Goal: Task Accomplishment & Management: Use online tool/utility

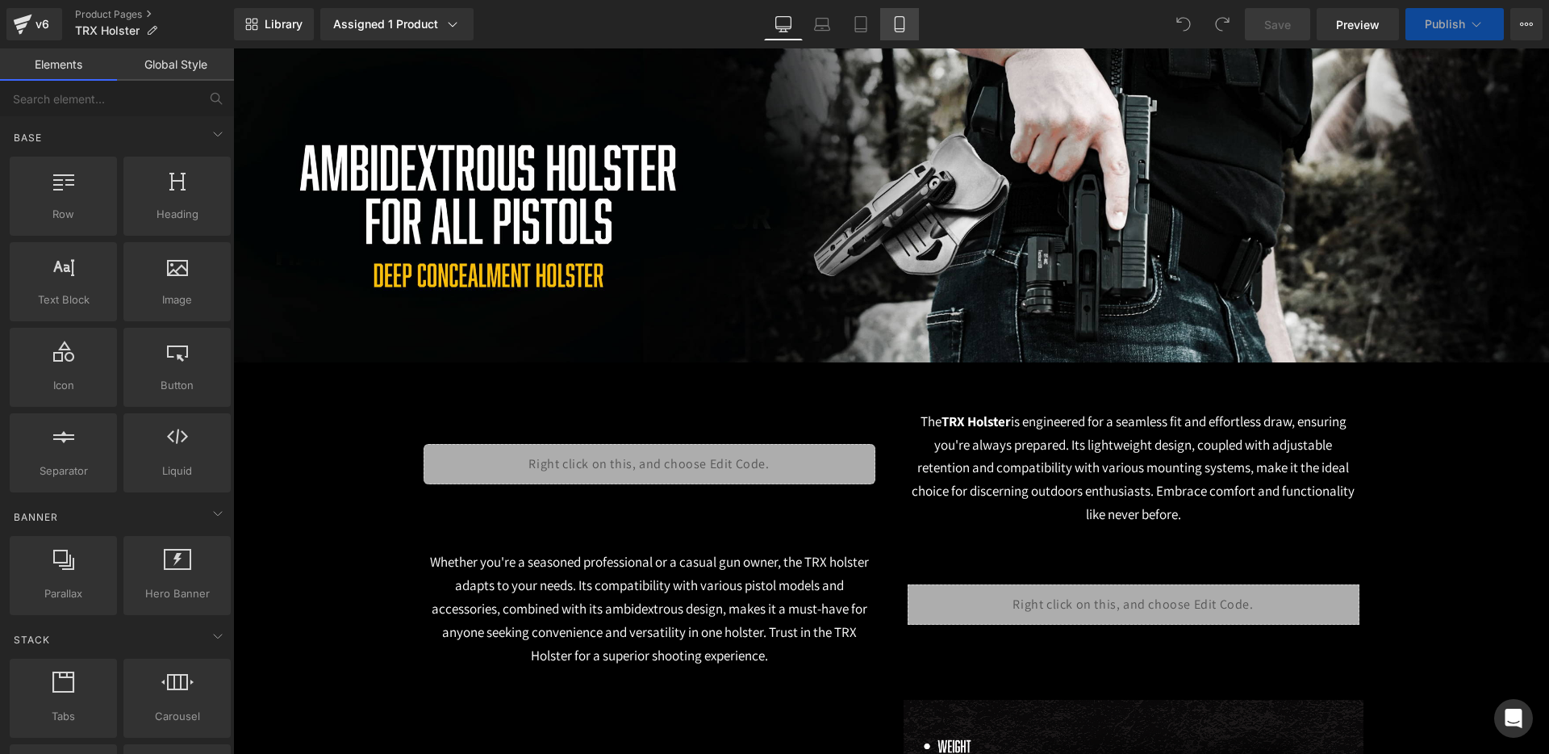
click at [891, 23] on link "Mobile" at bounding box center [899, 24] width 39 height 32
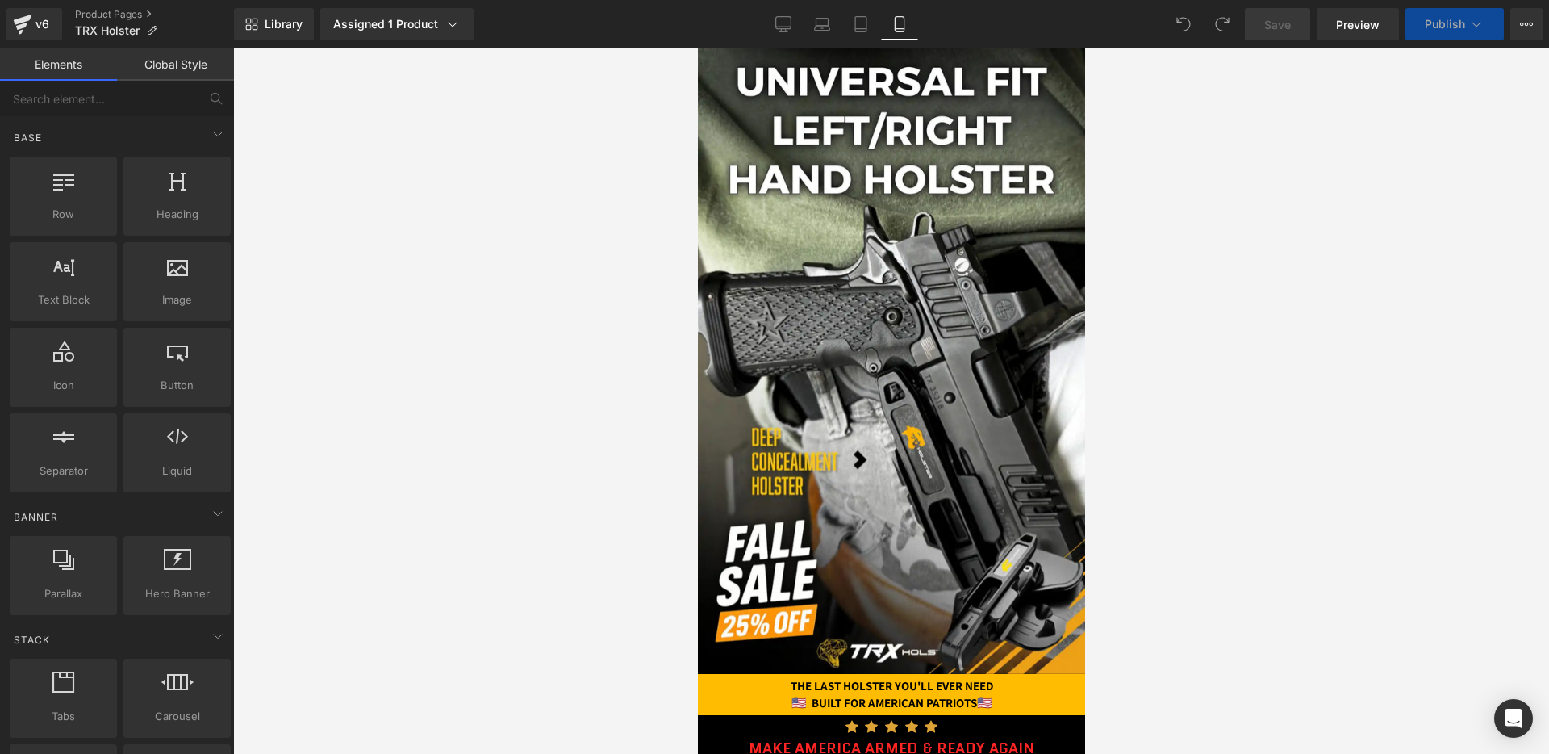
scroll to position [95, 0]
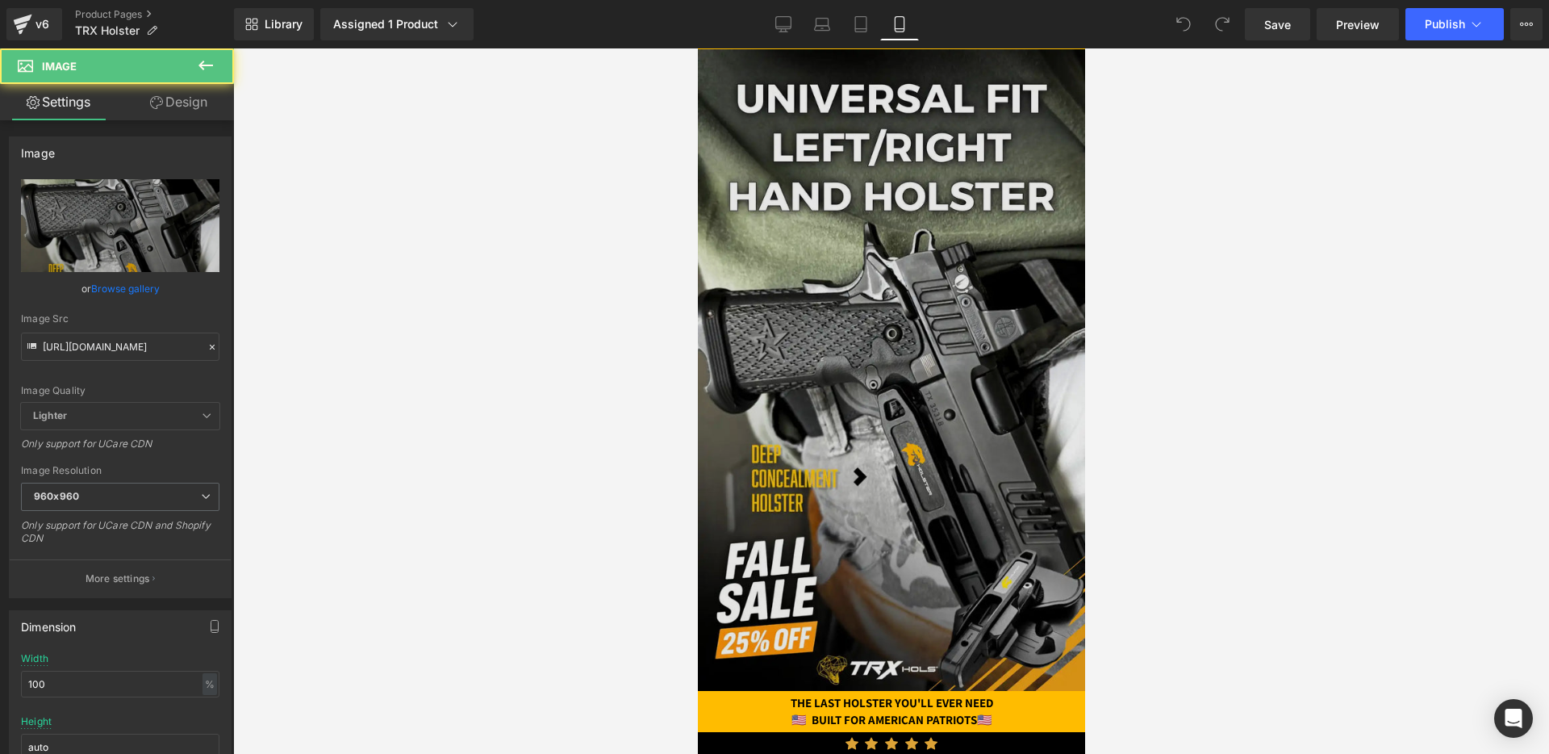
click at [810, 260] on img at bounding box center [890, 369] width 387 height 641
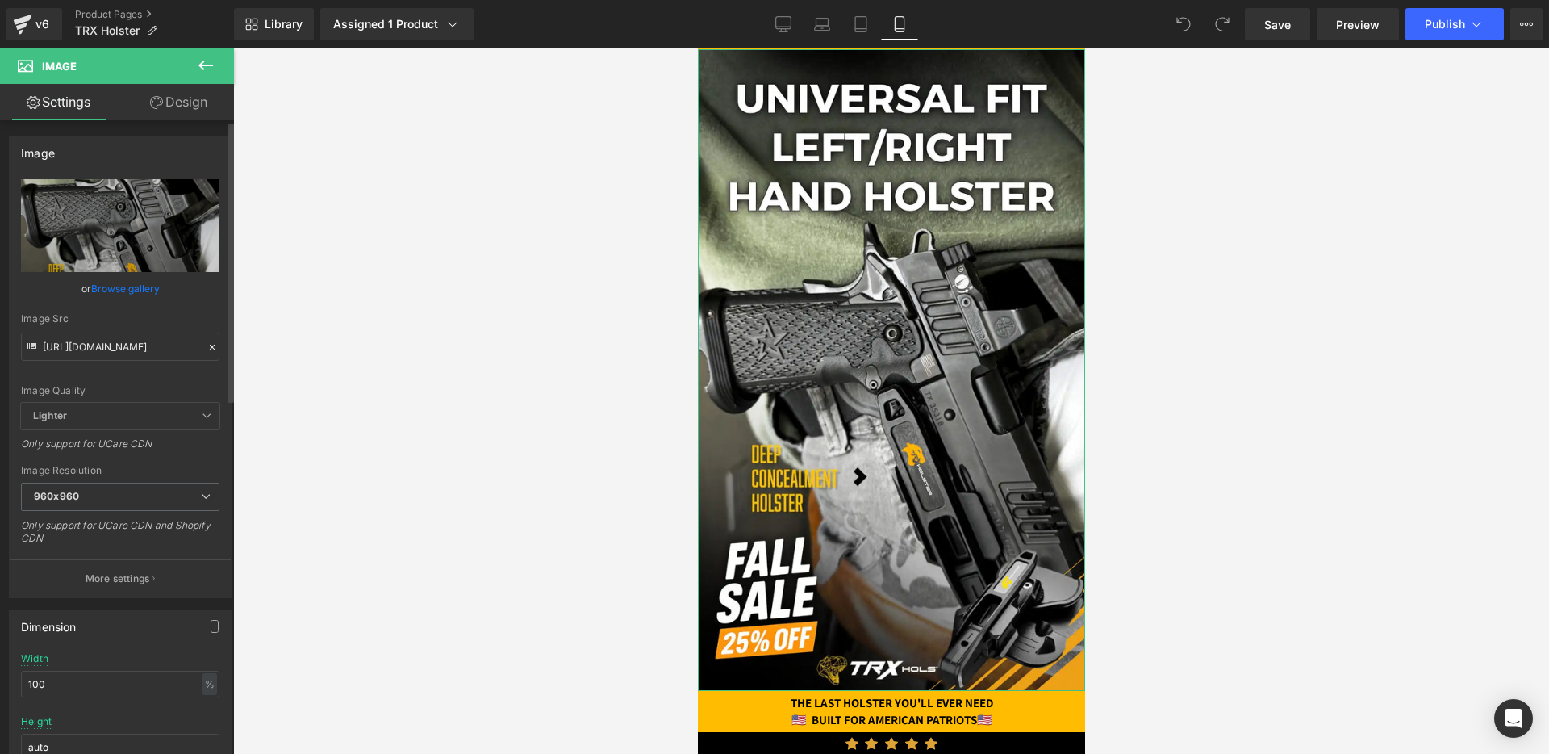
click at [207, 345] on icon at bounding box center [212, 346] width 11 height 11
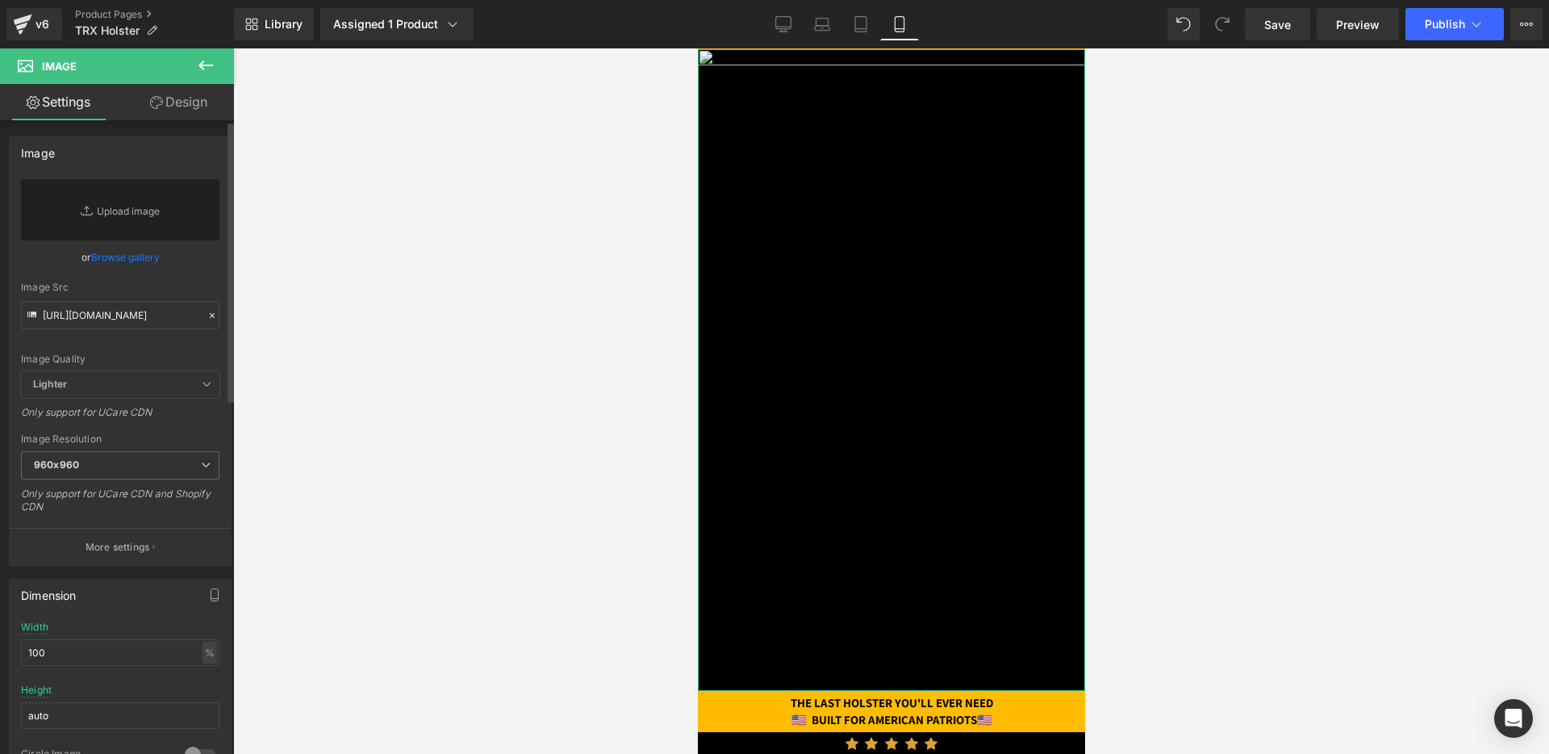
click at [178, 345] on div "Image Quality Lighter Lightest Lighter Lighter Lightest Only support for UCare …" at bounding box center [120, 275] width 199 height 192
click at [173, 324] on input "https://cdn.shopify.com/s/files/1/0688/1827/2435/files/frame_40_8__11zon_960x96…" at bounding box center [120, 315] width 199 height 28
paste input "[URL][DOMAIN_NAME]"
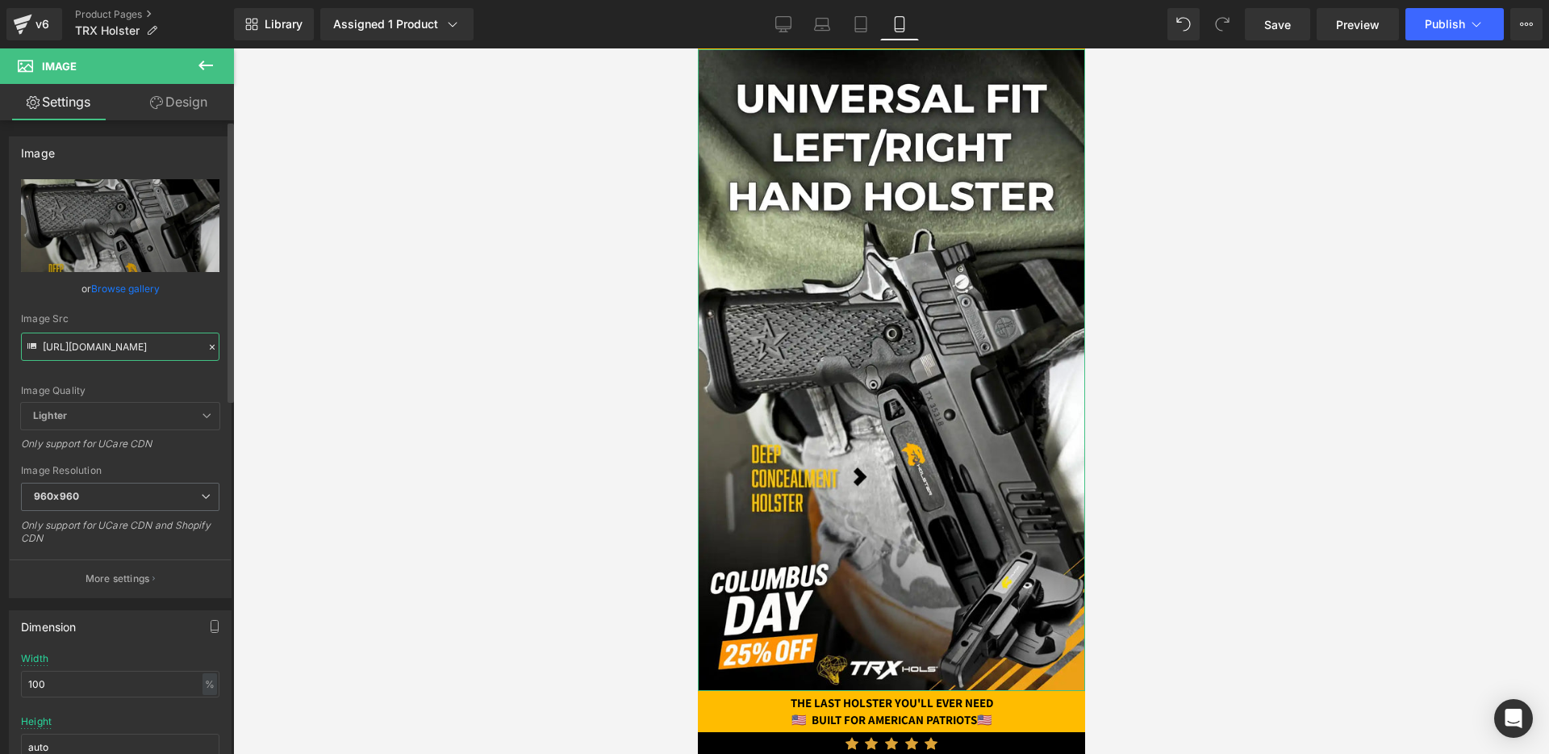
type input "https://cdn.shopify.com/s/files/1/0688/1827/2435/files/frame_40_9__11zon_960x96…"
click at [190, 303] on div "Image Quality Lighter Lightest Lighter Lighter Lightest Only support for UCare …" at bounding box center [120, 291] width 199 height 224
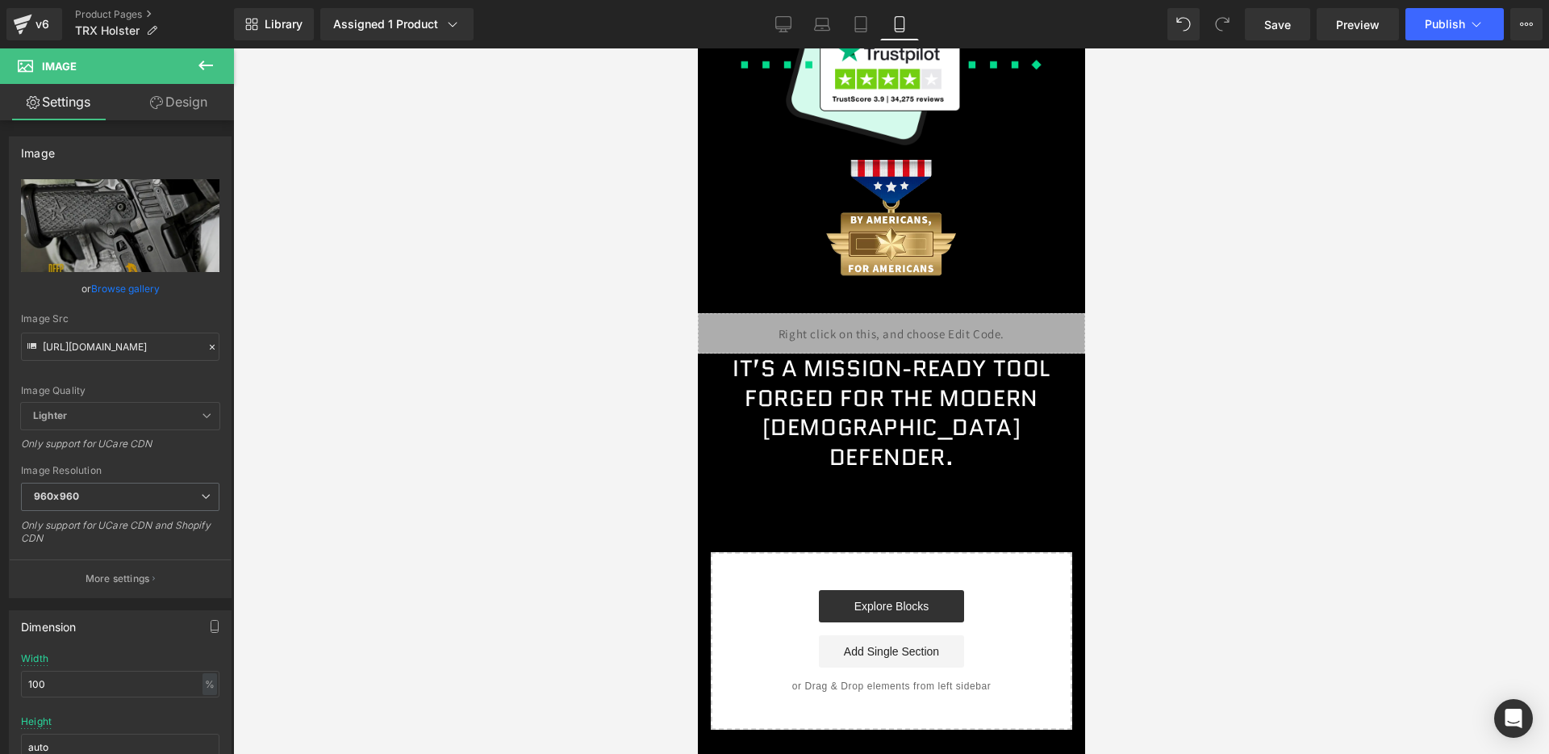
scroll to position [5904, 0]
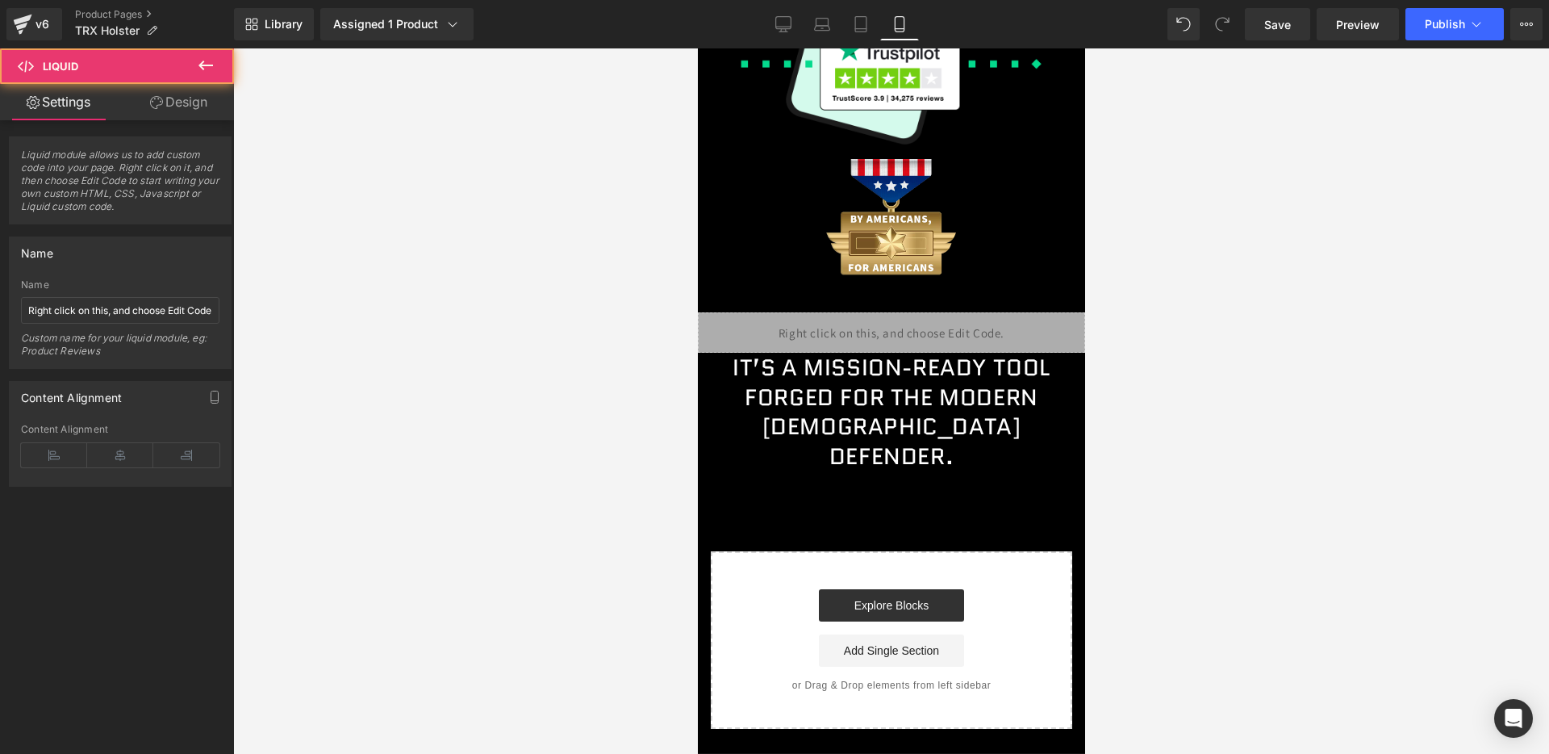
click at [847, 342] on div "Liquid" at bounding box center [890, 332] width 387 height 40
click at [915, 328] on div "Liquid" at bounding box center [890, 332] width 387 height 40
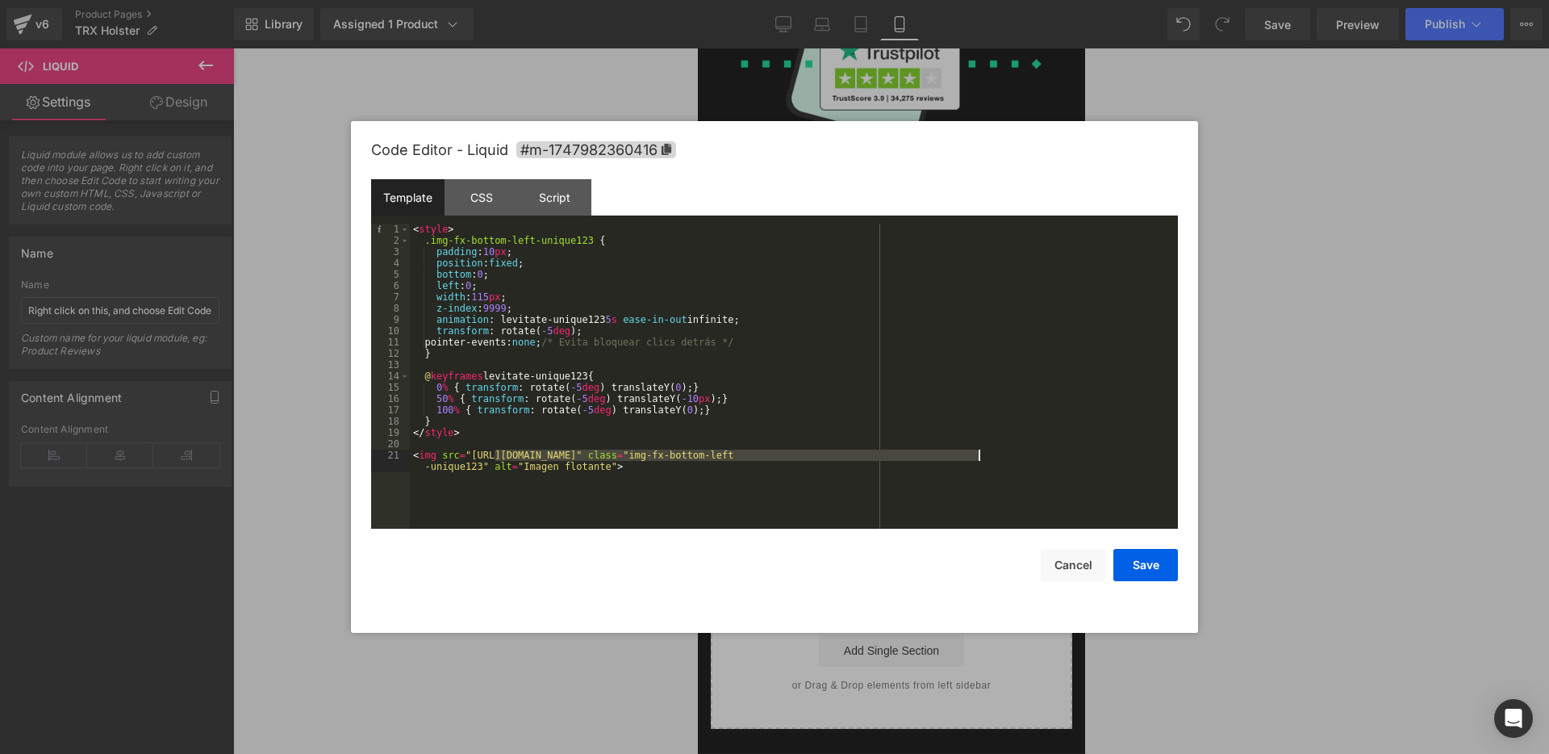
drag, startPoint x: 497, startPoint y: 460, endPoint x: 979, endPoint y: 450, distance: 481.9
click at [979, 450] on div "< style > .img-fx-bottom-left-unique123 { padding : 10 px ; position : fixed ; …" at bounding box center [794, 393] width 768 height 339
click at [1149, 560] on button "Save" at bounding box center [1146, 565] width 65 height 32
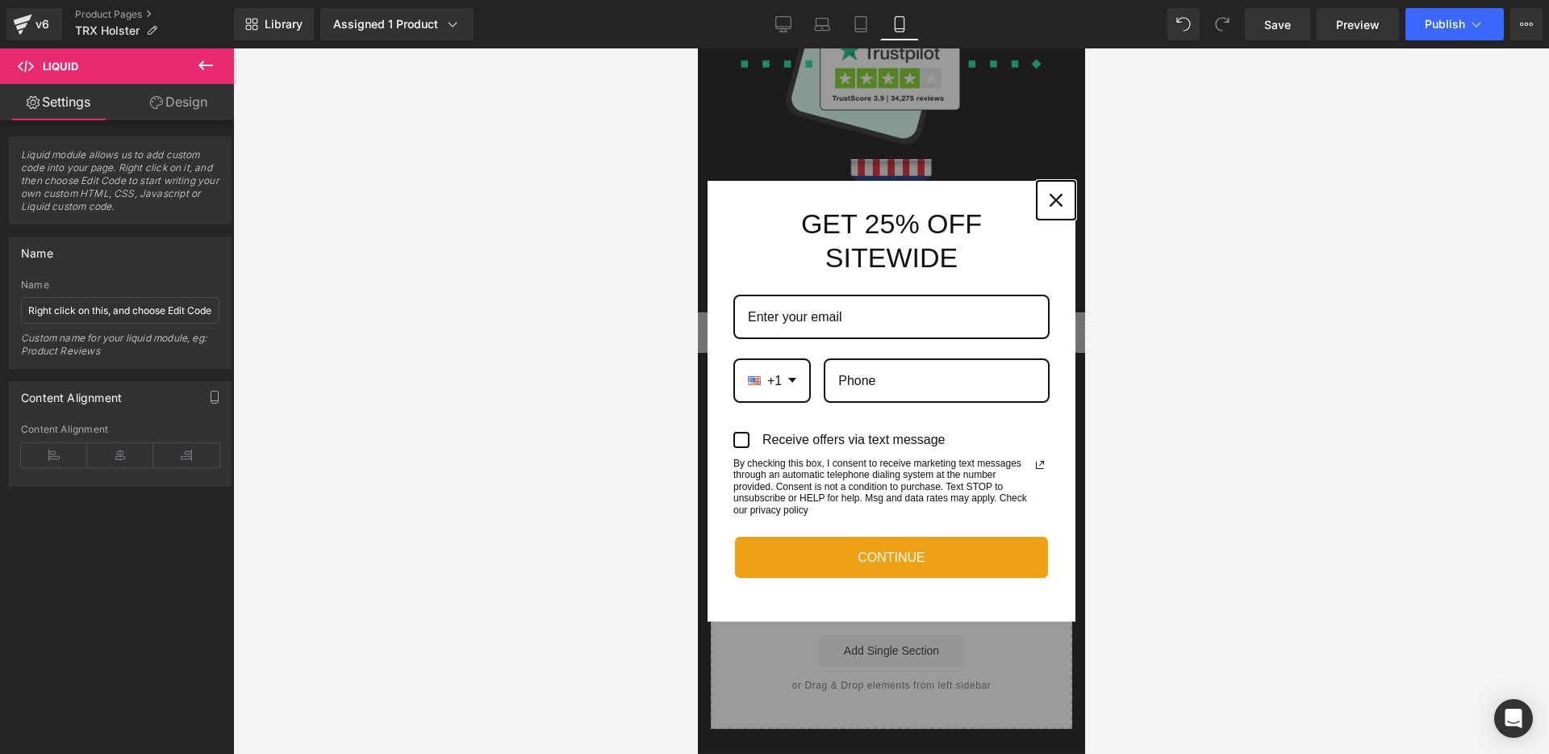
click at [1056, 194] on icon "close icon" at bounding box center [1055, 200] width 13 height 13
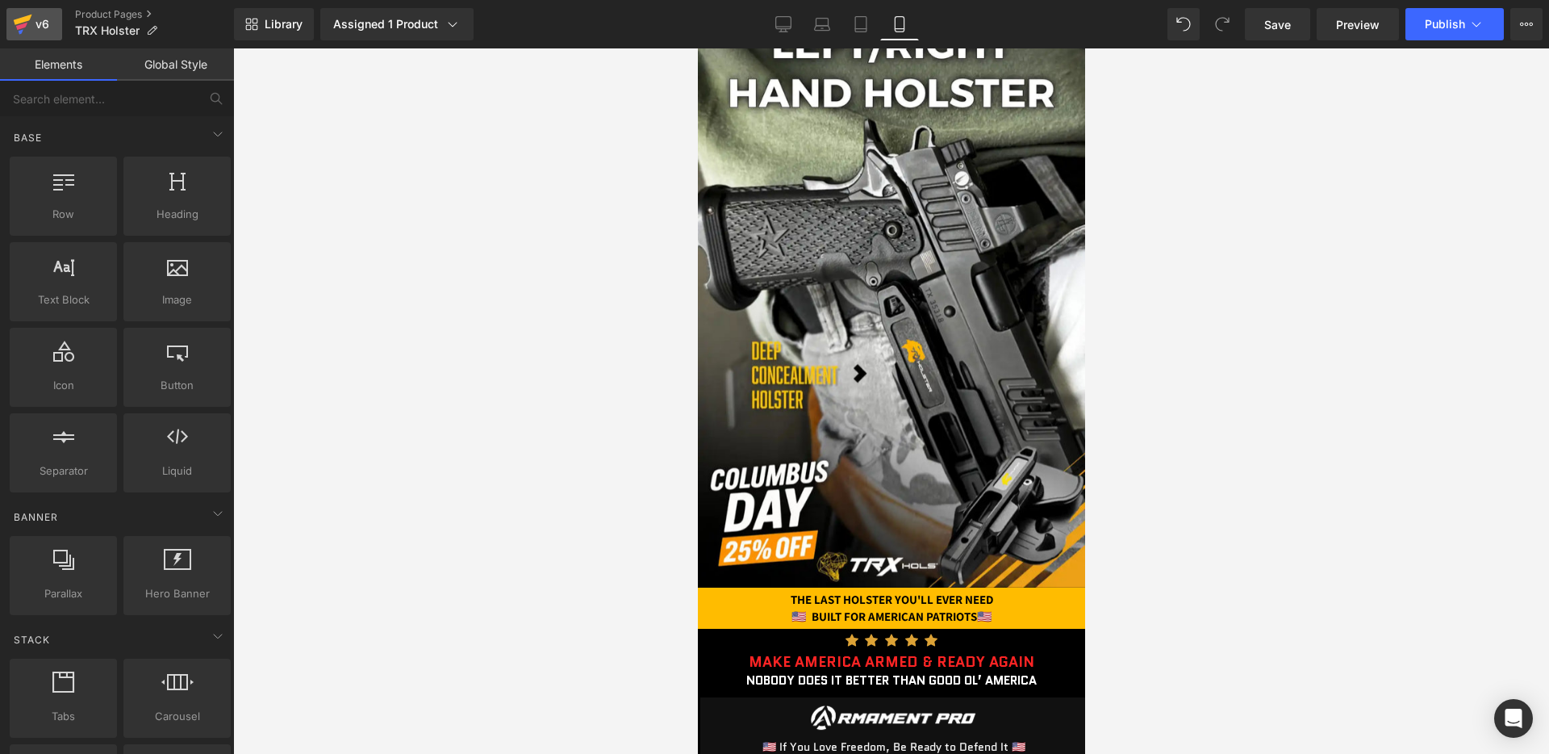
scroll to position [0, 0]
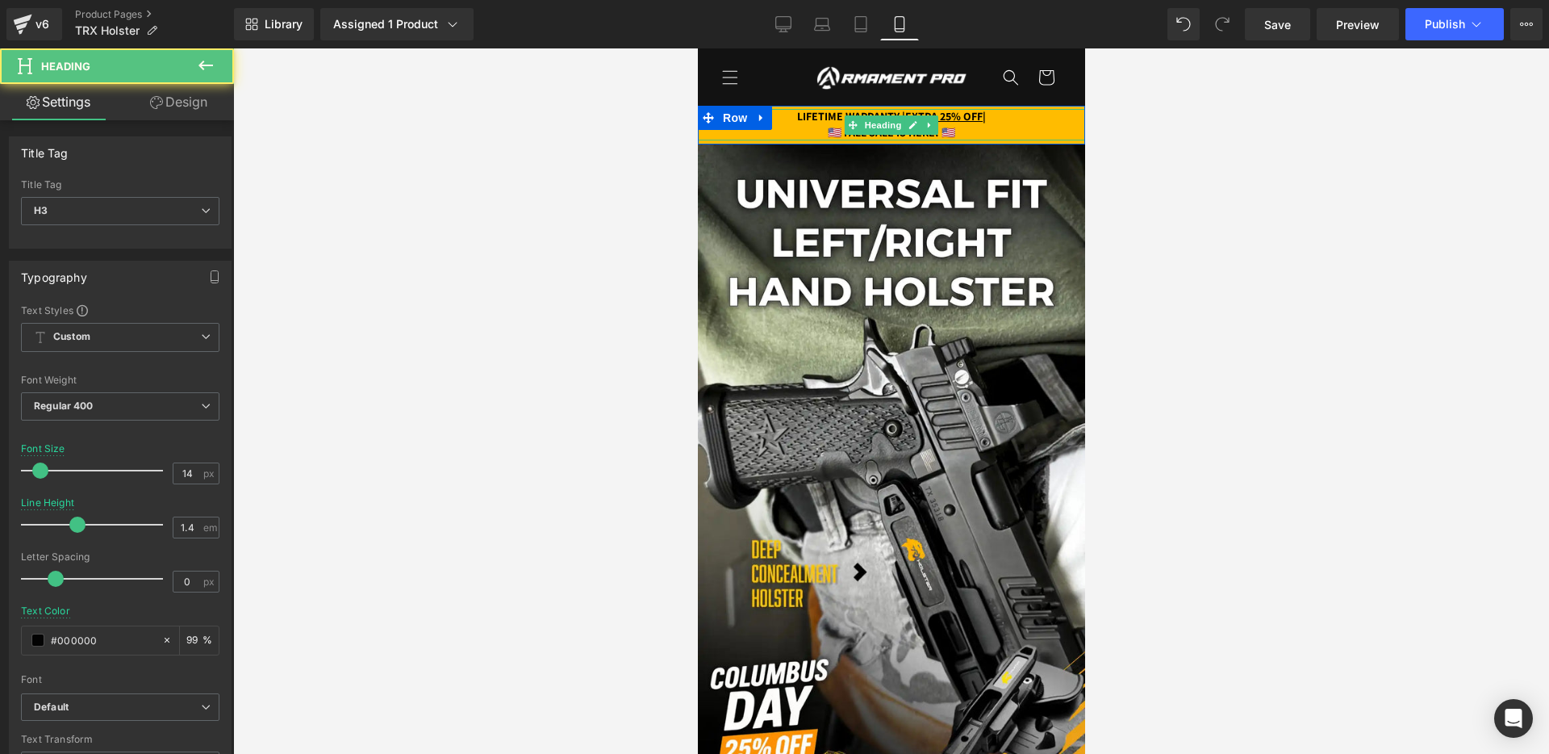
click at [841, 132] on strong "🇺🇸 FALL SALE IS HERE! 🇺🇸" at bounding box center [891, 132] width 128 height 15
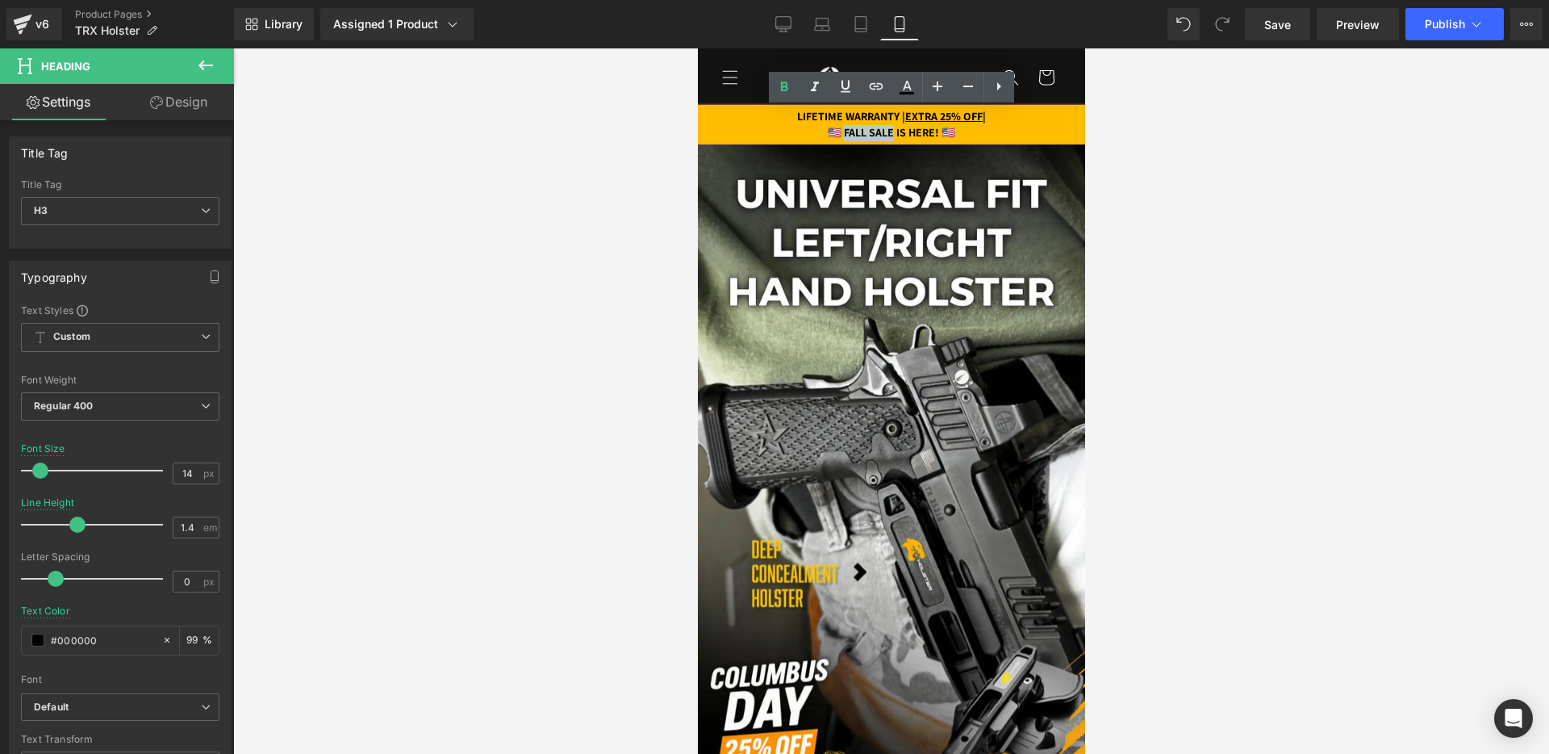
drag, startPoint x: 833, startPoint y: 132, endPoint x: 895, endPoint y: 132, distance: 62.1
click at [895, 132] on strong "🇺🇸 FALL SALE IS HERE! 🇺🇸" at bounding box center [891, 132] width 128 height 15
paste div
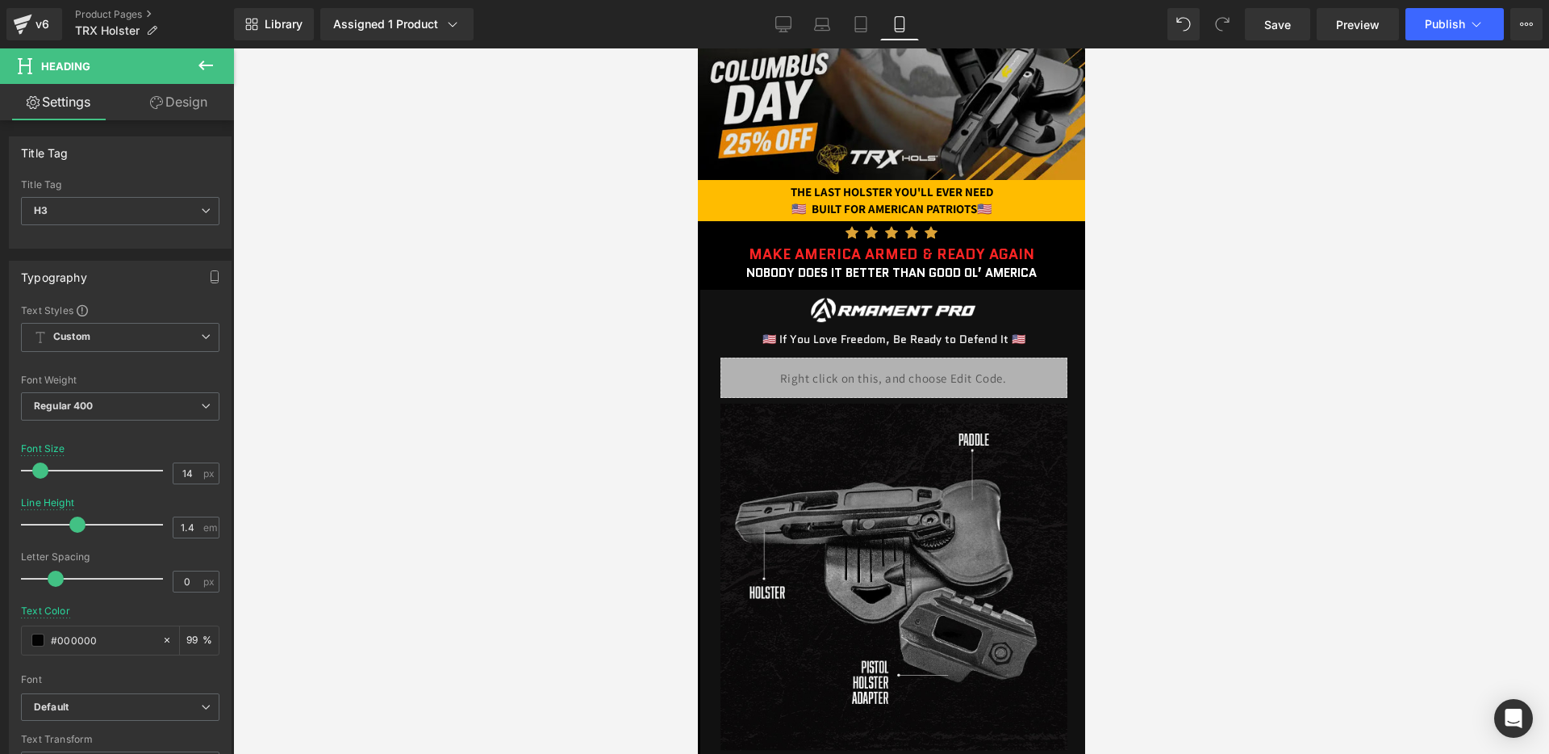
scroll to position [613, 0]
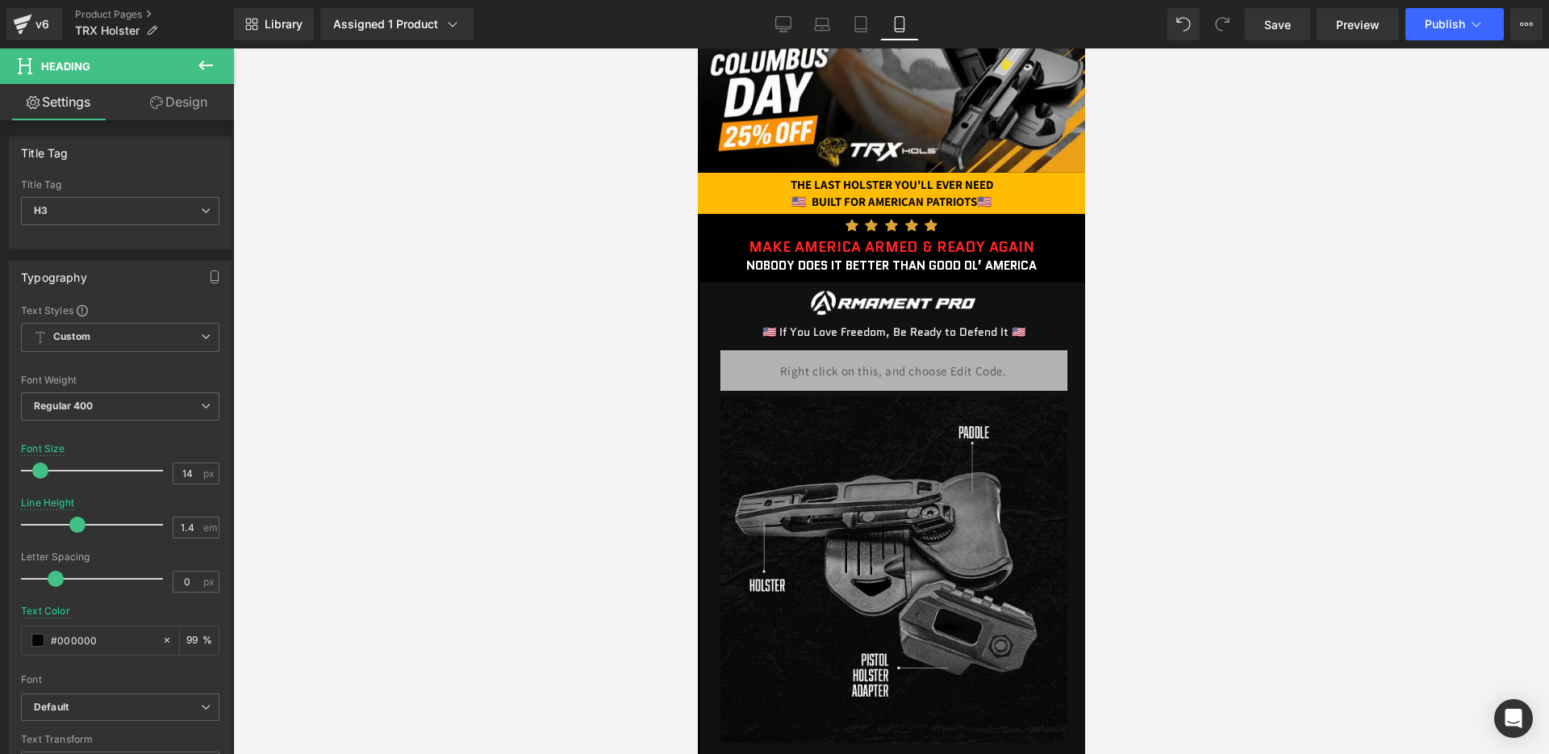
click at [868, 365] on span "Liquid" at bounding box center [884, 362] width 35 height 19
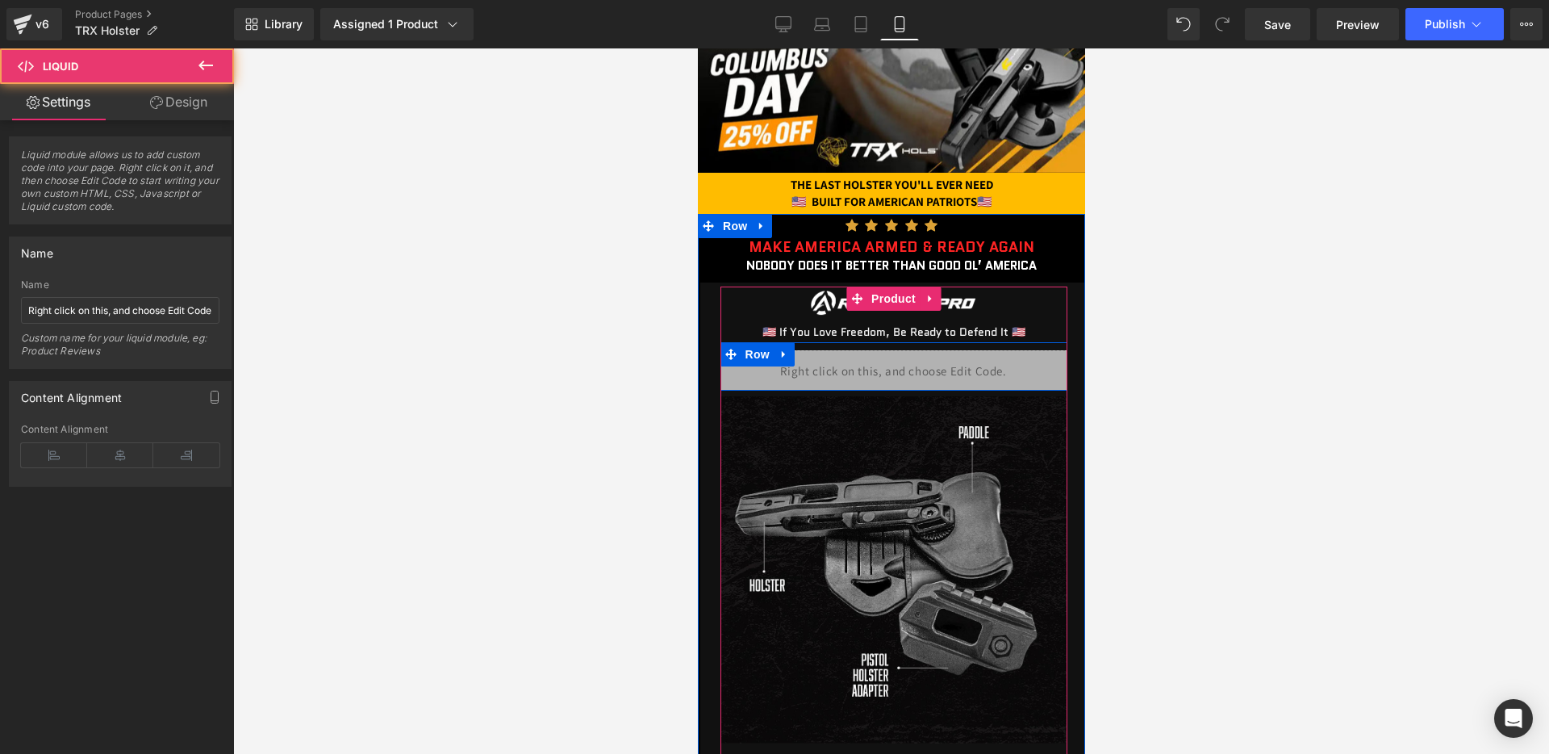
click at [911, 360] on div "Liquid" at bounding box center [893, 370] width 347 height 40
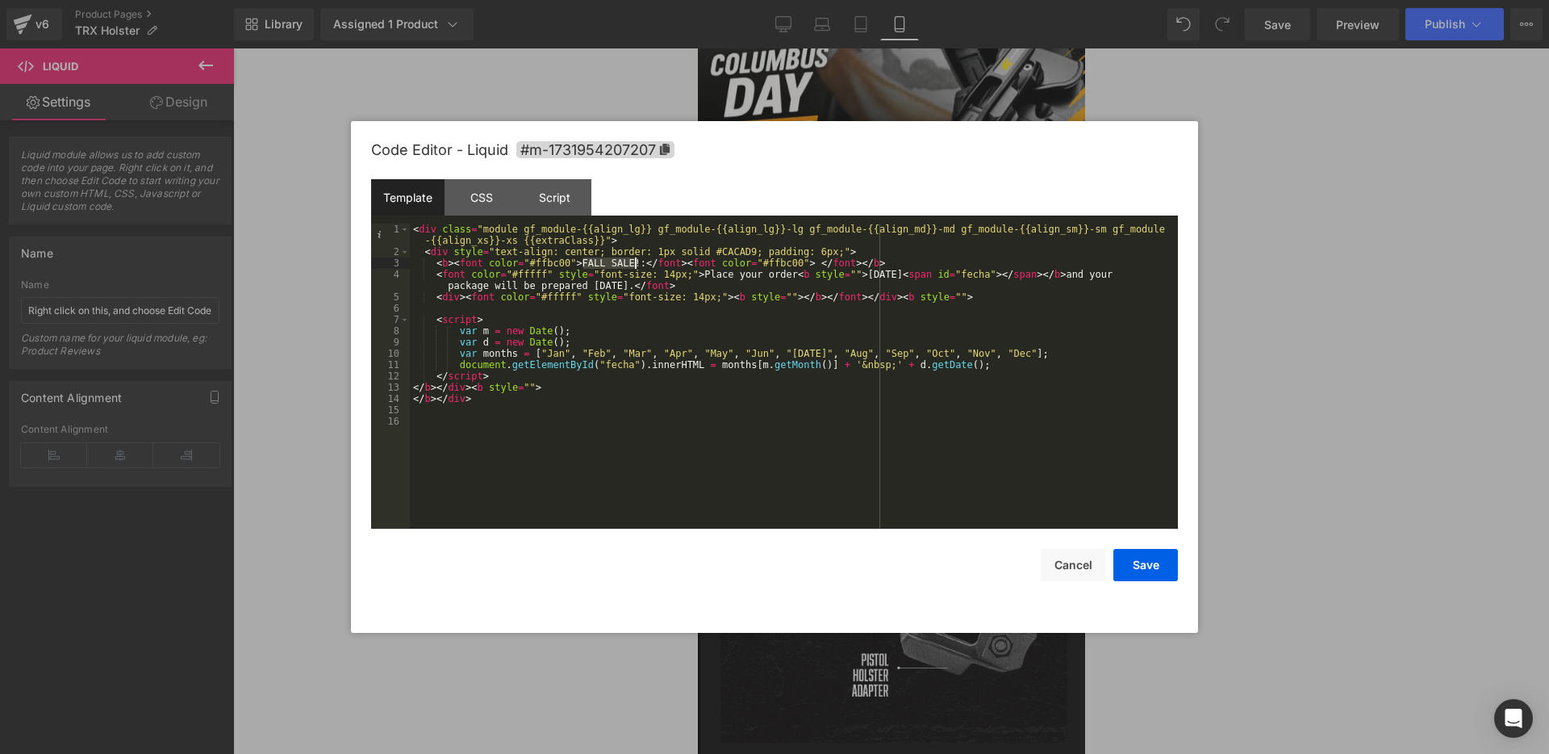
drag, startPoint x: 585, startPoint y: 265, endPoint x: 635, endPoint y: 261, distance: 50.2
click at [635, 261] on div "< div class = "module gf_module-{{align_lg}} gf_module-{{align_lg}}-lg gf_modul…" at bounding box center [794, 393] width 768 height 339
paste textarea
click at [1156, 577] on button "Save" at bounding box center [1146, 565] width 65 height 32
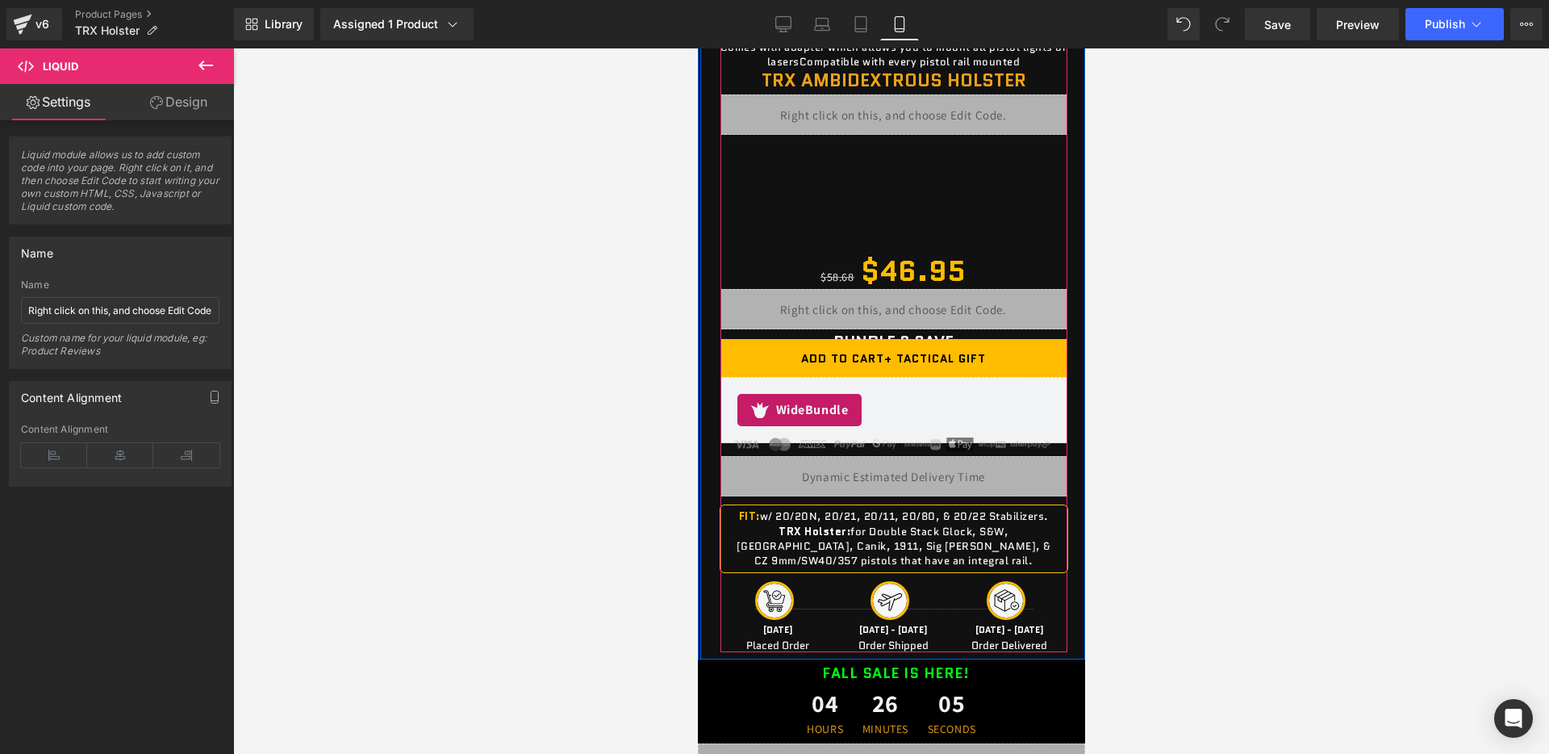
scroll to position [1349, 0]
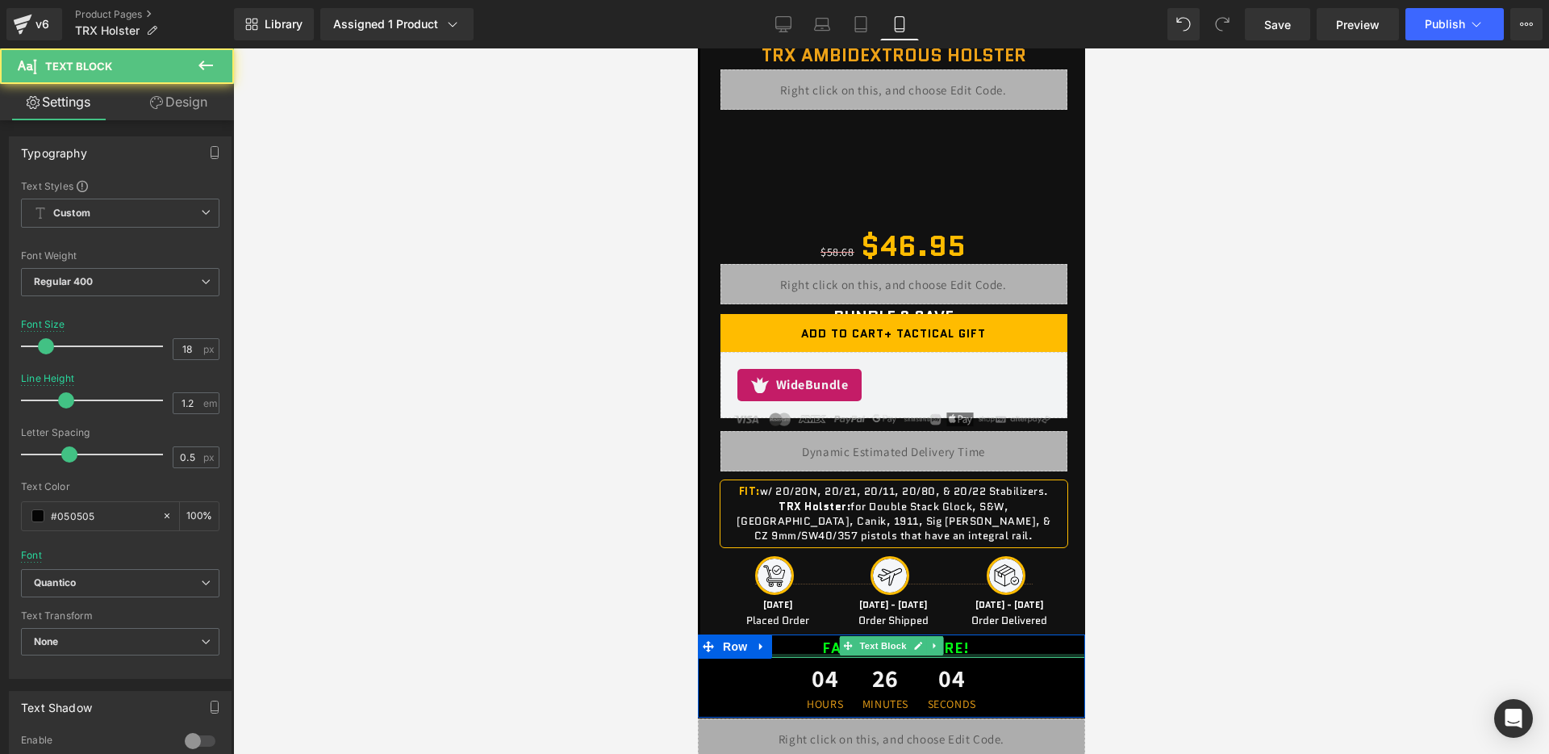
click at [800, 654] on div "FALL SALE IS HERE! Text Block" at bounding box center [890, 645] width 387 height 23
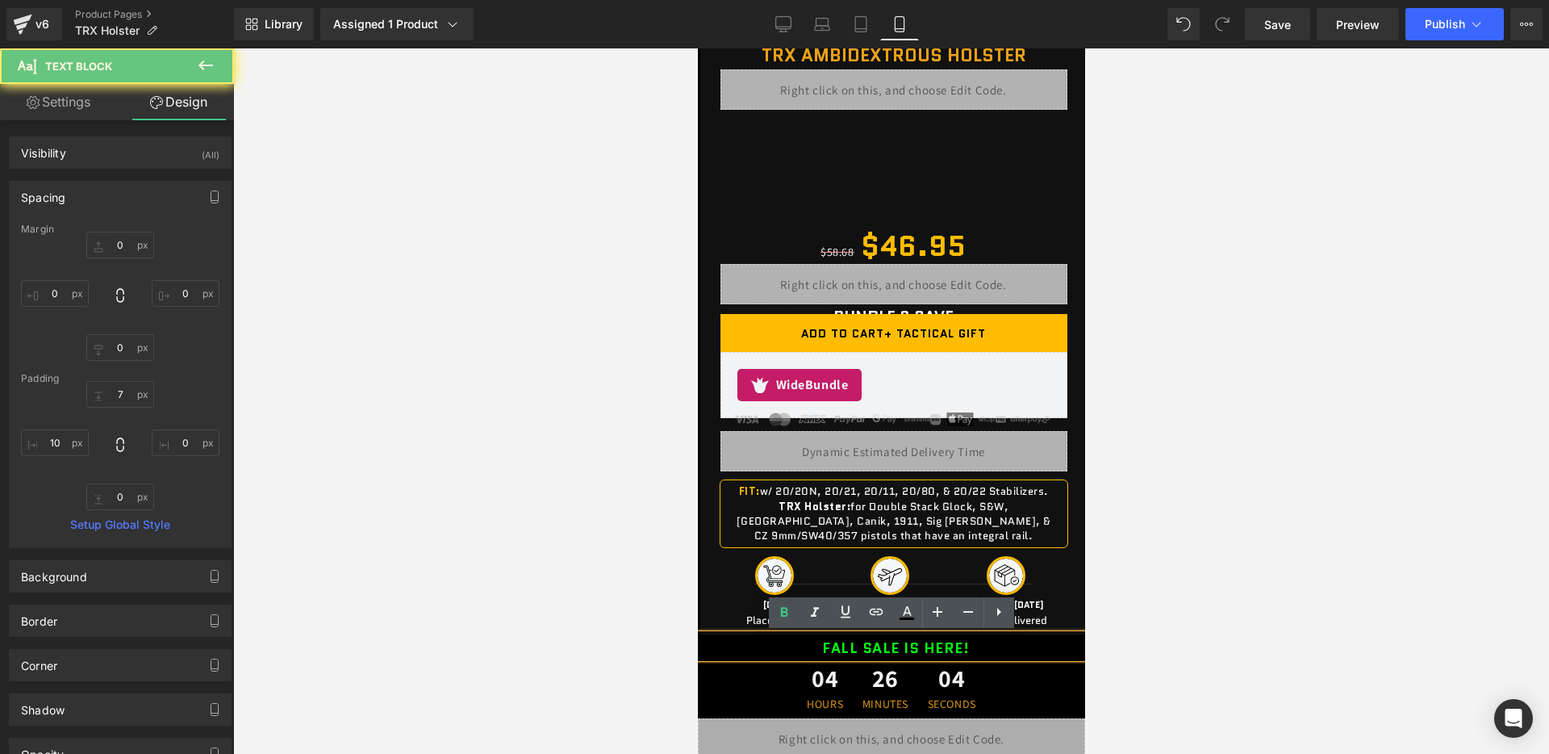
click at [807, 651] on p "FALL SALE IS HERE!" at bounding box center [894, 649] width 379 height 18
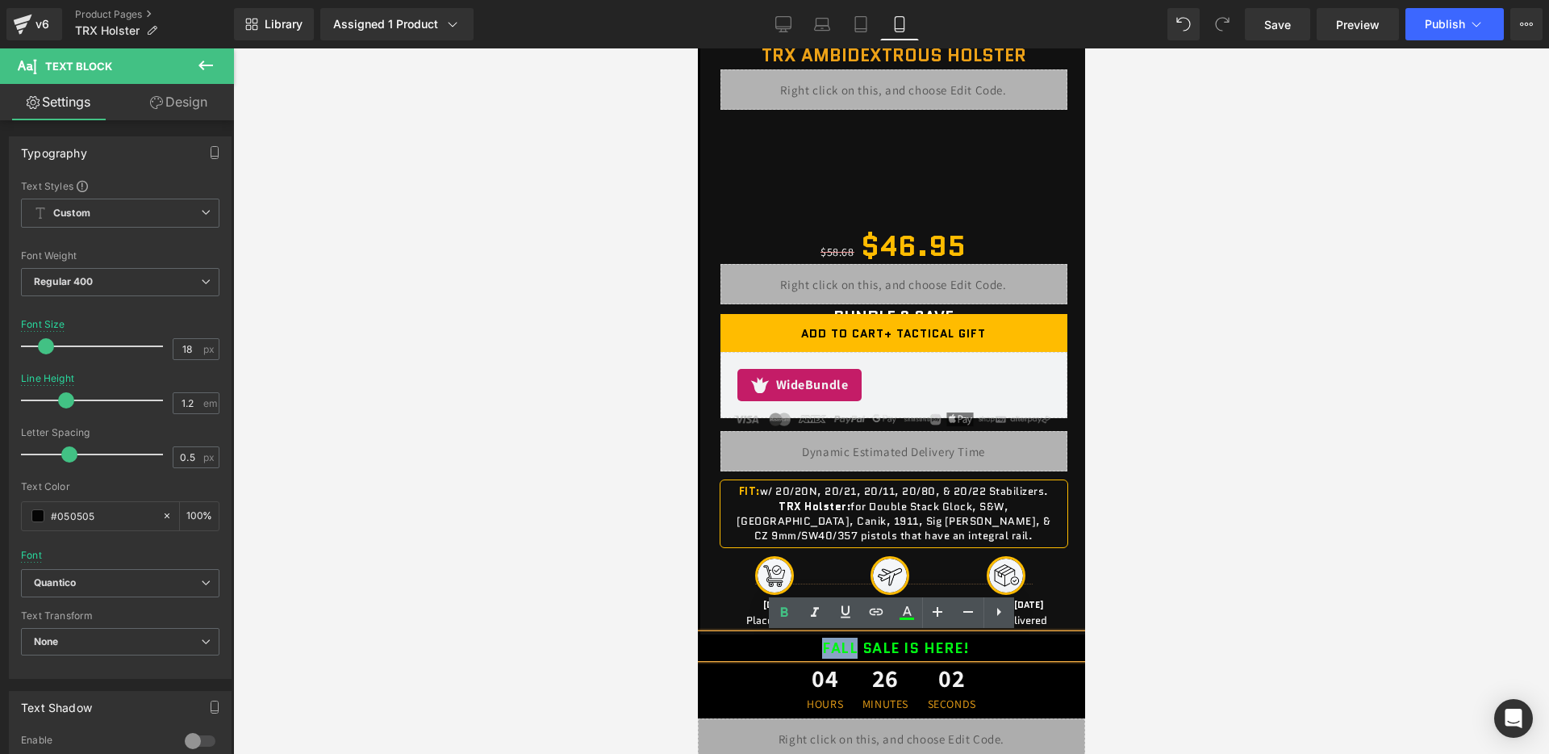
drag, startPoint x: 801, startPoint y: 646, endPoint x: 855, endPoint y: 646, distance: 54.1
click at [855, 646] on p "FALL SALE IS HERE!" at bounding box center [894, 649] width 379 height 18
paste div
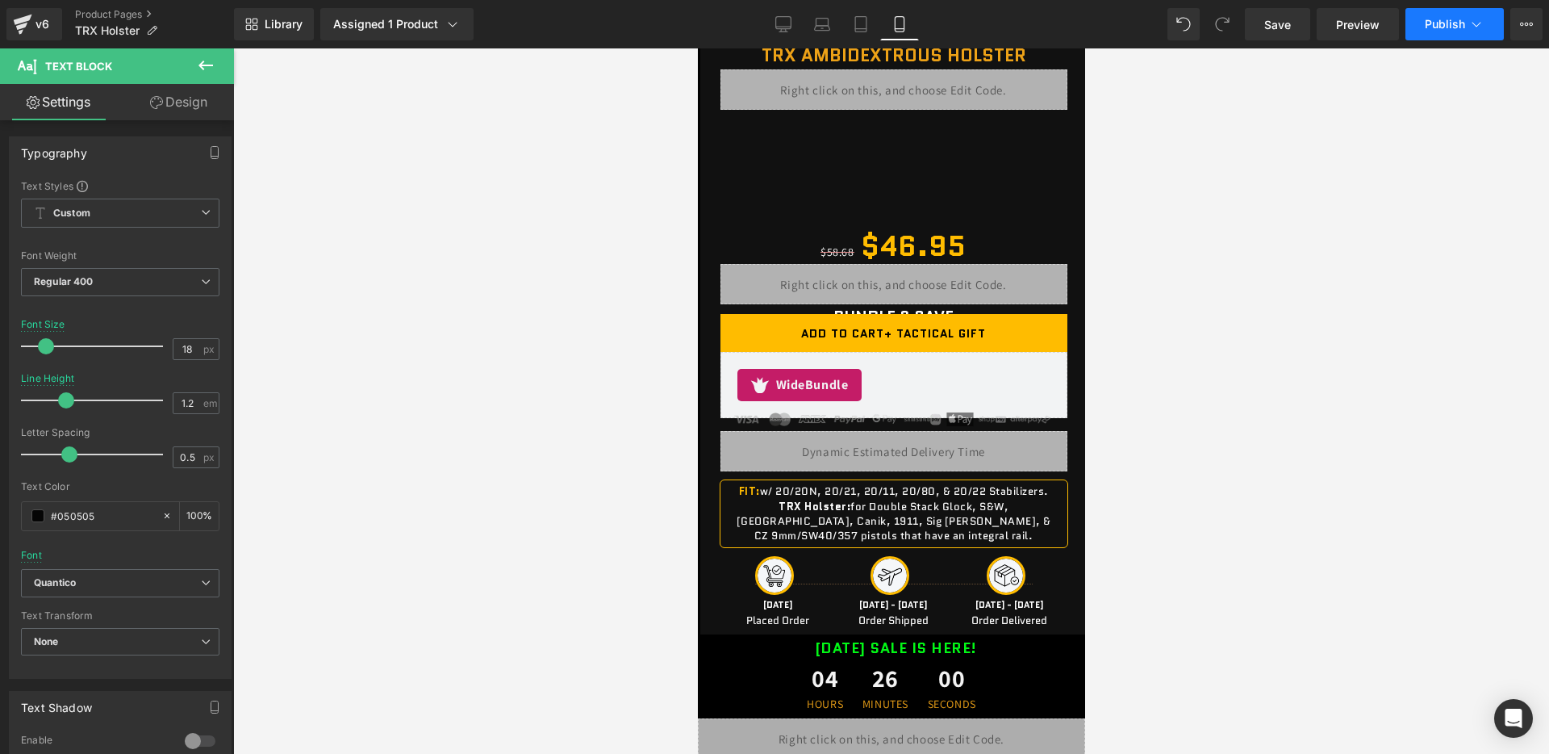
click at [1441, 25] on span "Publish" at bounding box center [1445, 24] width 40 height 13
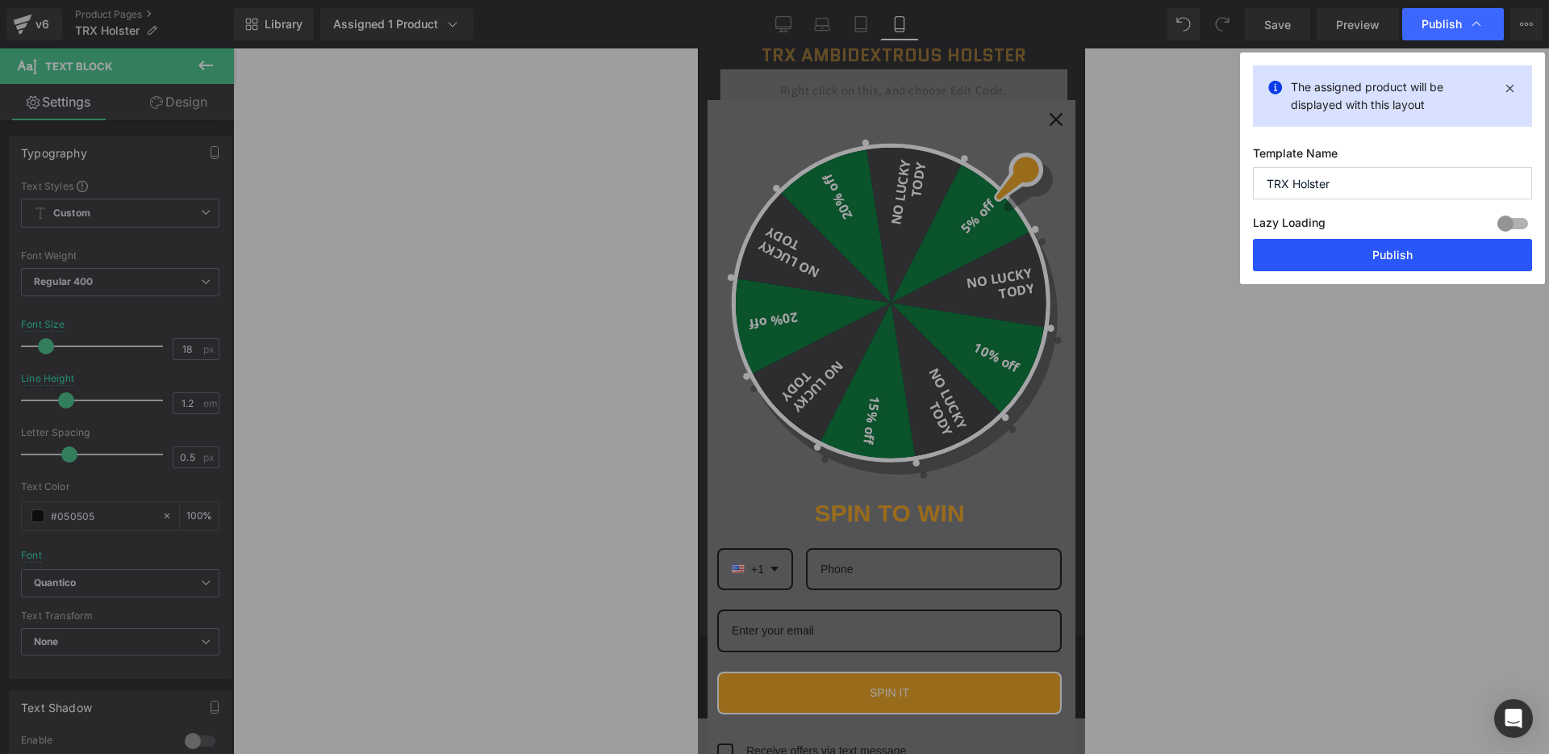
click at [1330, 251] on button "Publish" at bounding box center [1392, 255] width 279 height 32
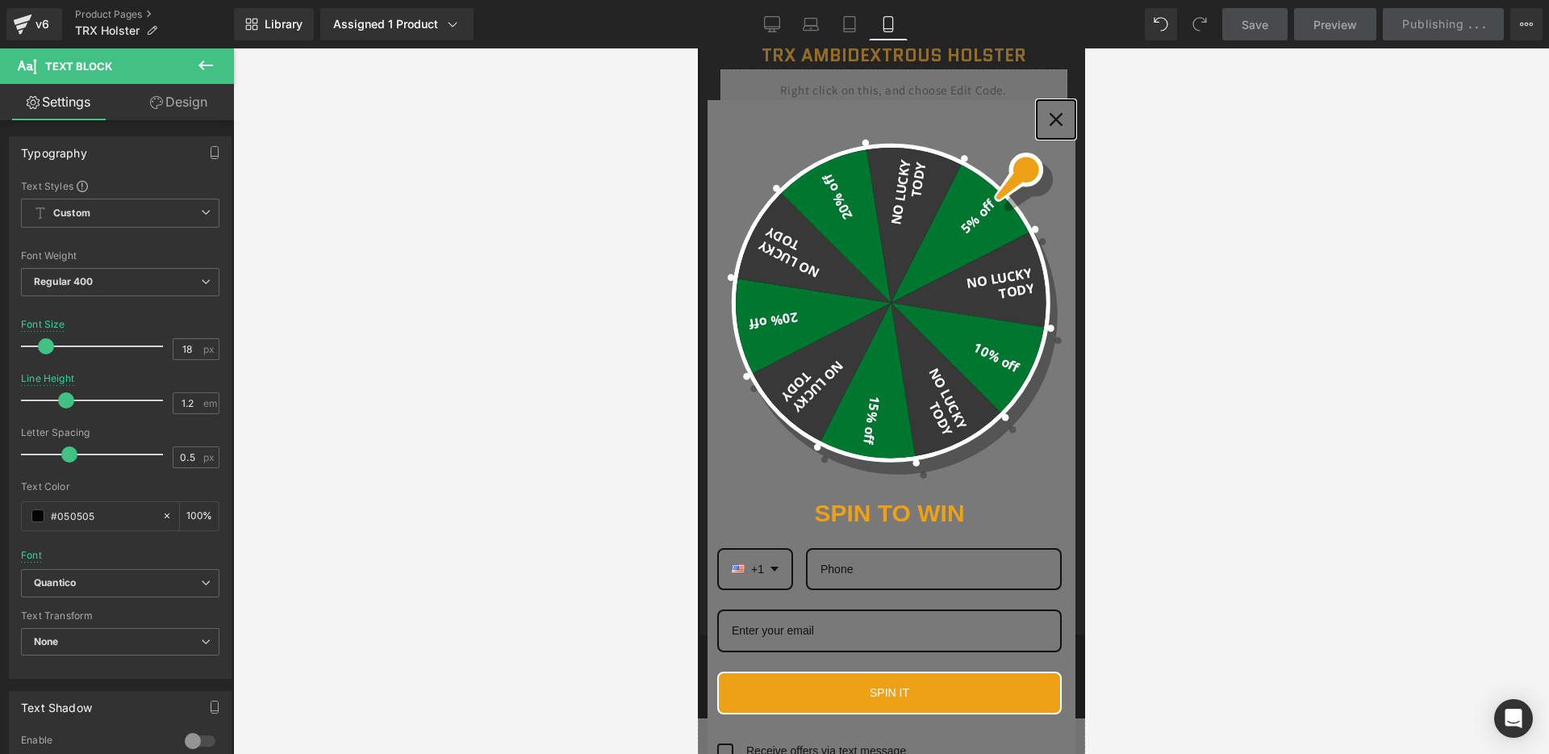
click at [1042, 126] on button "Close" at bounding box center [1055, 119] width 39 height 39
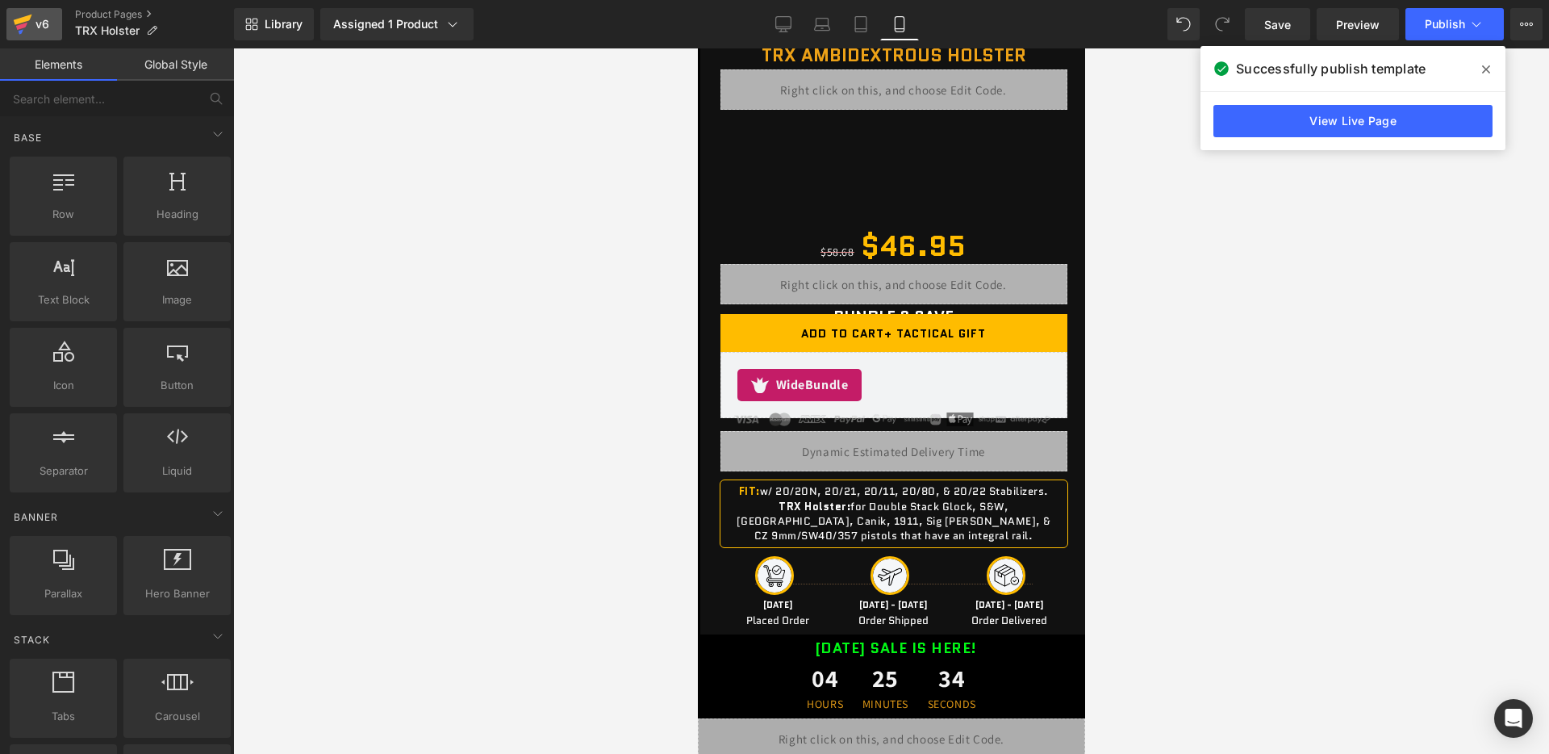
click at [40, 26] on div "v6" at bounding box center [42, 24] width 20 height 21
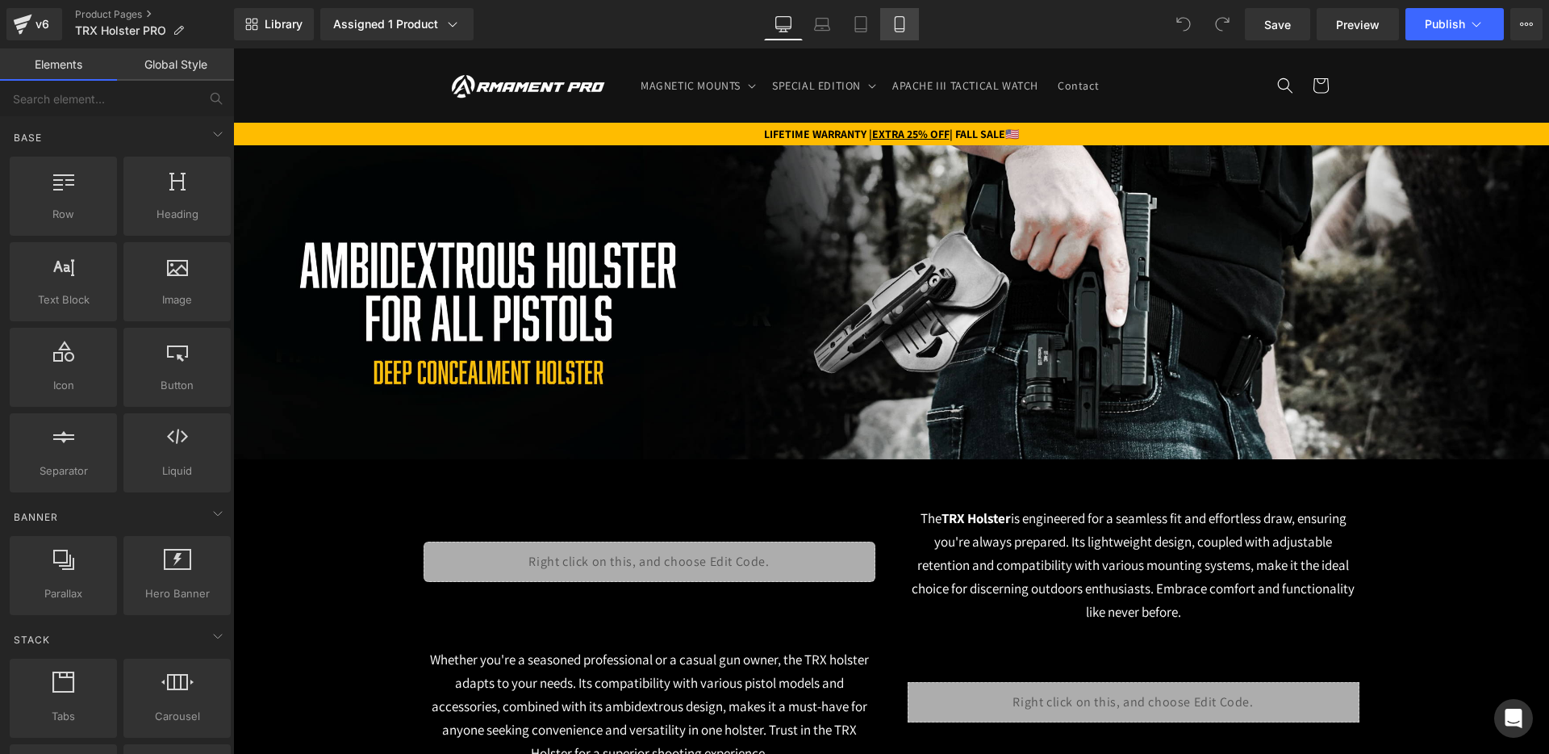
drag, startPoint x: 0, startPoint y: 0, endPoint x: 897, endPoint y: 22, distance: 897.6
click at [897, 22] on icon at bounding box center [900, 24] width 16 height 16
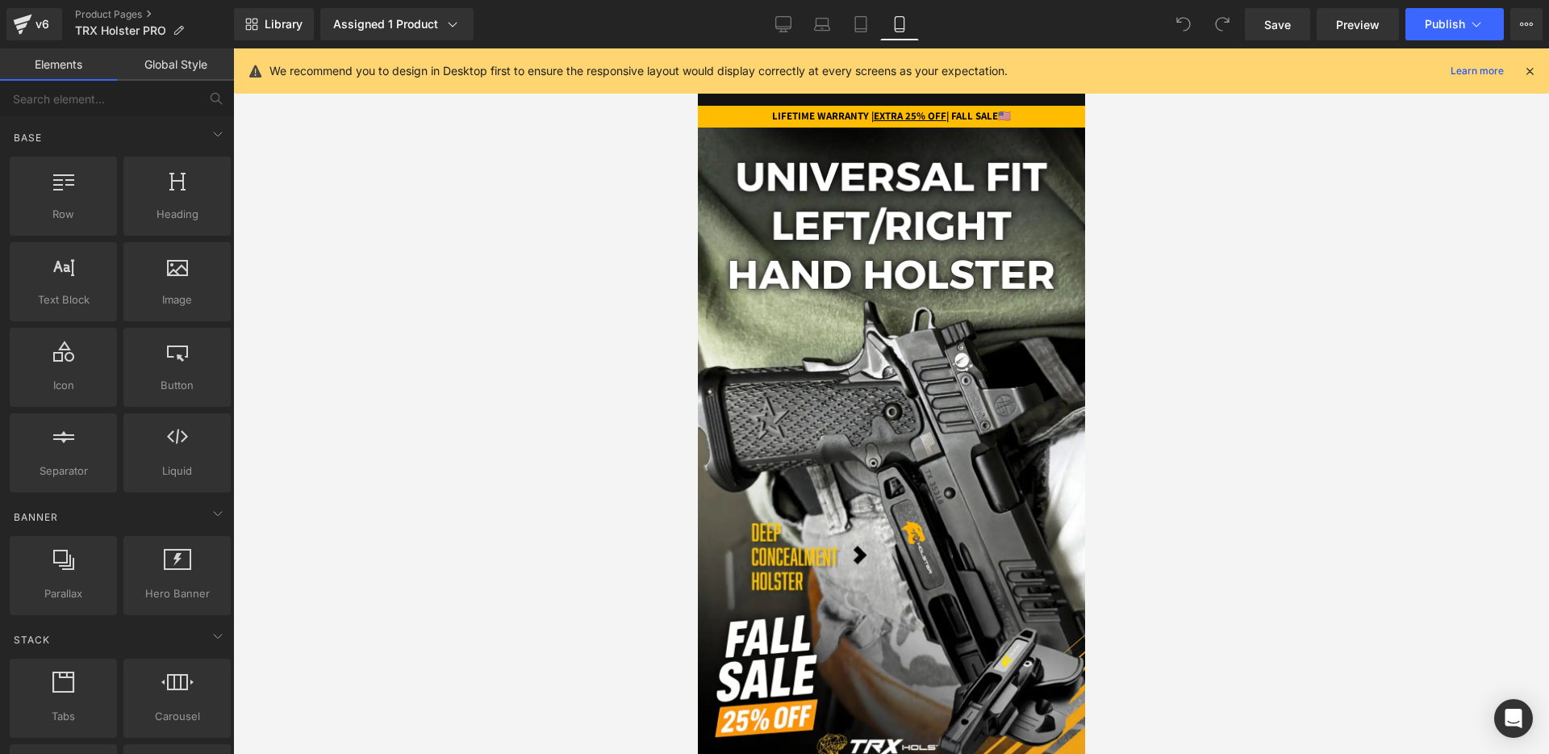
click at [1528, 73] on icon at bounding box center [1530, 71] width 15 height 15
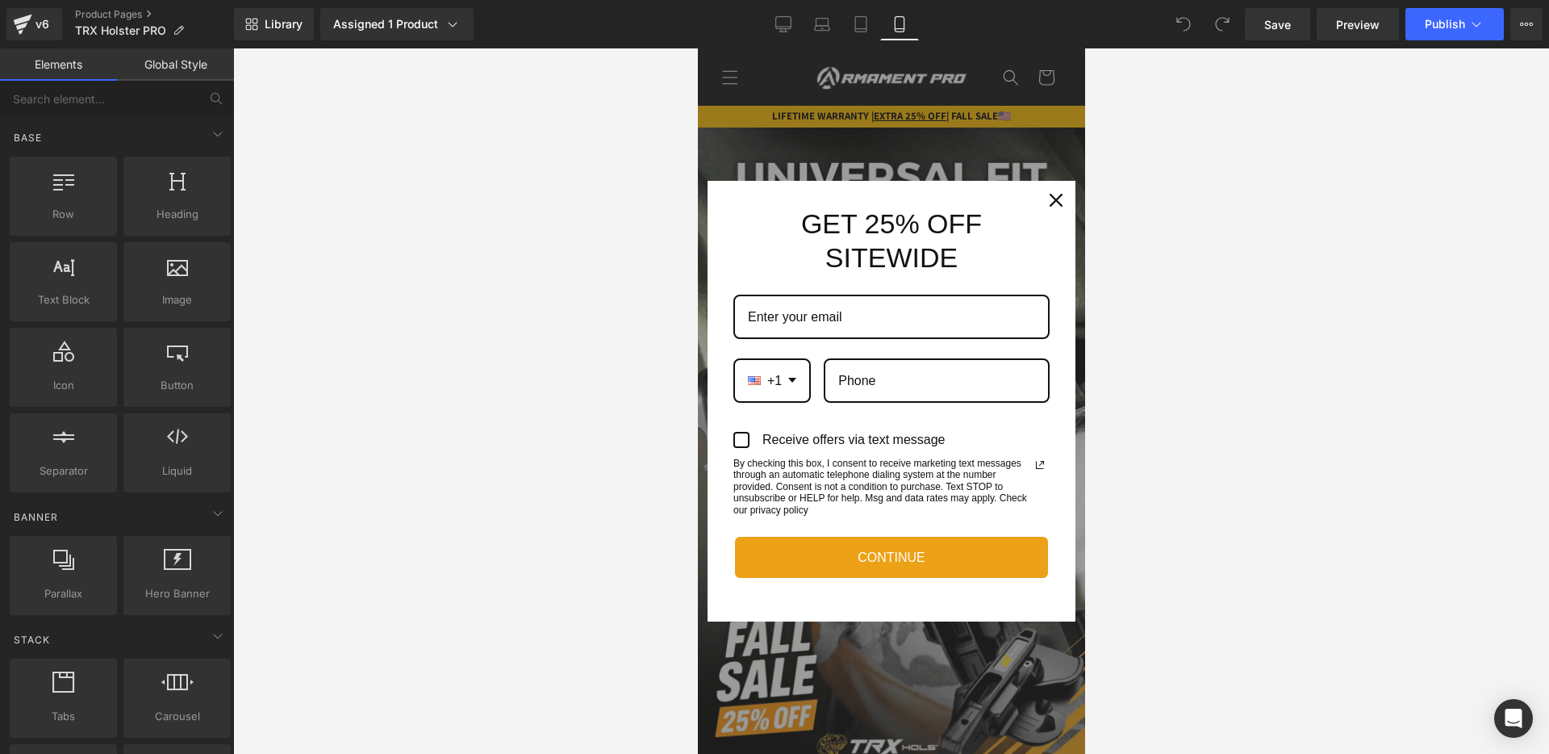
drag, startPoint x: 988, startPoint y: 115, endPoint x: 999, endPoint y: 118, distance: 11.6
click at [987, 115] on div "Marketing offer form" at bounding box center [890, 400] width 387 height 705
click at [1053, 191] on div "Close" at bounding box center [1056, 200] width 26 height 26
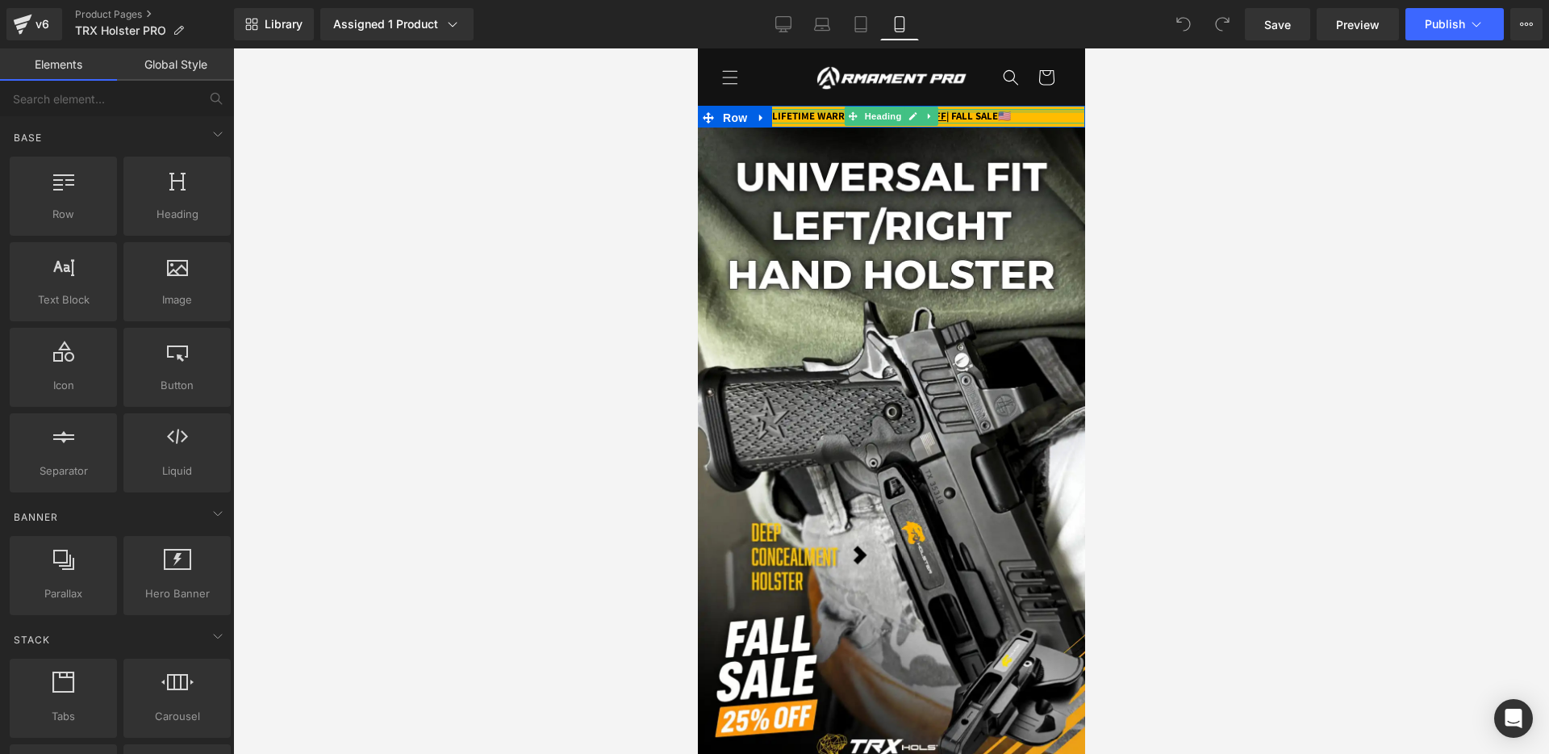
click at [964, 111] on div at bounding box center [890, 111] width 387 height 4
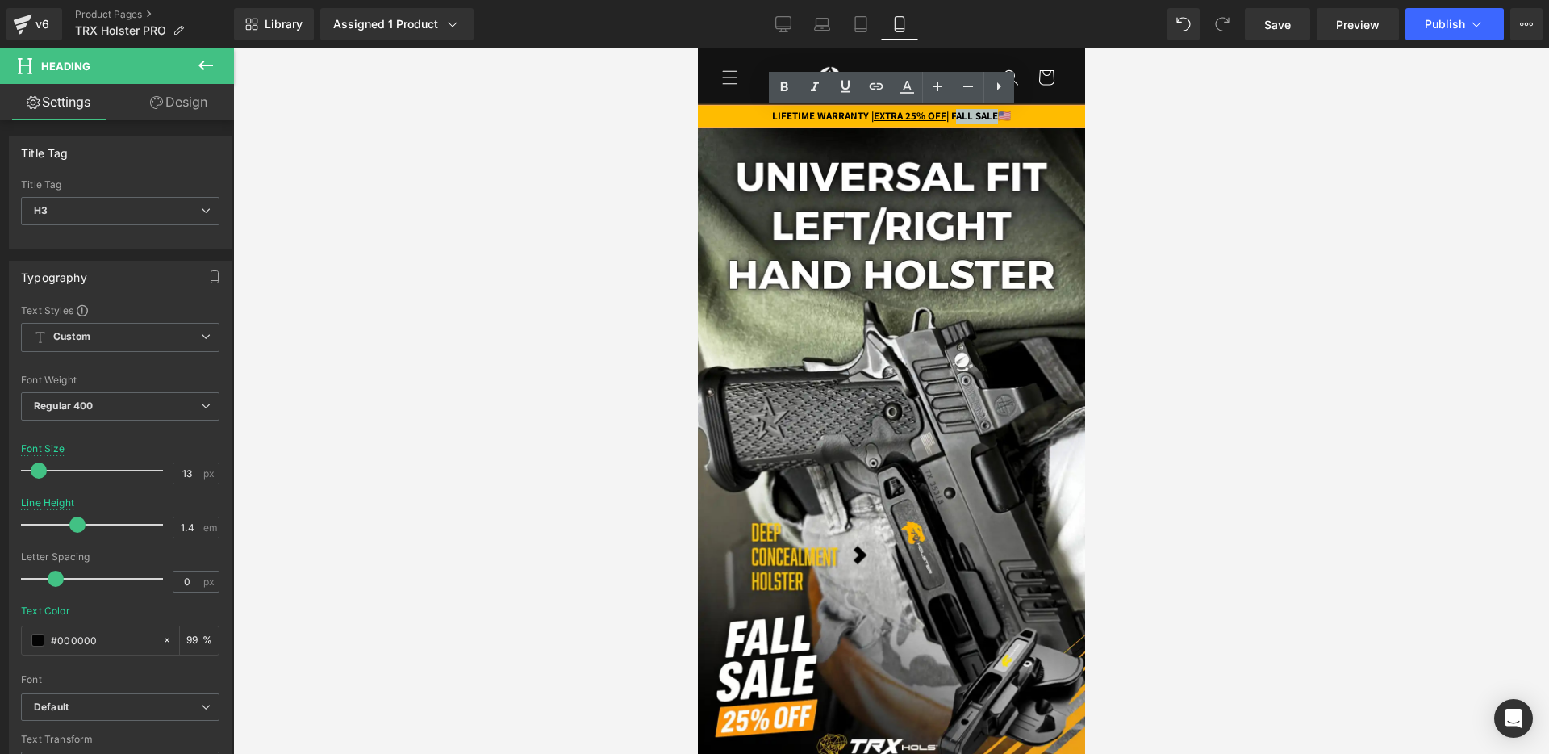
drag, startPoint x: 964, startPoint y: 116, endPoint x: 1017, endPoint y: 116, distance: 53.3
click at [1017, 116] on div "LIFETIME WARRANTY | EXTRA 25% OFF | FALL SALE 🇺🇸" at bounding box center [890, 116] width 387 height 15
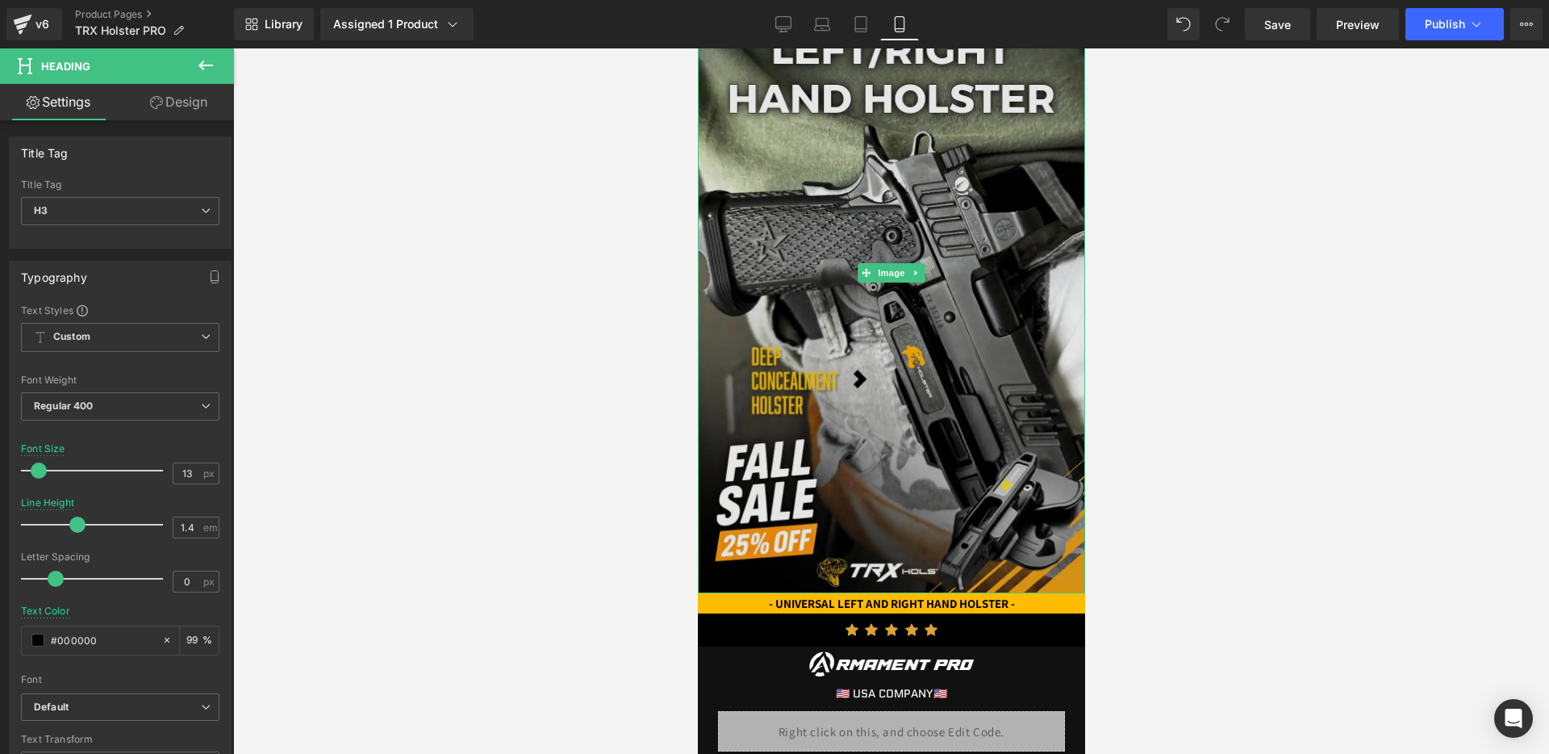
scroll to position [203, 0]
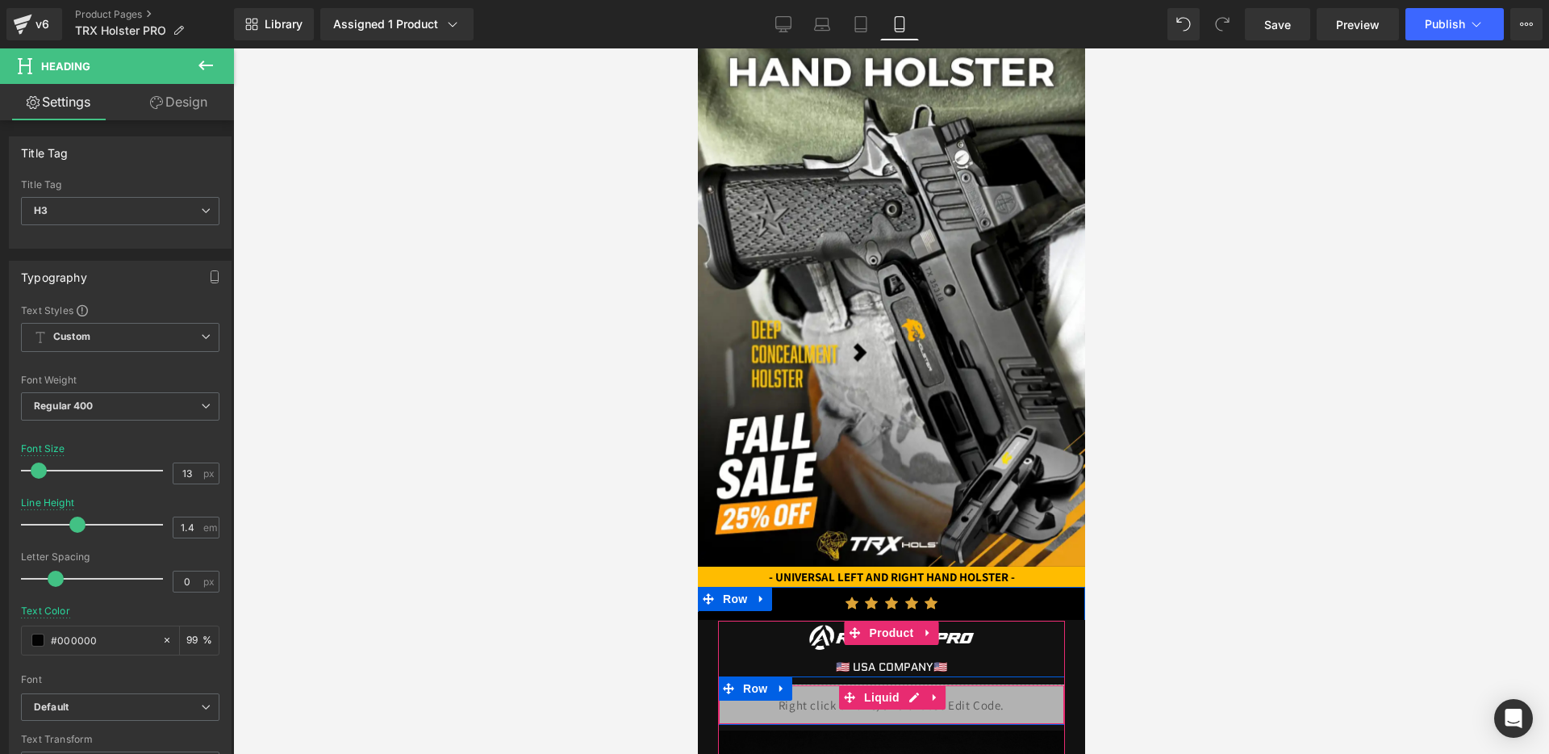
click at [930, 716] on div "Liquid" at bounding box center [890, 704] width 347 height 40
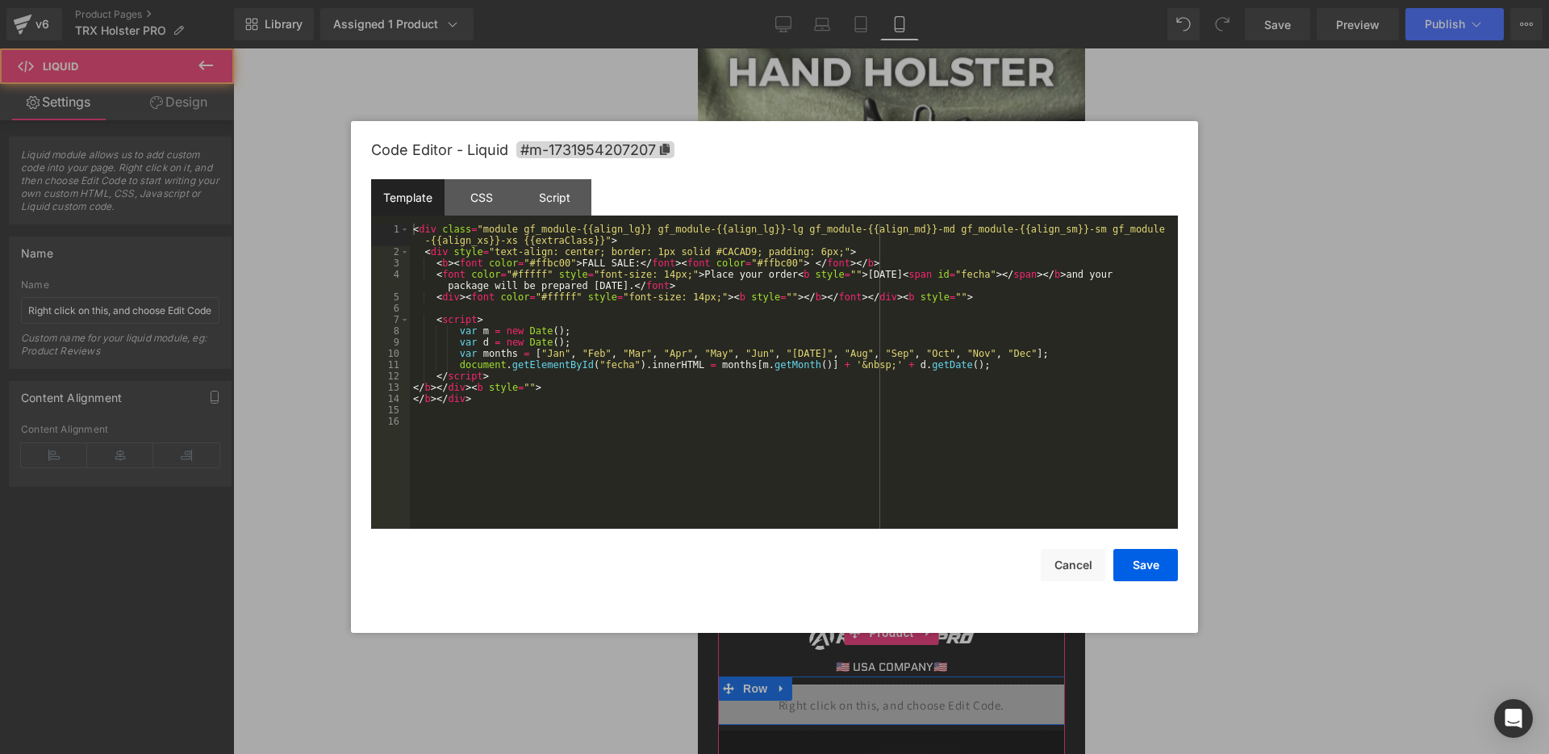
click at [922, 707] on div "Liquid" at bounding box center [890, 704] width 347 height 40
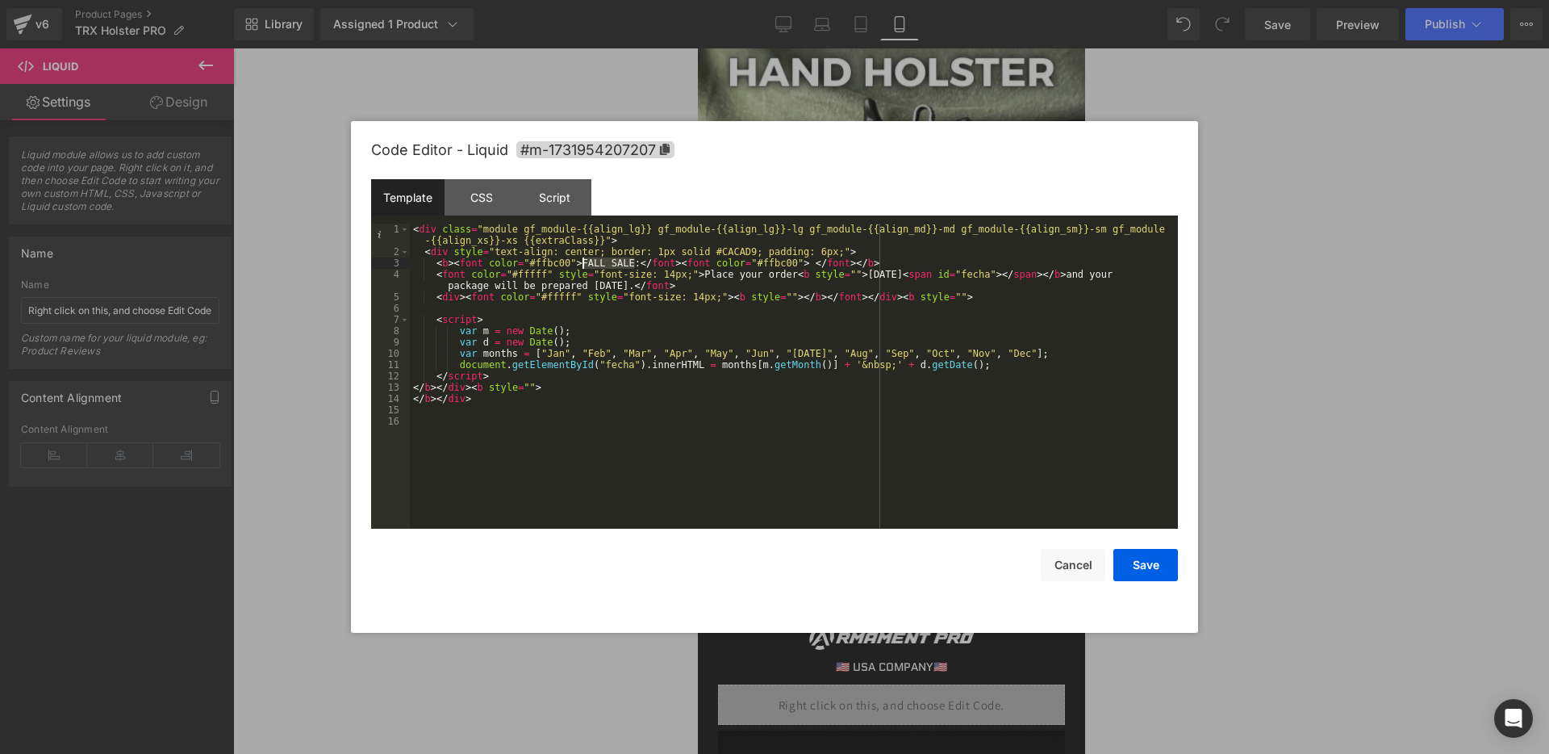
drag, startPoint x: 633, startPoint y: 261, endPoint x: 583, endPoint y: 261, distance: 50.0
click at [583, 261] on div "< div class = "module gf_module-{{align_lg}} gf_module-{{align_lg}}-lg gf_modul…" at bounding box center [794, 393] width 768 height 339
click at [1160, 554] on button "Save" at bounding box center [1146, 565] width 65 height 32
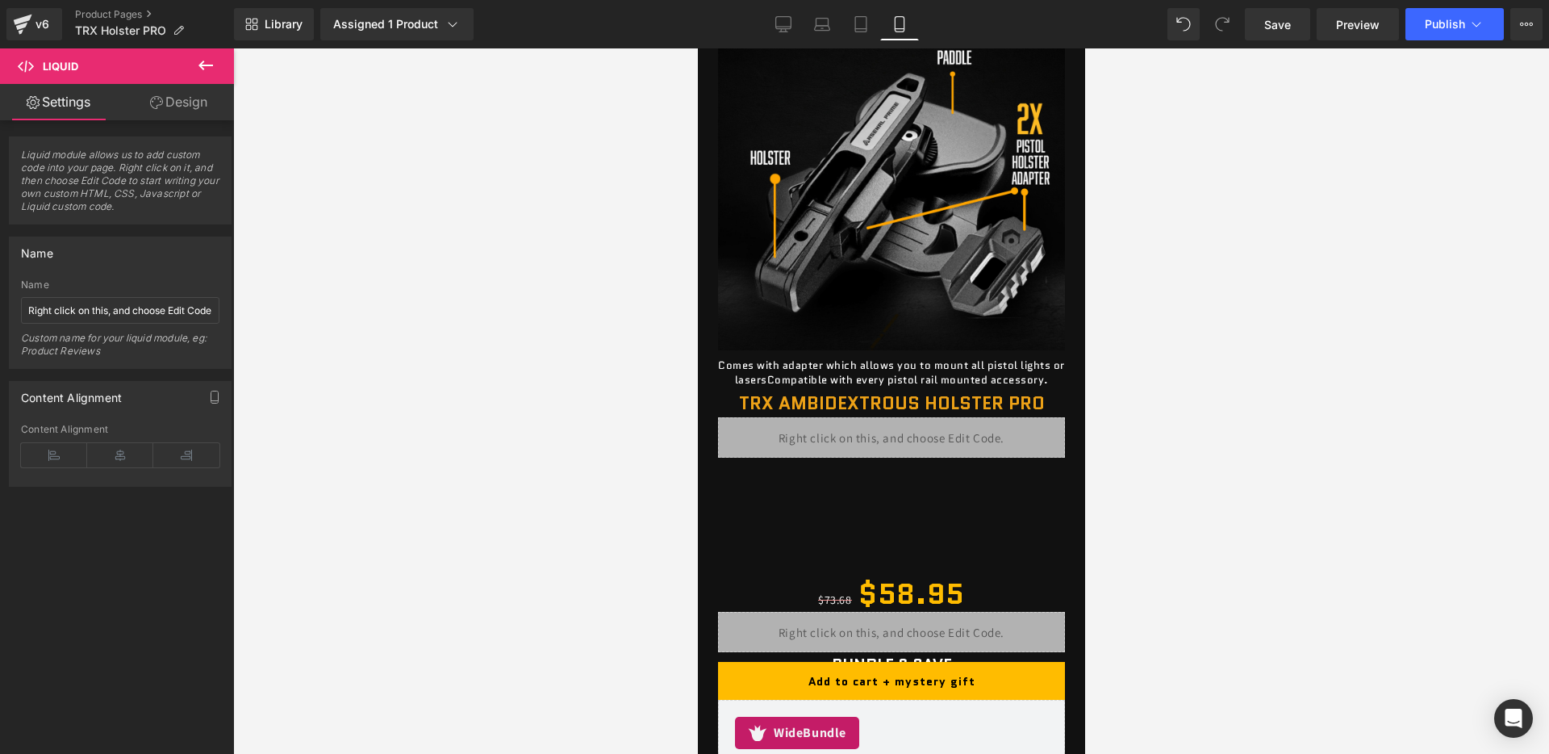
scroll to position [939, 0]
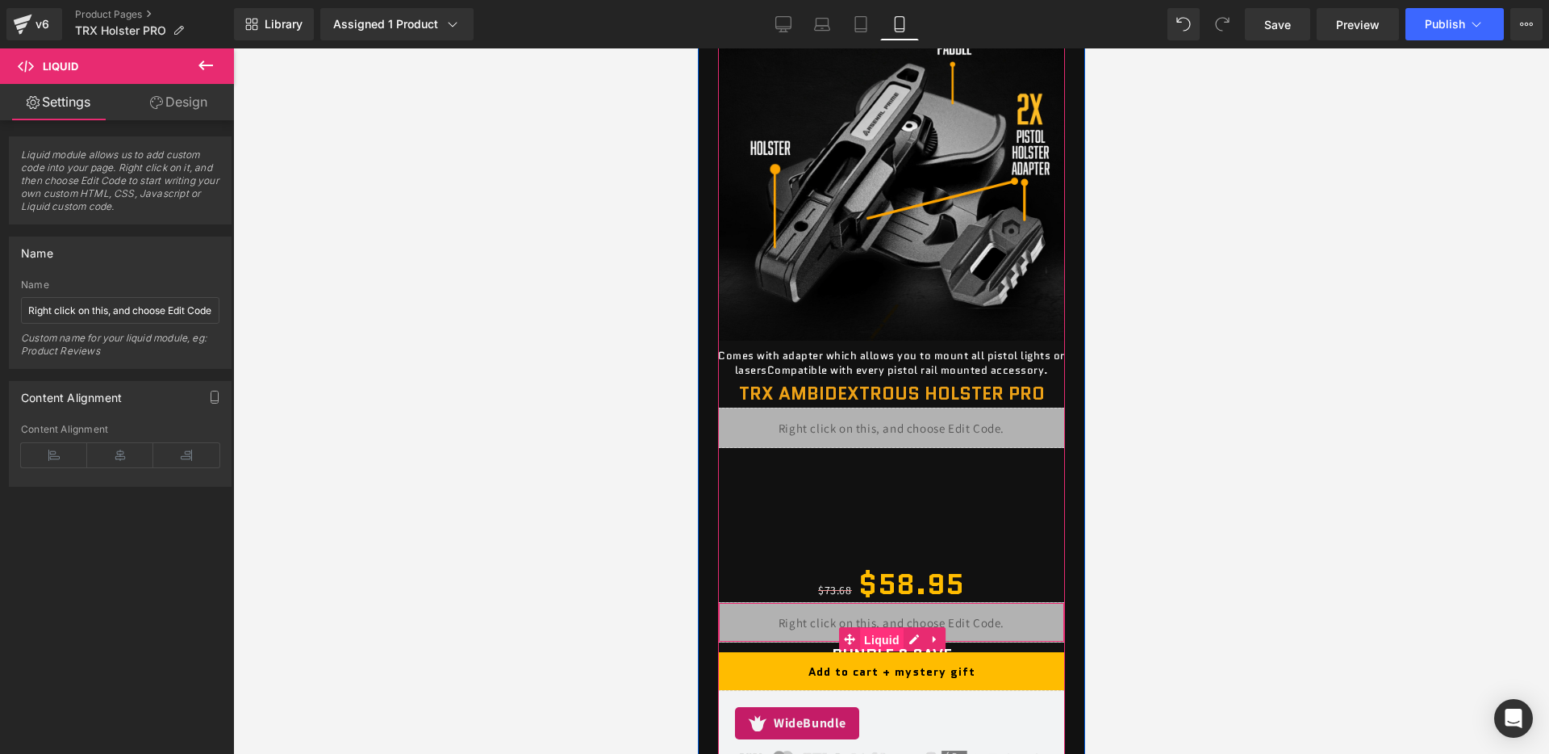
click at [899, 628] on span "Liquid" at bounding box center [881, 640] width 44 height 24
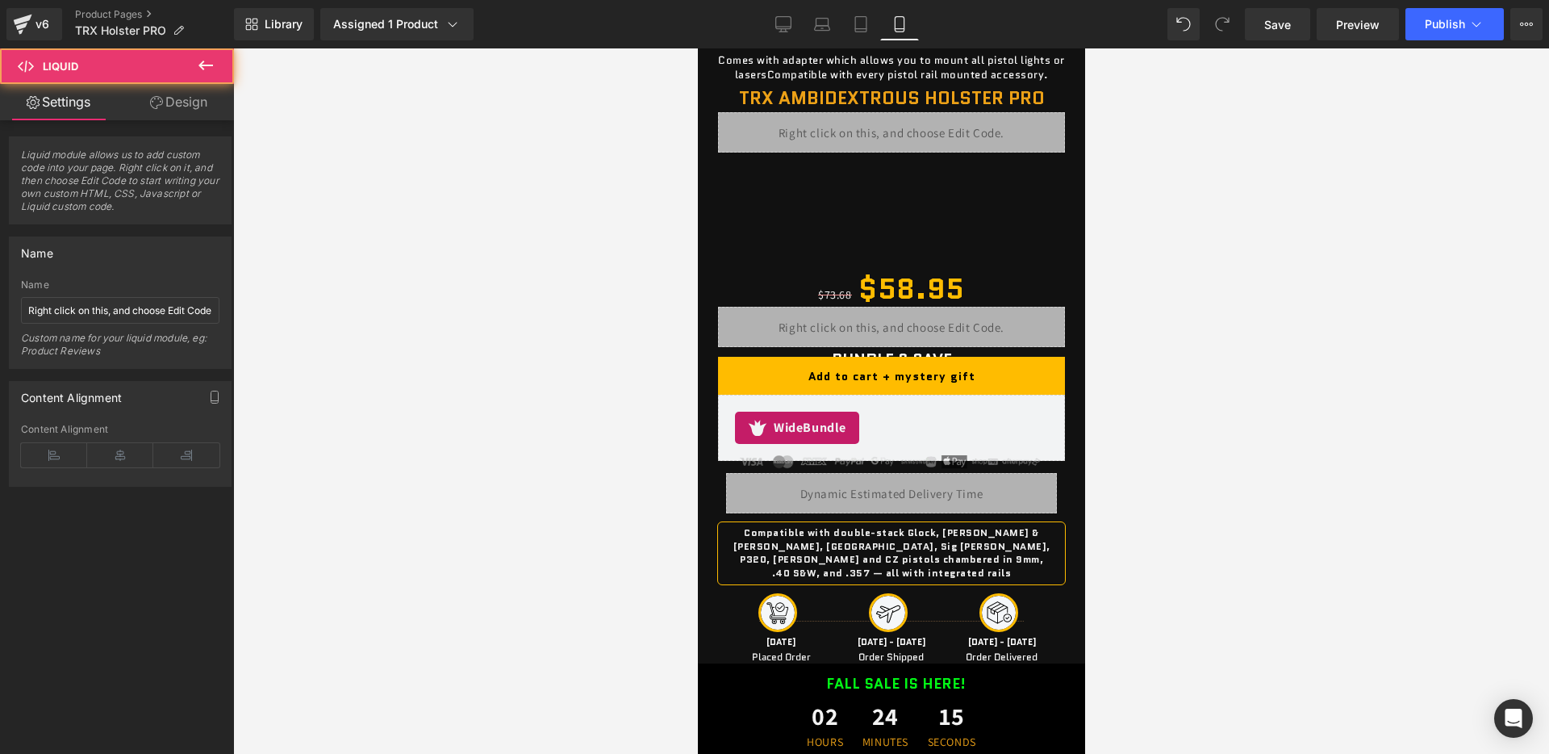
scroll to position [1364, 0]
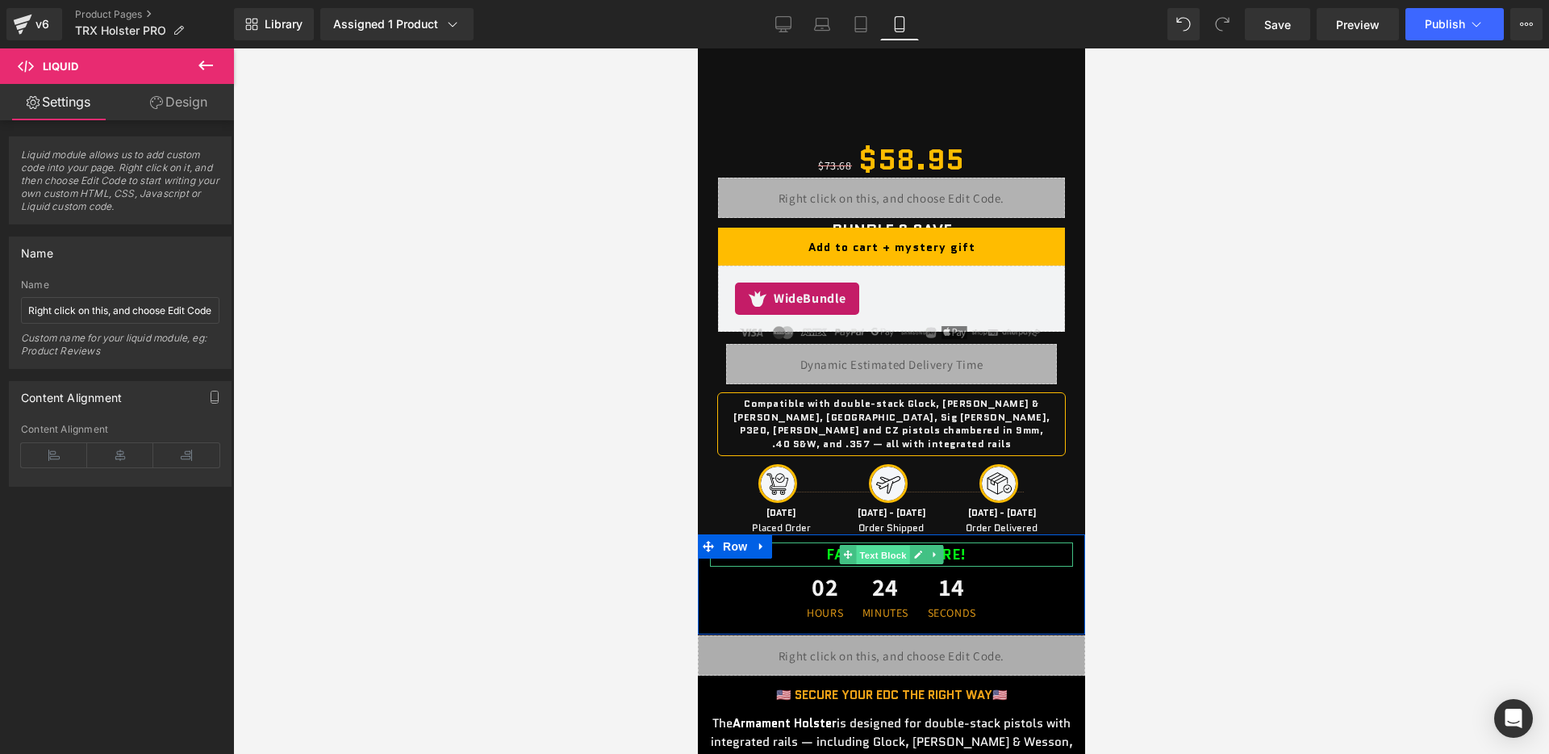
click at [873, 546] on span "Text Block" at bounding box center [881, 555] width 53 height 19
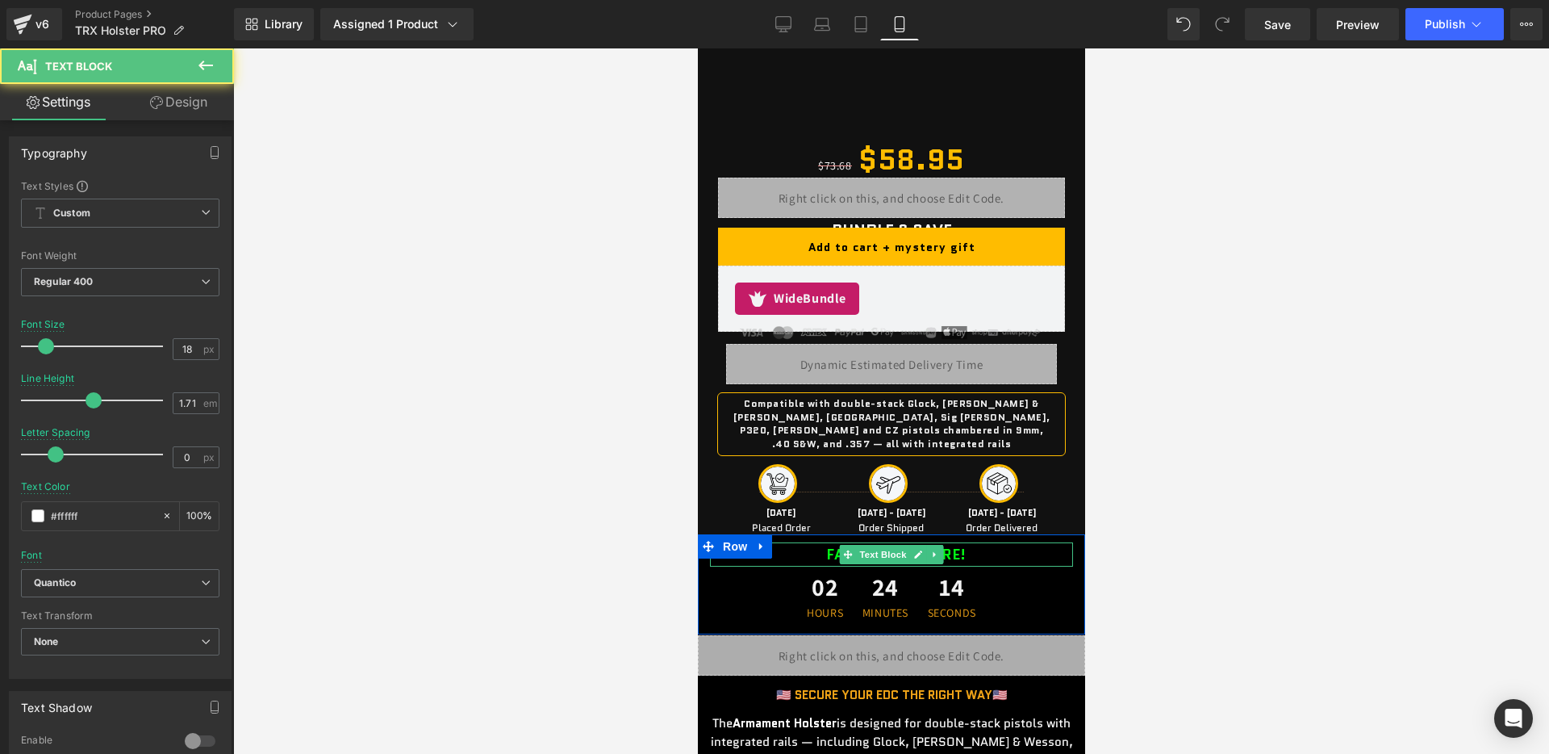
click at [833, 544] on b "FALL SALE IS HERE!" at bounding box center [896, 554] width 140 height 21
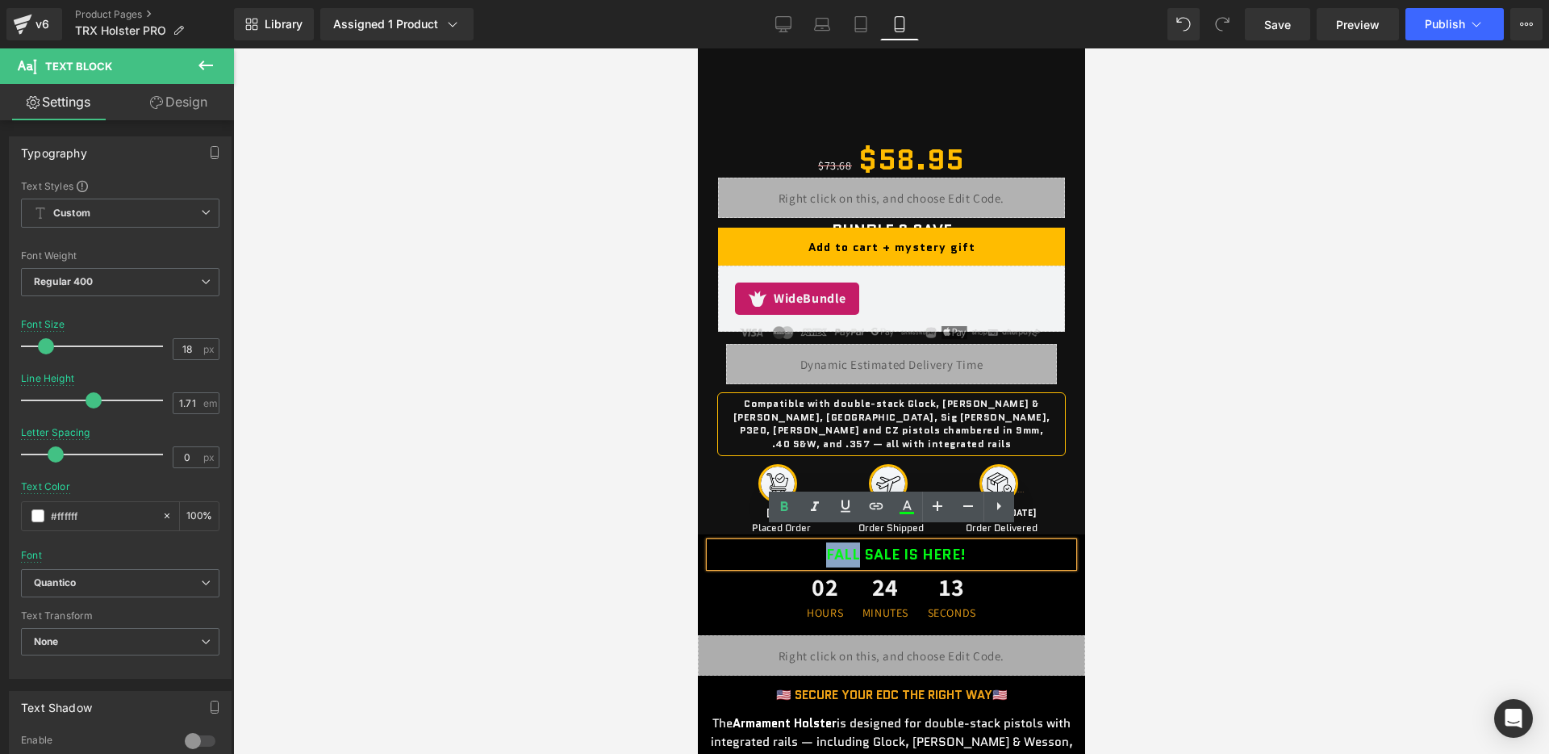
drag, startPoint x: 822, startPoint y: 541, endPoint x: 859, endPoint y: 541, distance: 37.1
click at [859, 542] on div "FALL SALE IS HERE!" at bounding box center [890, 554] width 363 height 25
paste div
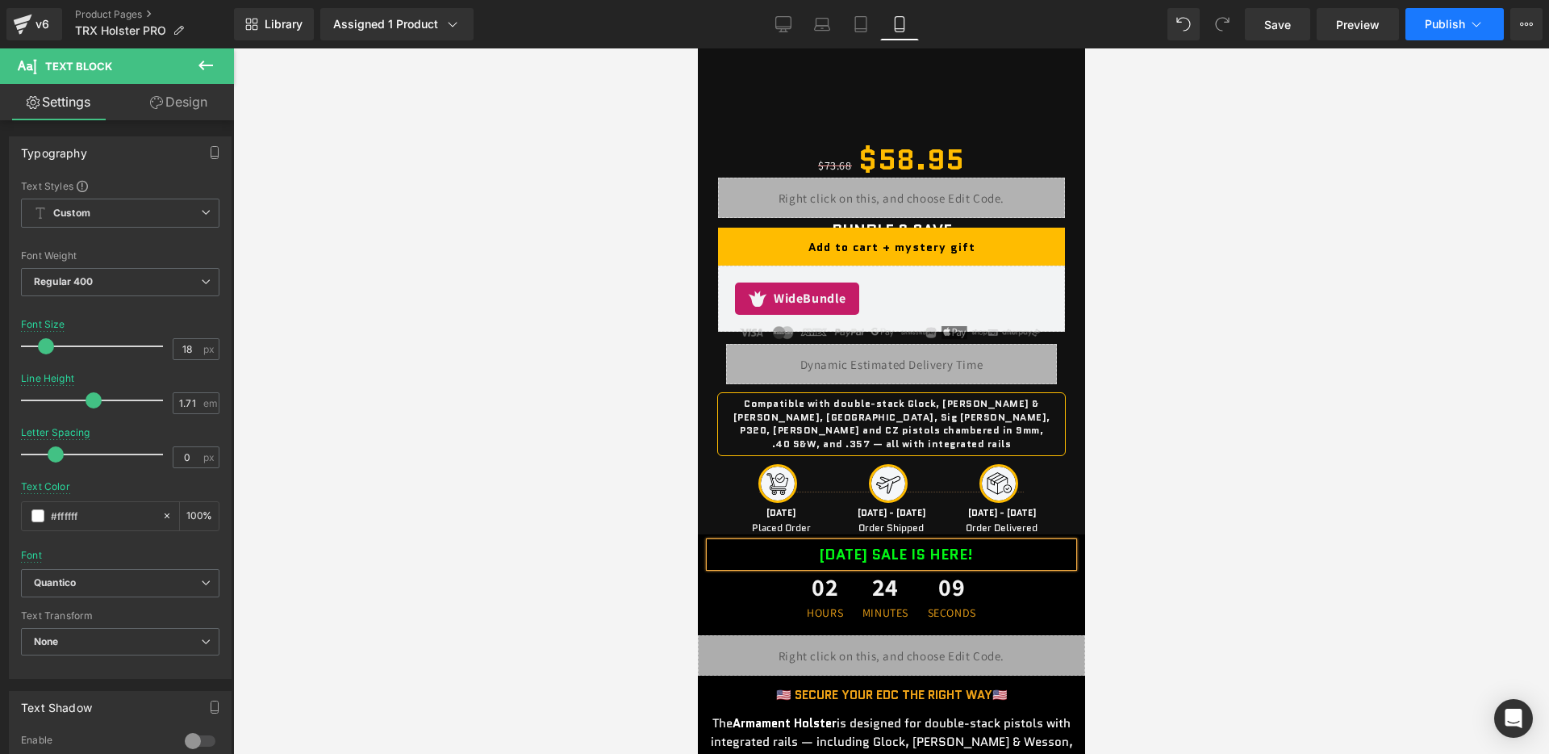
click at [1437, 36] on button "Publish" at bounding box center [1455, 24] width 98 height 32
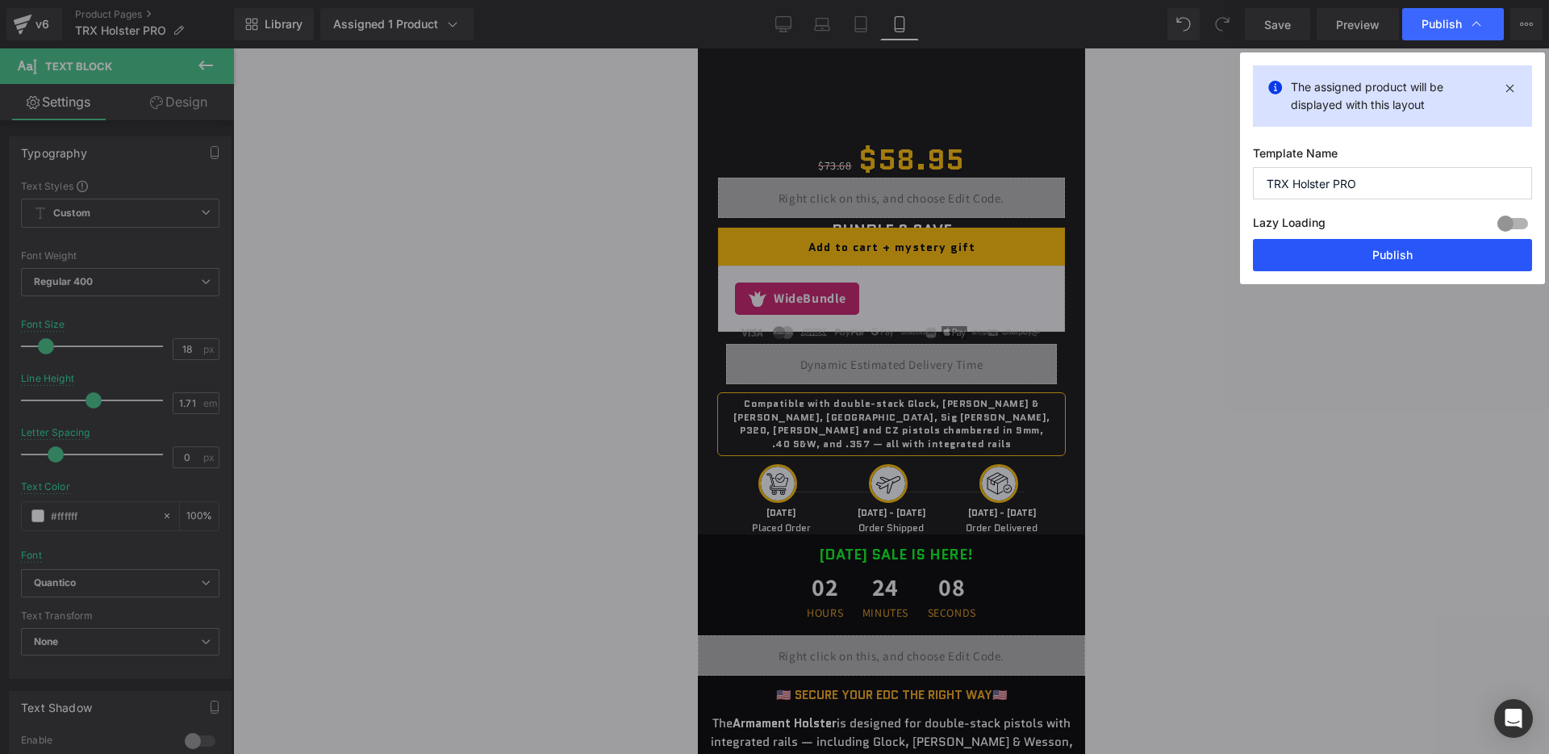
click at [1336, 252] on button "Publish" at bounding box center [1392, 255] width 279 height 32
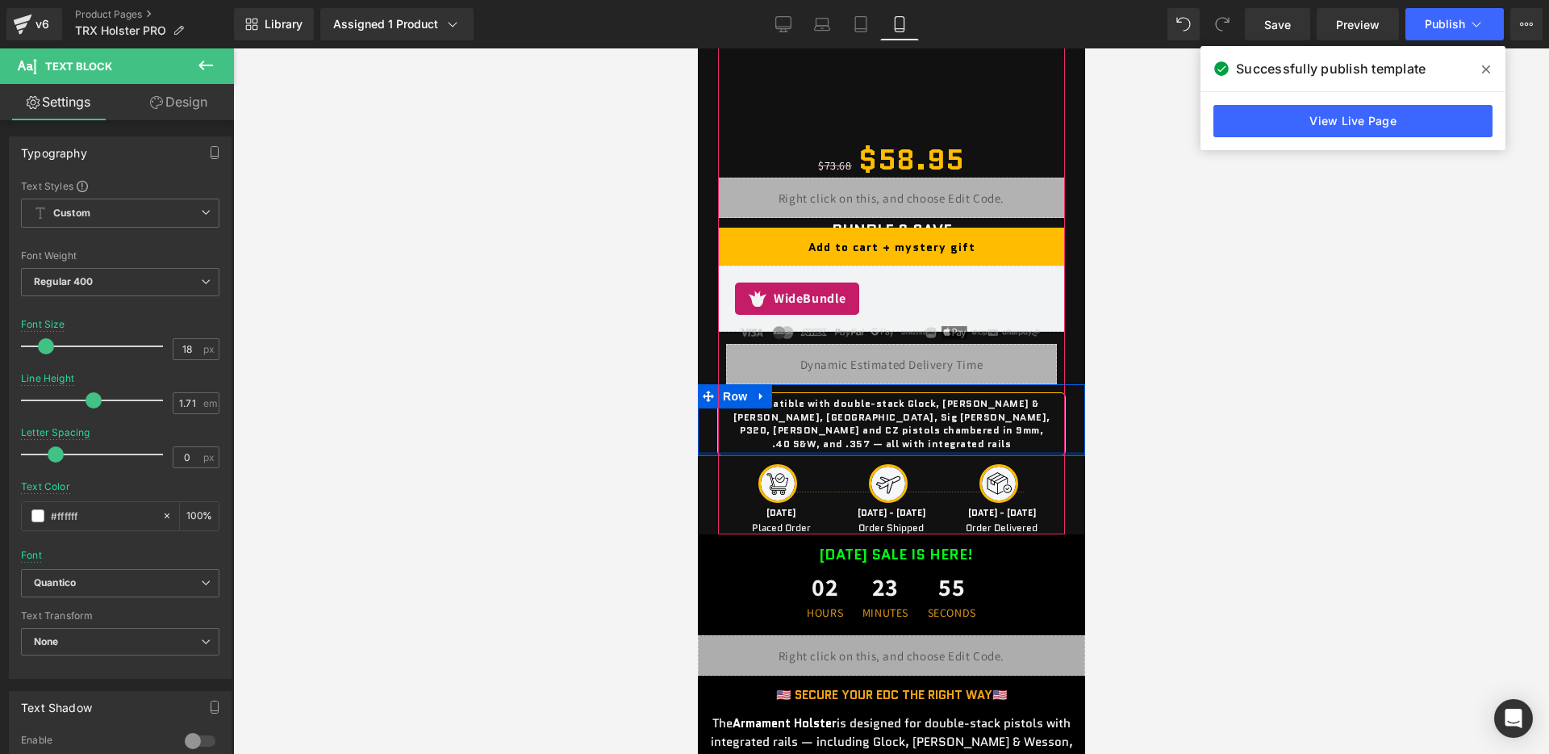
scroll to position [0, 0]
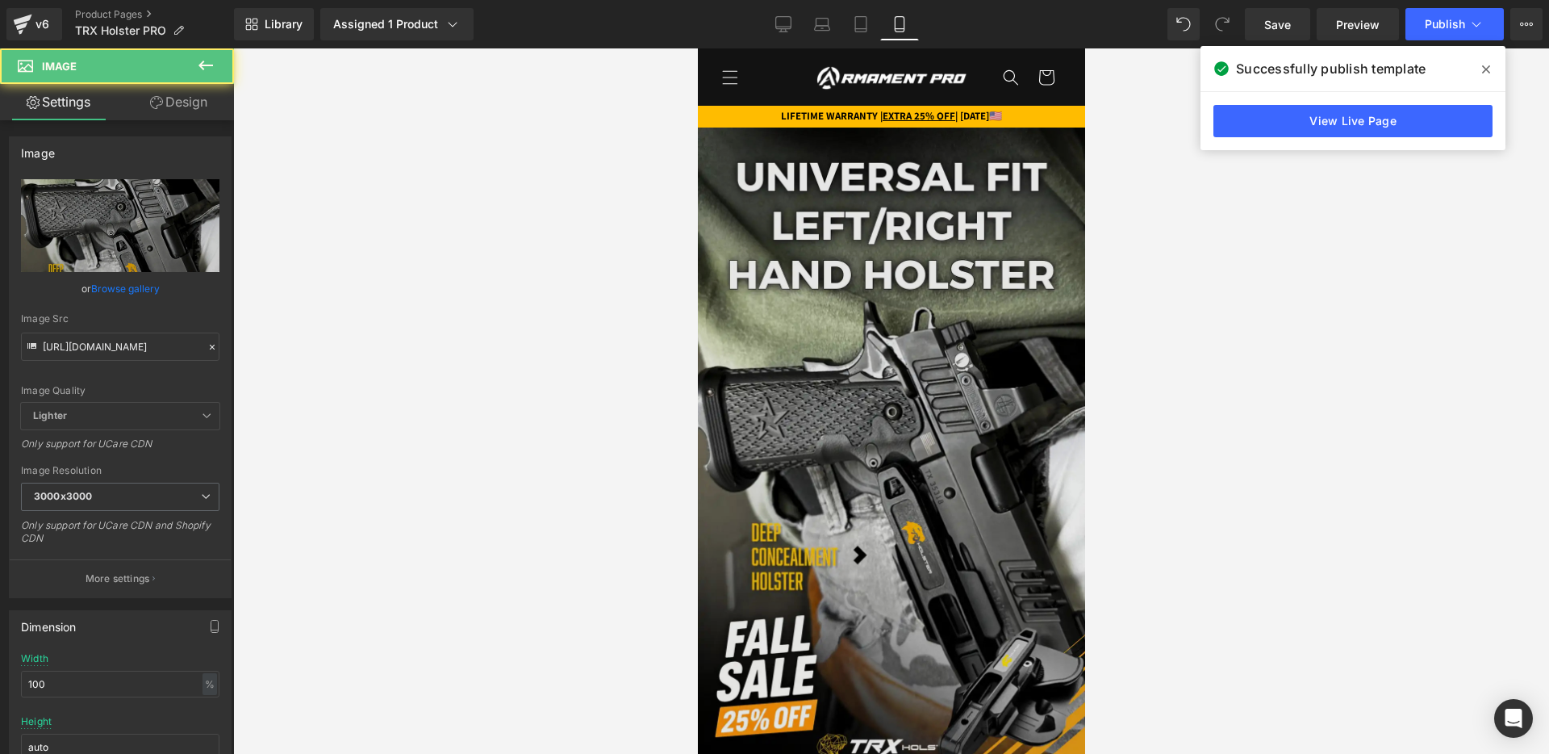
click at [831, 383] on img at bounding box center [890, 449] width 387 height 642
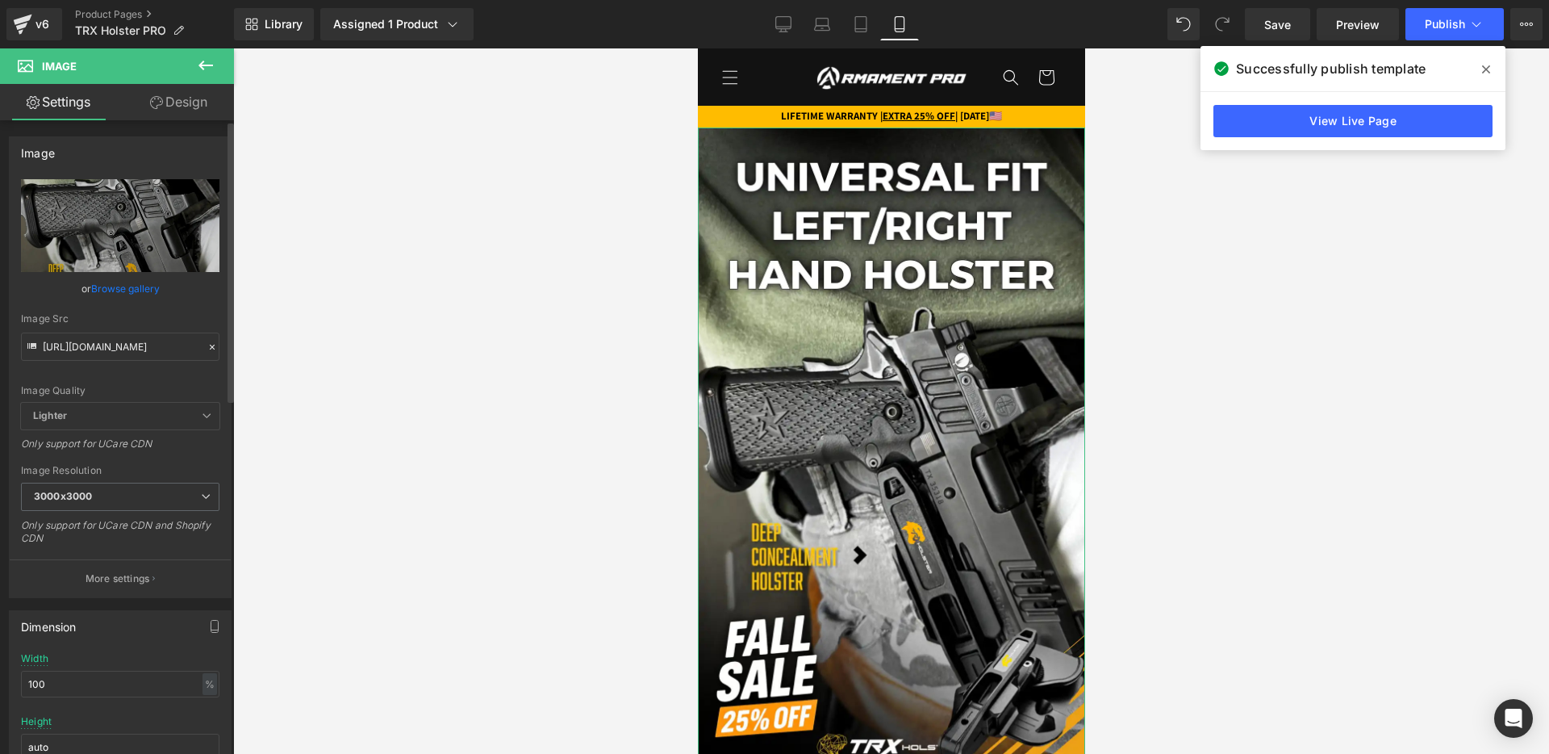
click at [211, 347] on icon at bounding box center [212, 346] width 11 height 11
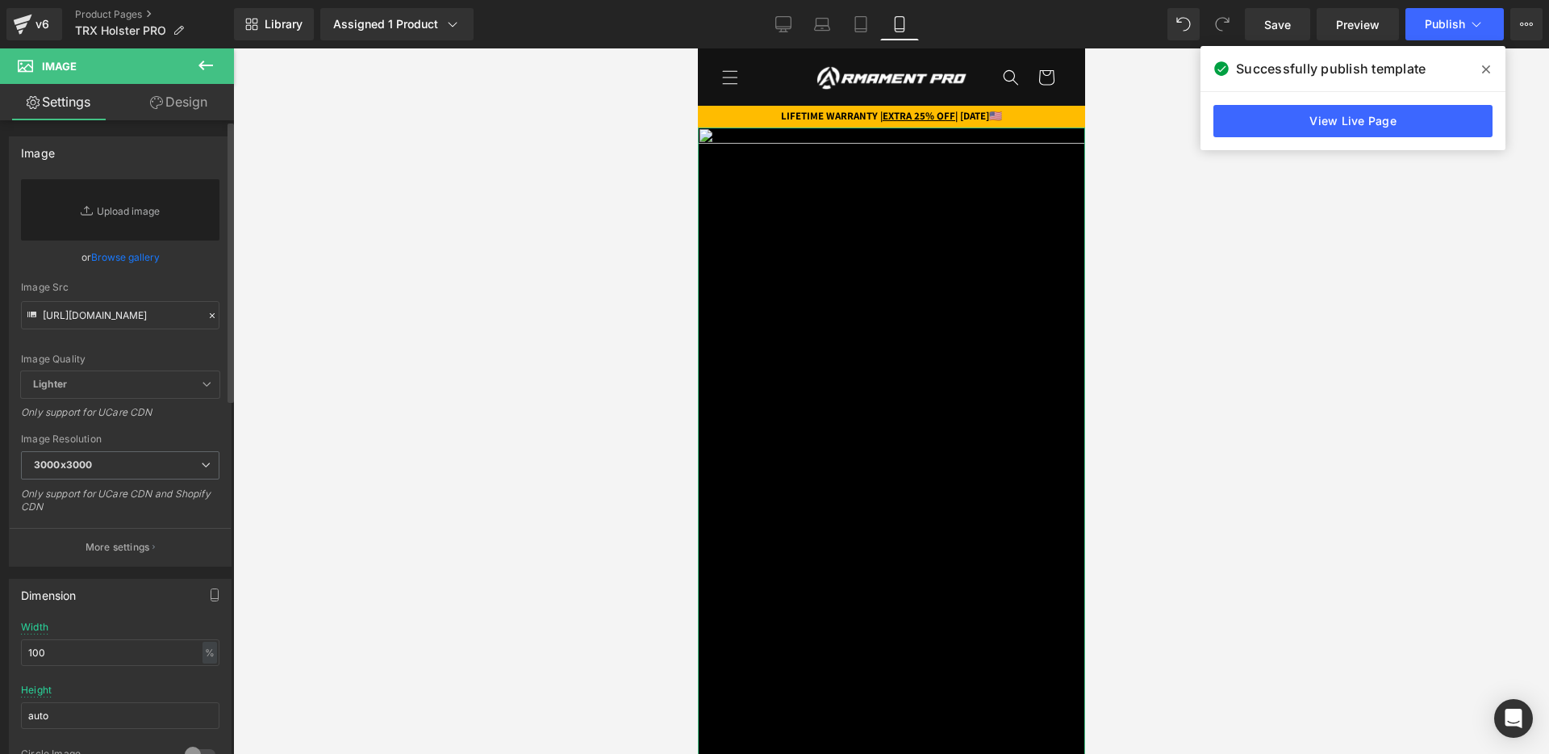
click at [167, 330] on div "Image Quality Lighter Lightest Lighter Lighter Lightest Only support for UCare …" at bounding box center [120, 275] width 199 height 192
click at [142, 319] on input "https://cdn.shopify.com/s/files/1/0688/1827/2435/files/frame_40_8__11zon_3000x3…" at bounding box center [120, 315] width 199 height 28
paste input "https://cdn.shopify.com/s/files/1/0688/1827/2435/files/frame_40_9__11zon.webp?v…"
type input "https://cdn.shopify.com/s/files/1/0688/1827/2435/files/frame_40_9__11zon.webp?v…"
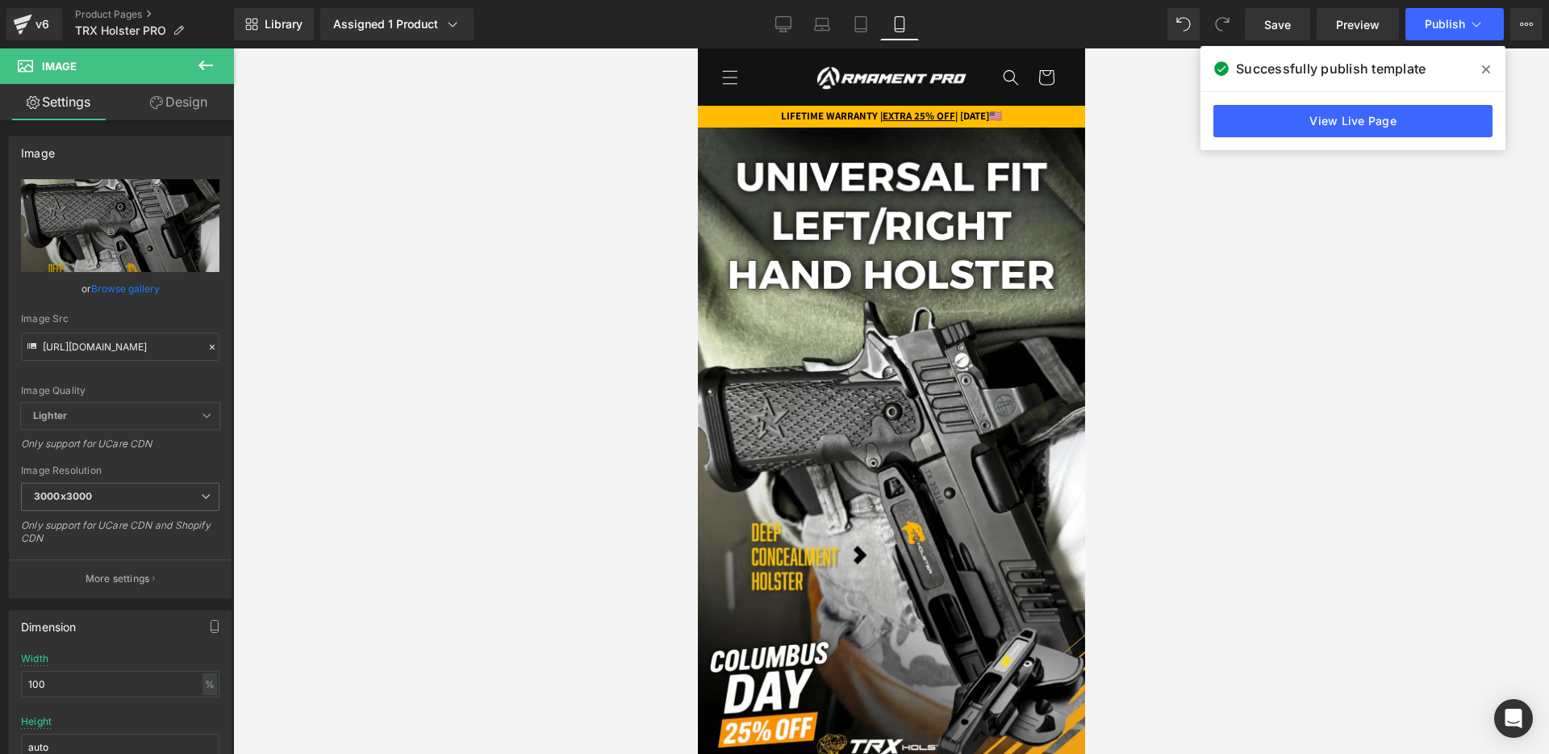
click at [375, 323] on div at bounding box center [891, 400] width 1316 height 705
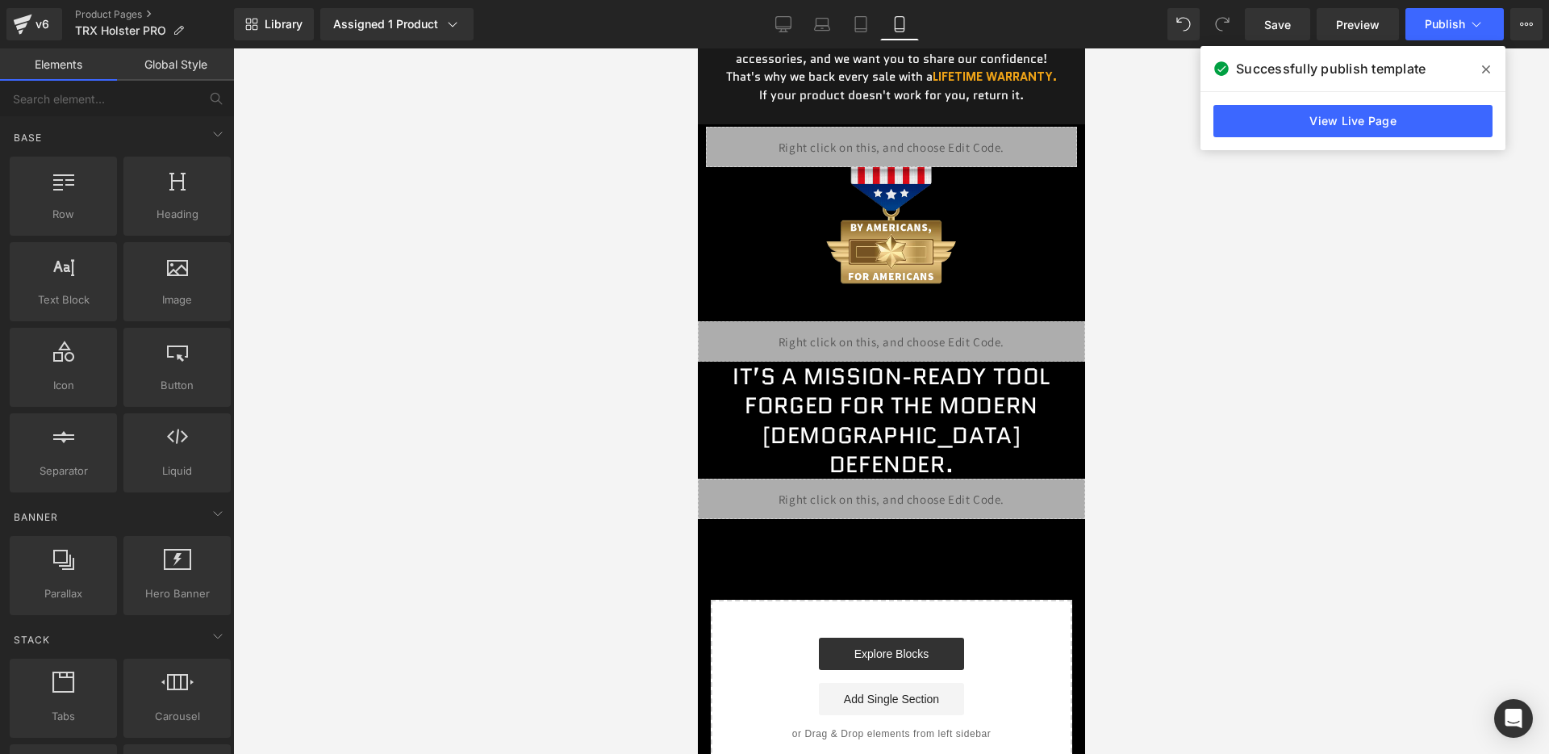
scroll to position [5551, 0]
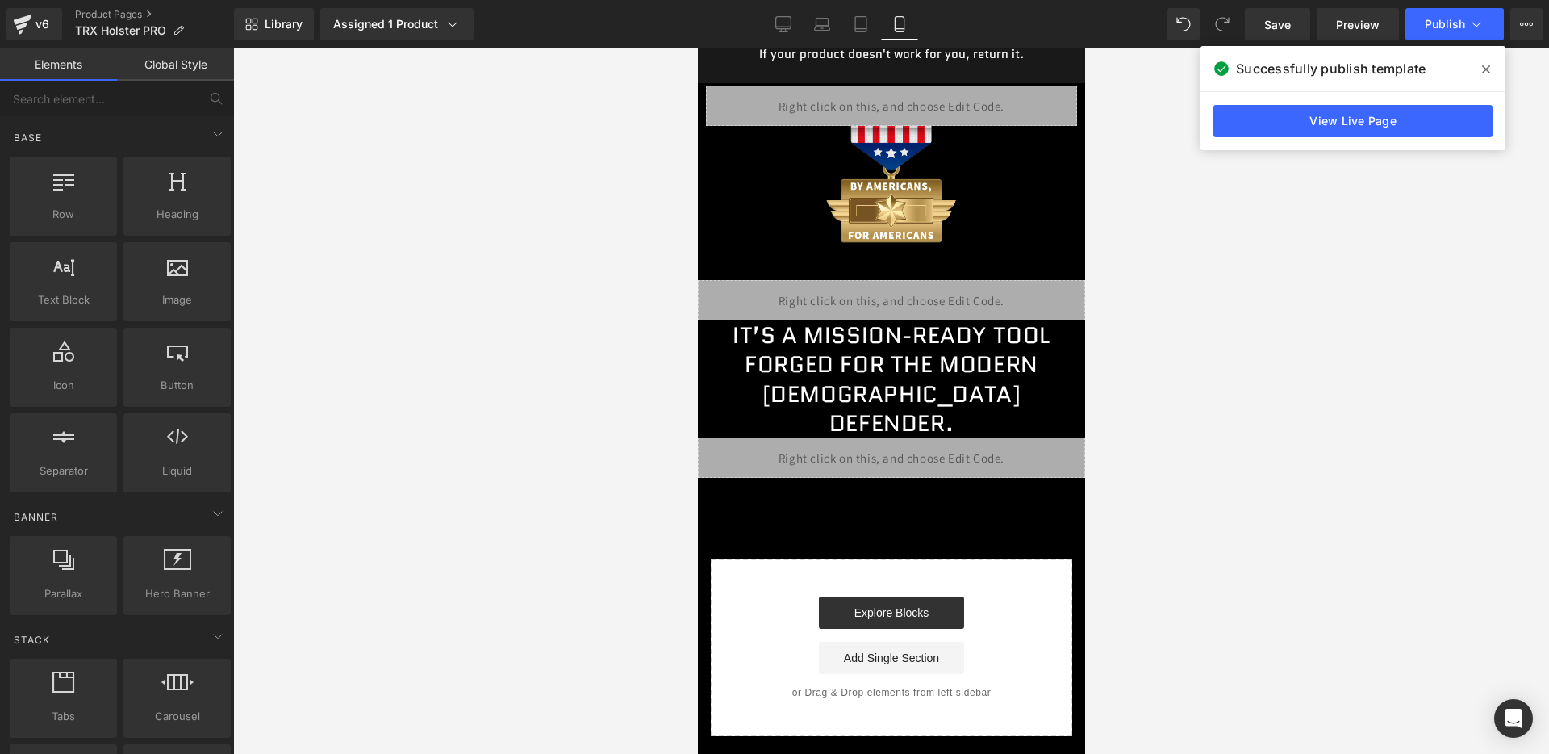
click at [924, 437] on div "Liquid" at bounding box center [890, 457] width 387 height 40
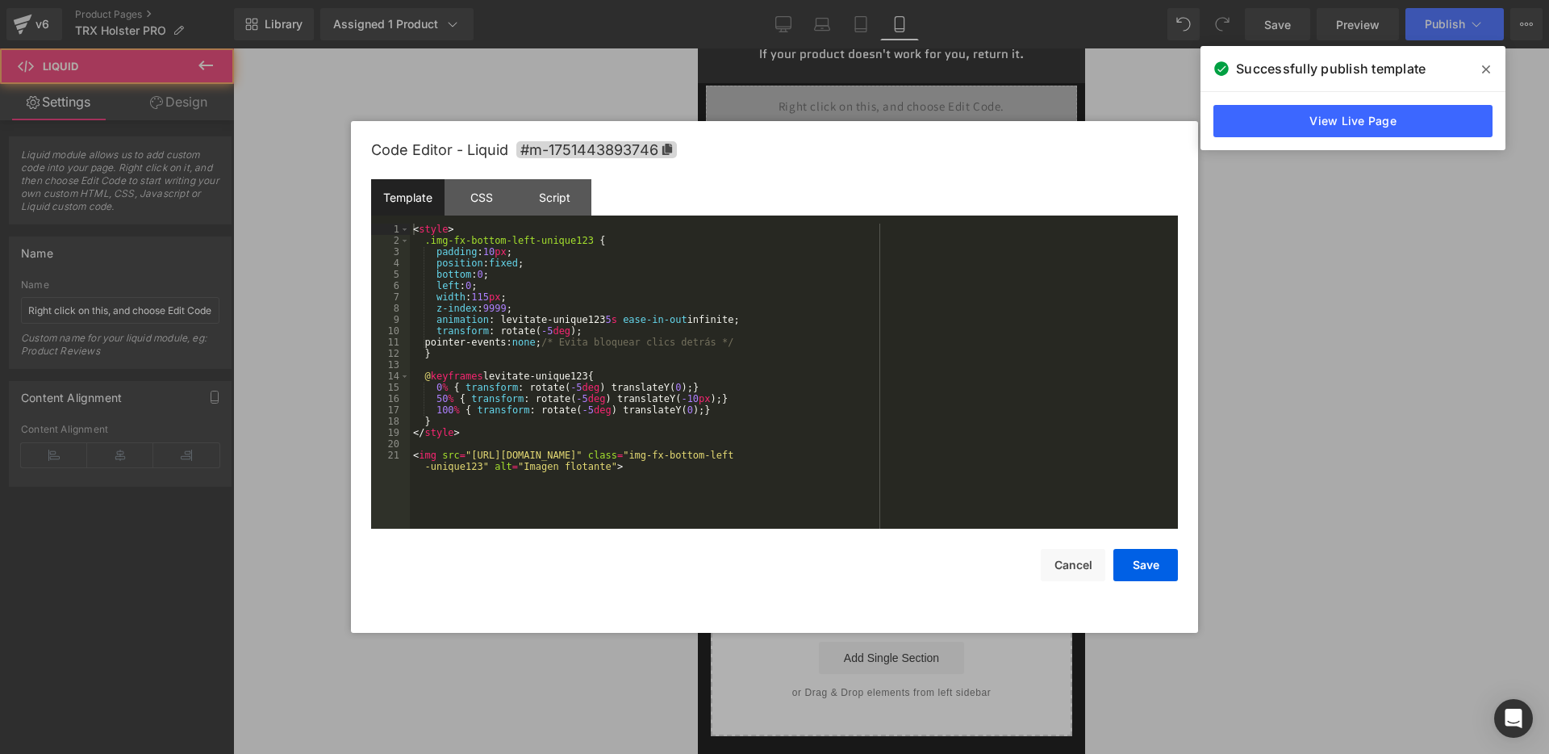
click at [913, 437] on div "Liquid" at bounding box center [890, 457] width 387 height 40
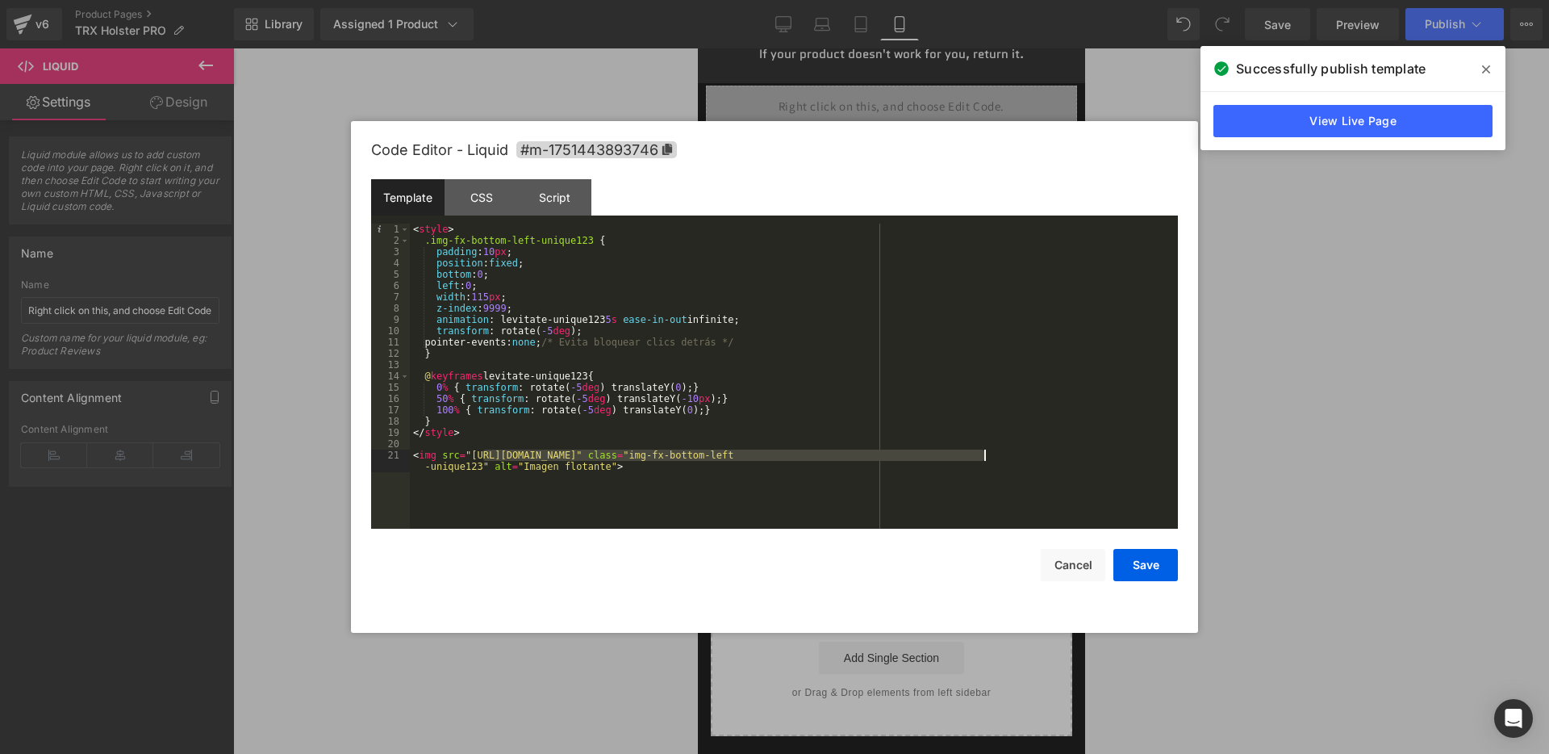
drag, startPoint x: 482, startPoint y: 453, endPoint x: 982, endPoint y: 458, distance: 500.3
click at [982, 458] on div "< style > .img-fx-bottom-left-unique123 { padding : 10 px ; position : fixed ; …" at bounding box center [794, 393] width 768 height 339
click at [1166, 571] on button "Save" at bounding box center [1146, 565] width 65 height 32
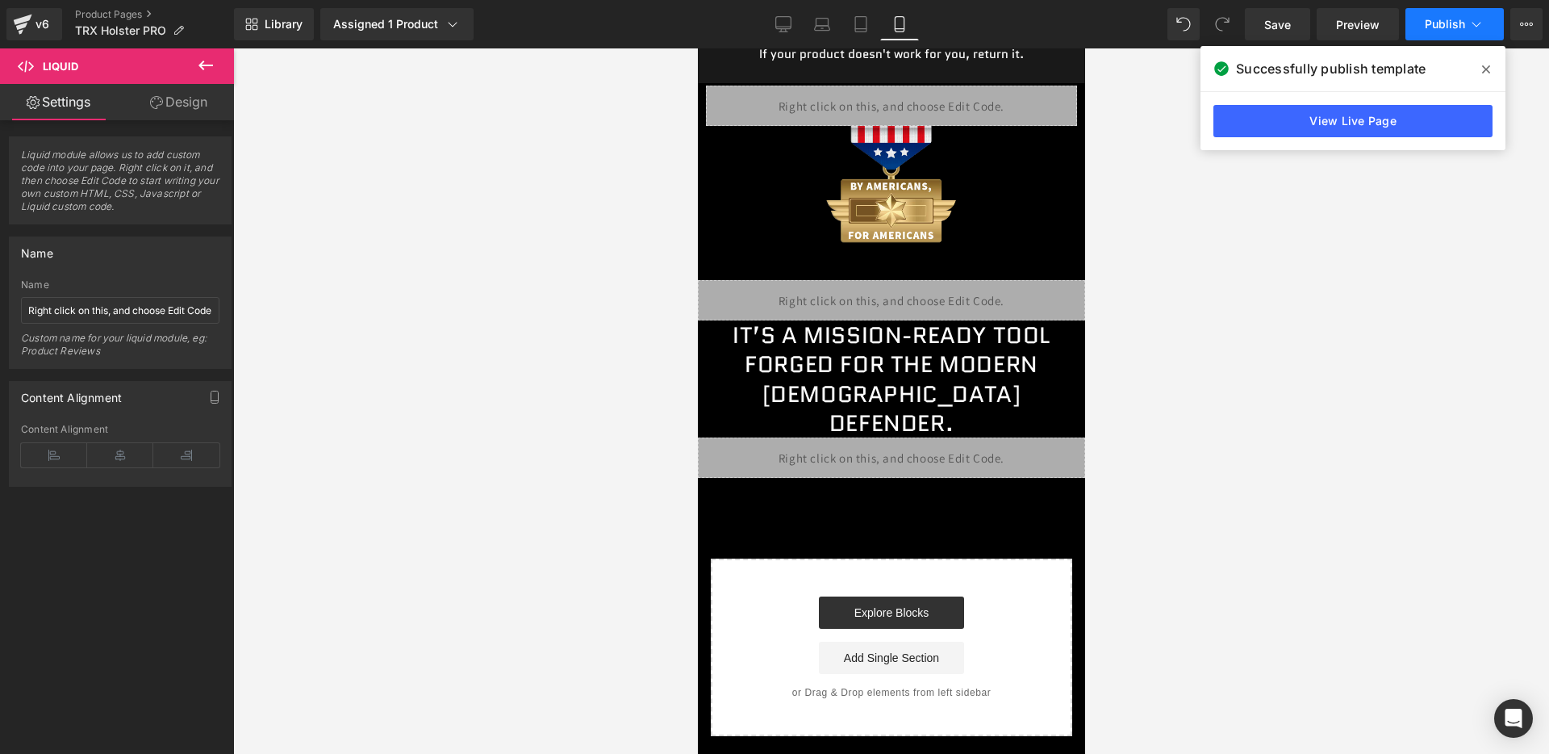
click at [1436, 27] on span "Publish" at bounding box center [1445, 24] width 40 height 13
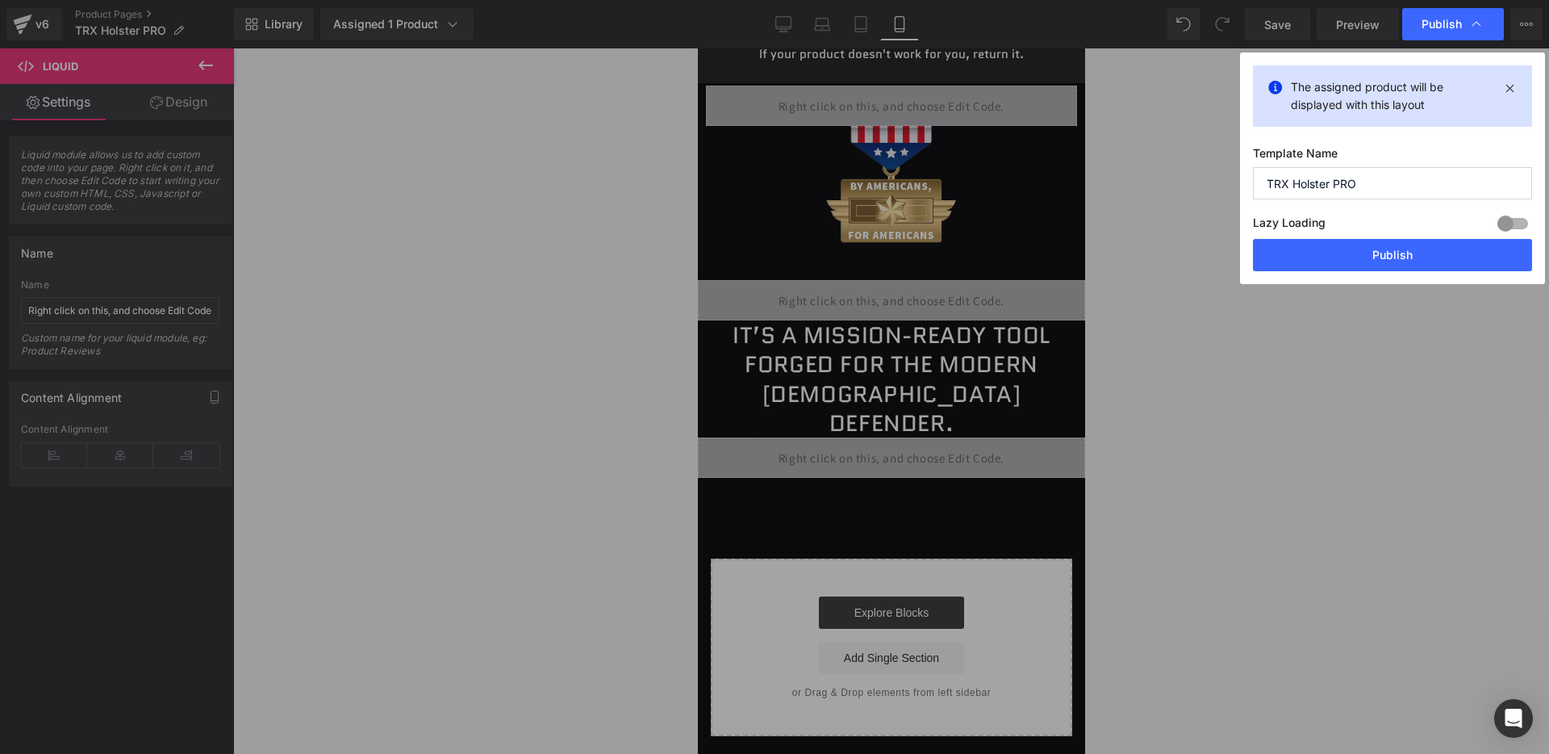
click at [1384, 236] on div "Lazy Loading Build Upgrade plan to unlock" at bounding box center [1392, 225] width 279 height 27
click at [1378, 250] on button "Publish" at bounding box center [1392, 255] width 279 height 32
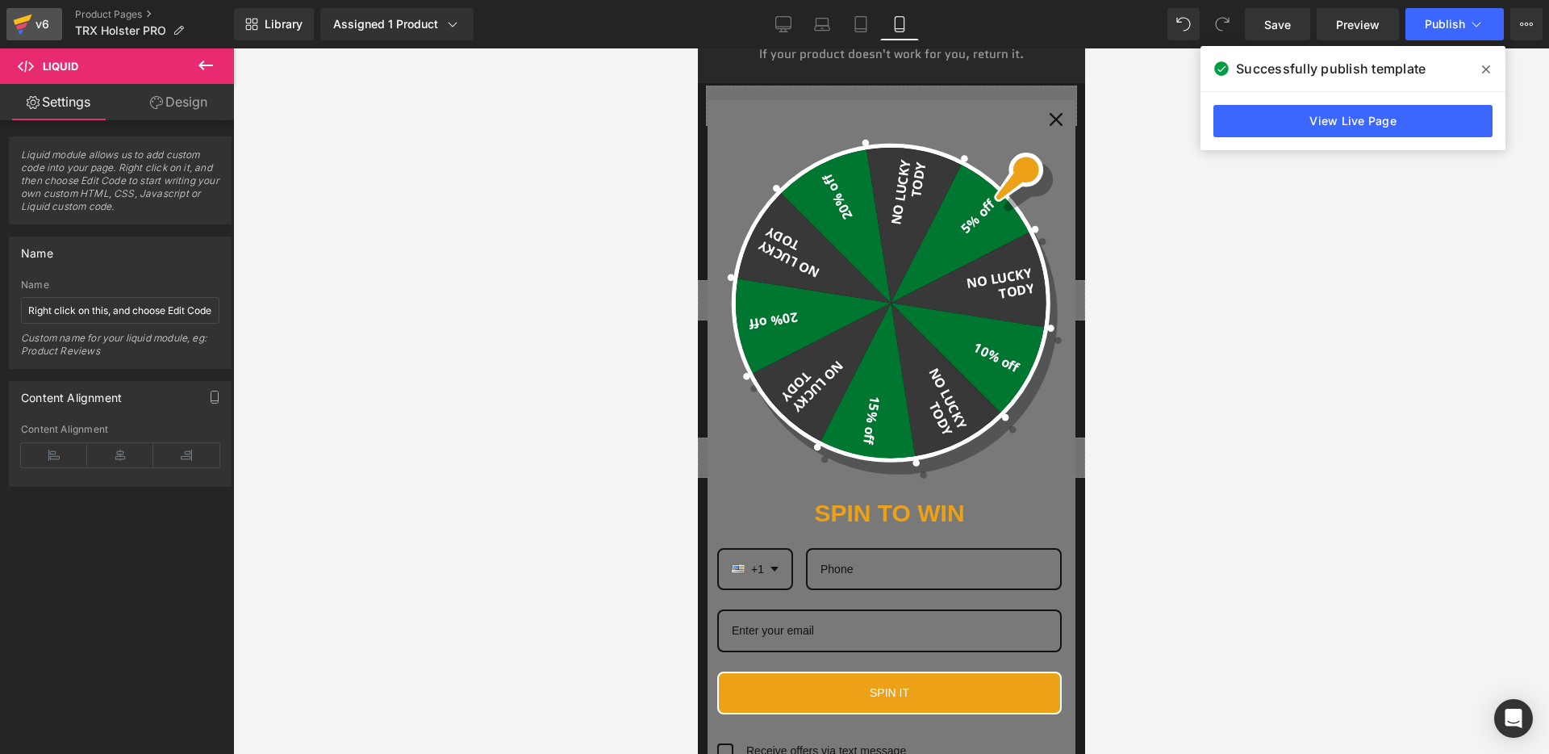
click at [44, 29] on div "v6" at bounding box center [42, 24] width 20 height 21
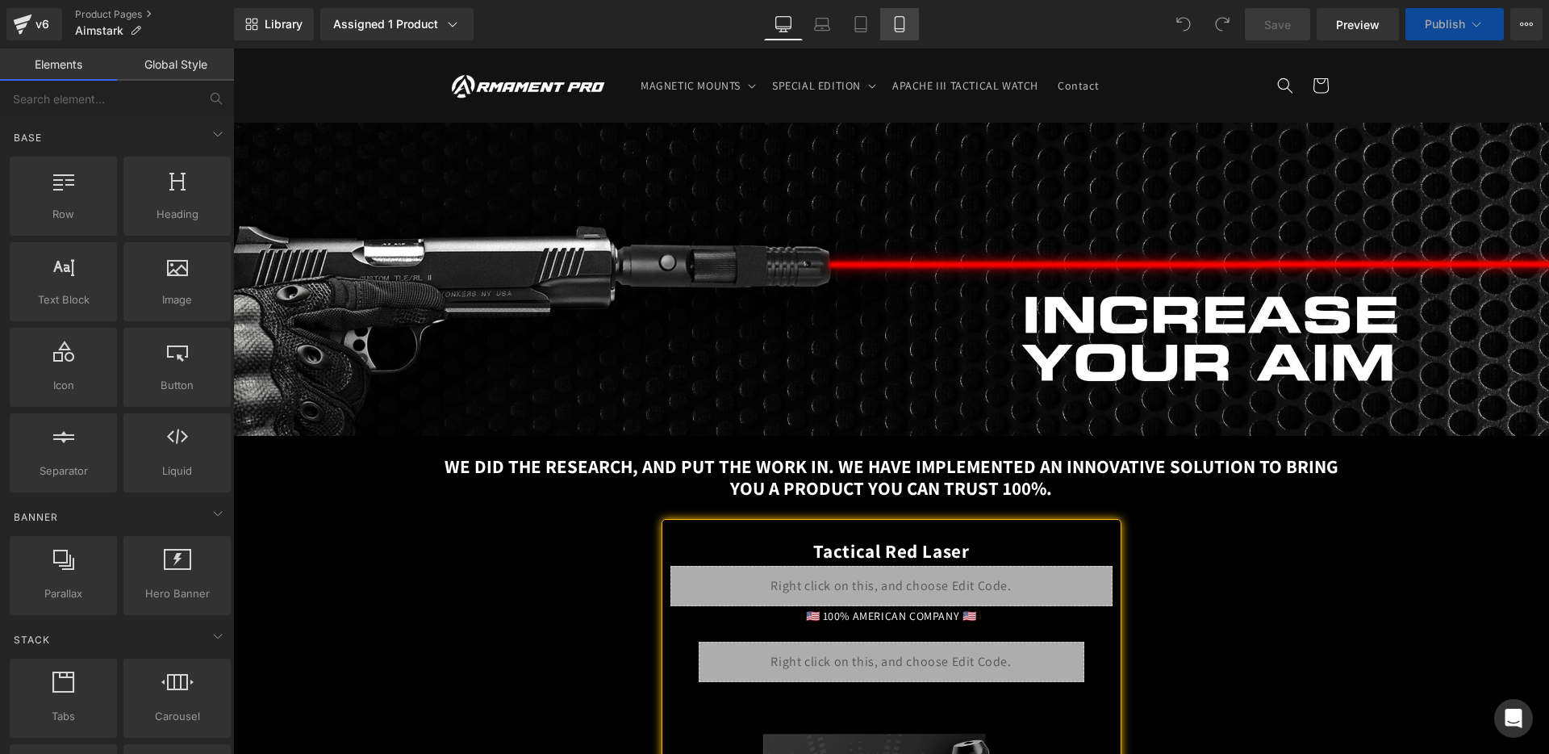
click at [905, 25] on icon at bounding box center [900, 24] width 16 height 16
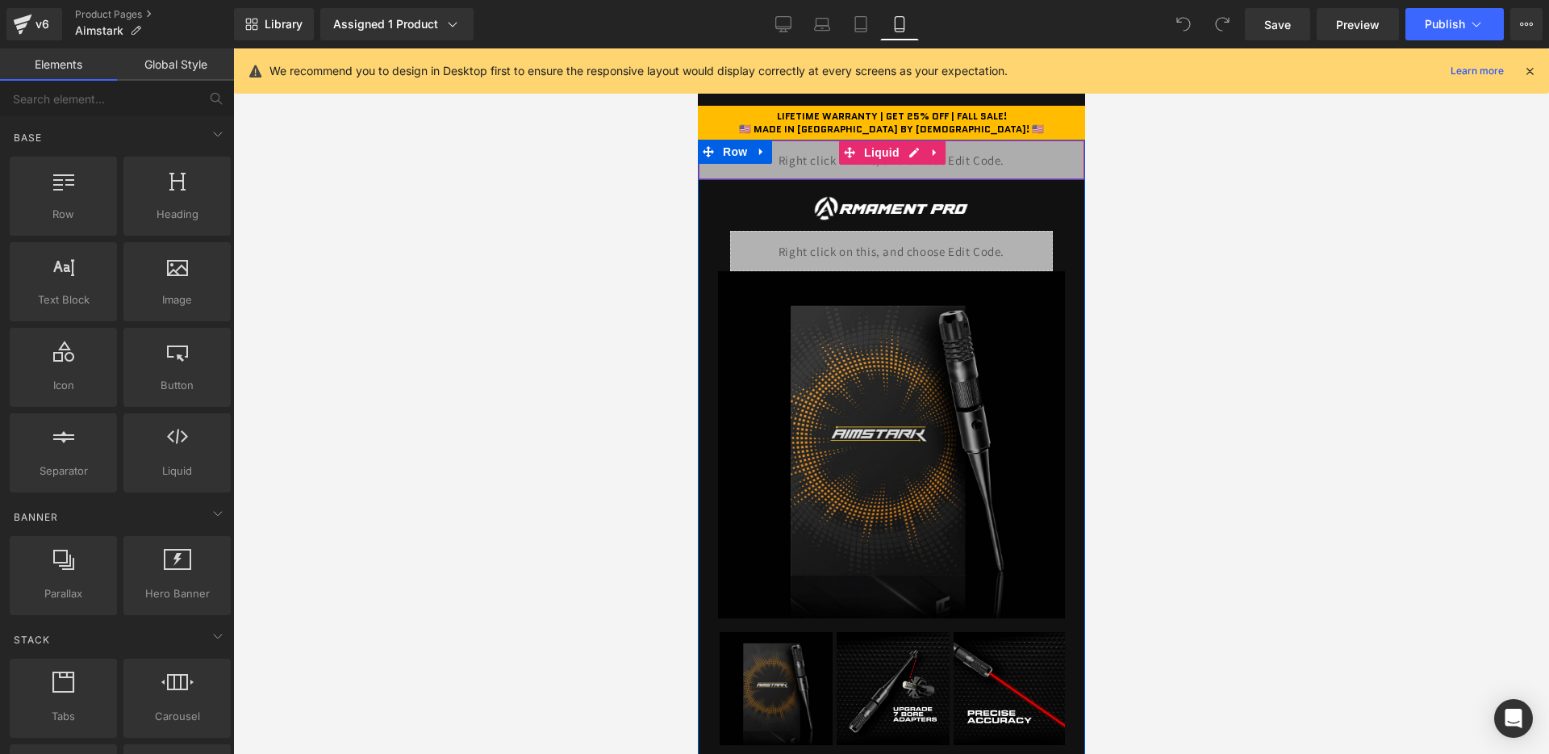
click at [892, 168] on div "Liquid" at bounding box center [890, 160] width 387 height 40
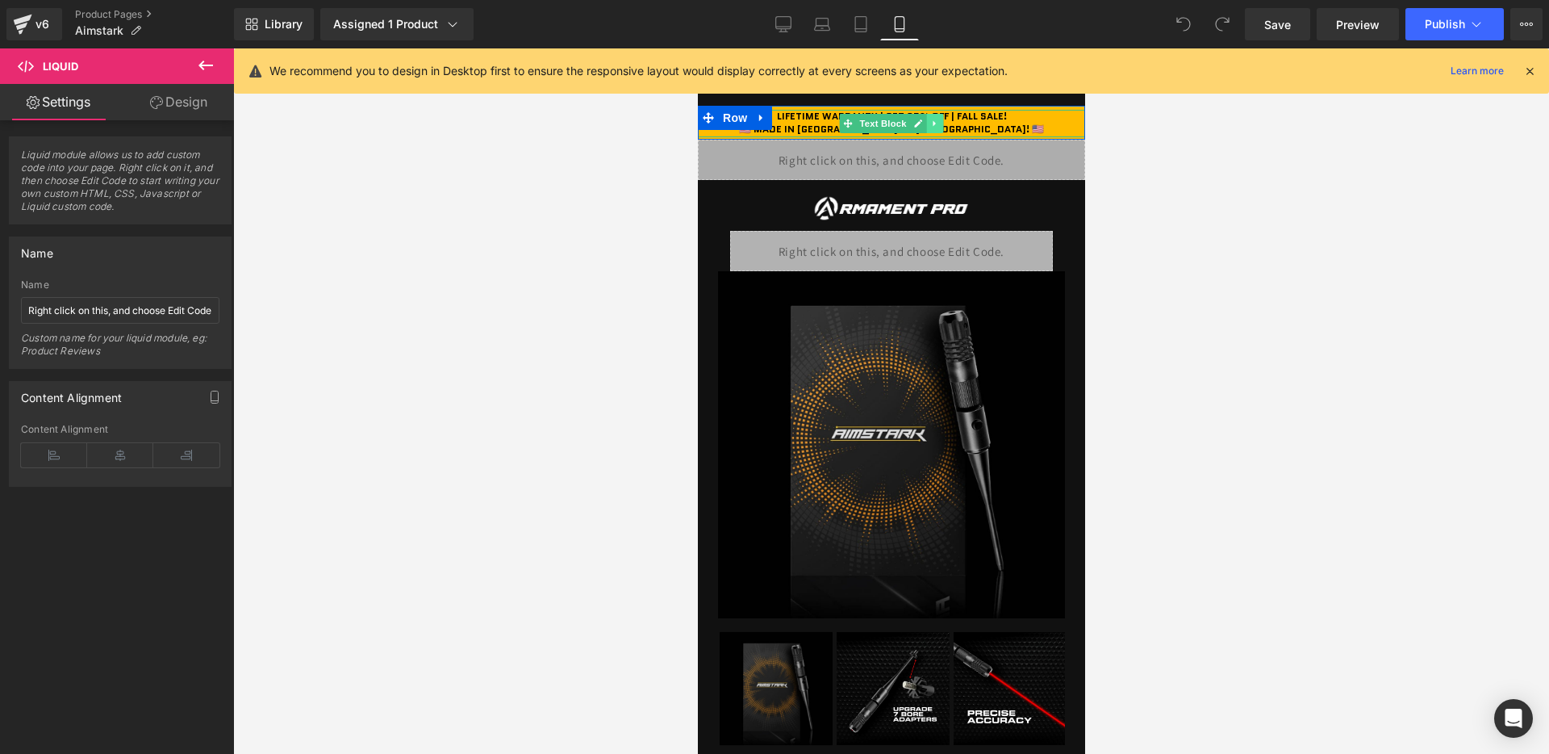
click at [941, 123] on link at bounding box center [934, 123] width 17 height 19
click at [994, 113] on div "LIFETIME WARRANTY | GET 25% OFF | FALL SALE! 🇺🇸 MADE IN AMERICA BY AMERICANS! 🇺…" at bounding box center [890, 123] width 387 height 27
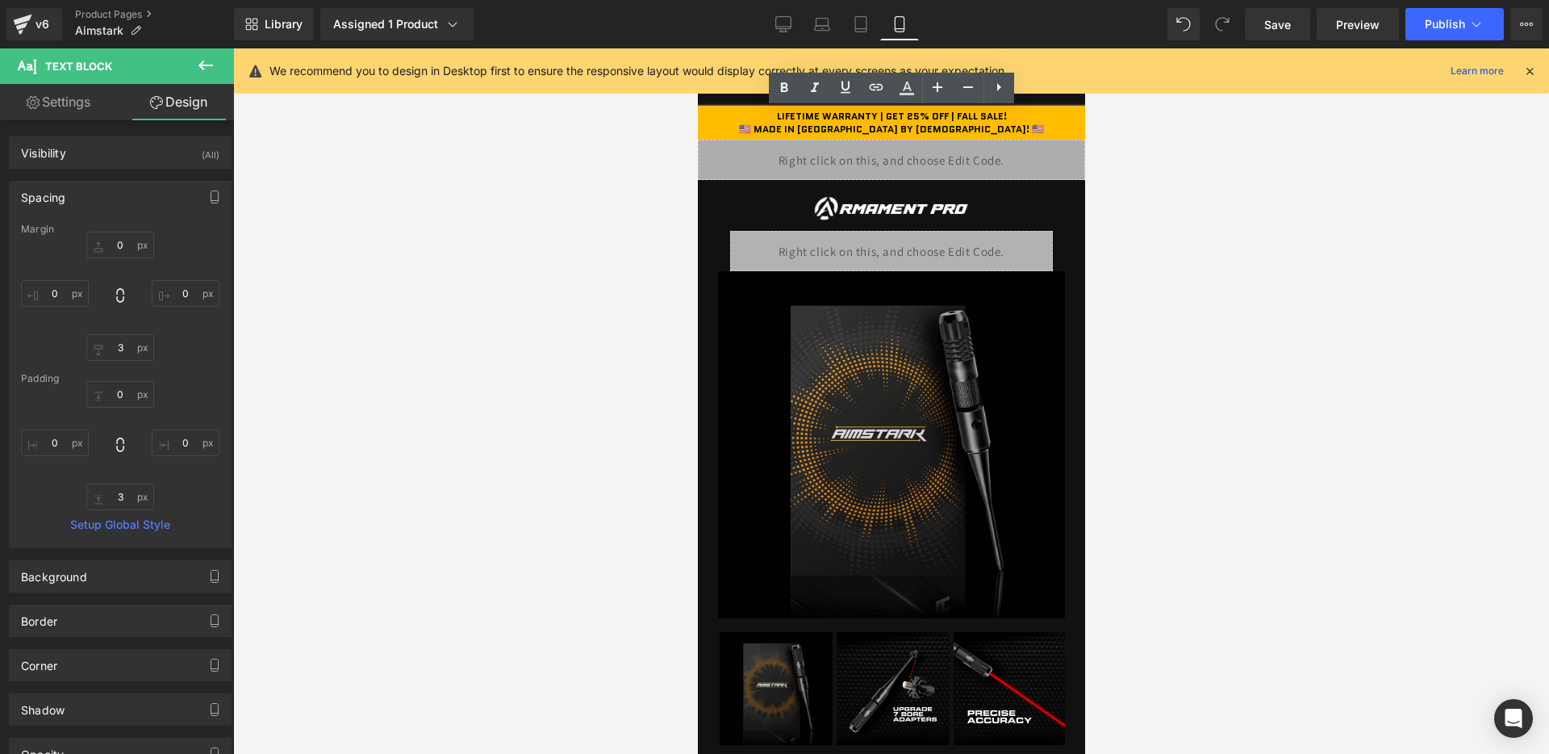
click at [953, 119] on b "LIFETIME WARRANTY | GET 25% OFF | FALL SALE!" at bounding box center [891, 116] width 230 height 14
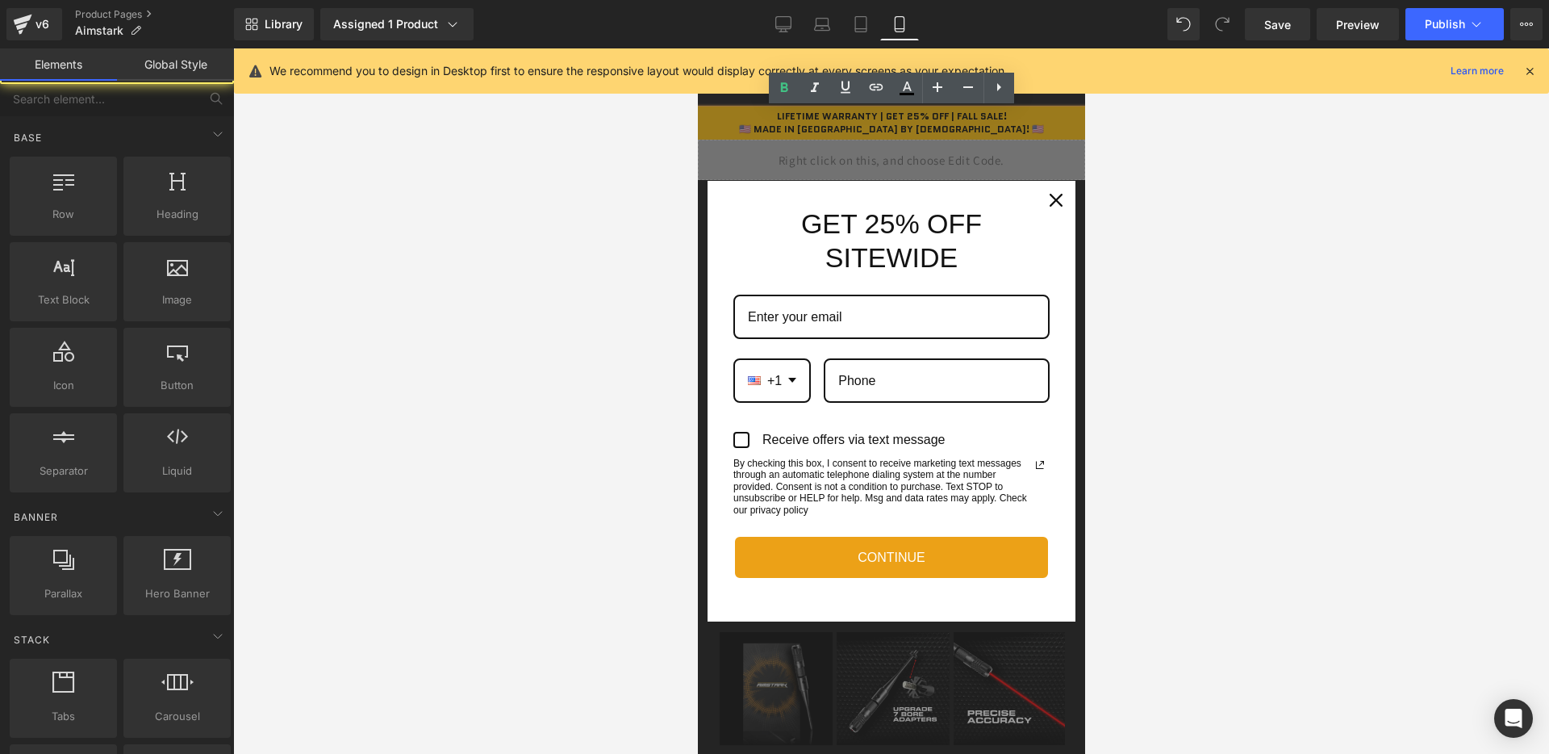
click at [973, 117] on div "Marketing offer form" at bounding box center [890, 400] width 387 height 705
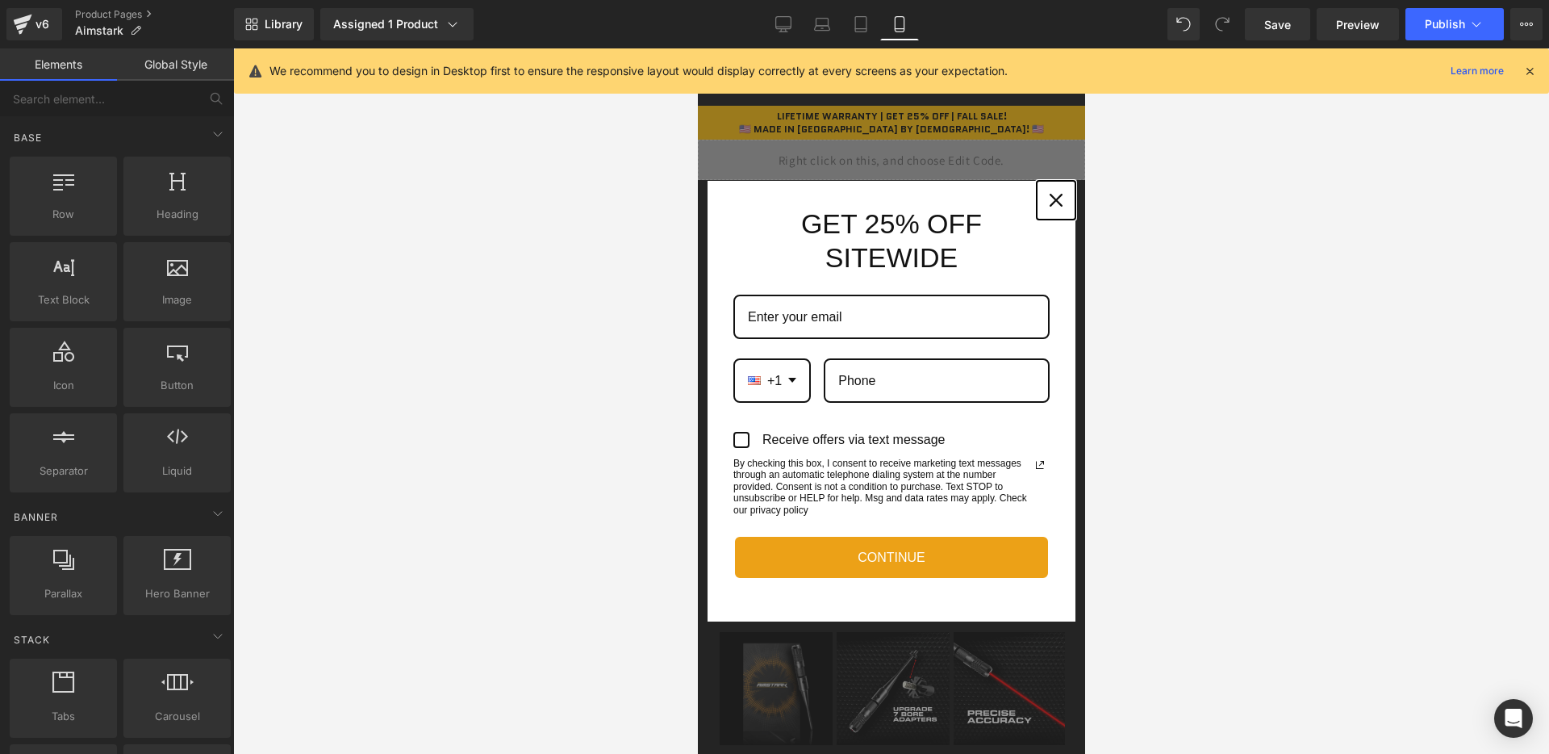
click at [1054, 194] on icon "close icon" at bounding box center [1055, 200] width 13 height 13
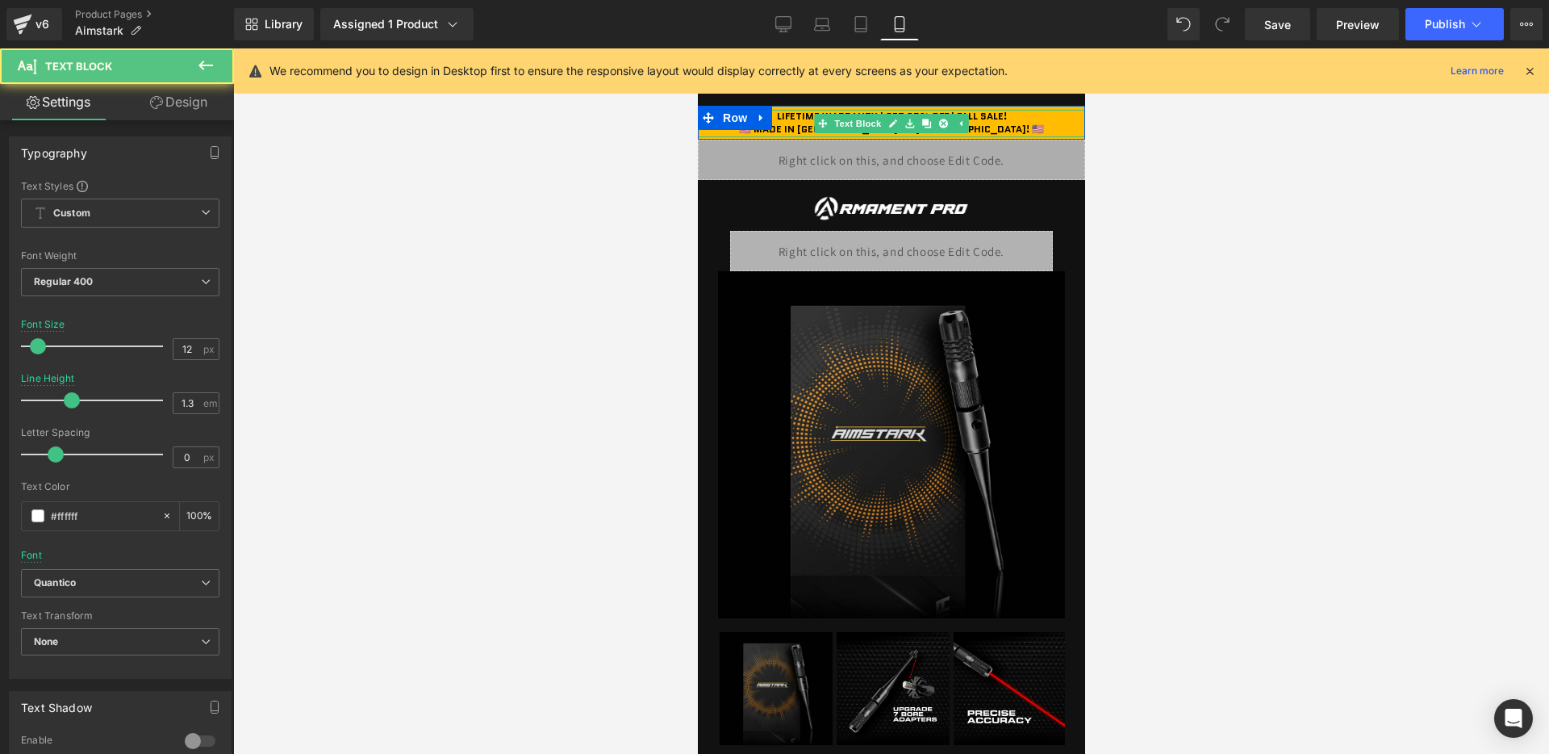
click at [984, 118] on b "LIFETIME WARRANTY | GET 25% OFF | FALL SALE!" at bounding box center [891, 116] width 230 height 14
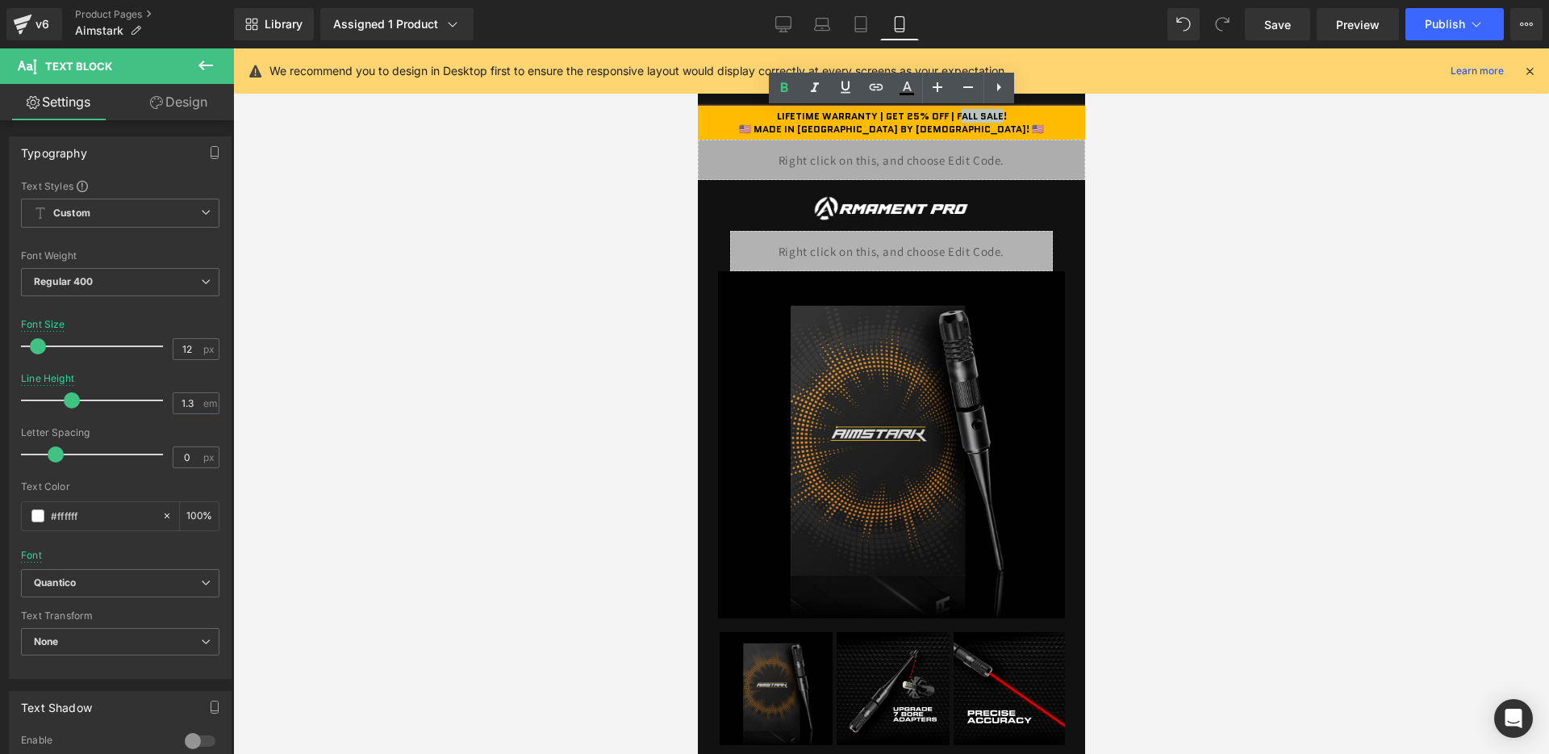
drag, startPoint x: 958, startPoint y: 118, endPoint x: 1001, endPoint y: 115, distance: 43.7
click at [1001, 115] on b "LIFETIME WARRANTY | GET 25% OFF | FALL SALE!" at bounding box center [891, 116] width 230 height 14
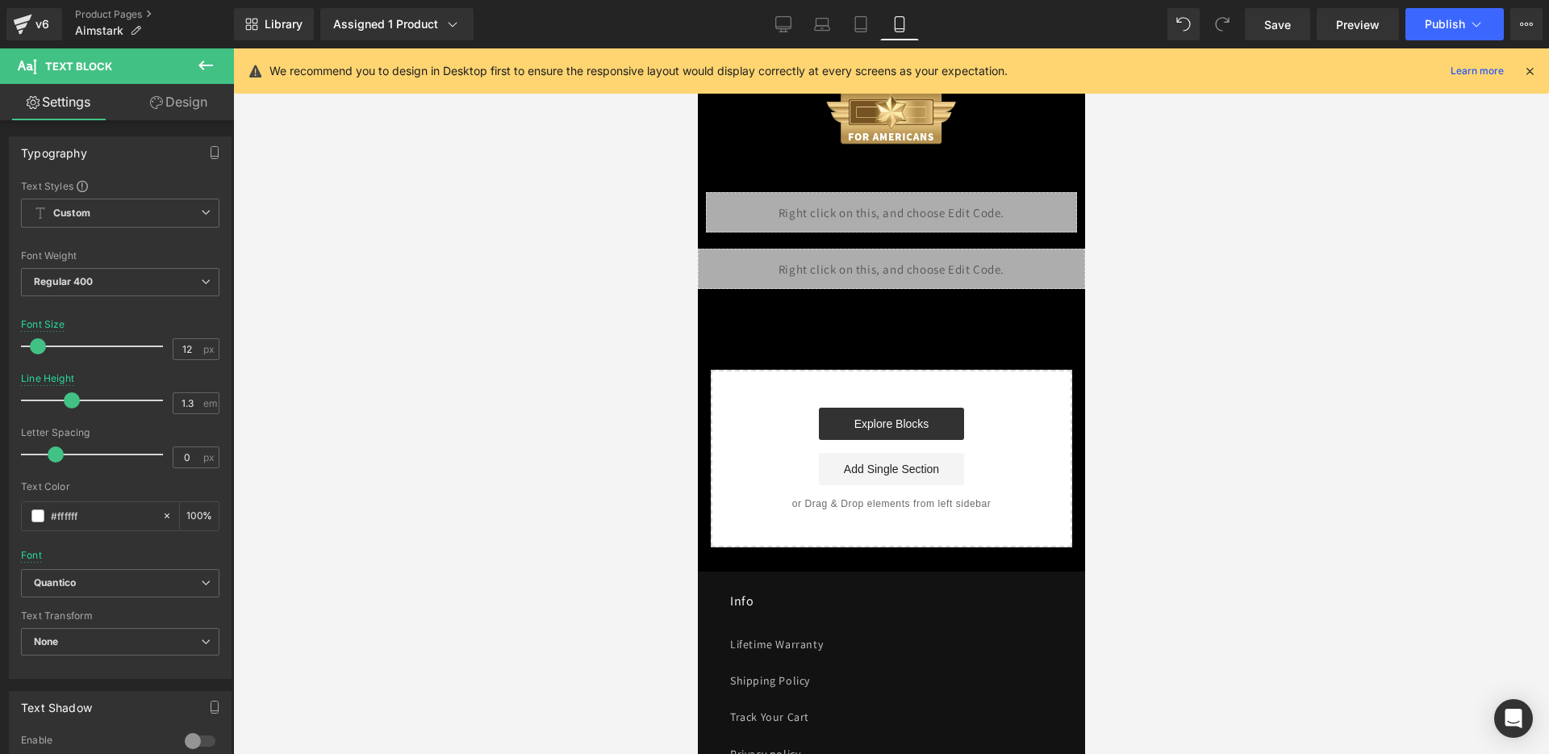
scroll to position [3261, 0]
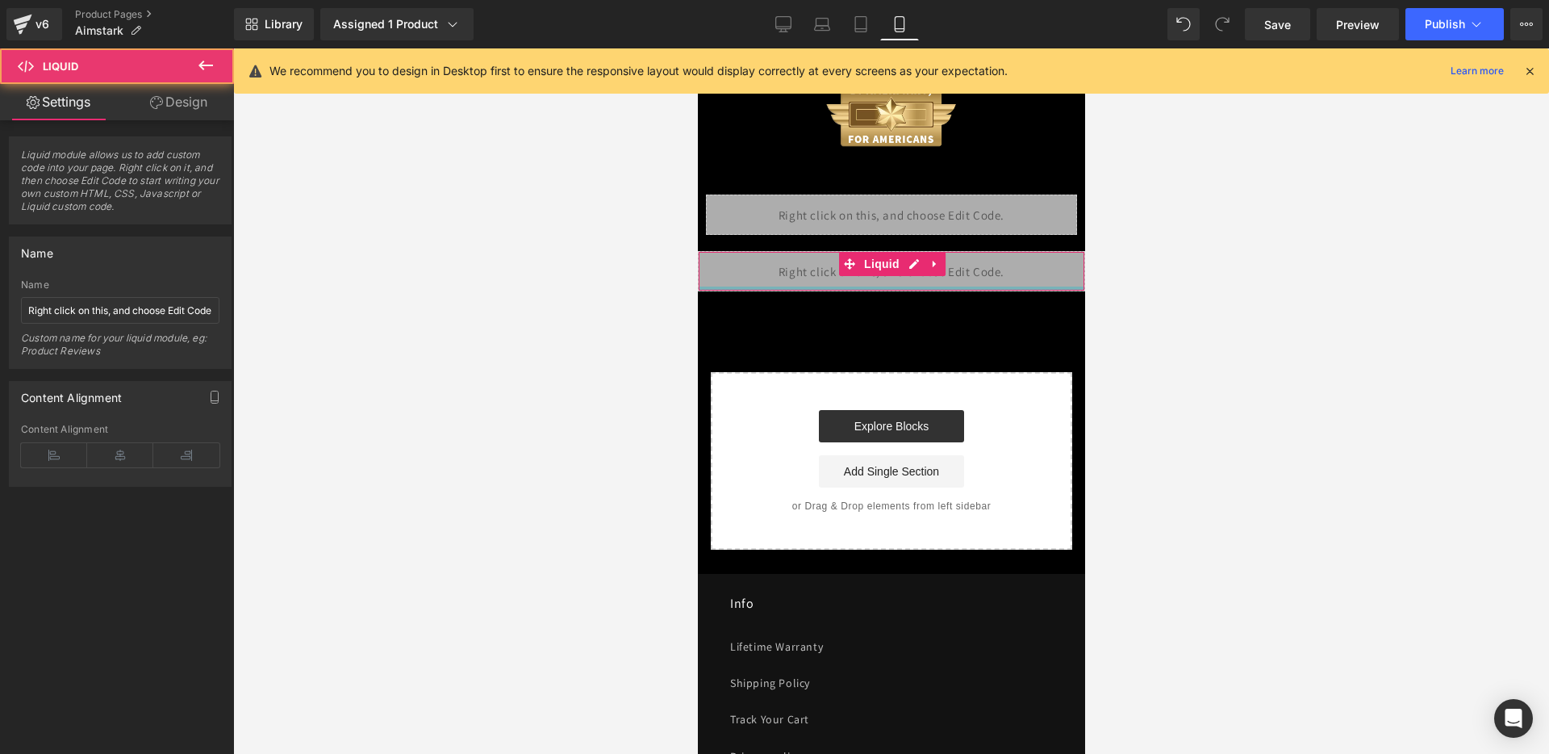
click at [906, 282] on div "Liquid" at bounding box center [890, 271] width 387 height 40
click at [906, 269] on div "Liquid" at bounding box center [890, 271] width 387 height 40
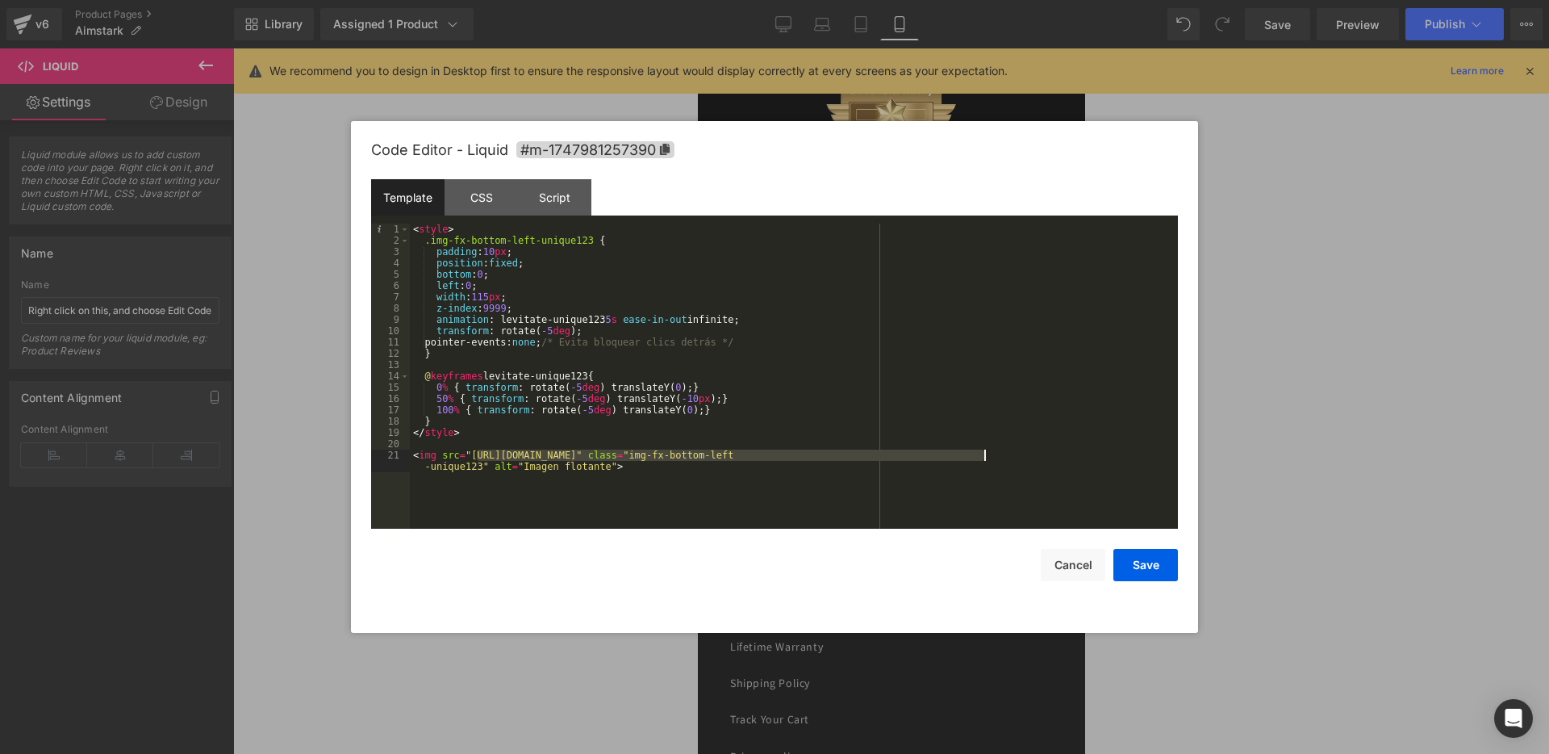
drag, startPoint x: 479, startPoint y: 454, endPoint x: 988, endPoint y: 458, distance: 509.2
click at [988, 458] on div "< style > .img-fx-bottom-left-unique123 { padding : 10 px ; position : fixed ; …" at bounding box center [794, 393] width 768 height 339
click at [1165, 561] on button "Save" at bounding box center [1146, 565] width 65 height 32
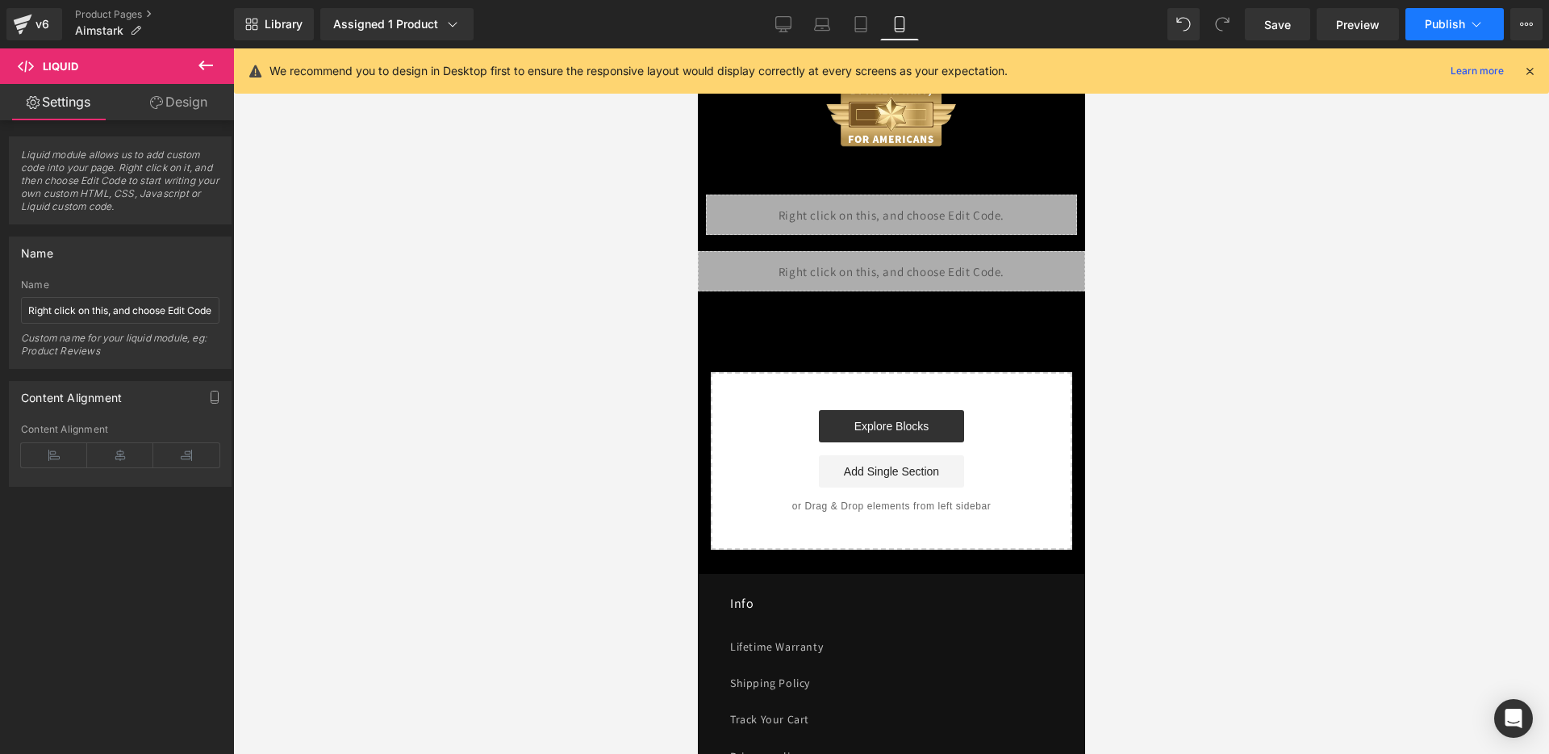
click at [1422, 27] on button "Publish" at bounding box center [1455, 24] width 98 height 32
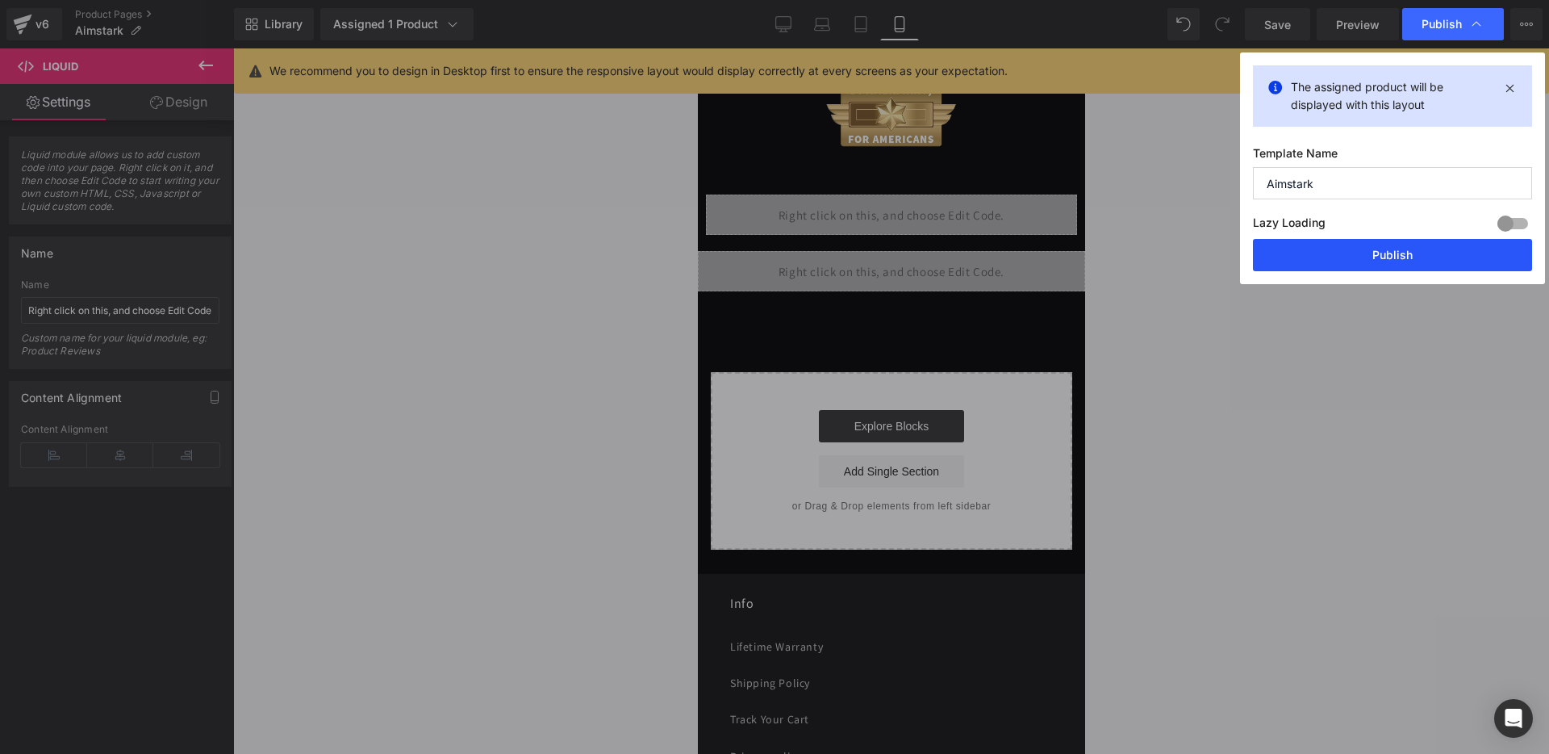
click at [1340, 251] on button "Publish" at bounding box center [1392, 255] width 279 height 32
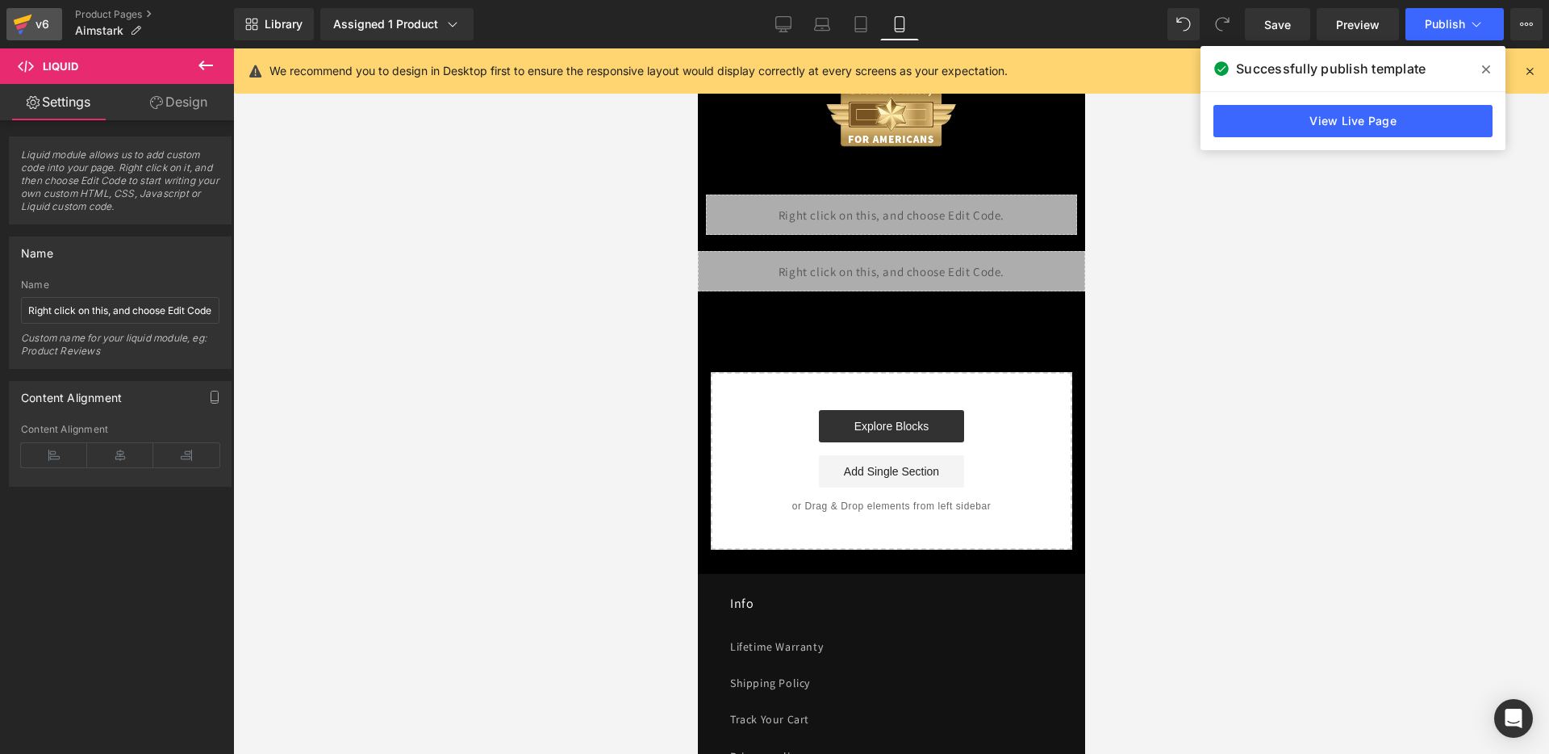
click at [43, 26] on div "v6" at bounding box center [42, 24] width 20 height 21
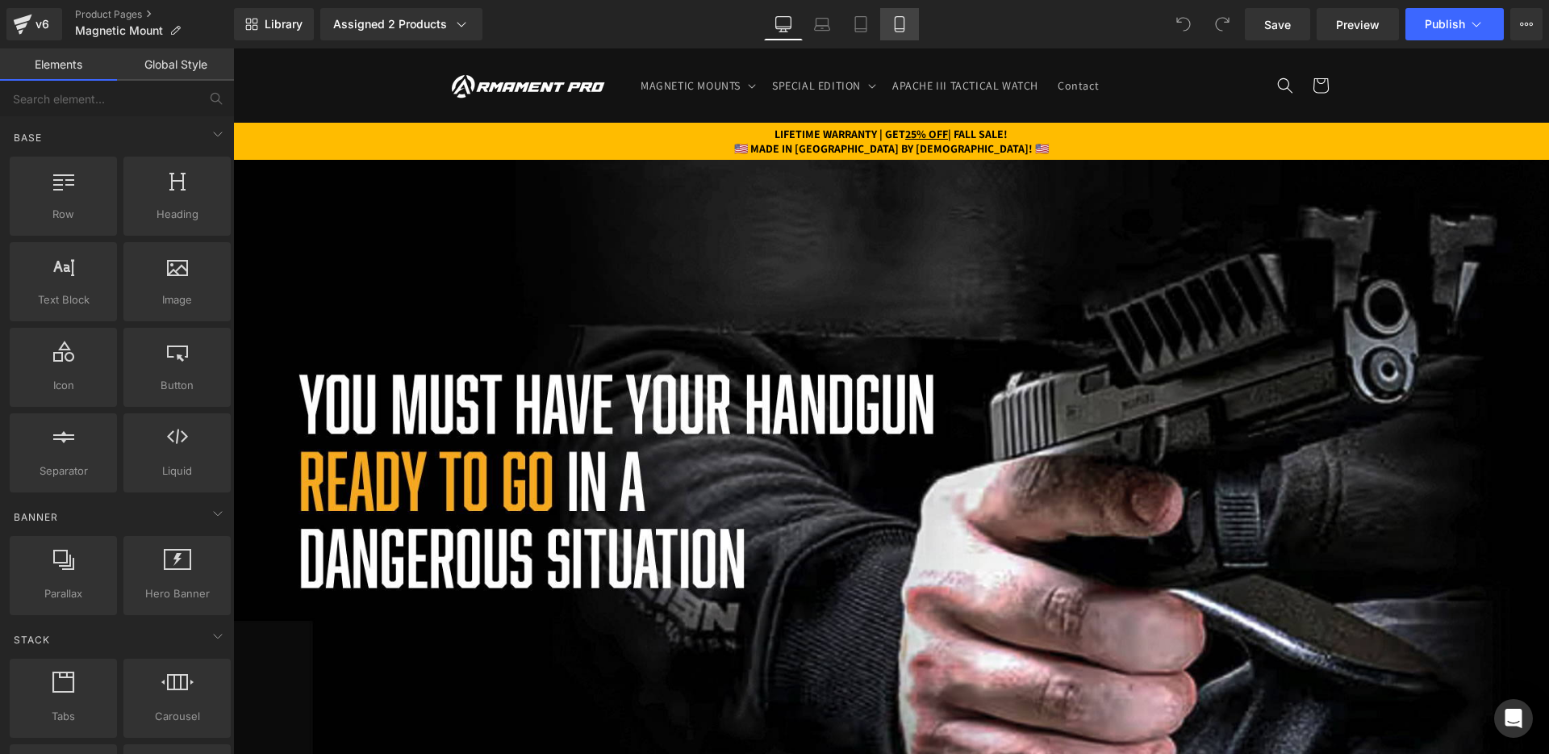
drag, startPoint x: 0, startPoint y: 0, endPoint x: 905, endPoint y: 19, distance: 904.8
click at [904, 19] on icon at bounding box center [899, 24] width 9 height 15
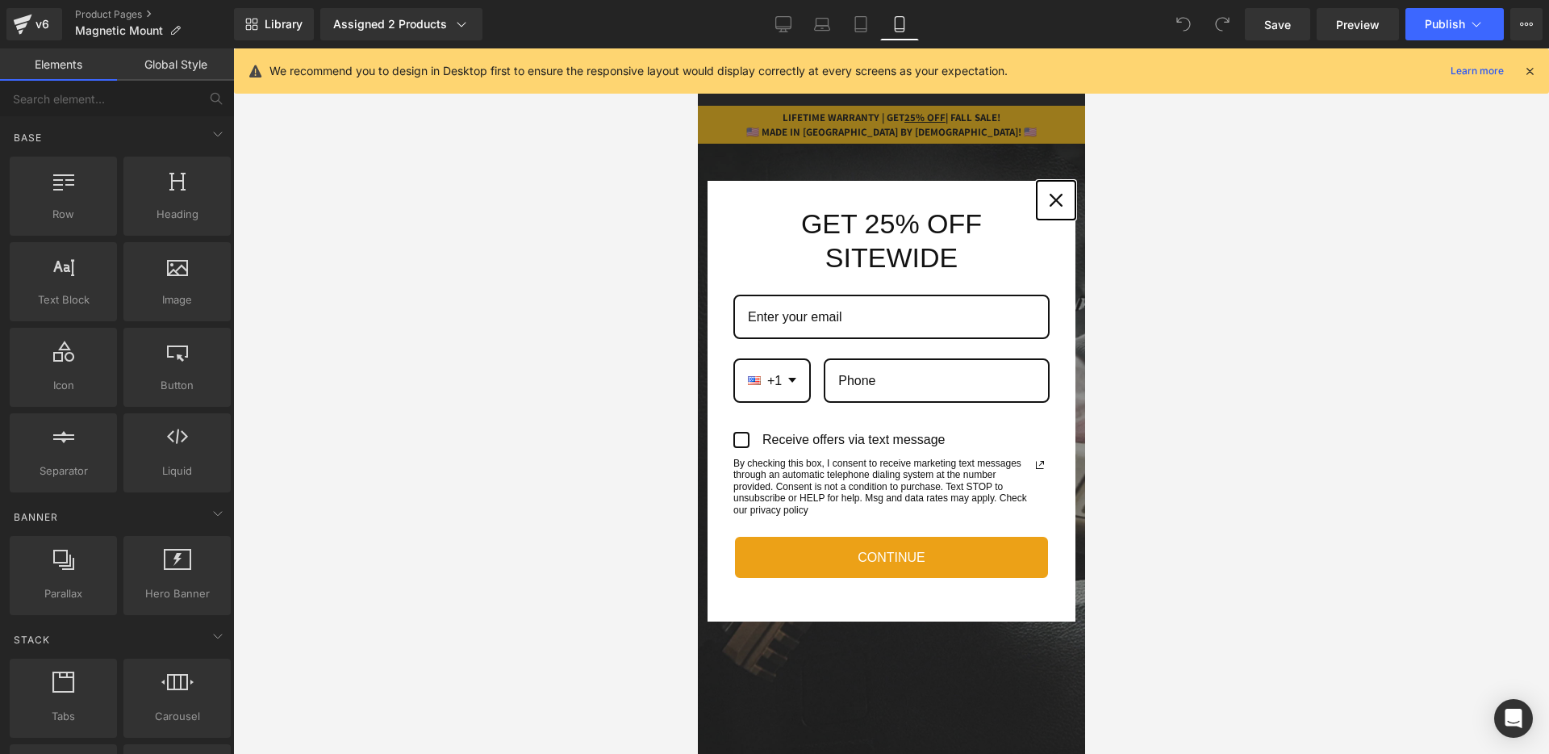
click at [1052, 195] on icon "close icon" at bounding box center [1055, 200] width 13 height 13
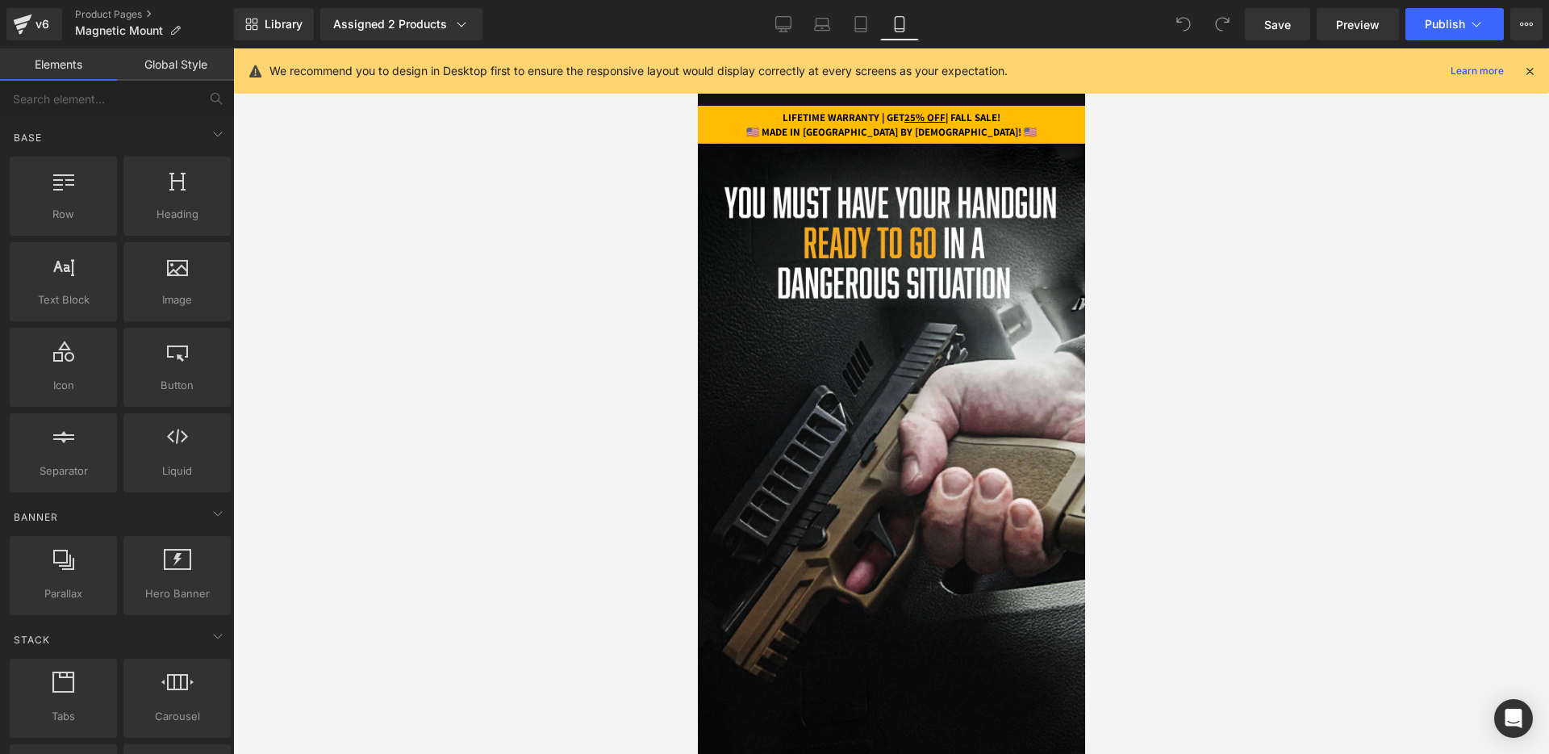
click at [1527, 69] on icon at bounding box center [1530, 71] width 15 height 15
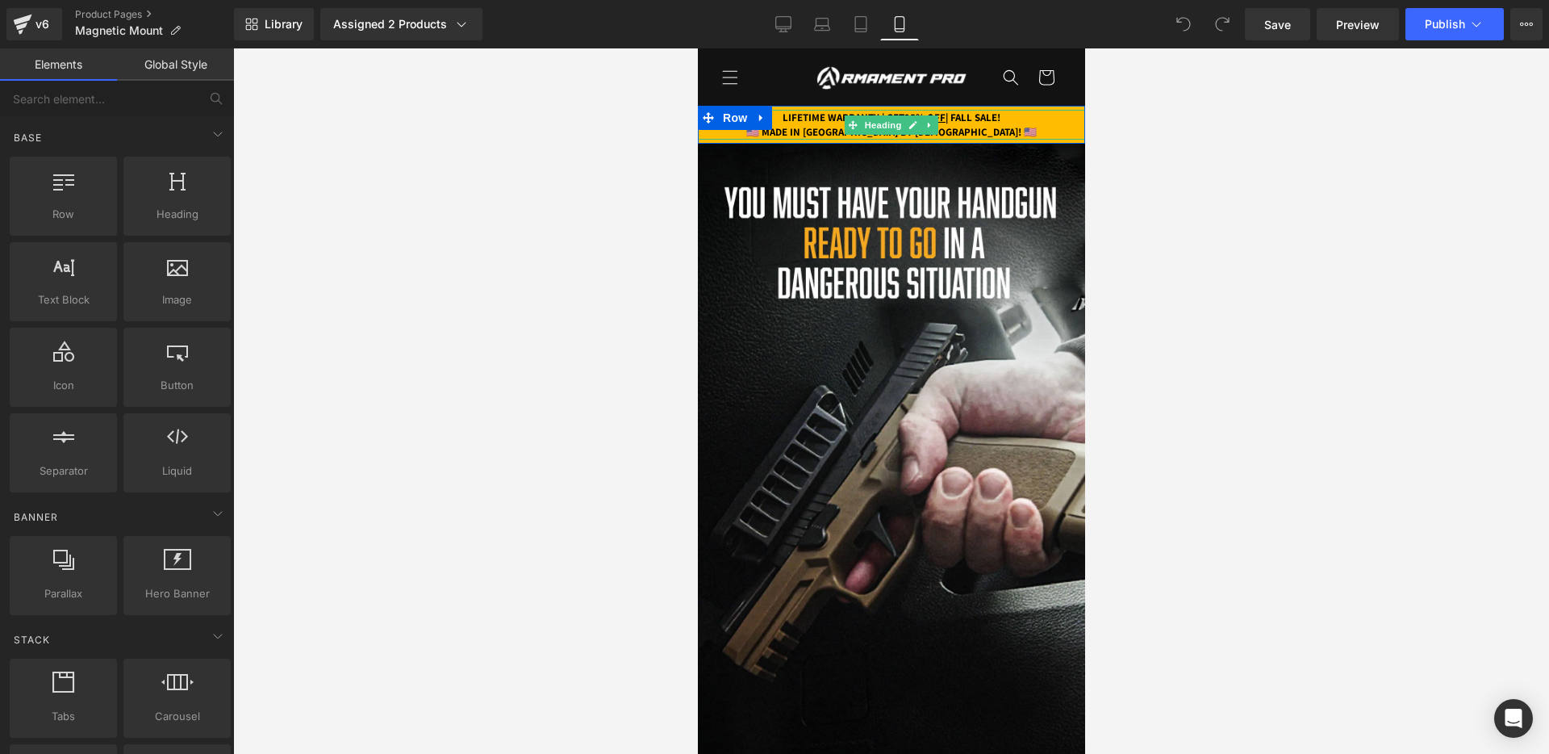
click at [965, 119] on strong "LIFETIME WARRANTY | GET 25% OFF | FALL SALE!" at bounding box center [891, 118] width 218 height 14
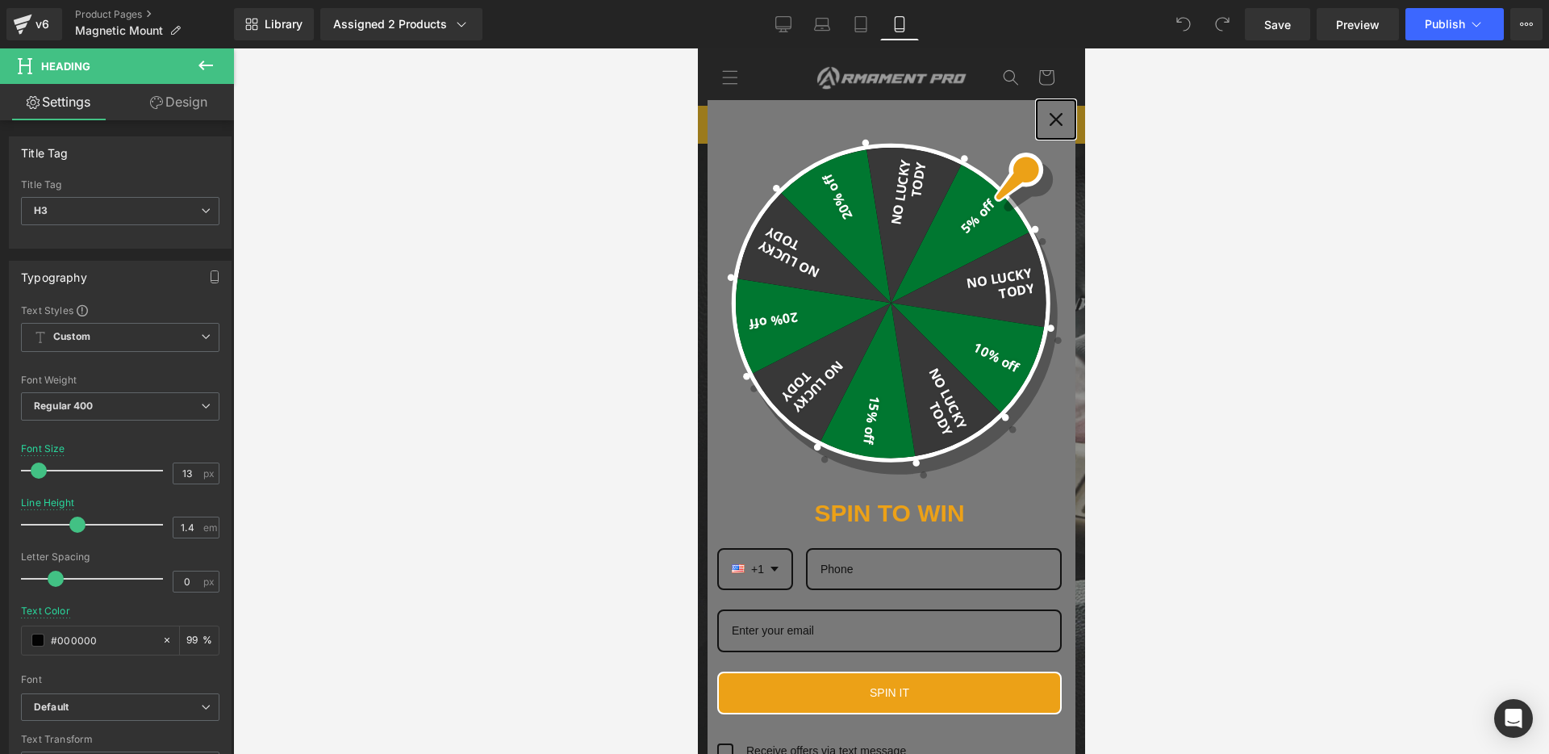
click at [1053, 107] on div "Close" at bounding box center [1056, 120] width 26 height 26
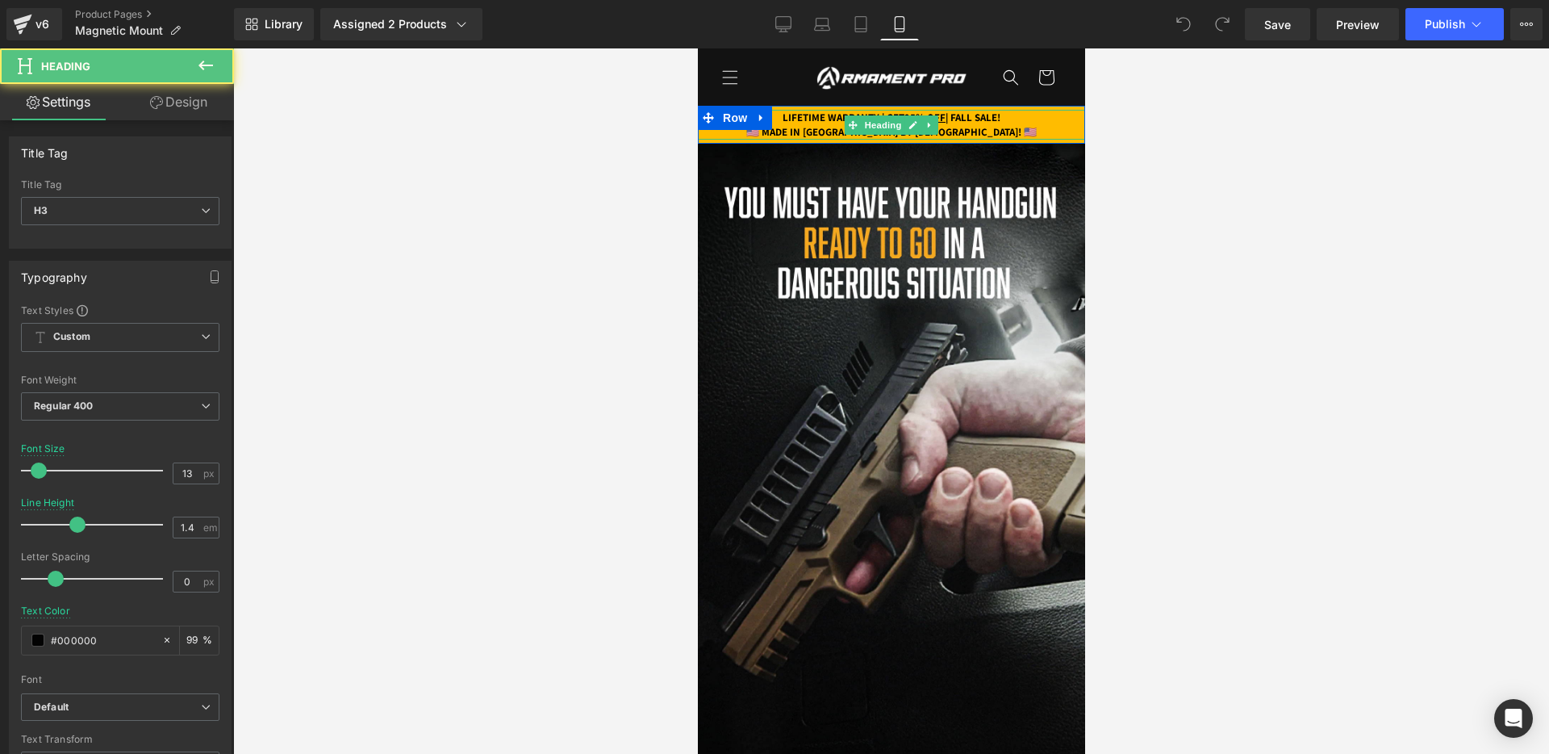
click at [970, 115] on strong "LIFETIME WARRANTY | GET 25% OFF | FALL SALE!" at bounding box center [891, 118] width 218 height 14
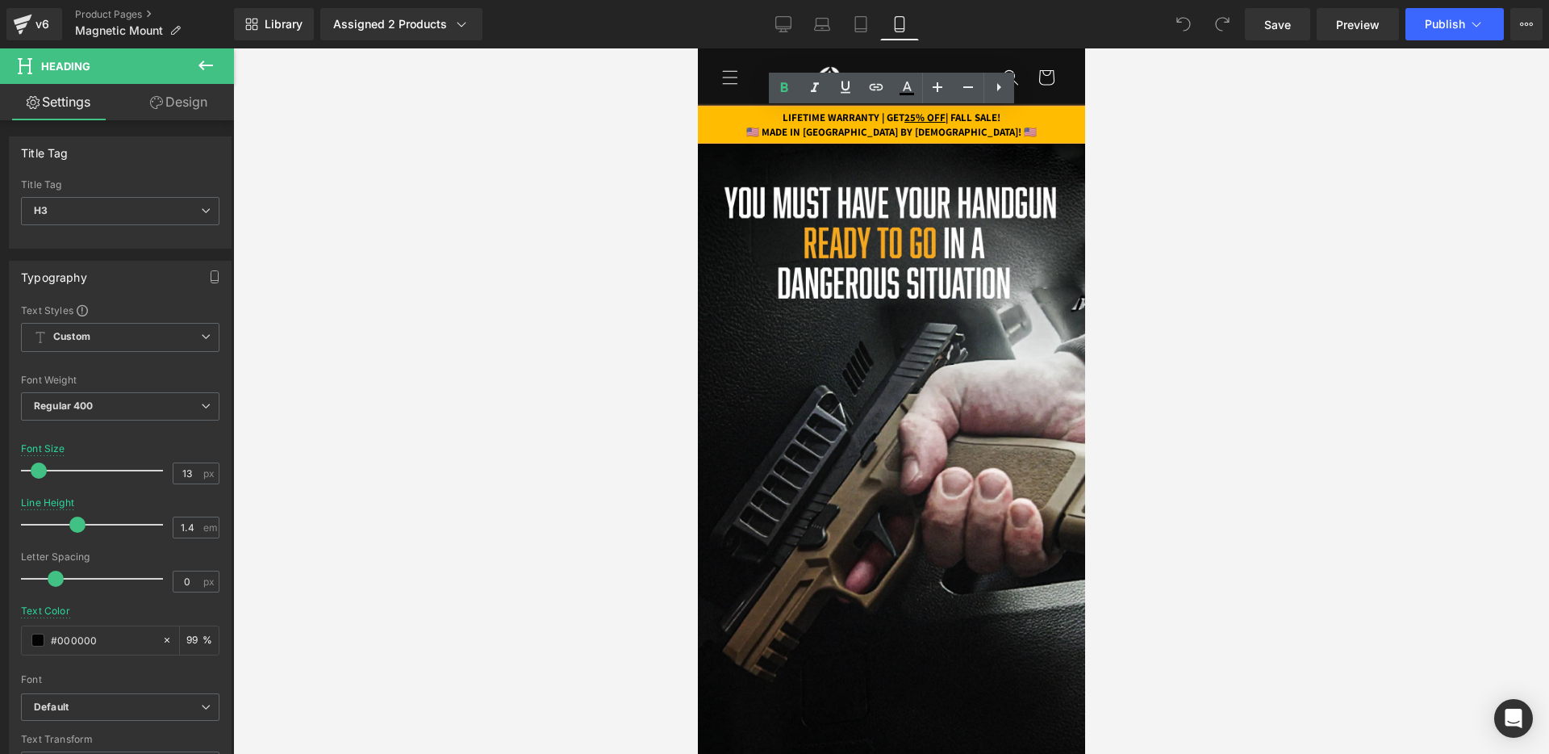
drag, startPoint x: 964, startPoint y: 116, endPoint x: 1018, endPoint y: 115, distance: 54.1
click at [1000, 115] on strong "LIFETIME WARRANTY | GET 25% OFF | FALL SALE!" at bounding box center [891, 118] width 218 height 14
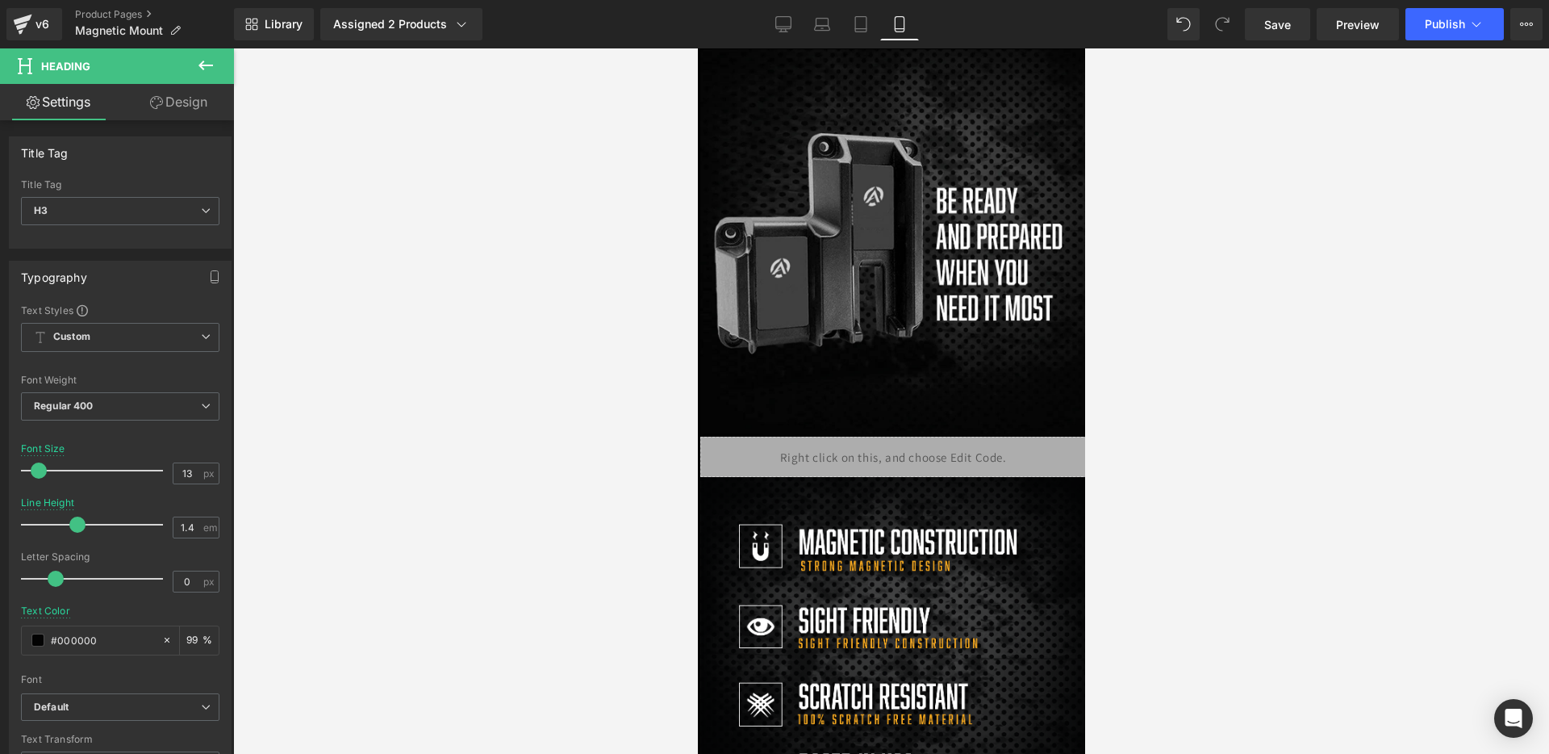
scroll to position [1097, 0]
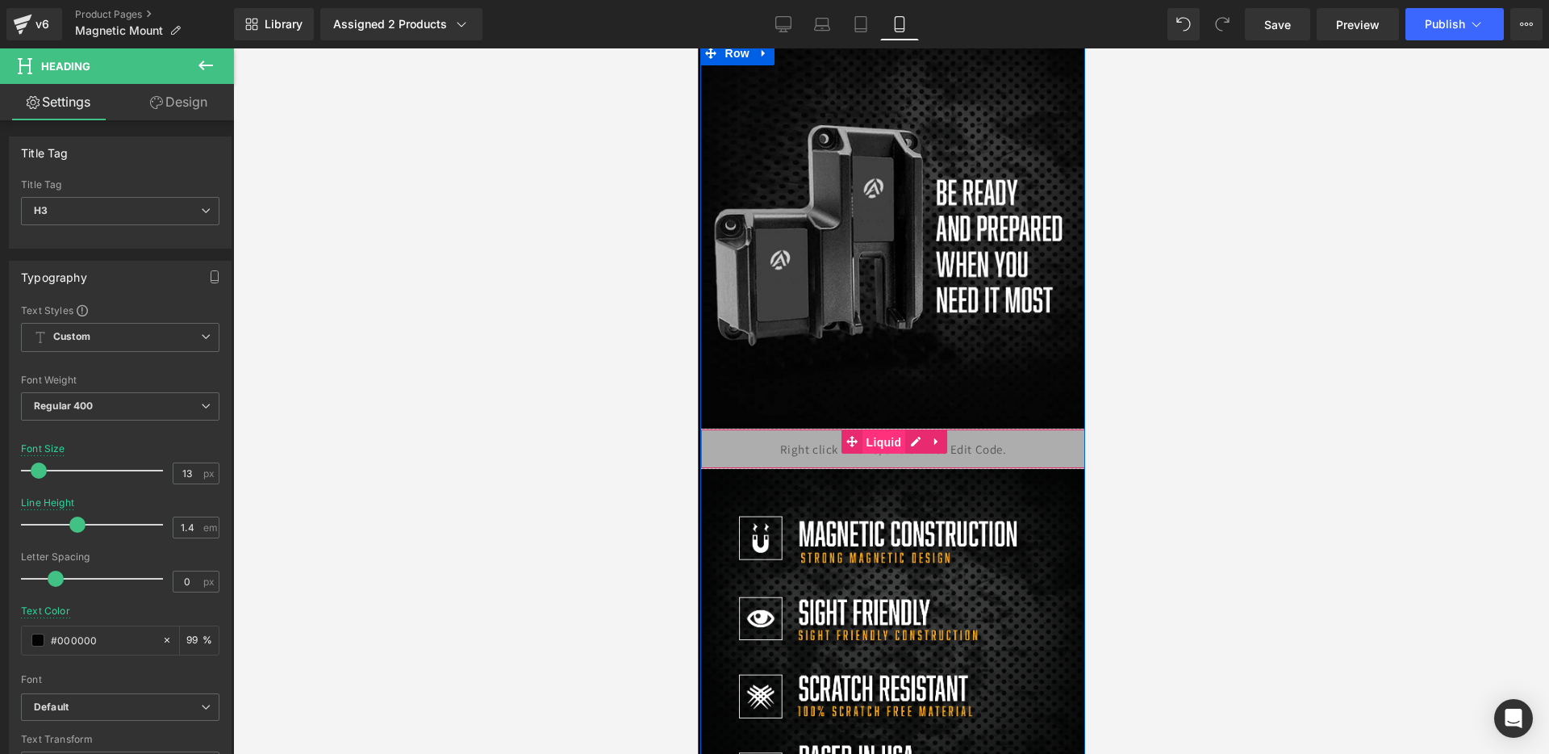
click at [901, 446] on span "Liquid" at bounding box center [884, 442] width 44 height 24
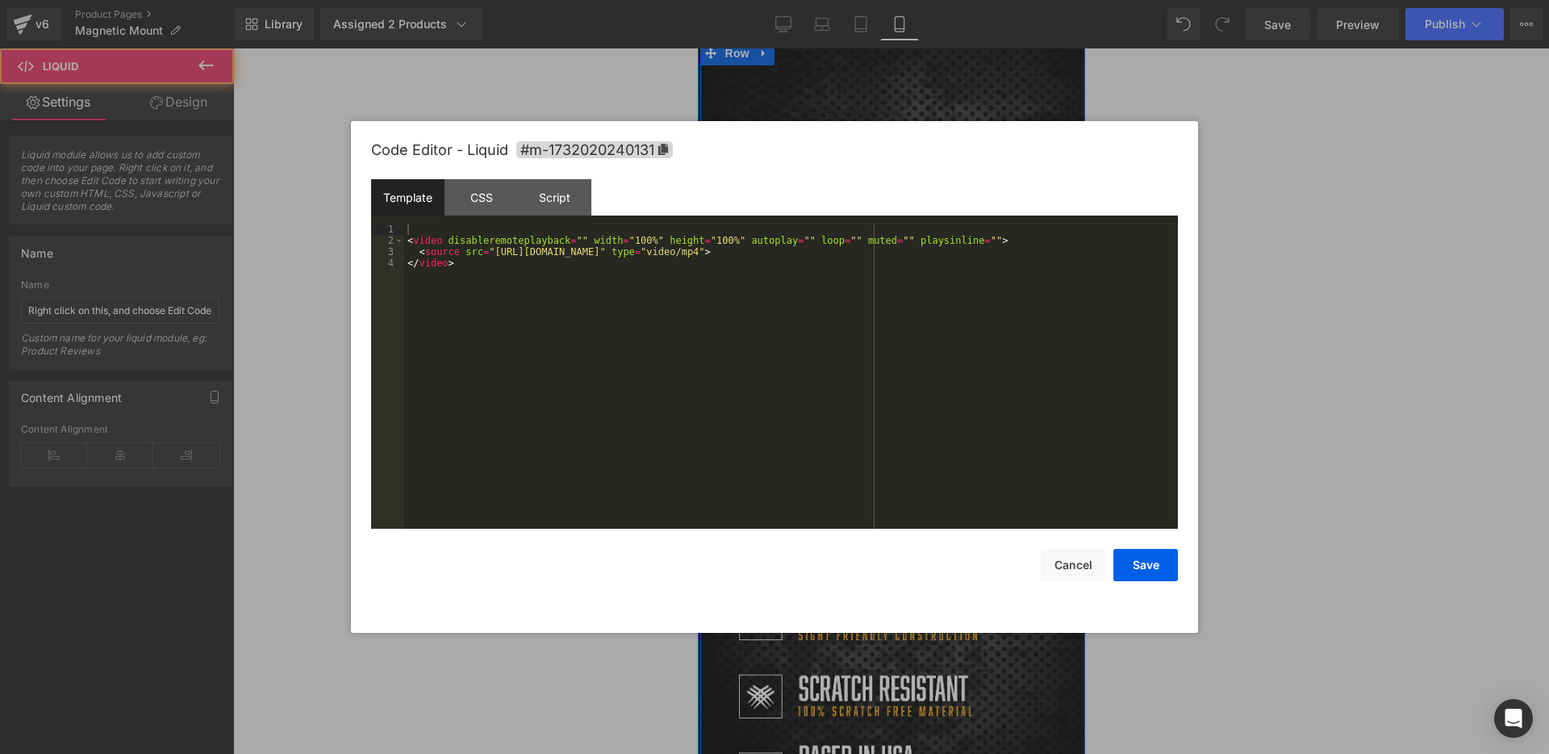
click at [910, 444] on div "Liquid" at bounding box center [893, 449] width 387 height 40
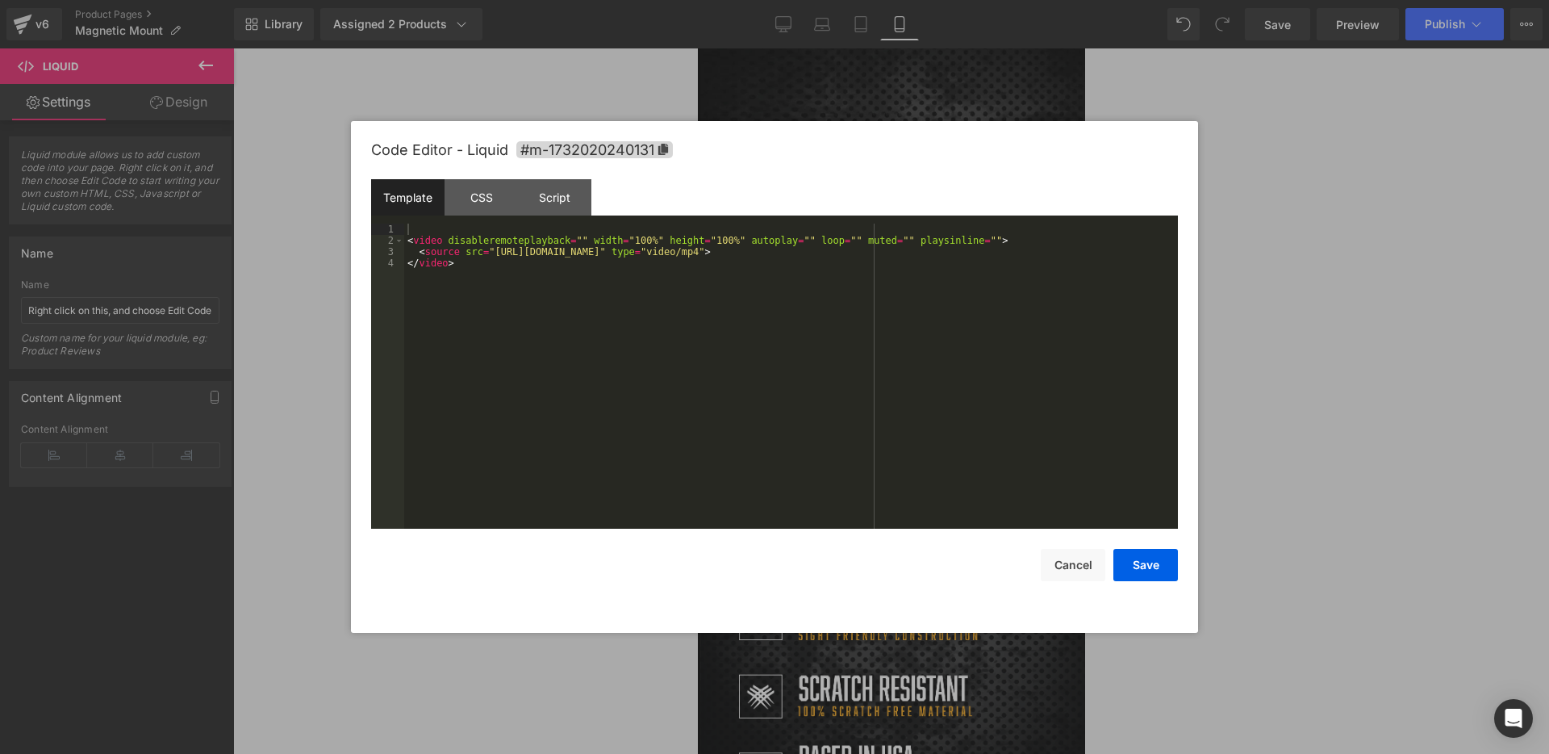
click at [1051, 546] on div "Save Cancel" at bounding box center [774, 555] width 807 height 52
click at [1053, 558] on button "Cancel" at bounding box center [1073, 565] width 65 height 32
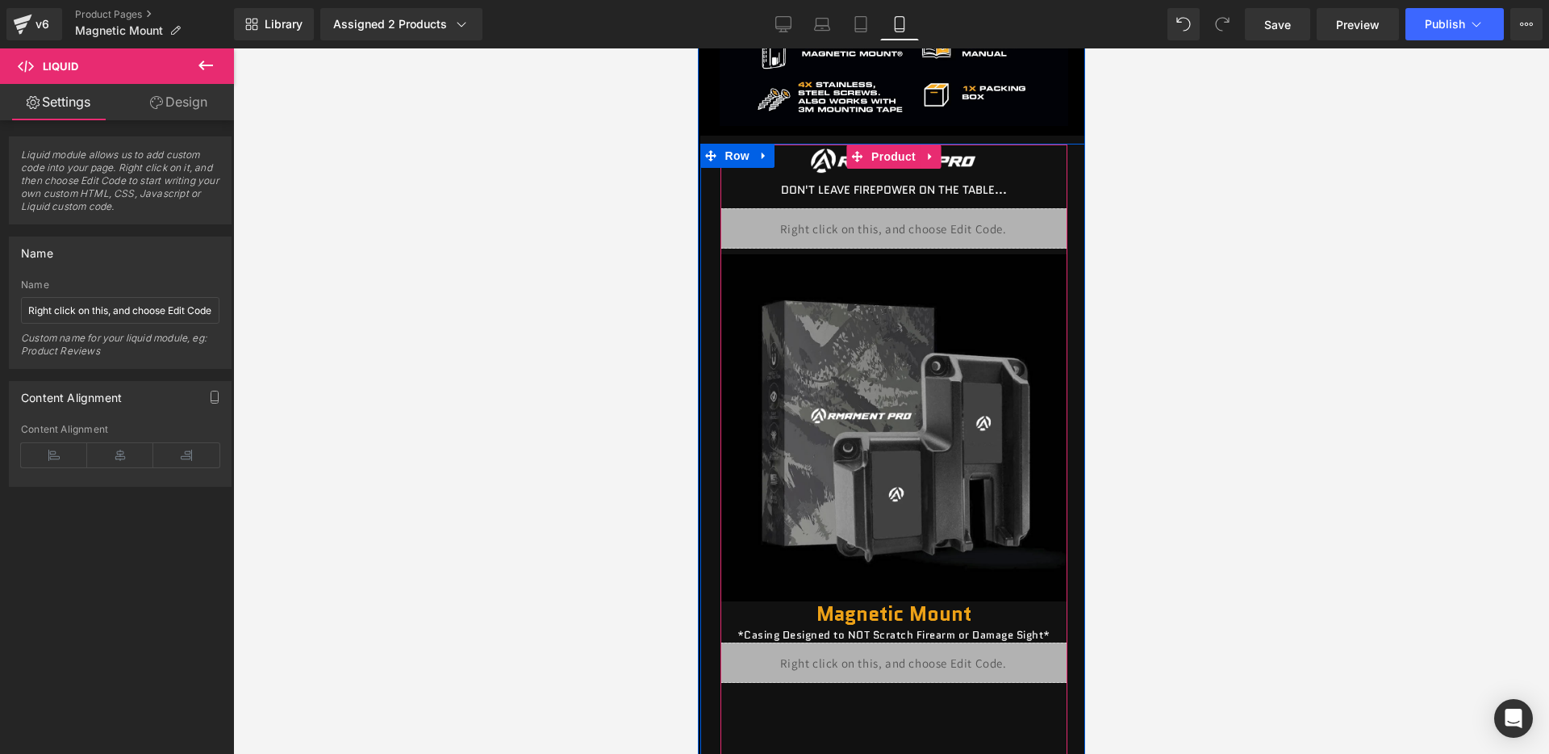
scroll to position [2186, 0]
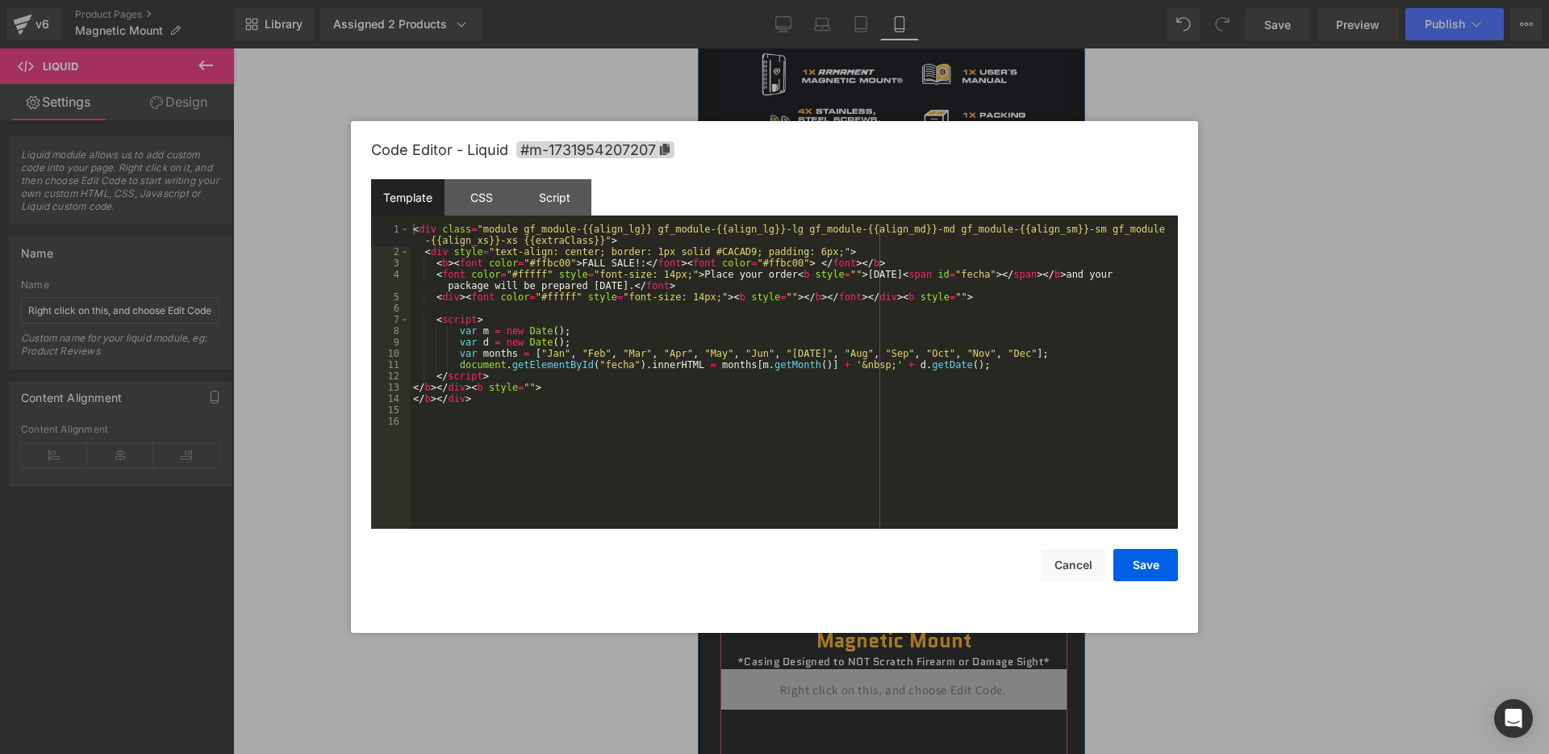
click at [922, 253] on div "Liquid" at bounding box center [893, 255] width 347 height 40
click at [632, 265] on div "< div class = "module gf_module-{{align_lg}} gf_module-{{align_lg}}-lg gf_modul…" at bounding box center [794, 393] width 768 height 339
click at [1159, 556] on button "Save" at bounding box center [1146, 565] width 65 height 32
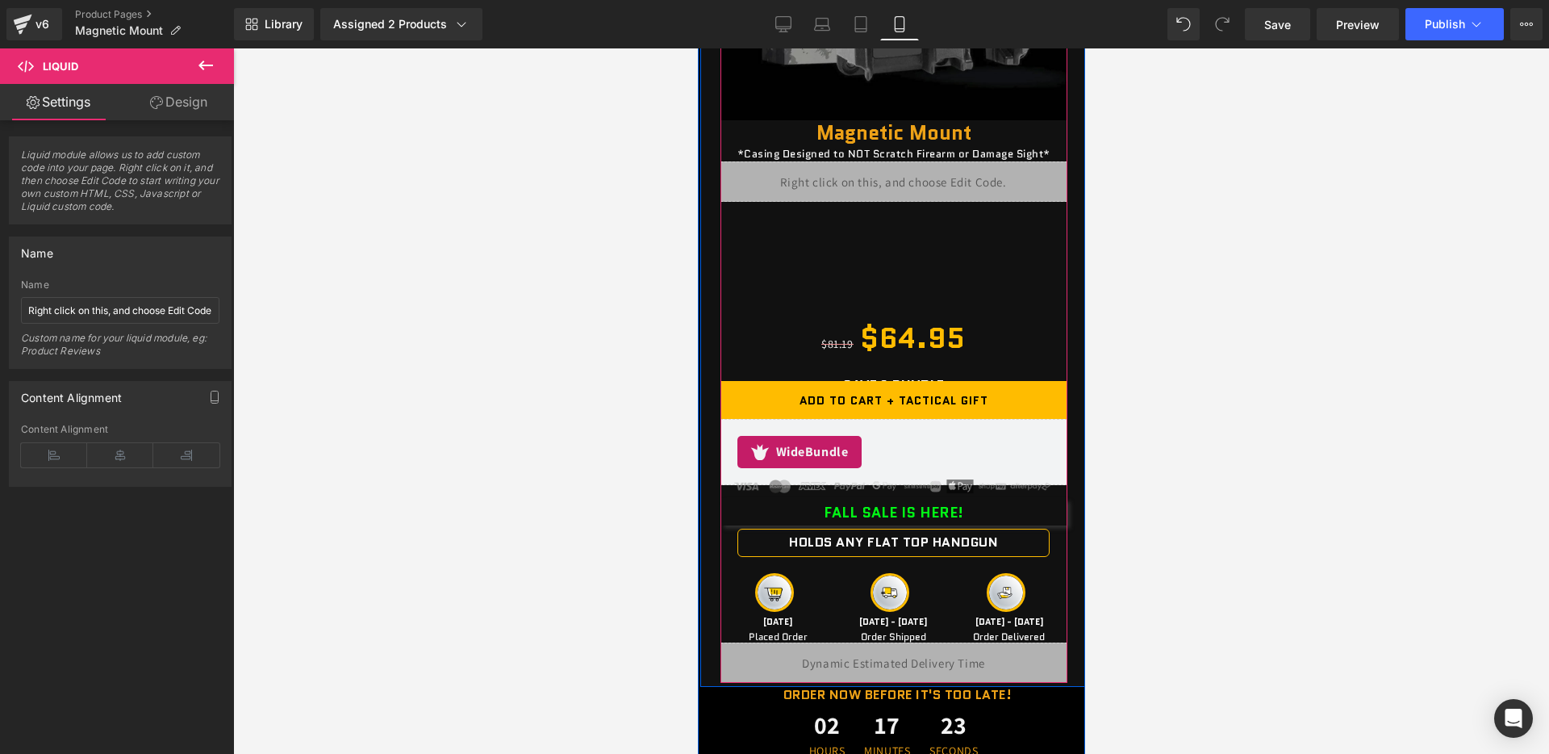
scroll to position [2799, 0]
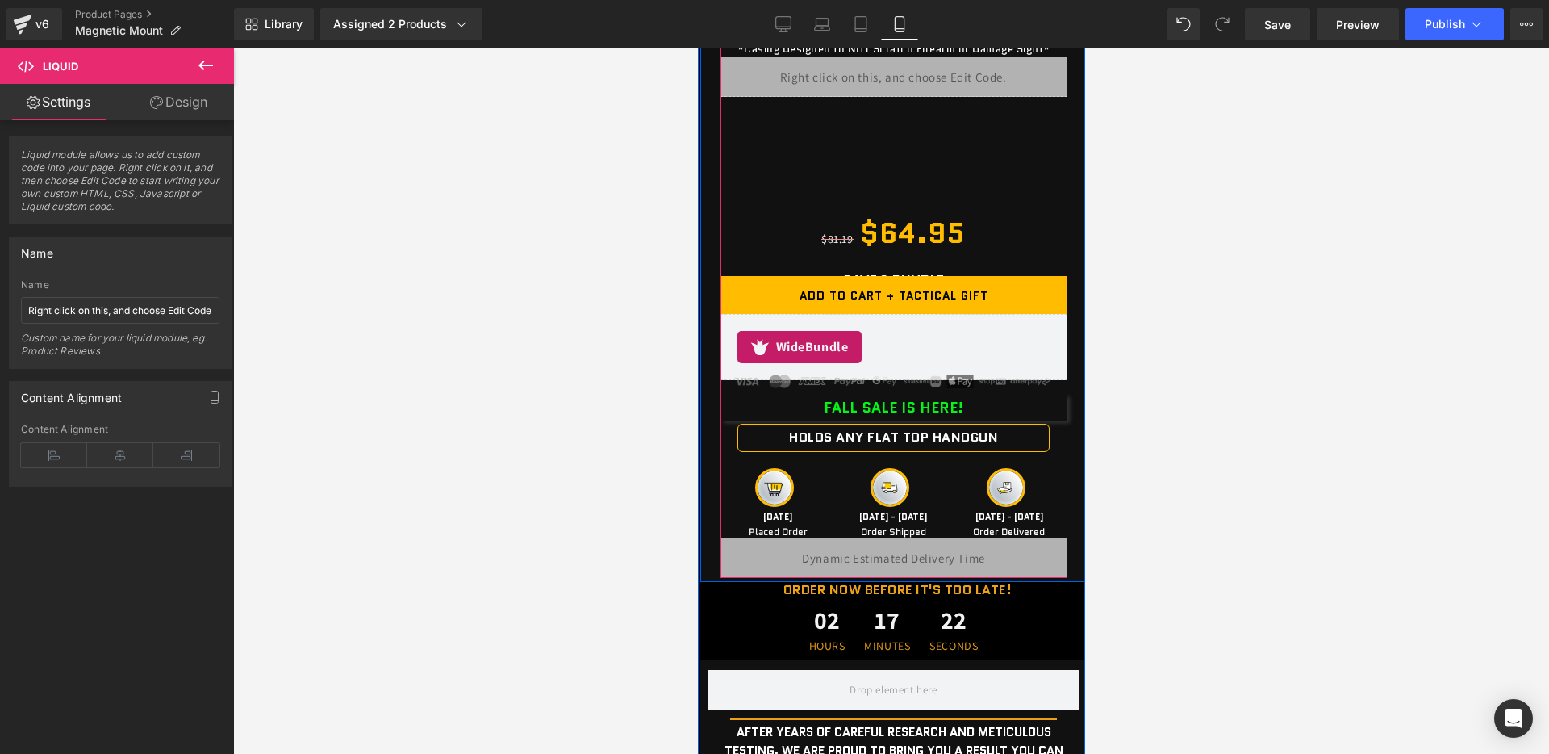
click at [851, 413] on span at bounding box center [849, 406] width 17 height 19
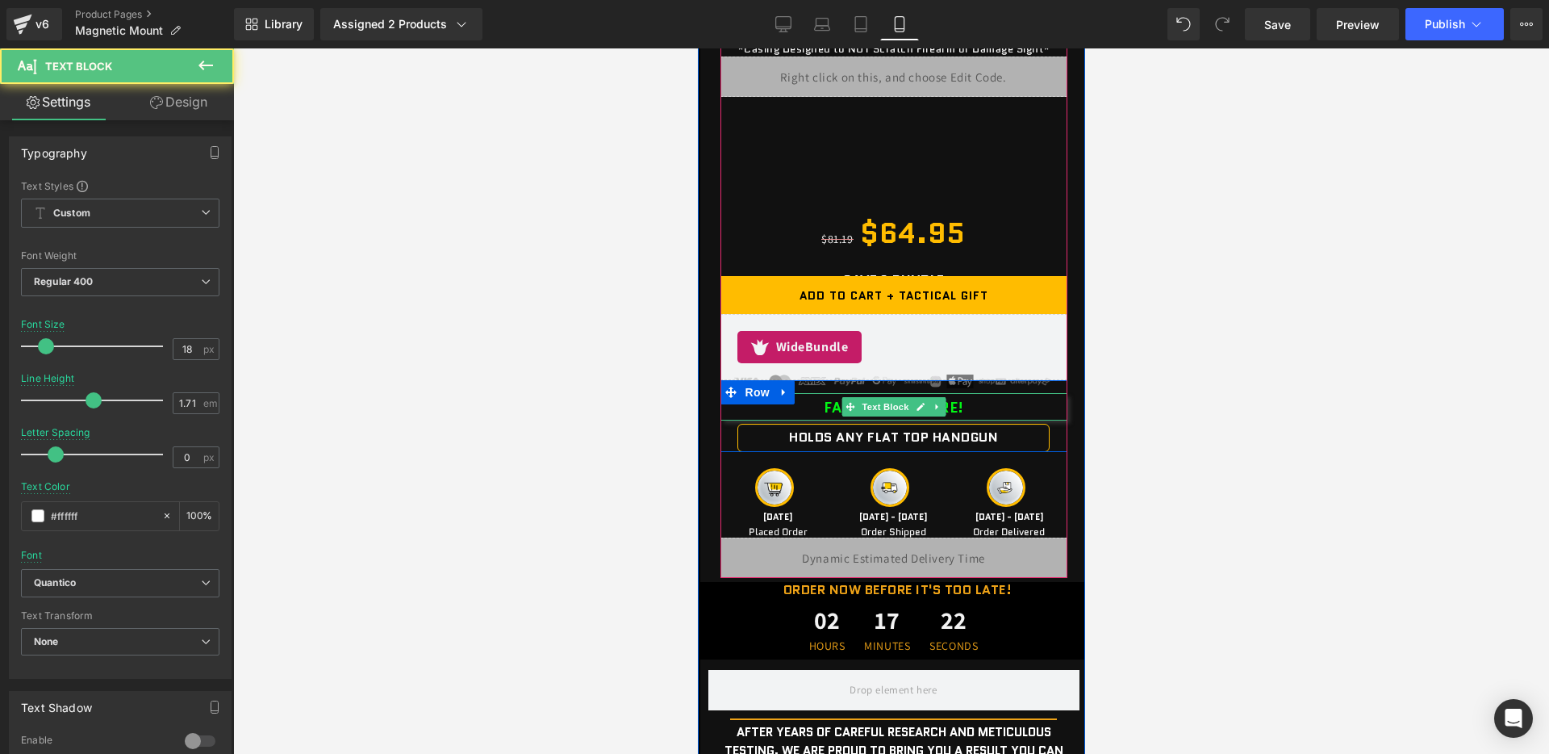
click at [835, 405] on b "FALL SALE IS HERE!" at bounding box center [893, 407] width 140 height 21
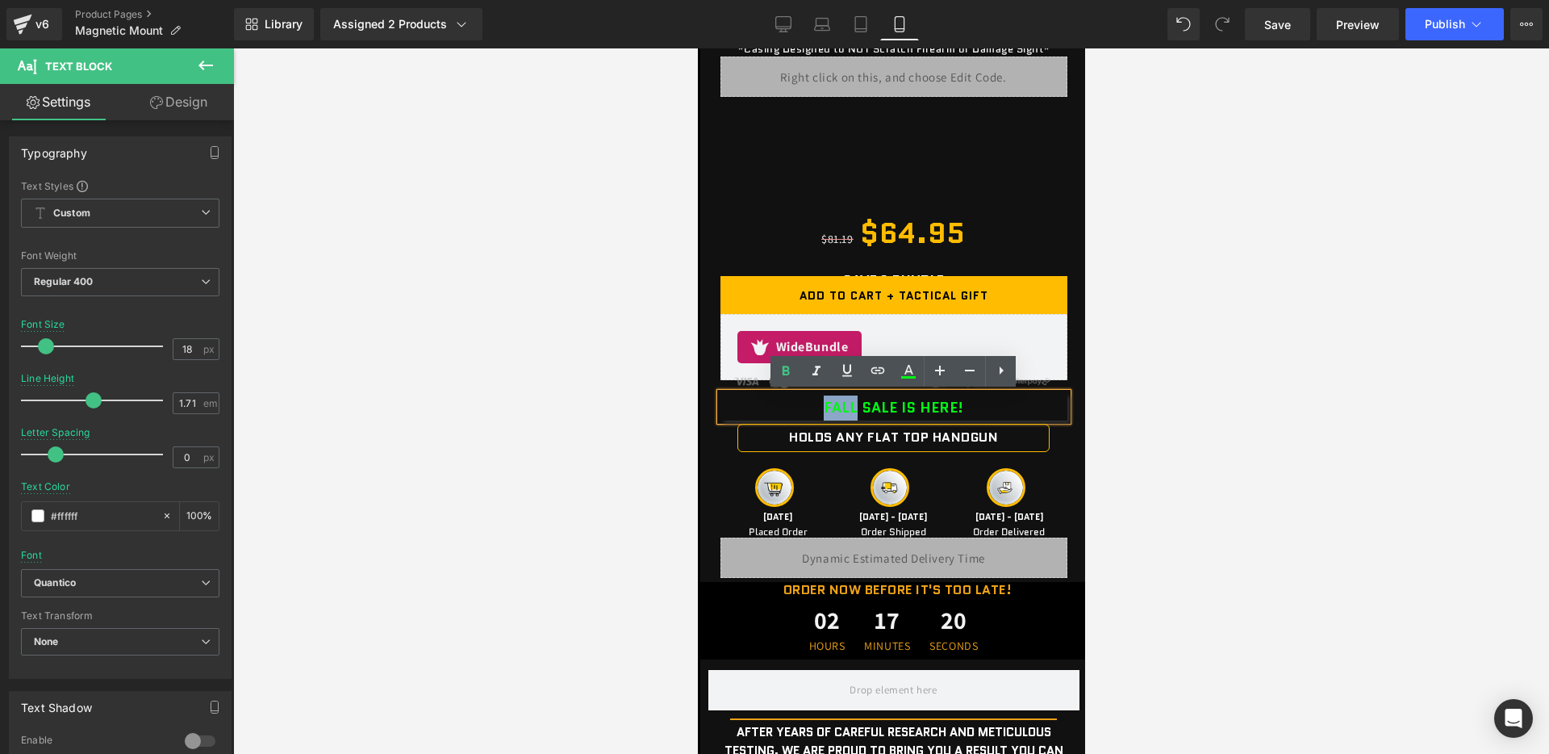
drag, startPoint x: 821, startPoint y: 405, endPoint x: 854, endPoint y: 408, distance: 32.4
click at [855, 408] on div "FALL SALE IS HERE!" at bounding box center [893, 406] width 347 height 27
paste div
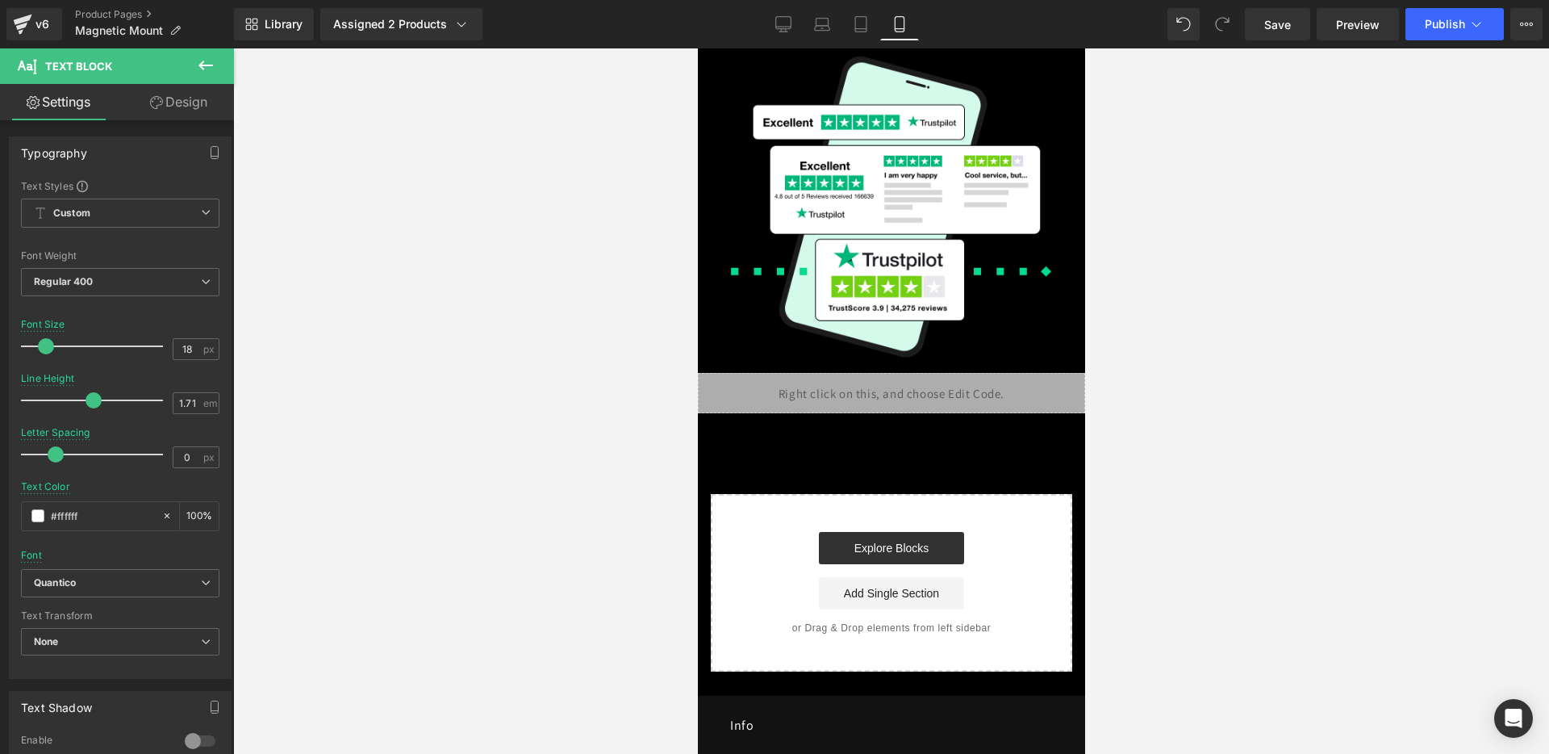
scroll to position [6820, 0]
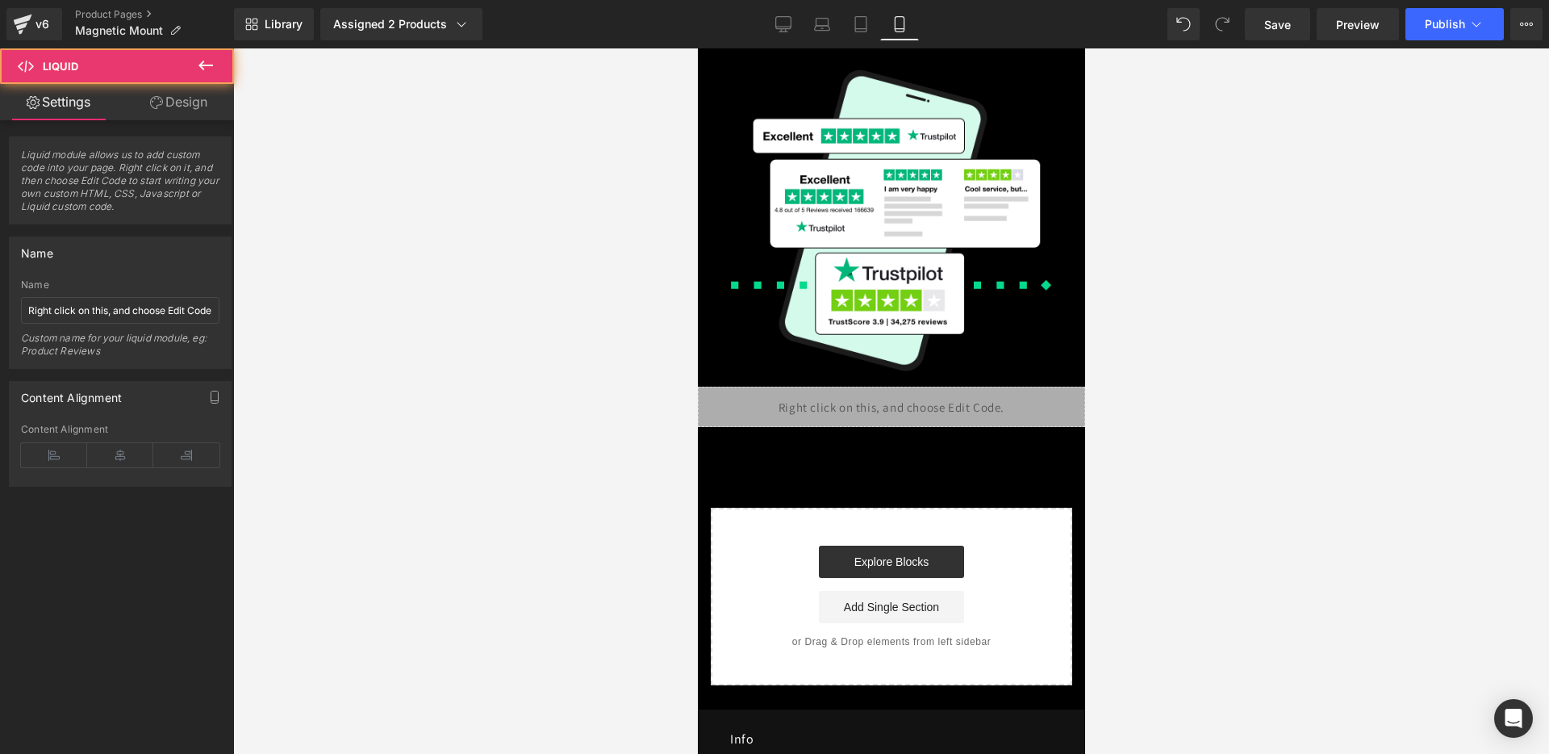
click at [912, 427] on div "Liquid" at bounding box center [890, 407] width 387 height 40
click at [913, 419] on div "Liquid" at bounding box center [890, 407] width 387 height 40
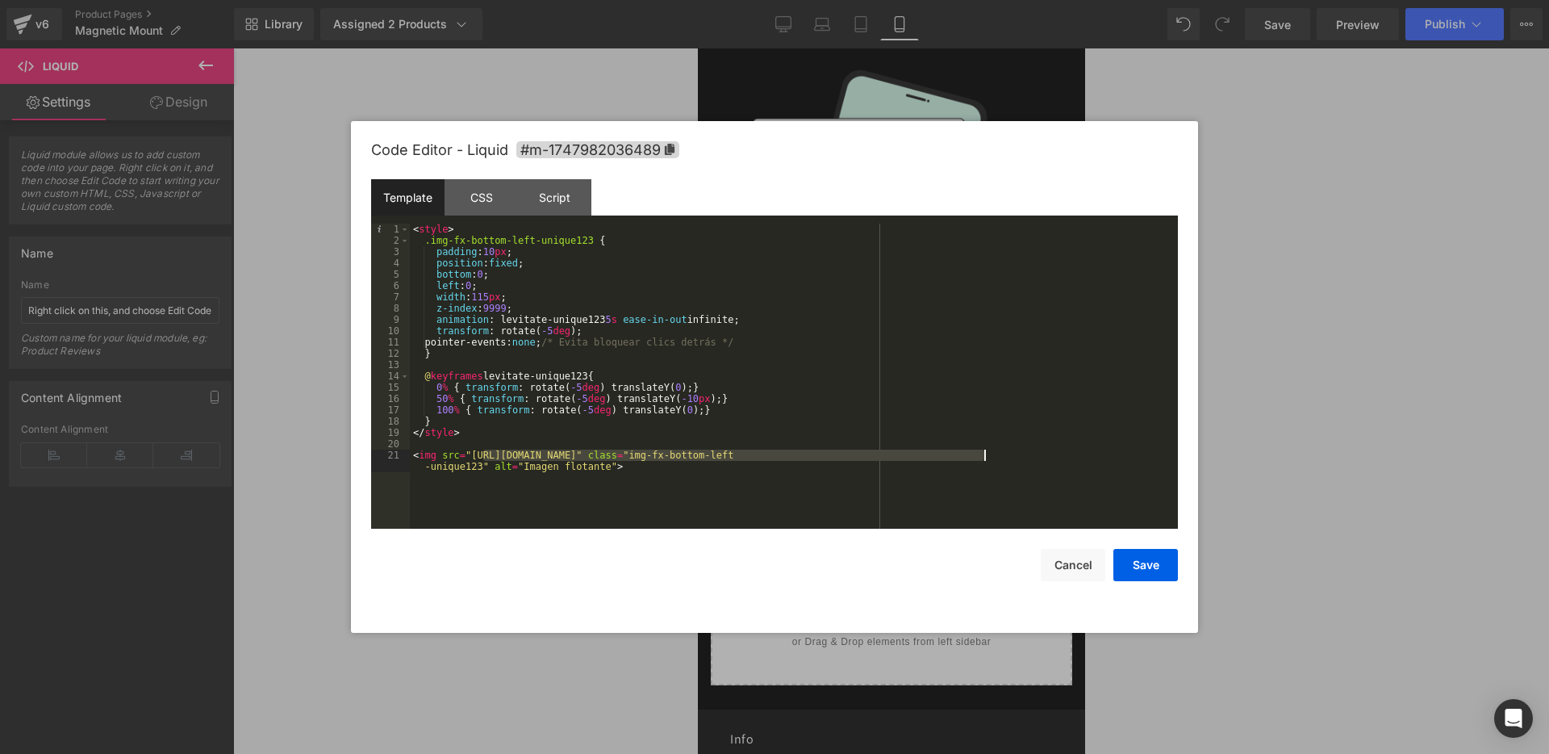
drag, startPoint x: 485, startPoint y: 455, endPoint x: 985, endPoint y: 458, distance: 499.5
click at [985, 458] on div "< style > .img-fx-bottom-left-unique123 { padding : 10 px ; position : fixed ; …" at bounding box center [794, 393] width 768 height 339
click at [1133, 573] on button "Save" at bounding box center [1146, 565] width 65 height 32
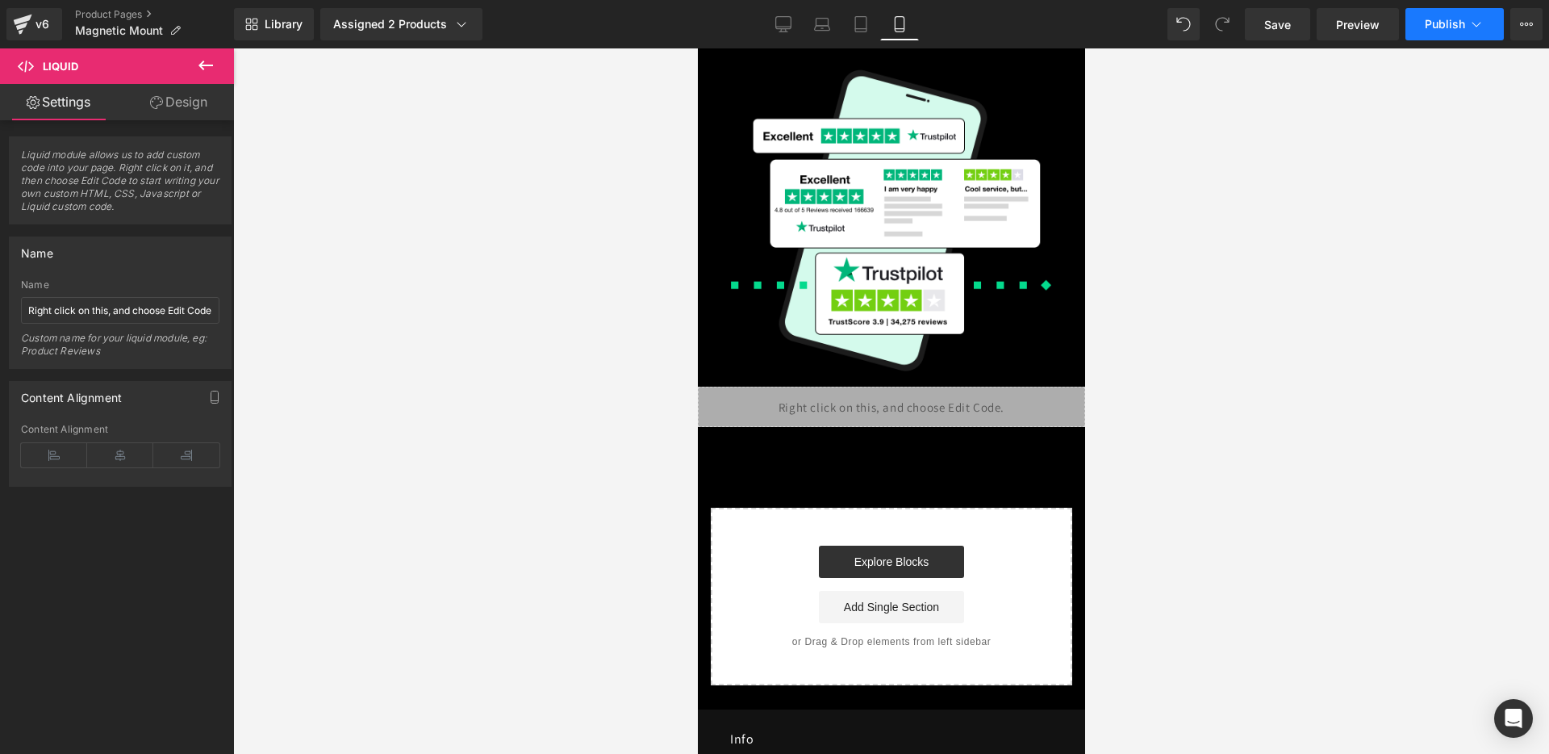
click at [1425, 36] on button "Publish" at bounding box center [1455, 24] width 98 height 32
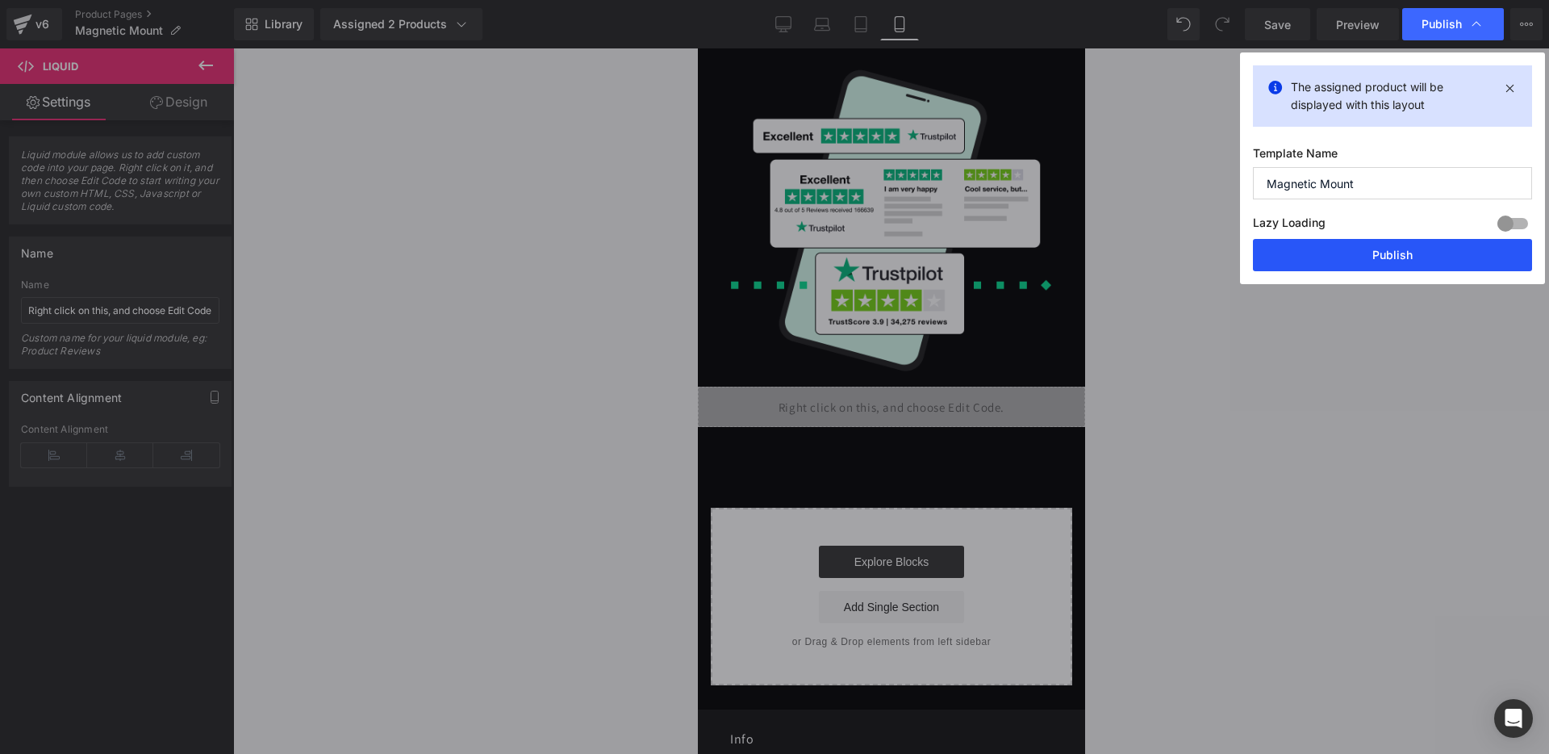
click at [1325, 260] on button "Publish" at bounding box center [1392, 255] width 279 height 32
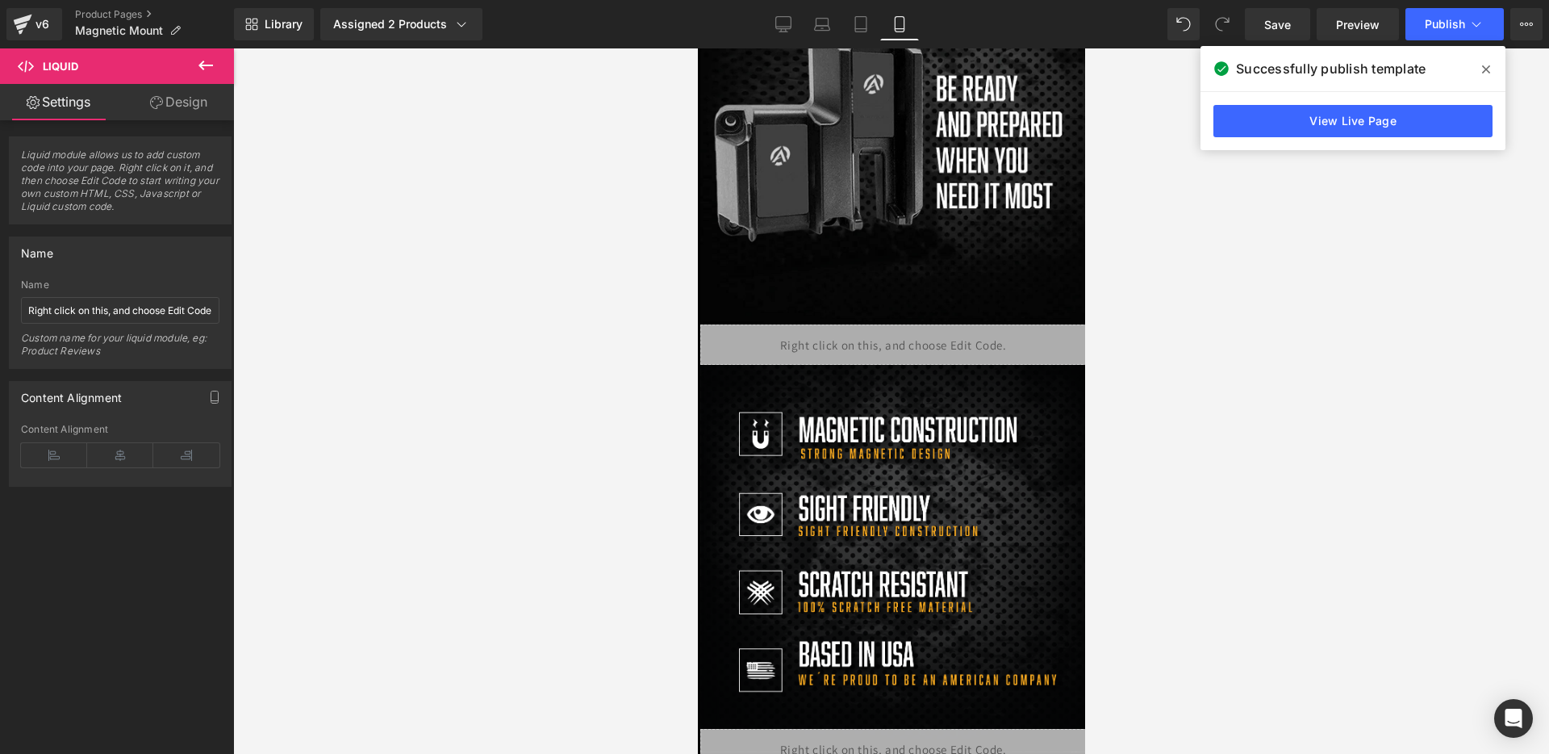
scroll to position [0, 0]
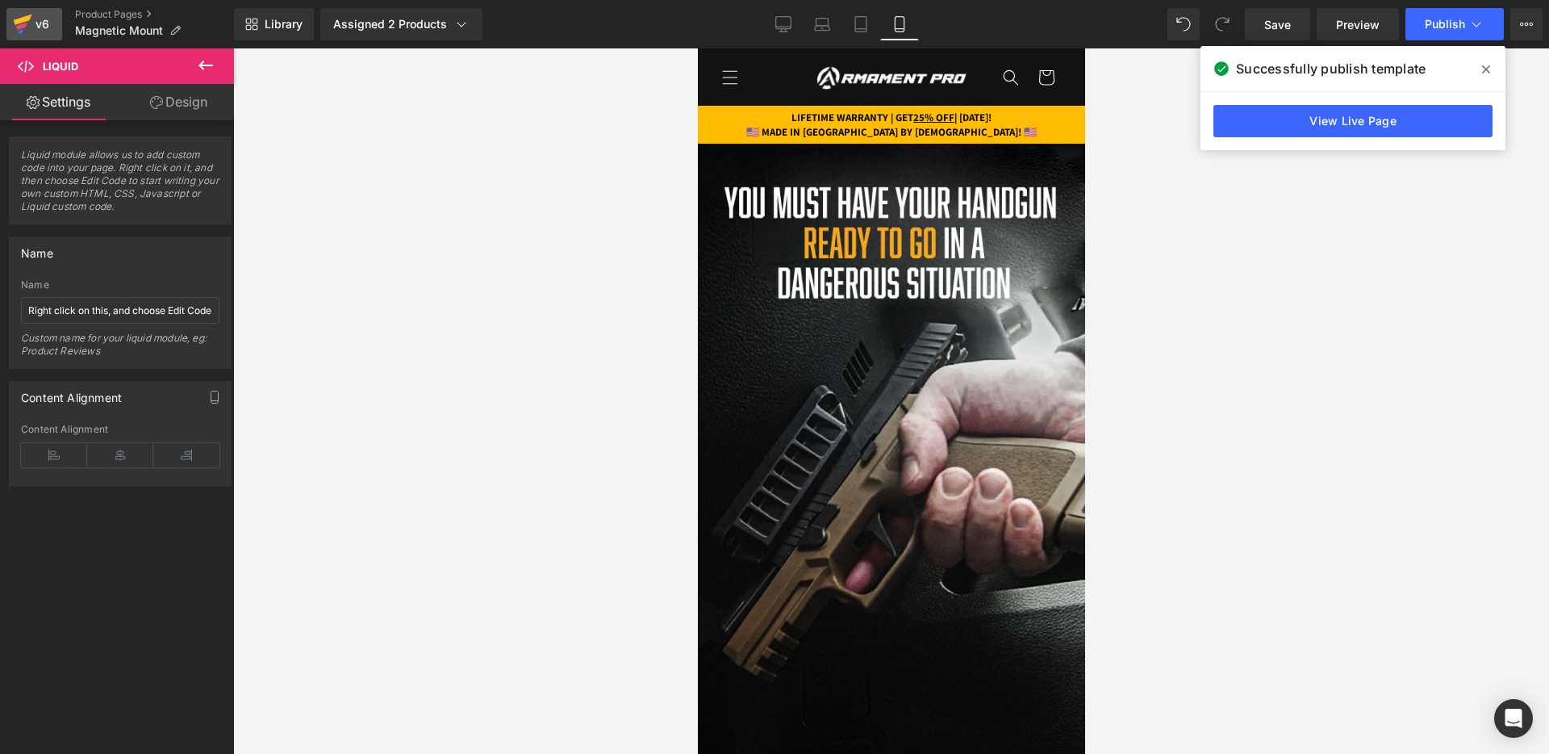
click at [52, 36] on link "v6" at bounding box center [34, 24] width 56 height 32
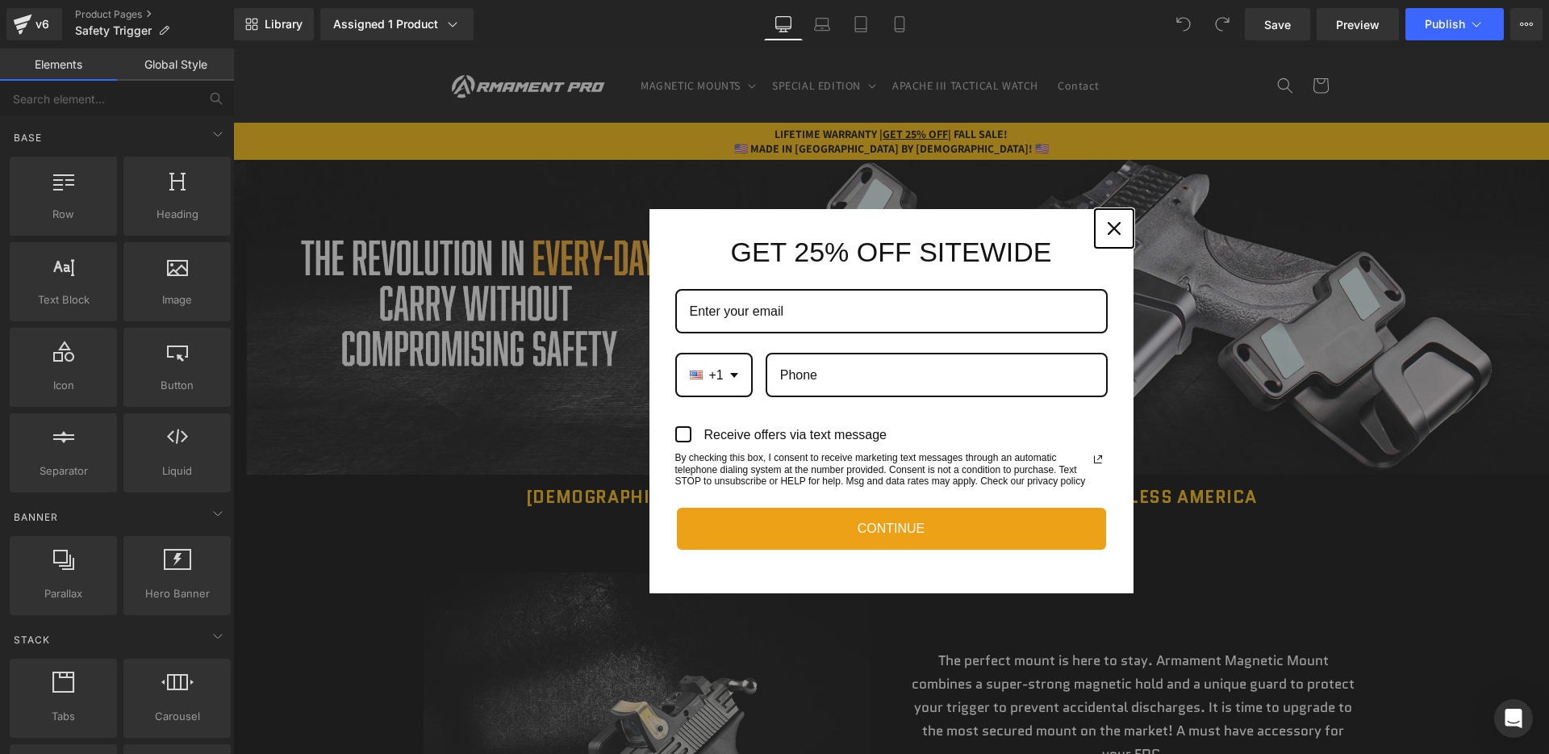
click at [1123, 231] on div "Close" at bounding box center [1115, 228] width 26 height 26
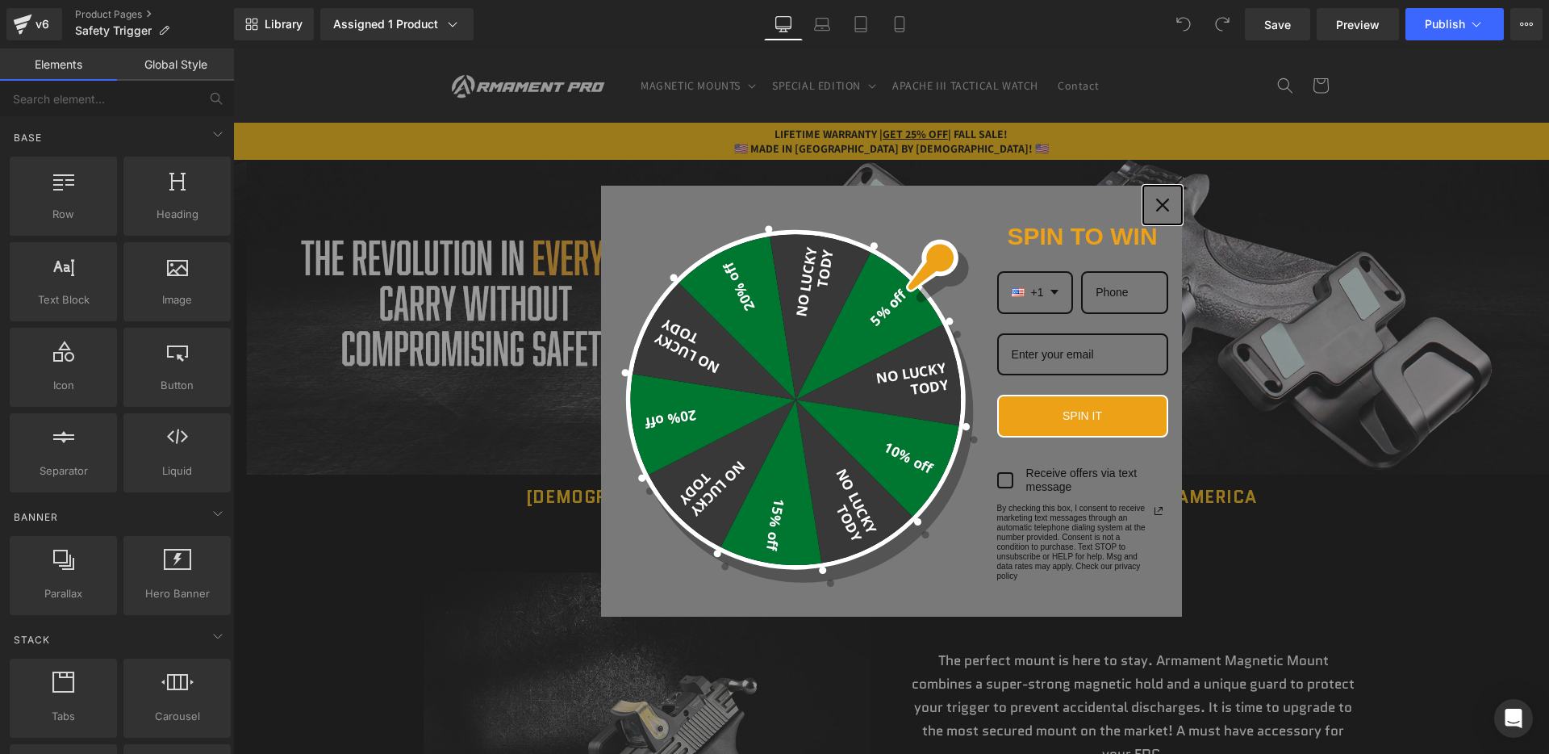
click at [1156, 206] on icon "close icon" at bounding box center [1162, 205] width 13 height 13
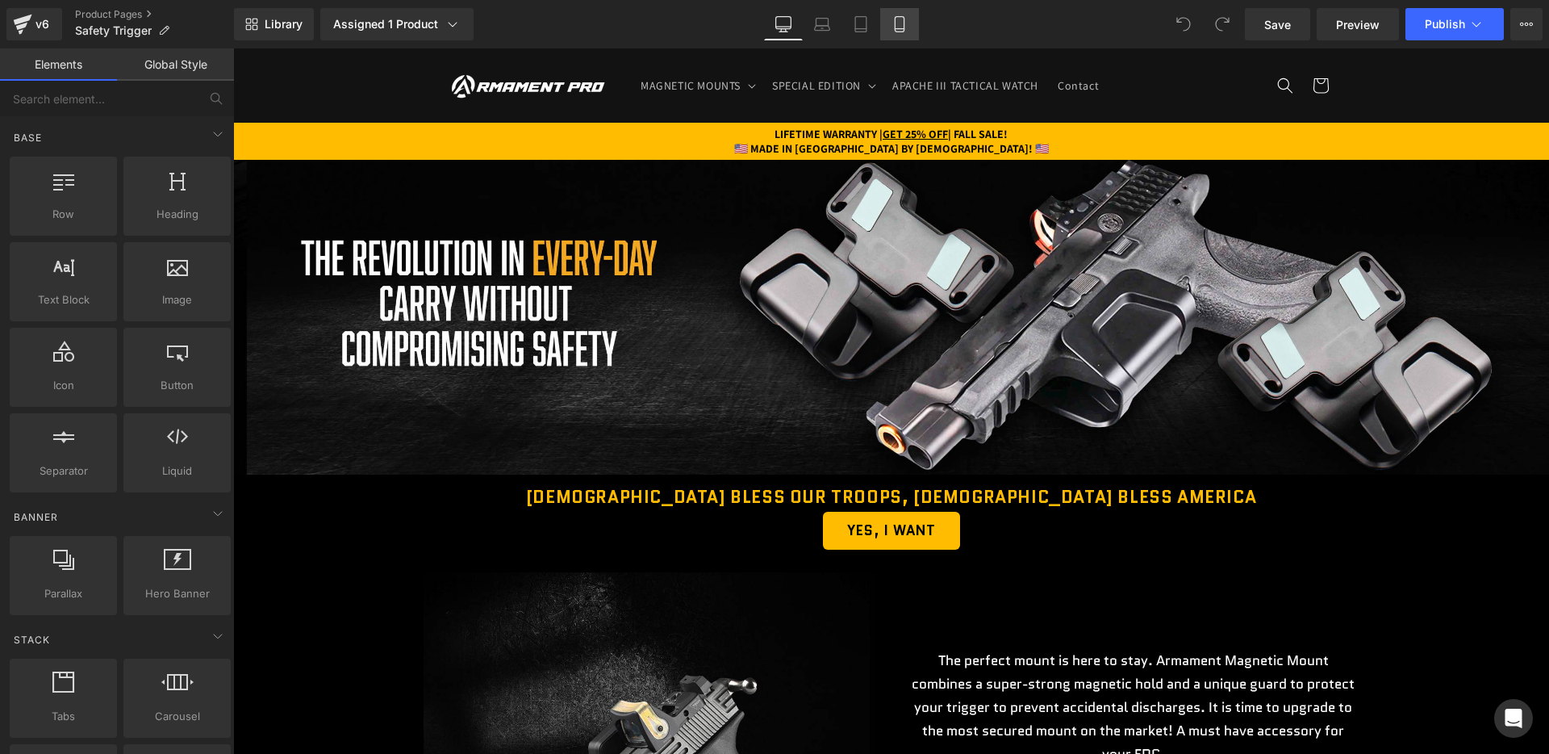
click at [880, 13] on link "Mobile" at bounding box center [899, 24] width 39 height 32
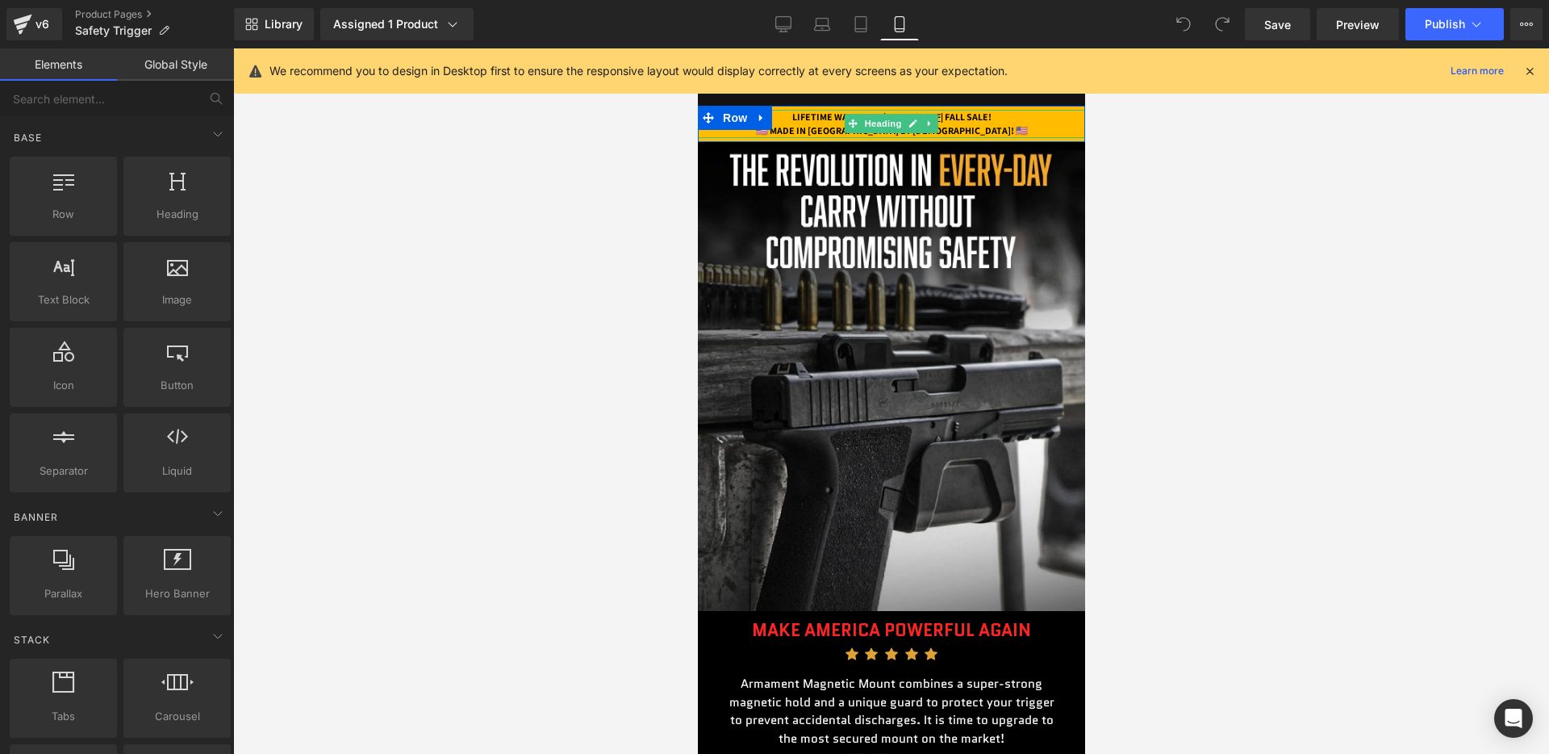
click at [983, 118] on strong "LIFETIME WARRANTY | GET 25% OFF | FALL SALE!" at bounding box center [891, 117] width 199 height 12
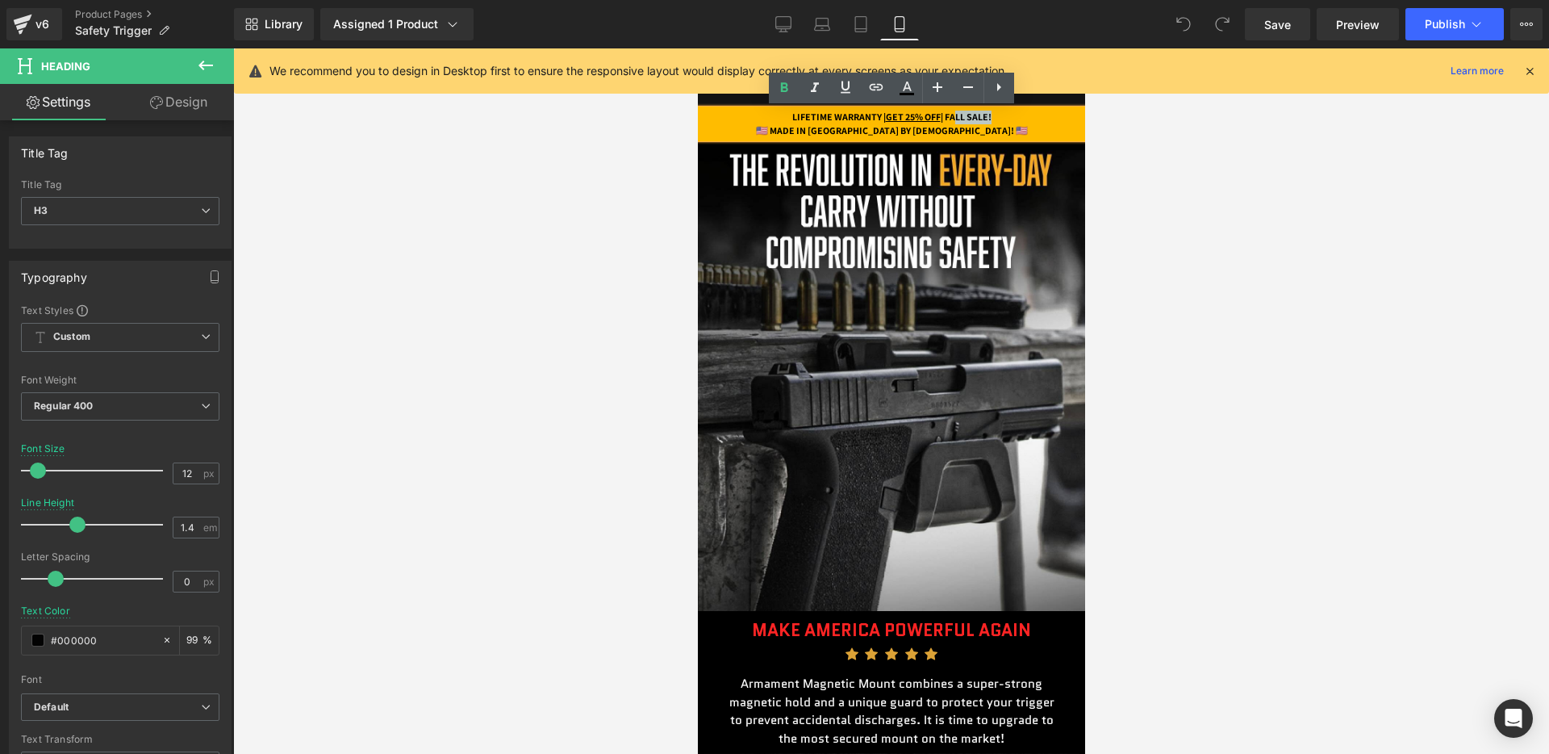
drag, startPoint x: 959, startPoint y: 115, endPoint x: 1007, endPoint y: 117, distance: 48.4
click at [991, 117] on strong "LIFETIME WARRANTY | GET 25% OFF | FALL SALE!" at bounding box center [891, 117] width 199 height 12
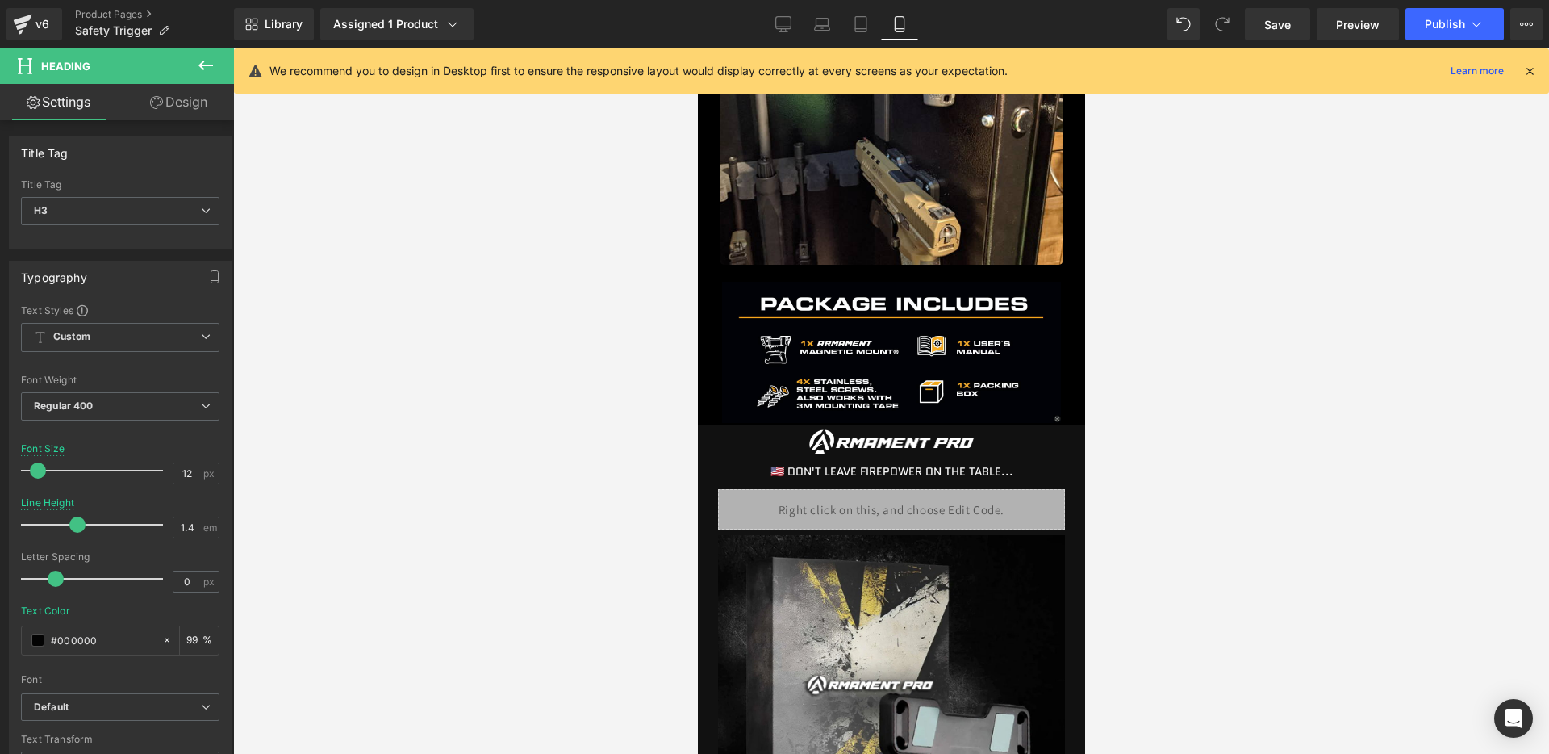
scroll to position [2109, 0]
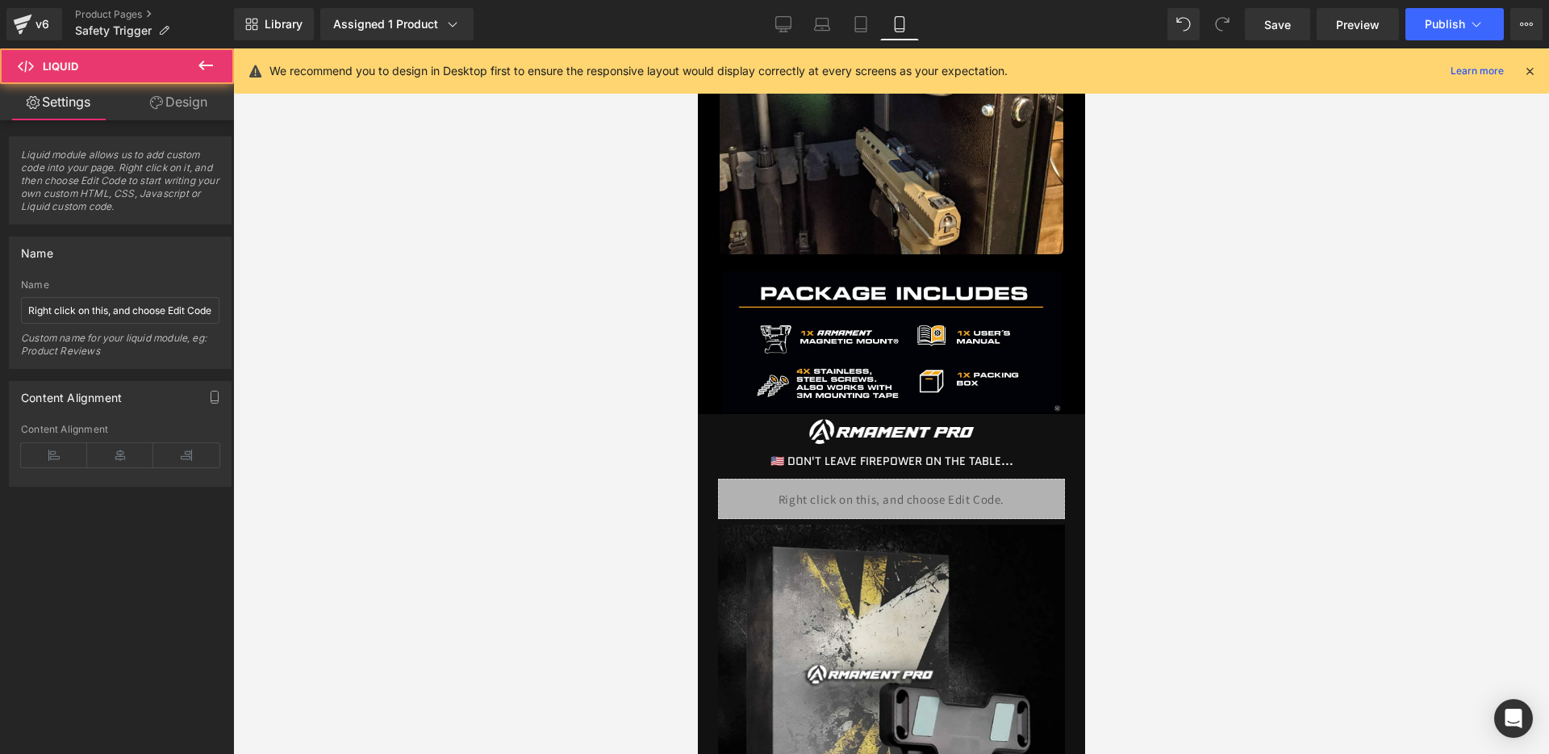
click at [891, 489] on div "Liquid" at bounding box center [890, 499] width 347 height 40
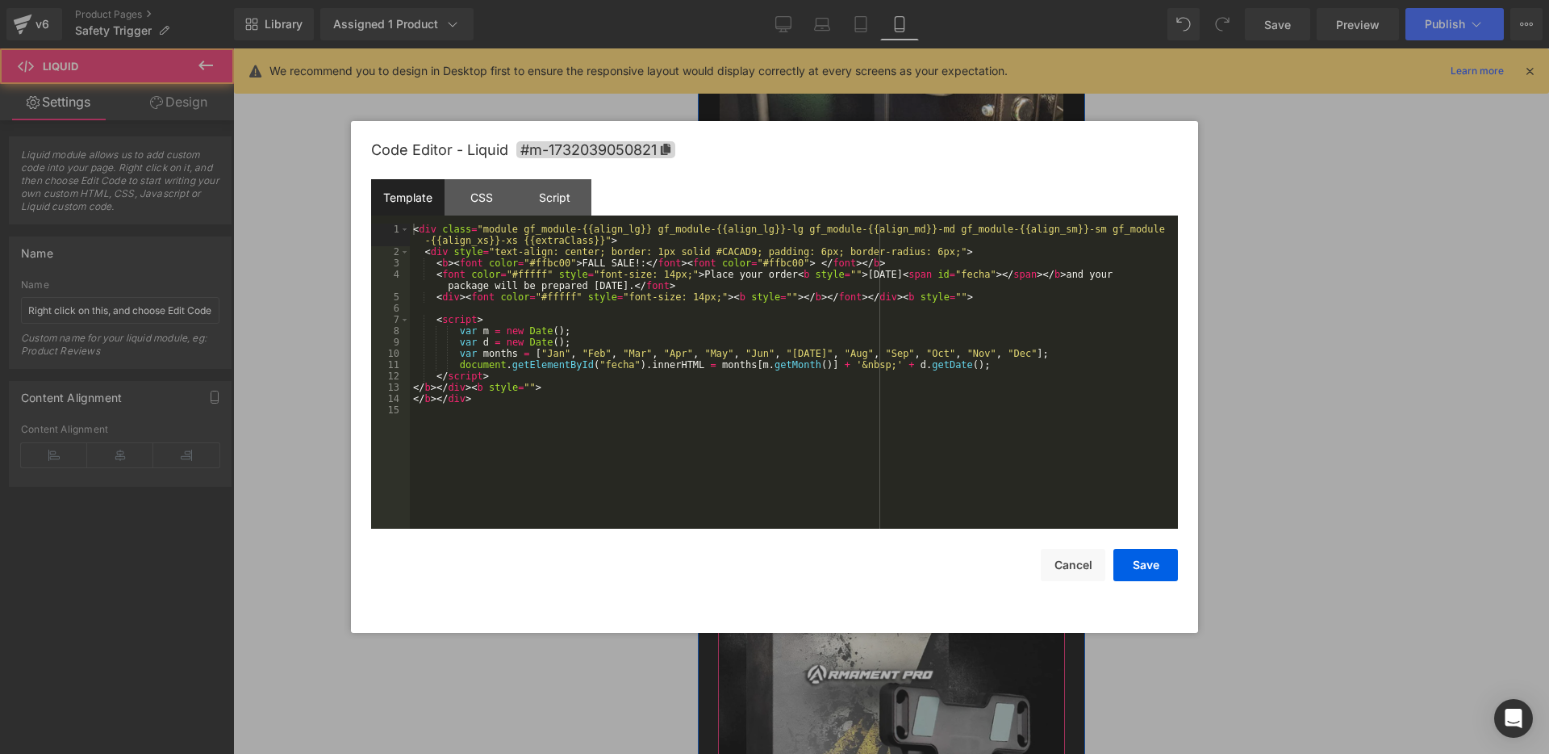
click at [910, 500] on div "Liquid" at bounding box center [890, 499] width 347 height 40
click at [637, 265] on div "< div class = "module gf_module-{{align_lg}} gf_module-{{align_lg}}-lg gf_modul…" at bounding box center [794, 393] width 768 height 339
click at [1145, 556] on button "Save" at bounding box center [1146, 565] width 65 height 32
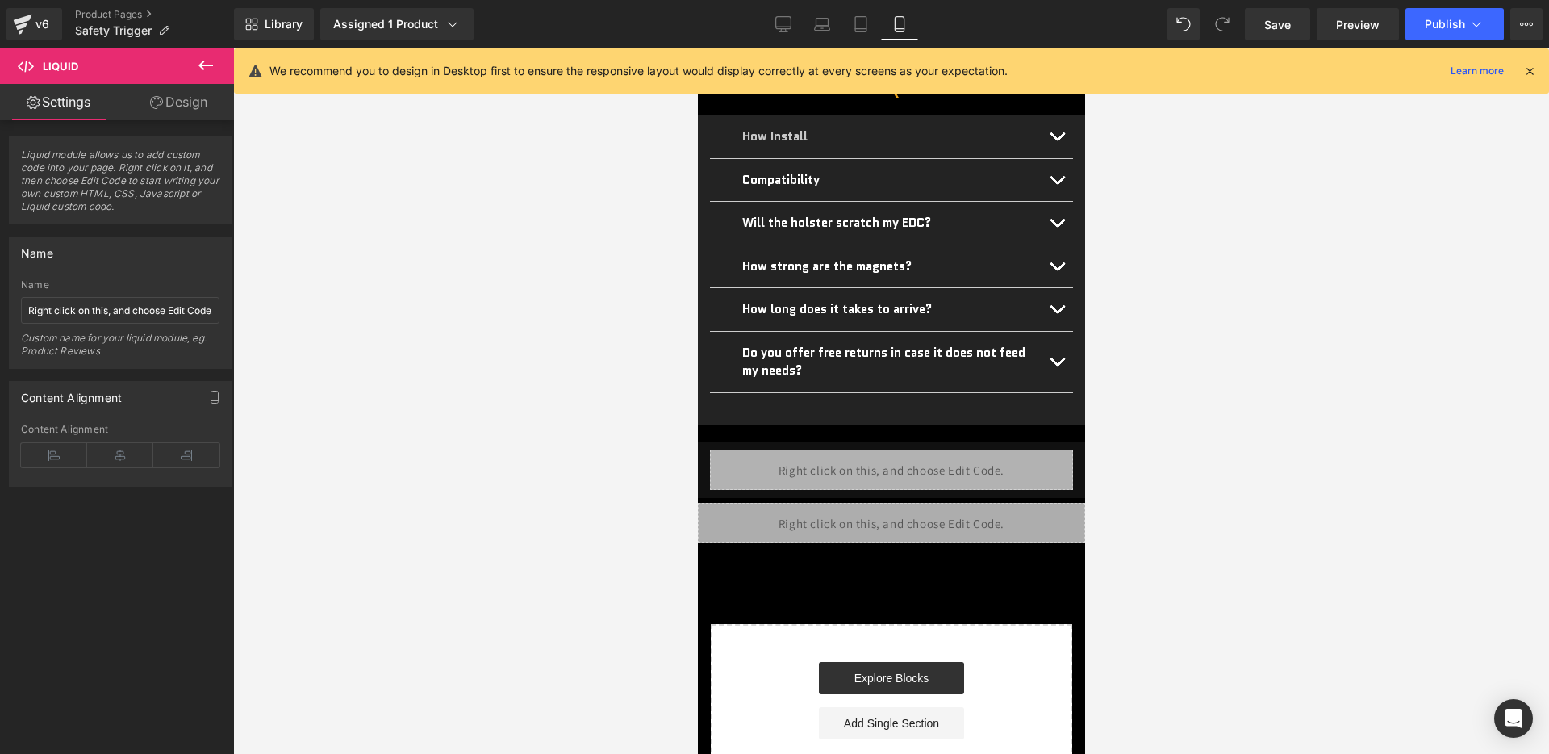
scroll to position [4512, 0]
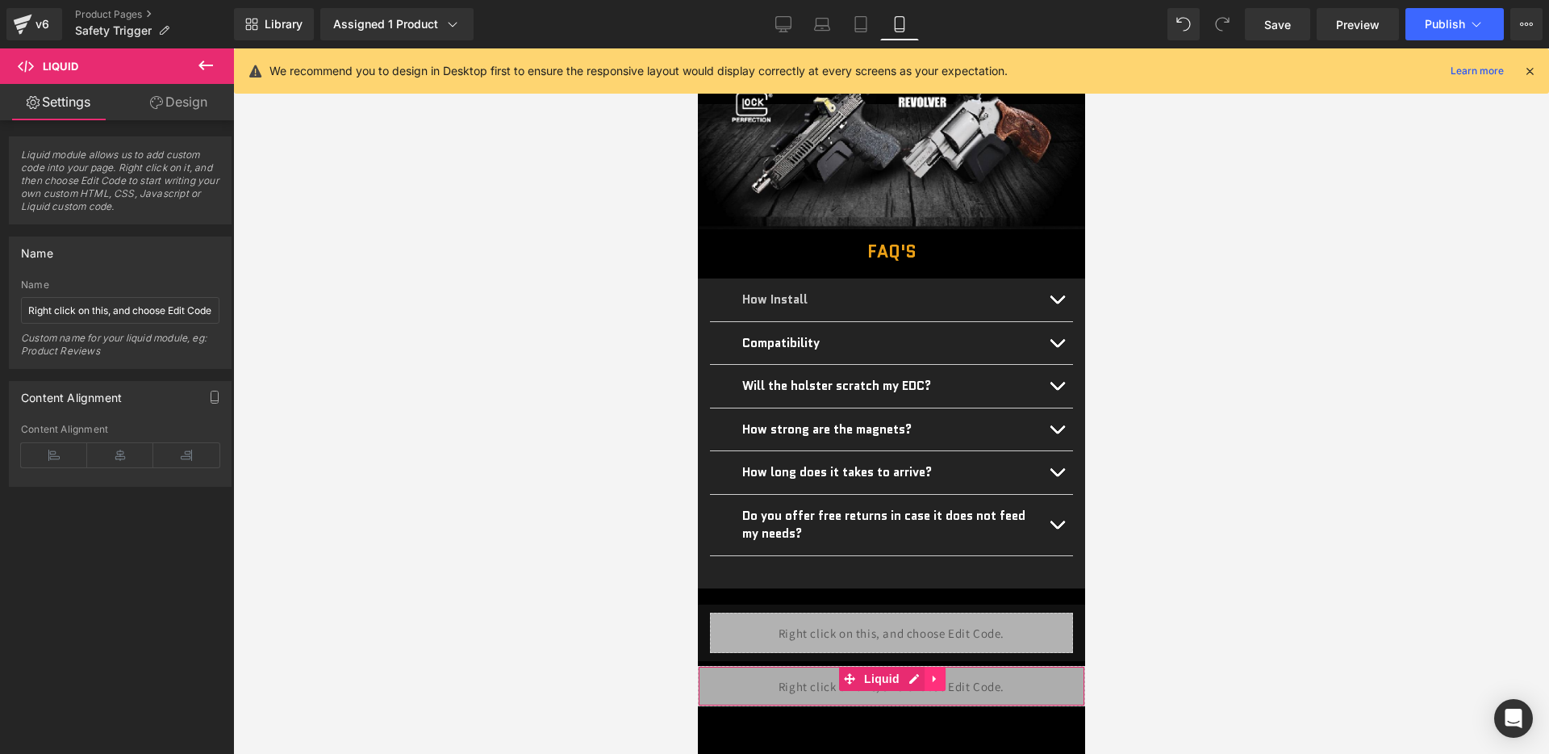
click at [924, 667] on link at bounding box center [934, 679] width 21 height 24
click at [890, 666] on div "Liquid" at bounding box center [890, 686] width 387 height 40
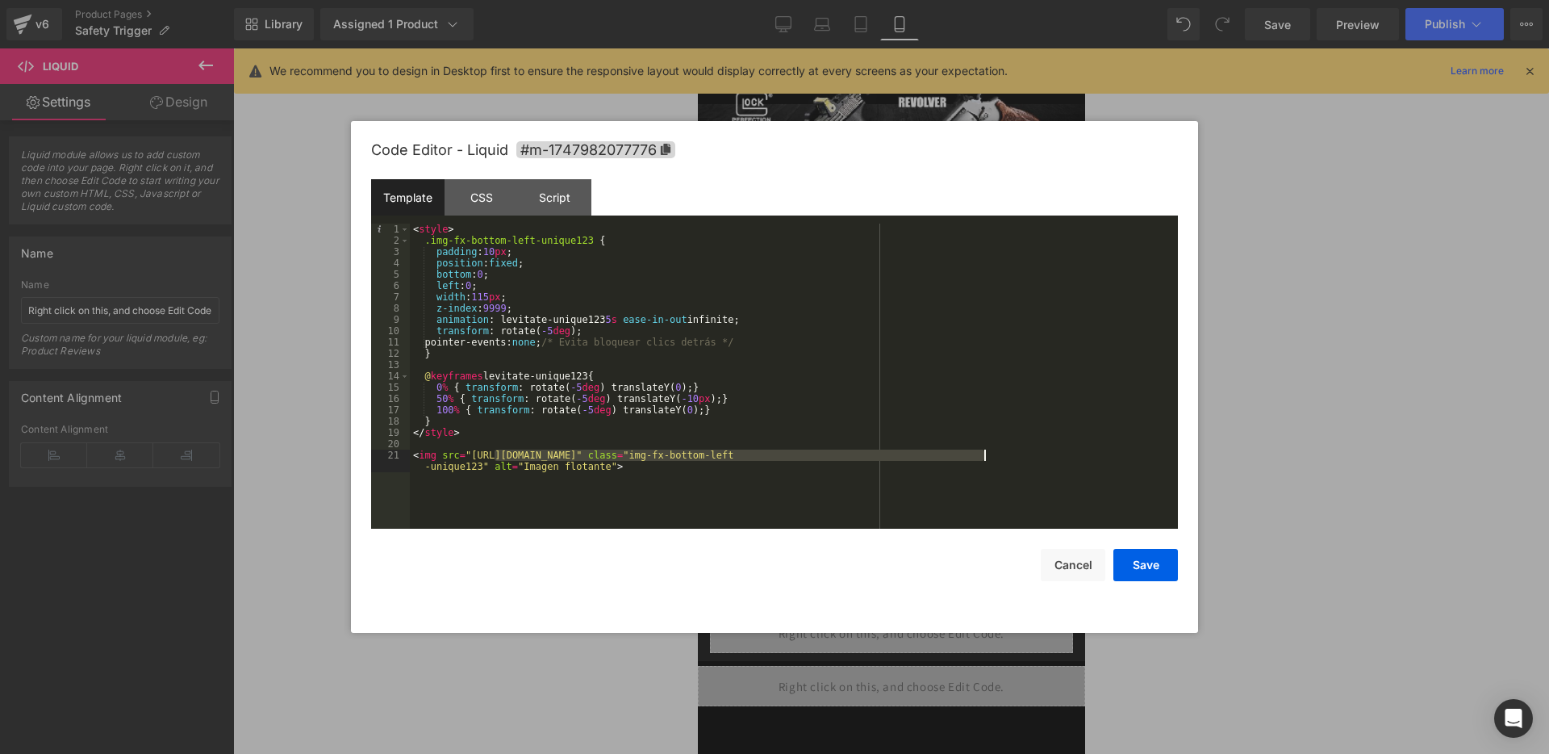
drag, startPoint x: 492, startPoint y: 454, endPoint x: 985, endPoint y: 459, distance: 492.3
click at [985, 459] on div "< style > .img-fx-bottom-left-unique123 { padding : 10 px ; position : fixed ; …" at bounding box center [794, 393] width 768 height 339
click at [1146, 554] on button "Save" at bounding box center [1146, 565] width 65 height 32
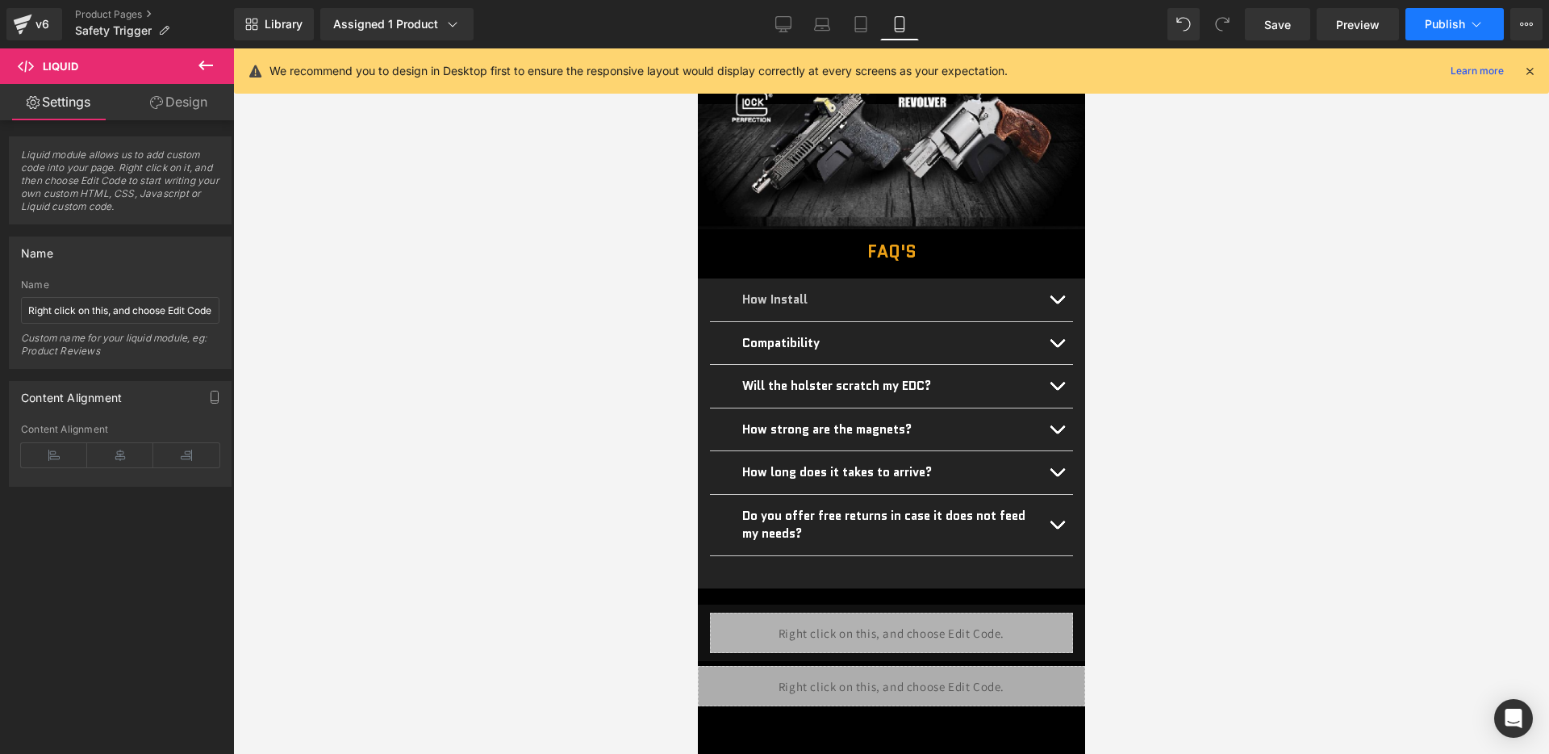
click at [1450, 23] on span "Publish" at bounding box center [1445, 24] width 40 height 13
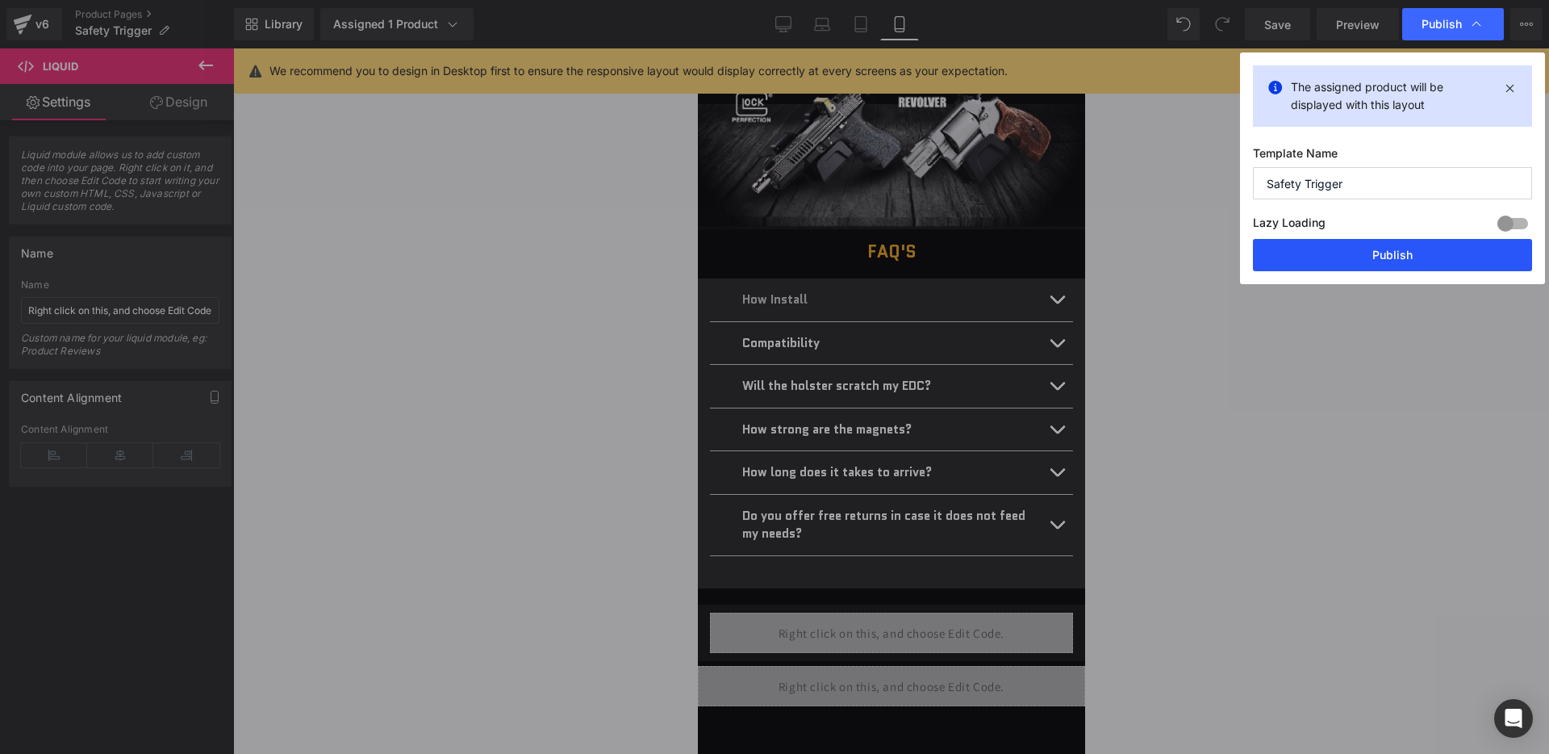
click at [1356, 262] on button "Publish" at bounding box center [1392, 255] width 279 height 32
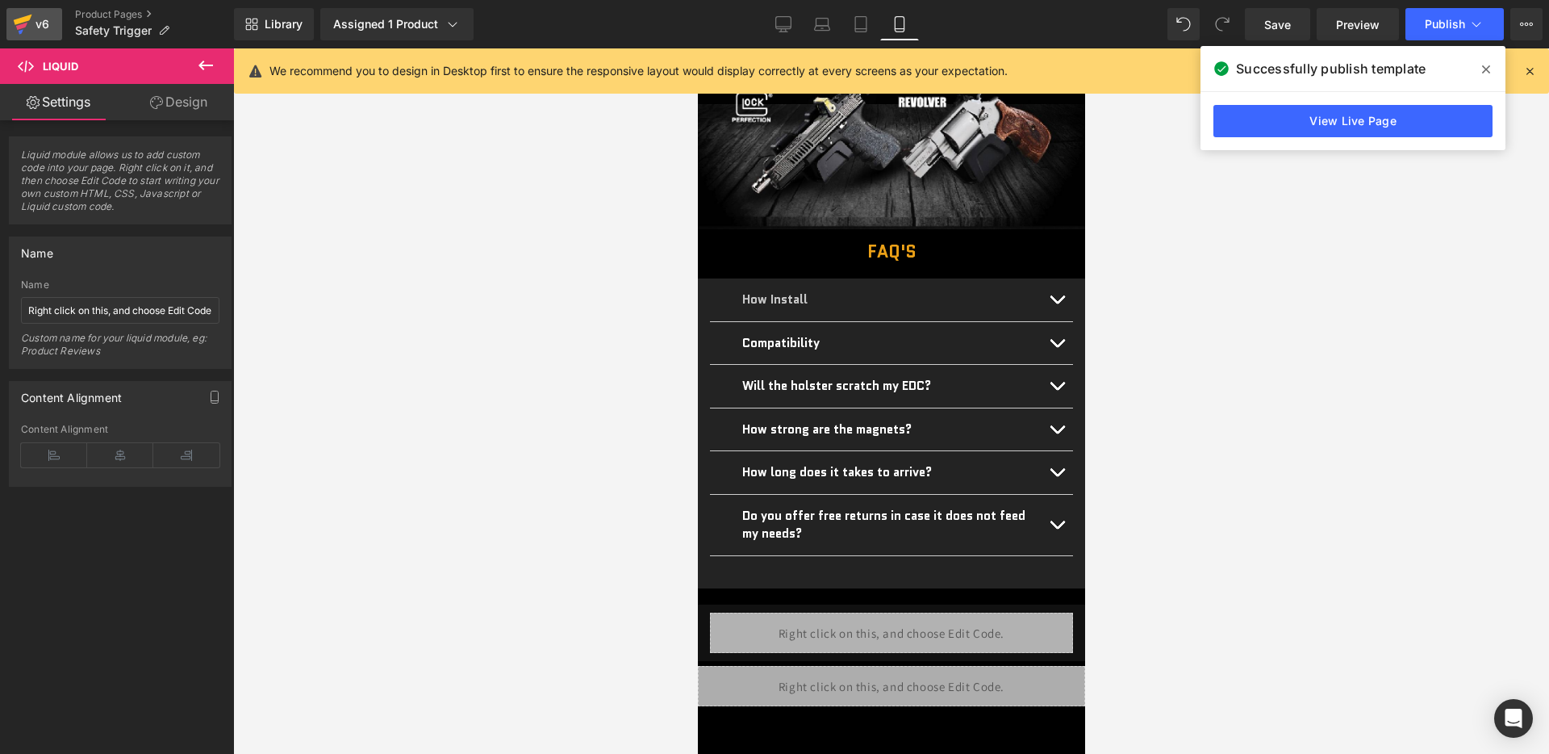
click at [47, 29] on div "v6" at bounding box center [42, 24] width 20 height 21
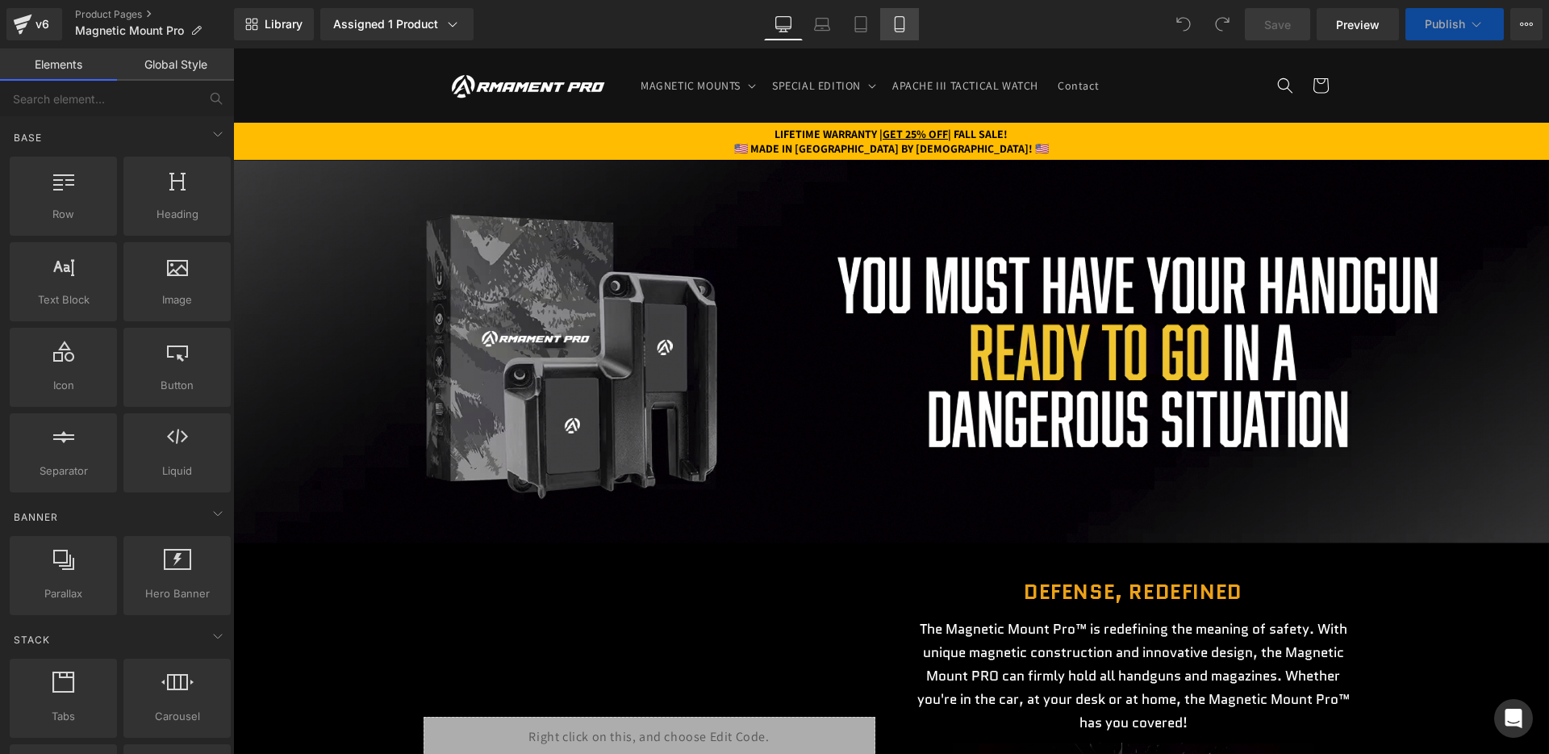
click at [894, 29] on icon at bounding box center [900, 24] width 16 height 16
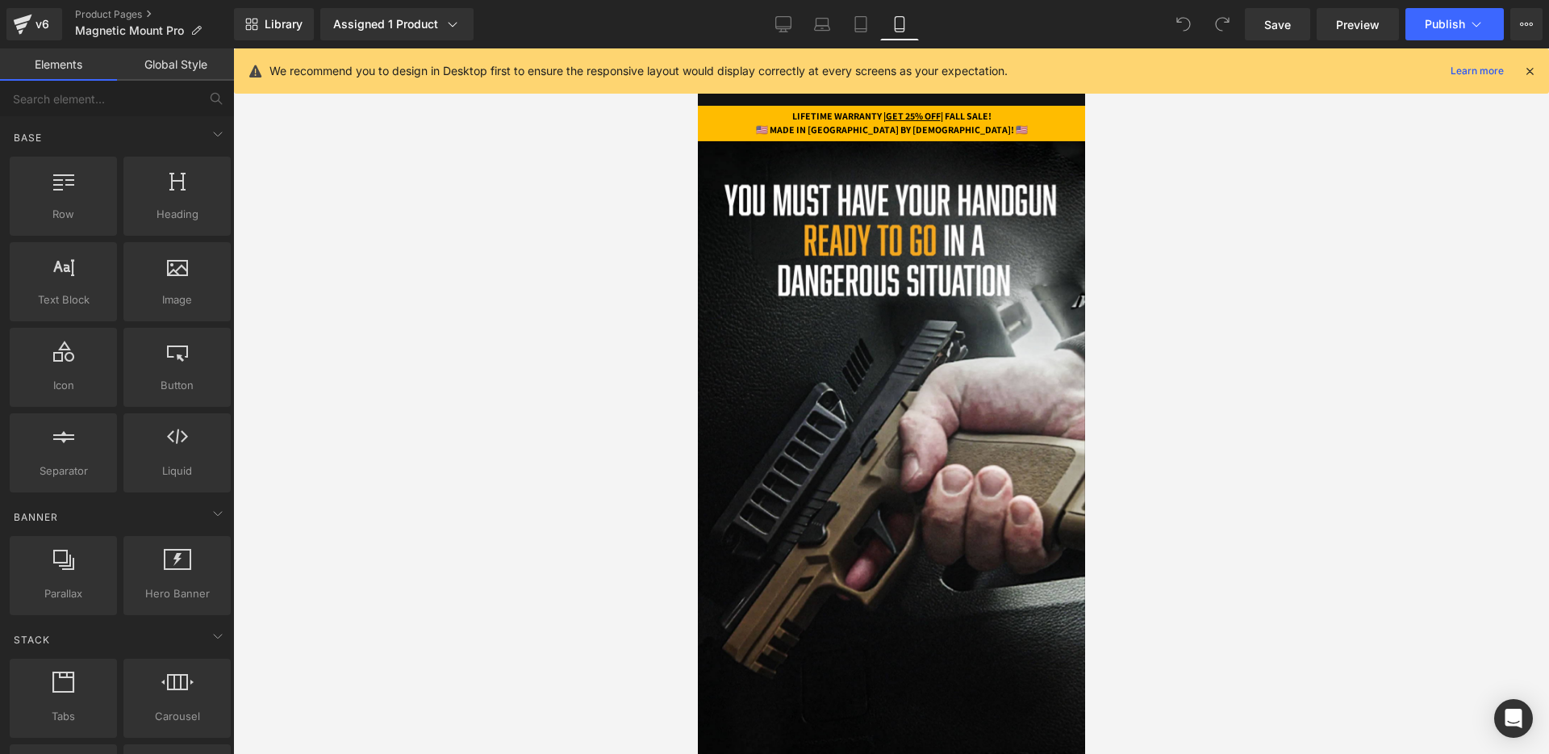
click at [1531, 73] on icon at bounding box center [1530, 71] width 15 height 15
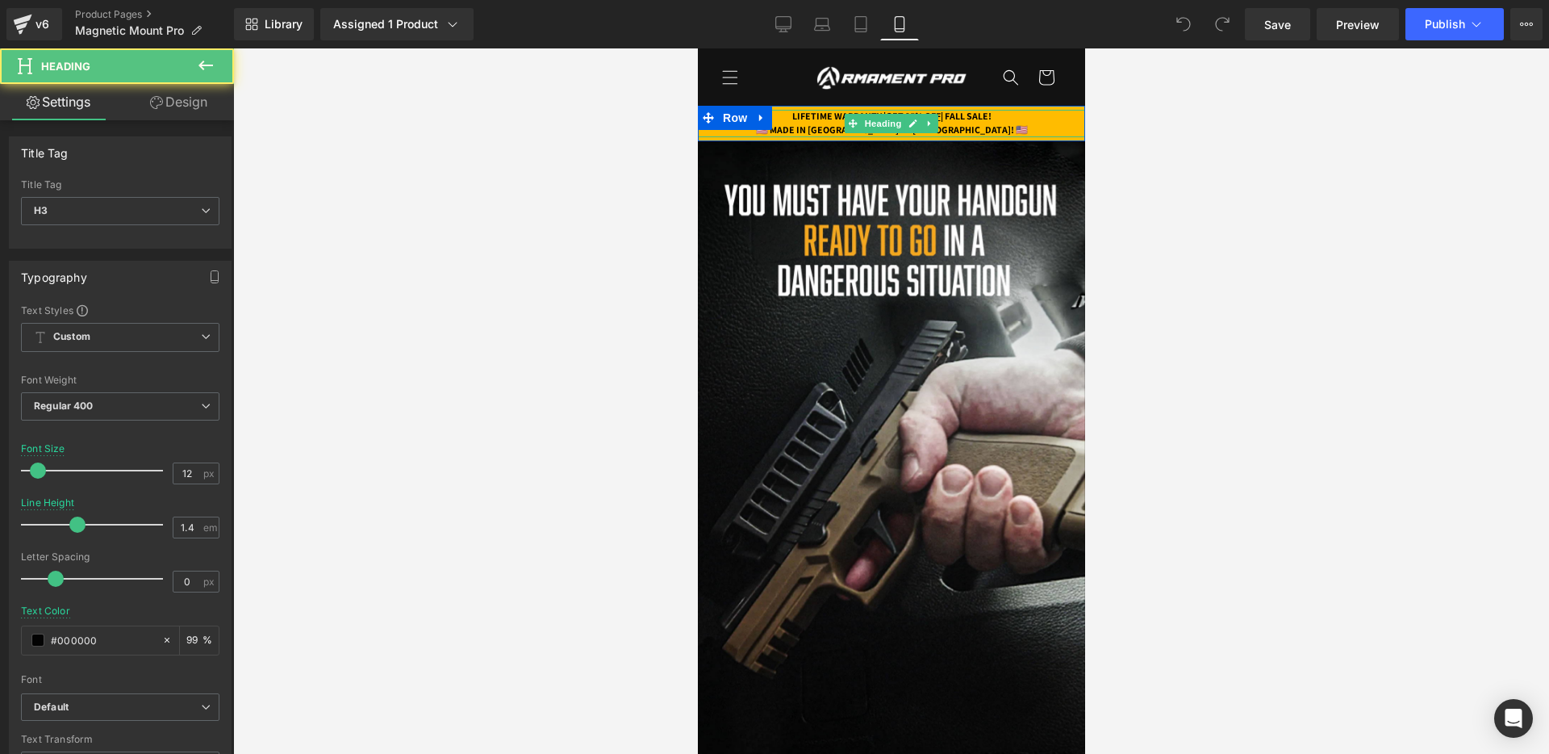
click at [979, 119] on strong "LIFETIME WARRANTY | GET 25% OFF | FALL SALE!" at bounding box center [891, 116] width 199 height 12
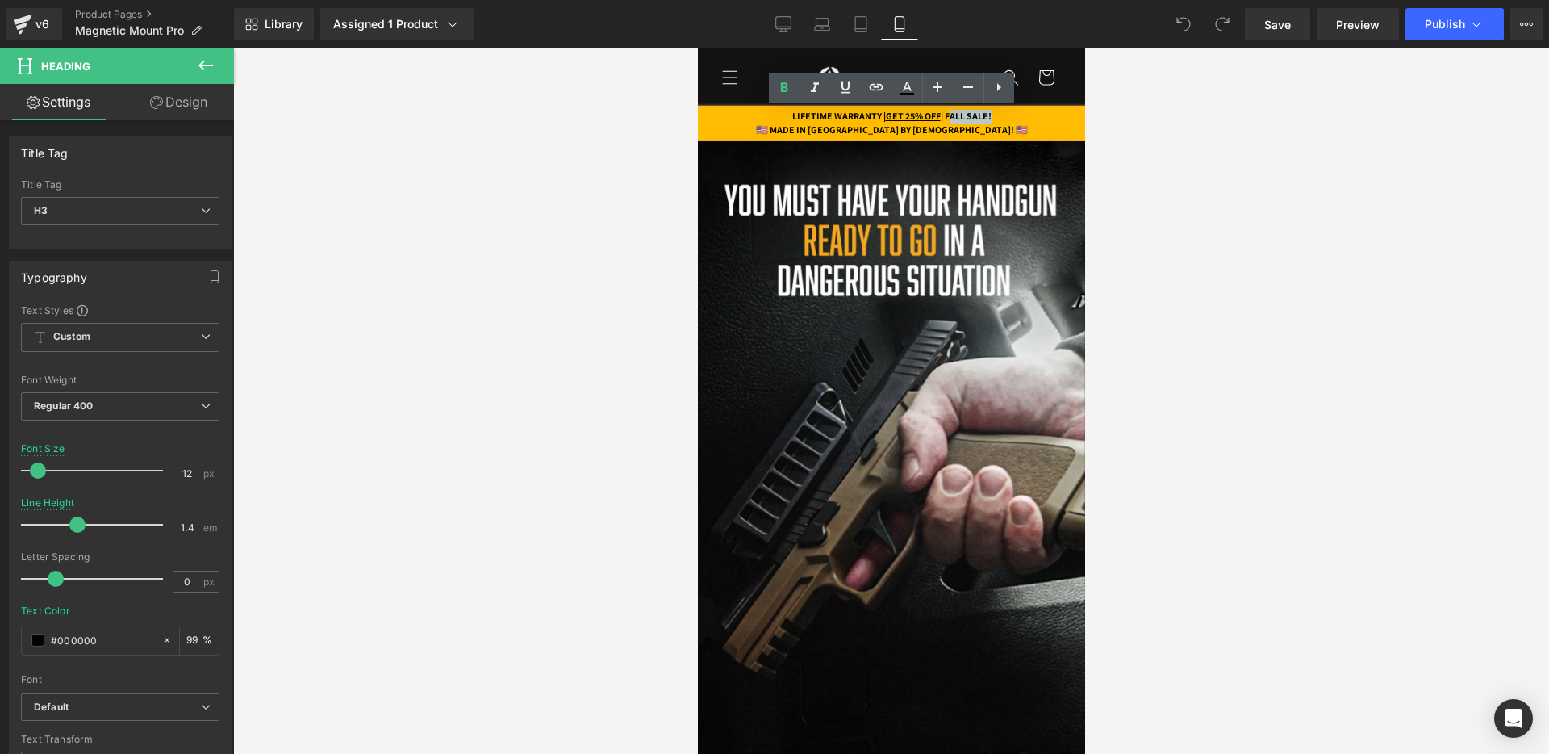
drag, startPoint x: 955, startPoint y: 116, endPoint x: 1007, endPoint y: 119, distance: 52.5
click at [991, 119] on strong "LIFETIME WARRANTY | GET 25% OFF | FALL SALE!" at bounding box center [891, 116] width 199 height 12
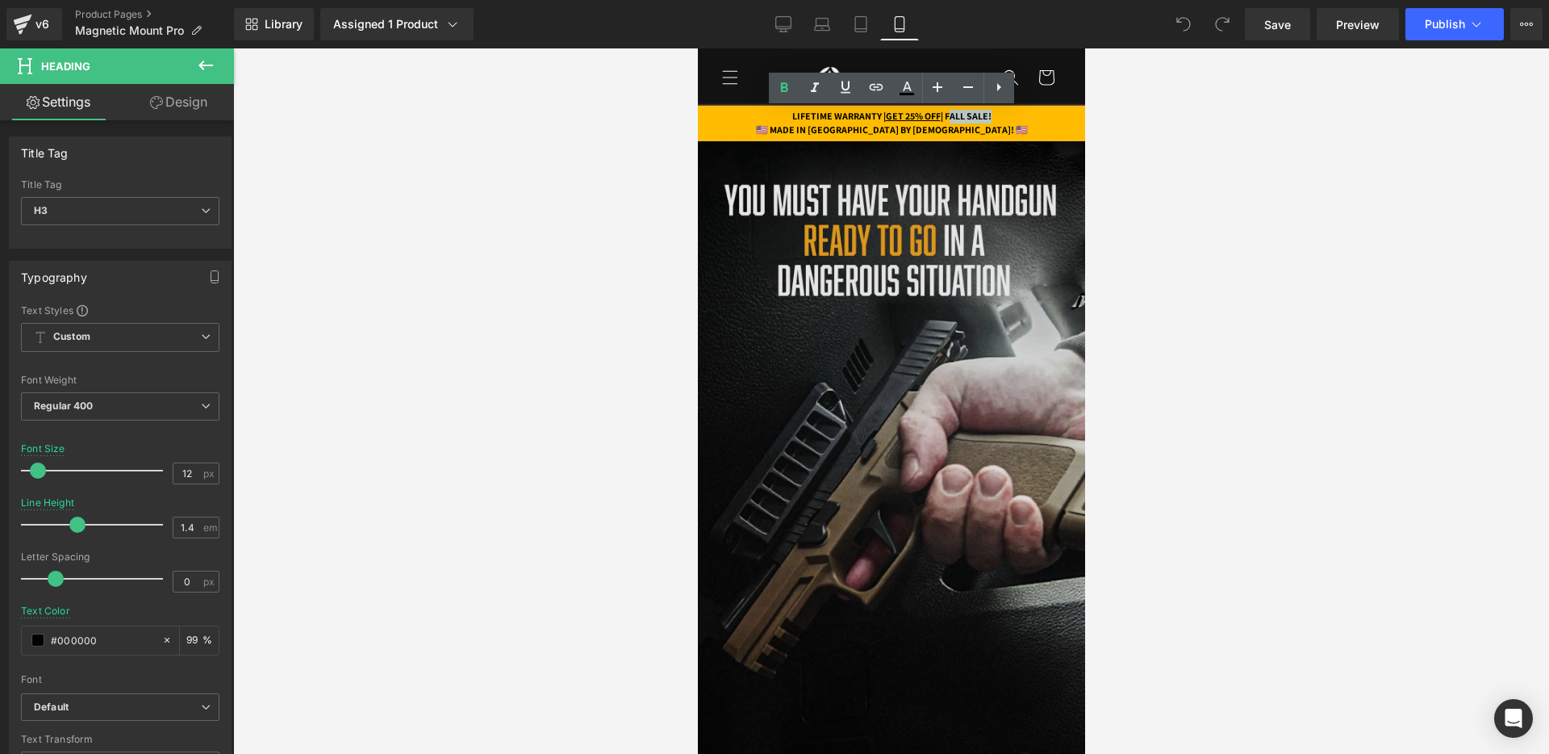
paste div
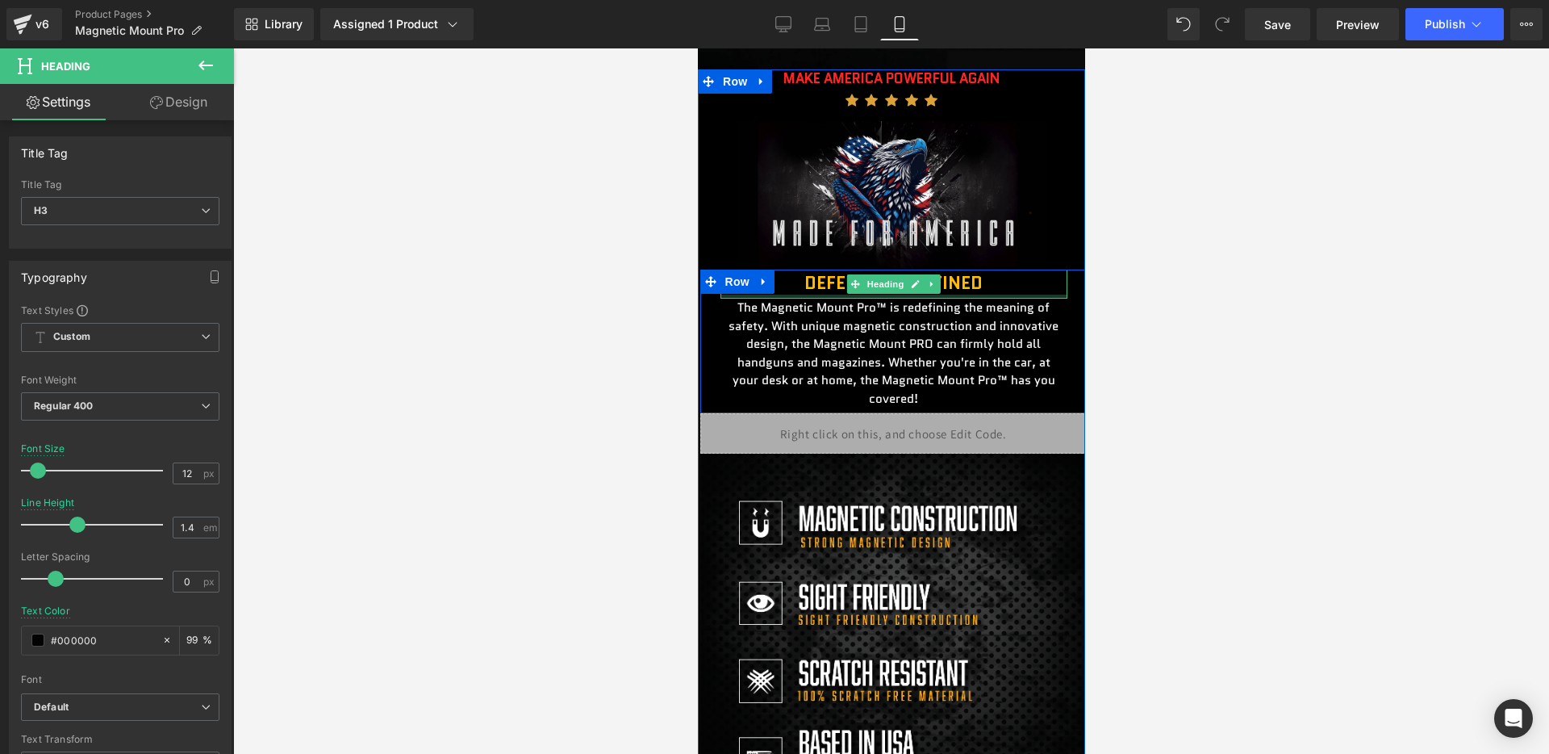
scroll to position [843, 0]
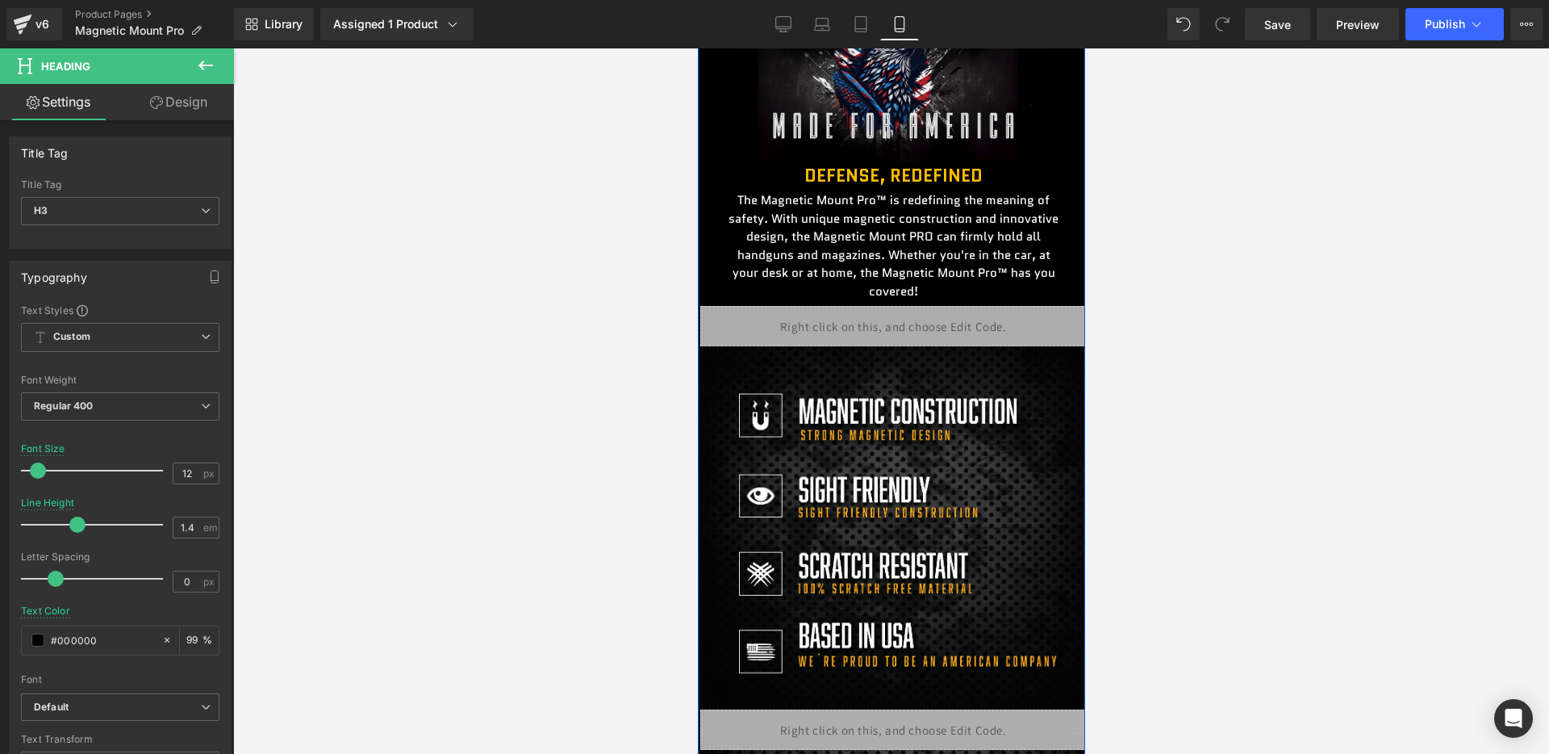
click at [923, 335] on div "Liquid" at bounding box center [893, 326] width 387 height 40
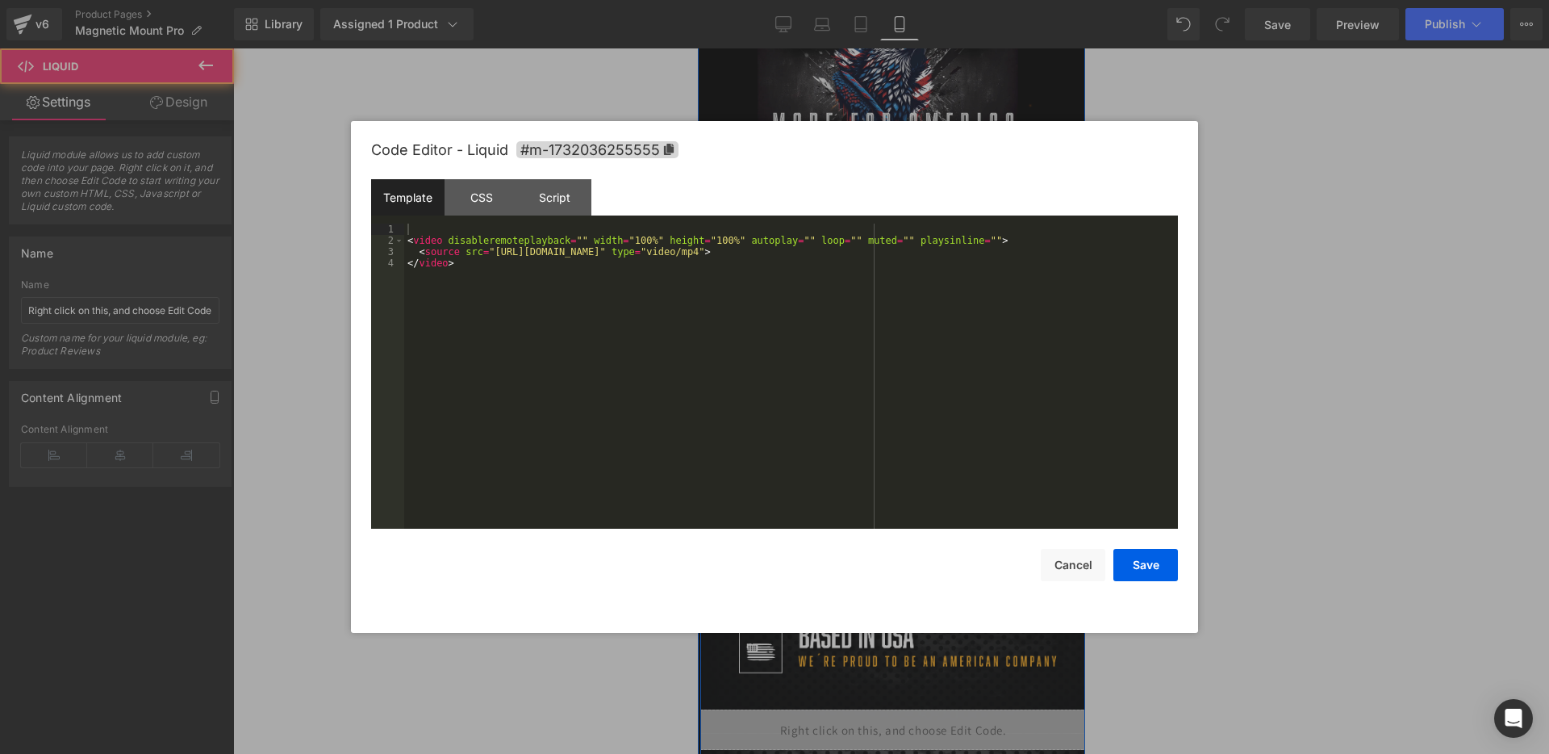
click at [916, 324] on div "Liquid" at bounding box center [893, 326] width 387 height 40
click at [1071, 568] on button "Cancel" at bounding box center [1073, 565] width 65 height 32
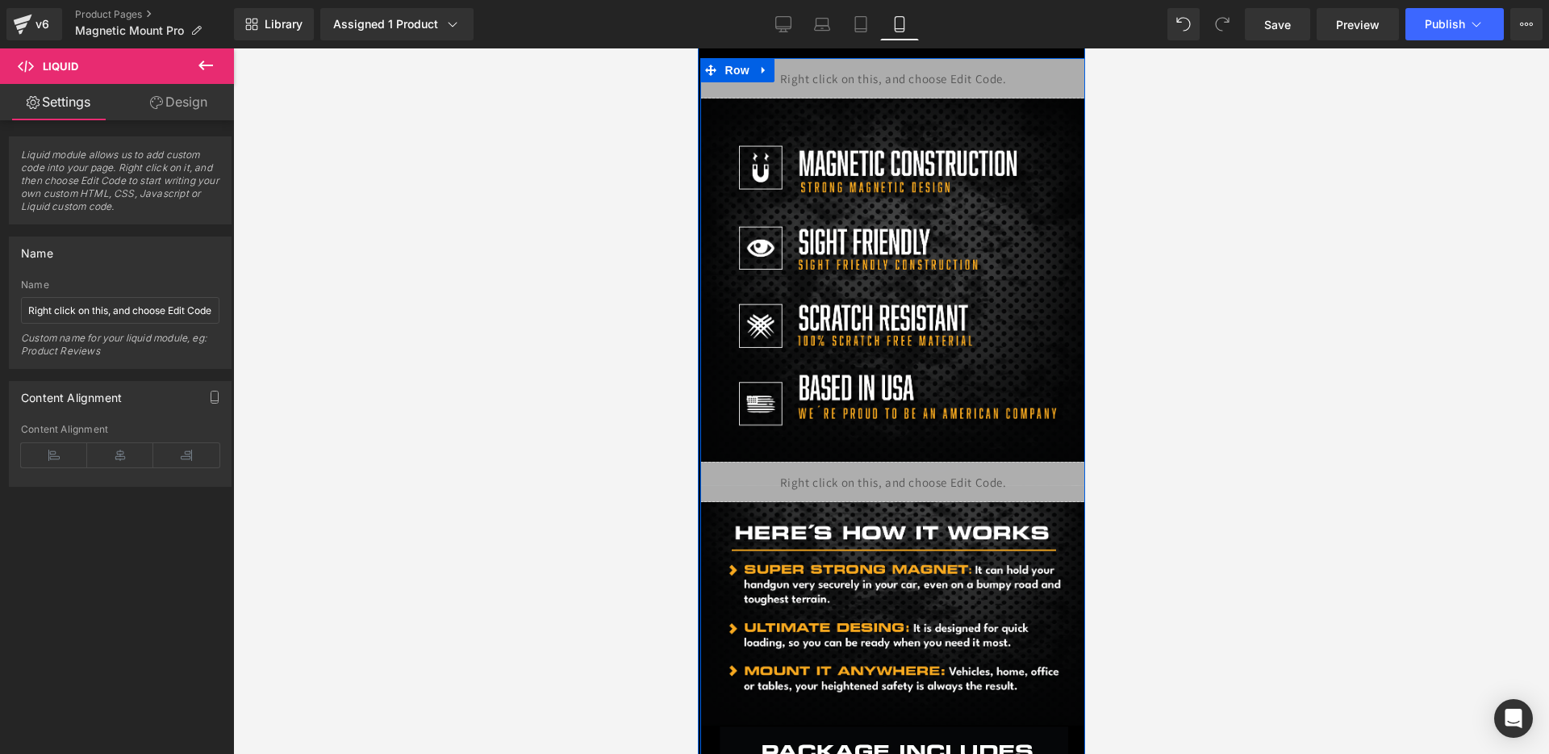
scroll to position [1123, 0]
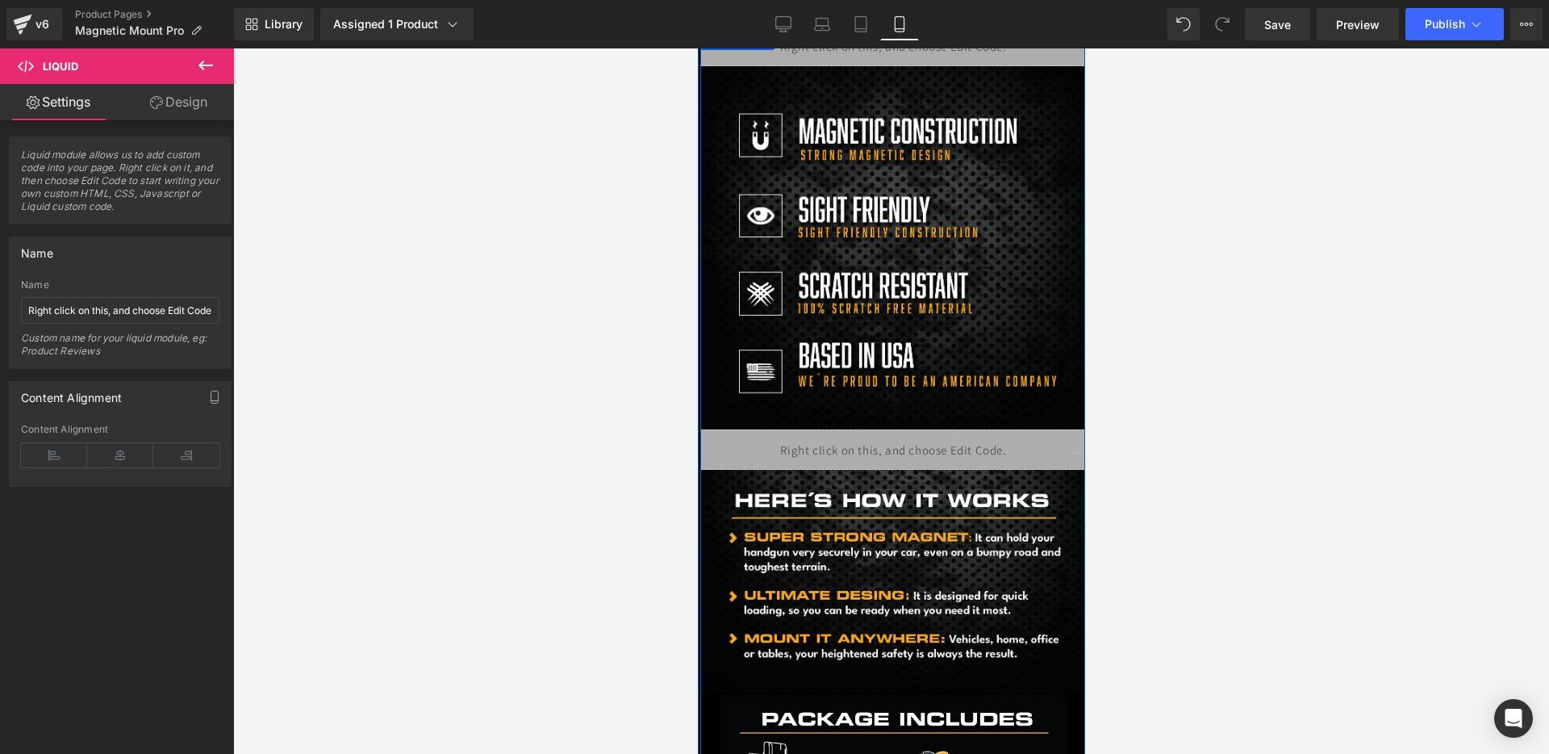
click at [935, 450] on link at bounding box center [926, 442] width 17 height 19
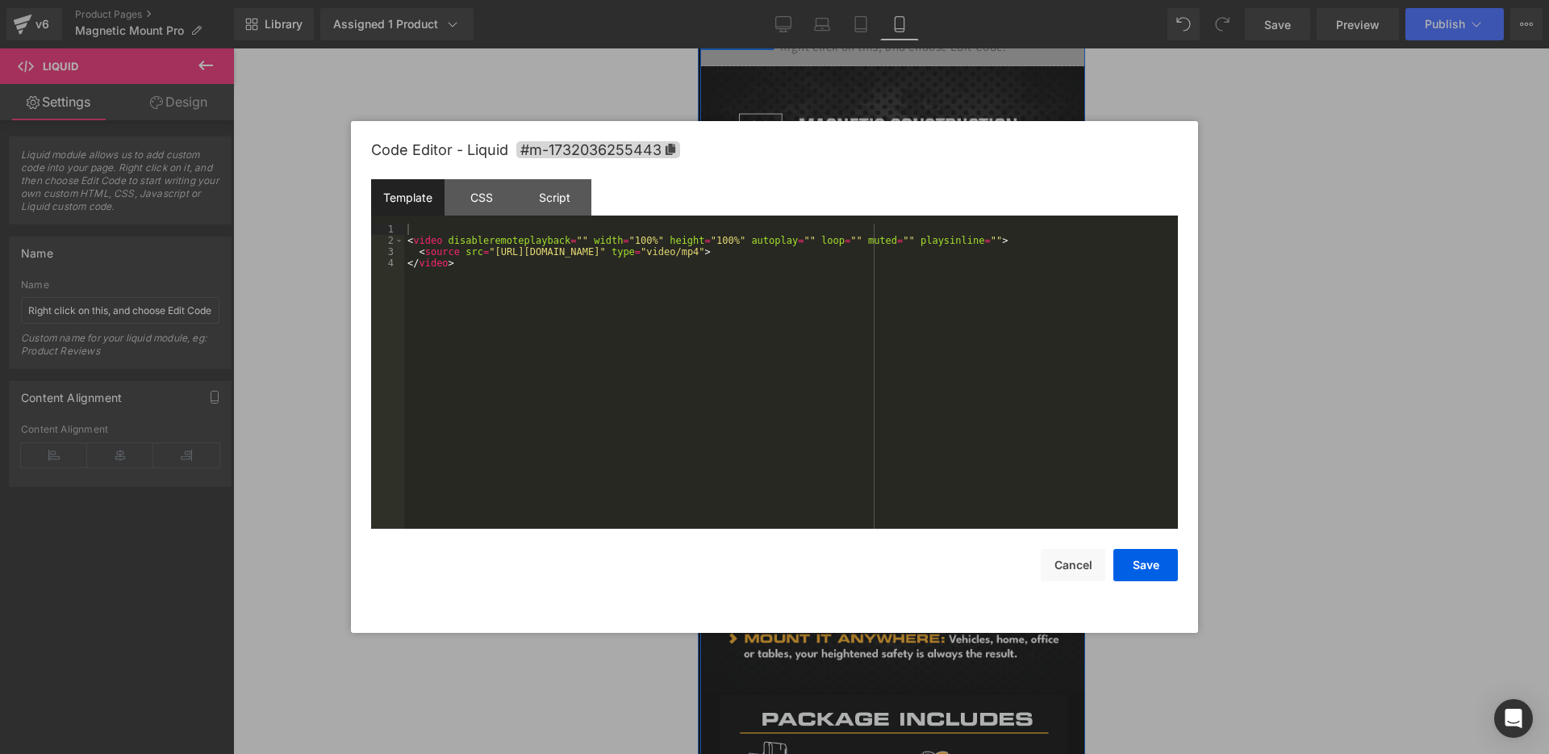
click at [890, 441] on div "Liquid" at bounding box center [893, 449] width 387 height 40
click at [1065, 583] on div "Code Editor - Liquid #m-1732036255443 Template CSS Script Data 1 2 3 4 < video …" at bounding box center [774, 377] width 807 height 512
click at [1065, 566] on button "Cancel" at bounding box center [1073, 565] width 65 height 32
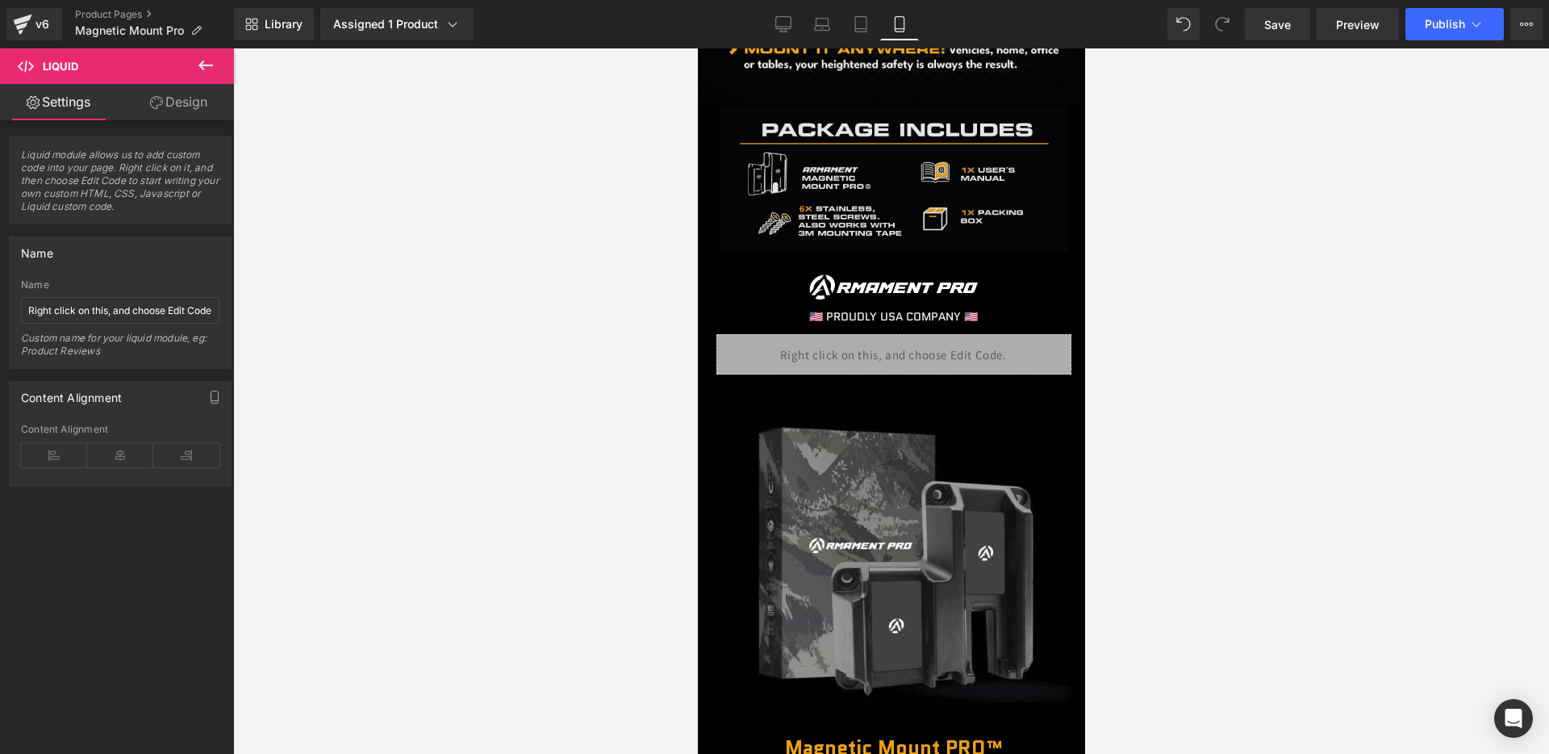
scroll to position [1725, 0]
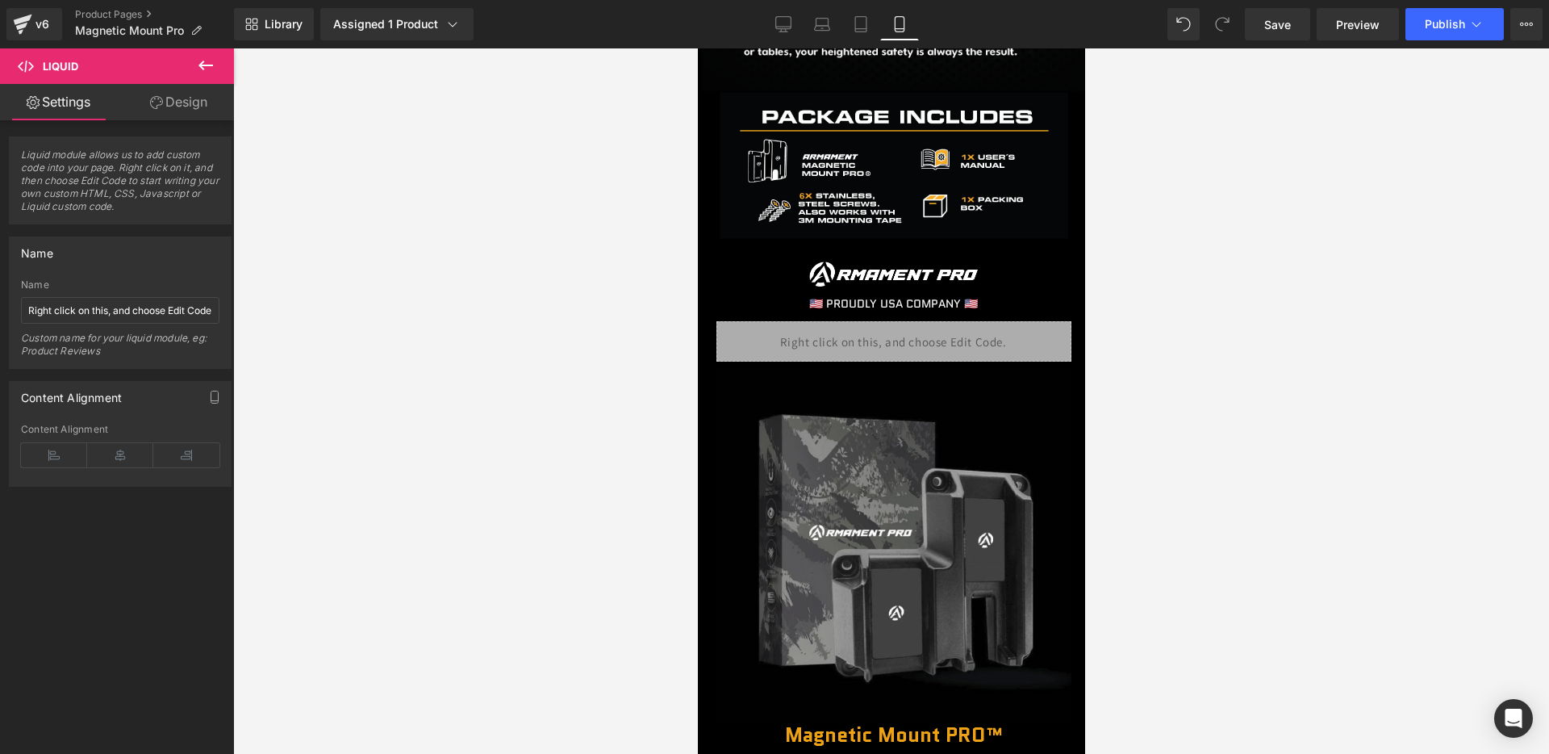
click at [930, 362] on div "Liquid Row" at bounding box center [893, 337] width 355 height 48
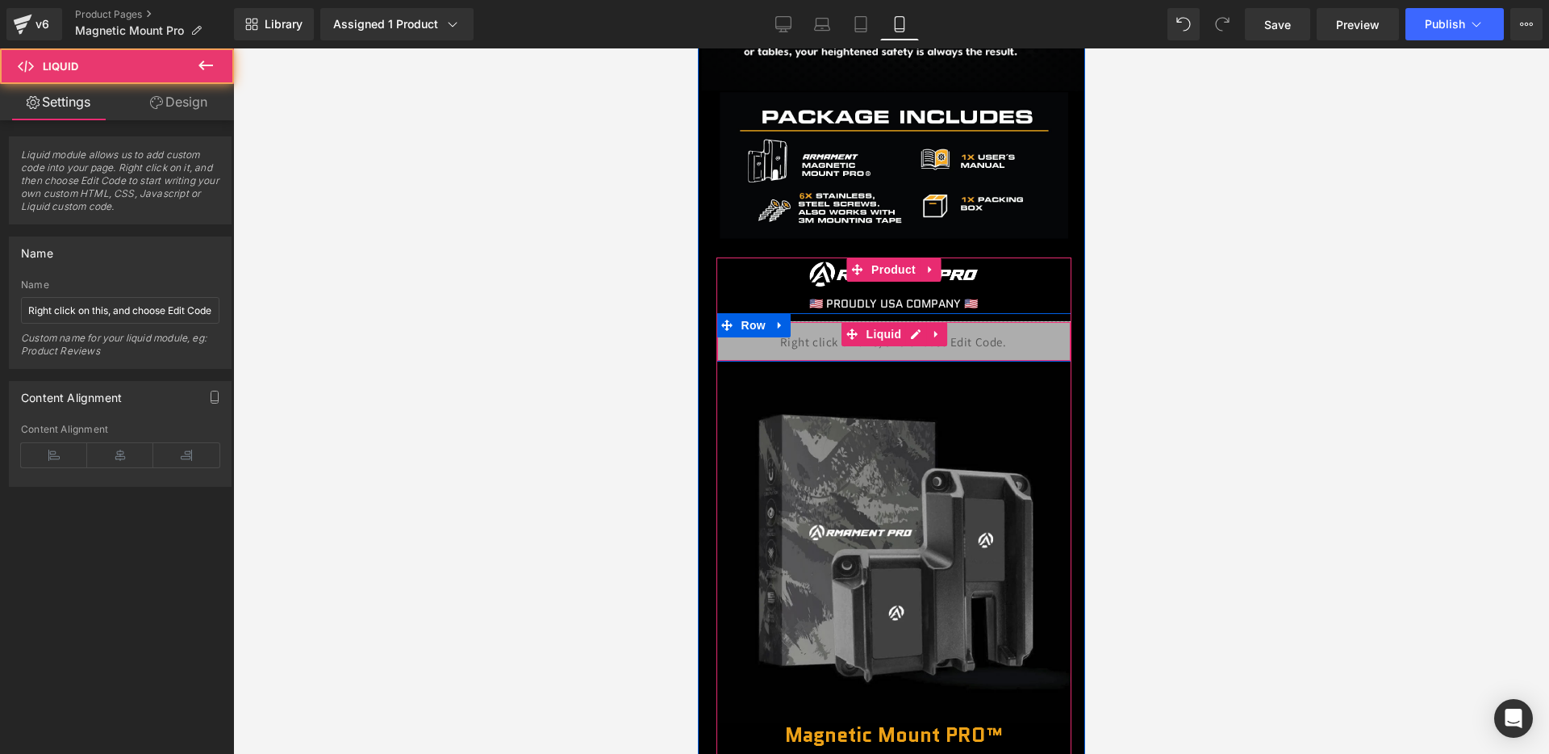
click at [931, 348] on div "Liquid" at bounding box center [893, 341] width 355 height 40
click at [915, 330] on div "Liquid" at bounding box center [893, 341] width 355 height 40
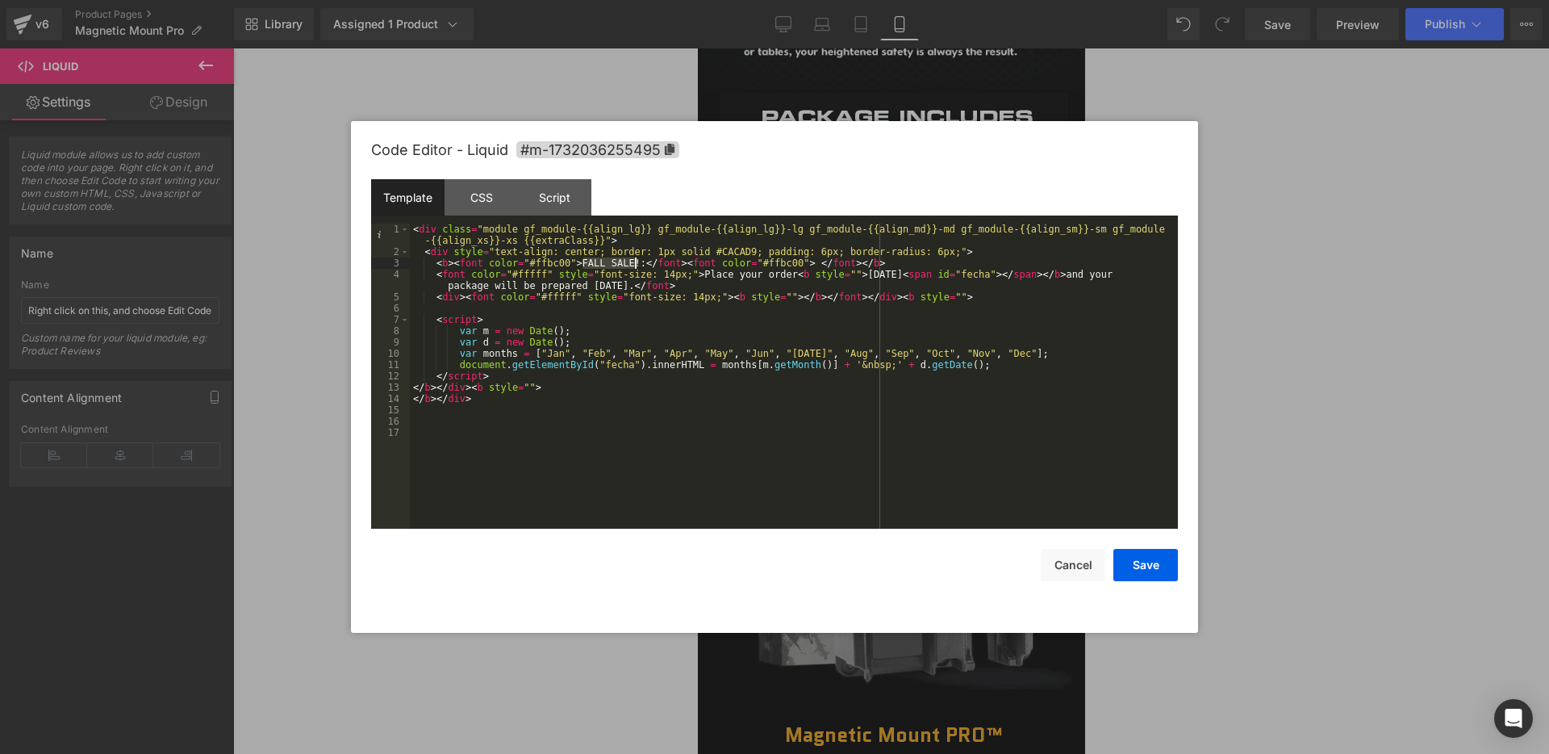
drag, startPoint x: 583, startPoint y: 266, endPoint x: 631, endPoint y: 265, distance: 47.6
click at [633, 264] on div "< div class = "module gf_module-{{align_lg}} gf_module-{{align_lg}}-lg gf_modul…" at bounding box center [794, 393] width 768 height 339
click at [1140, 571] on button "Save" at bounding box center [1146, 565] width 65 height 32
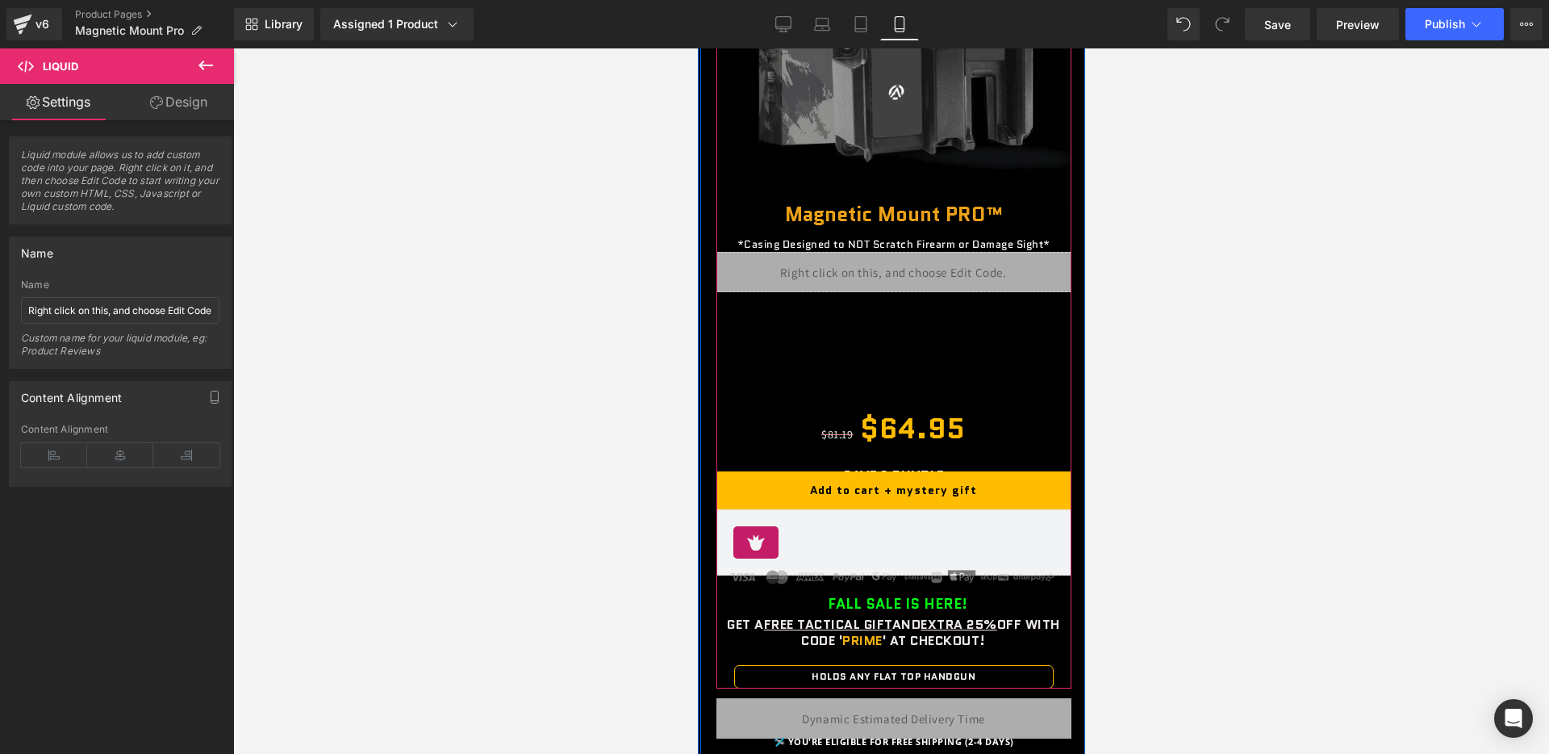
scroll to position [2249, 0]
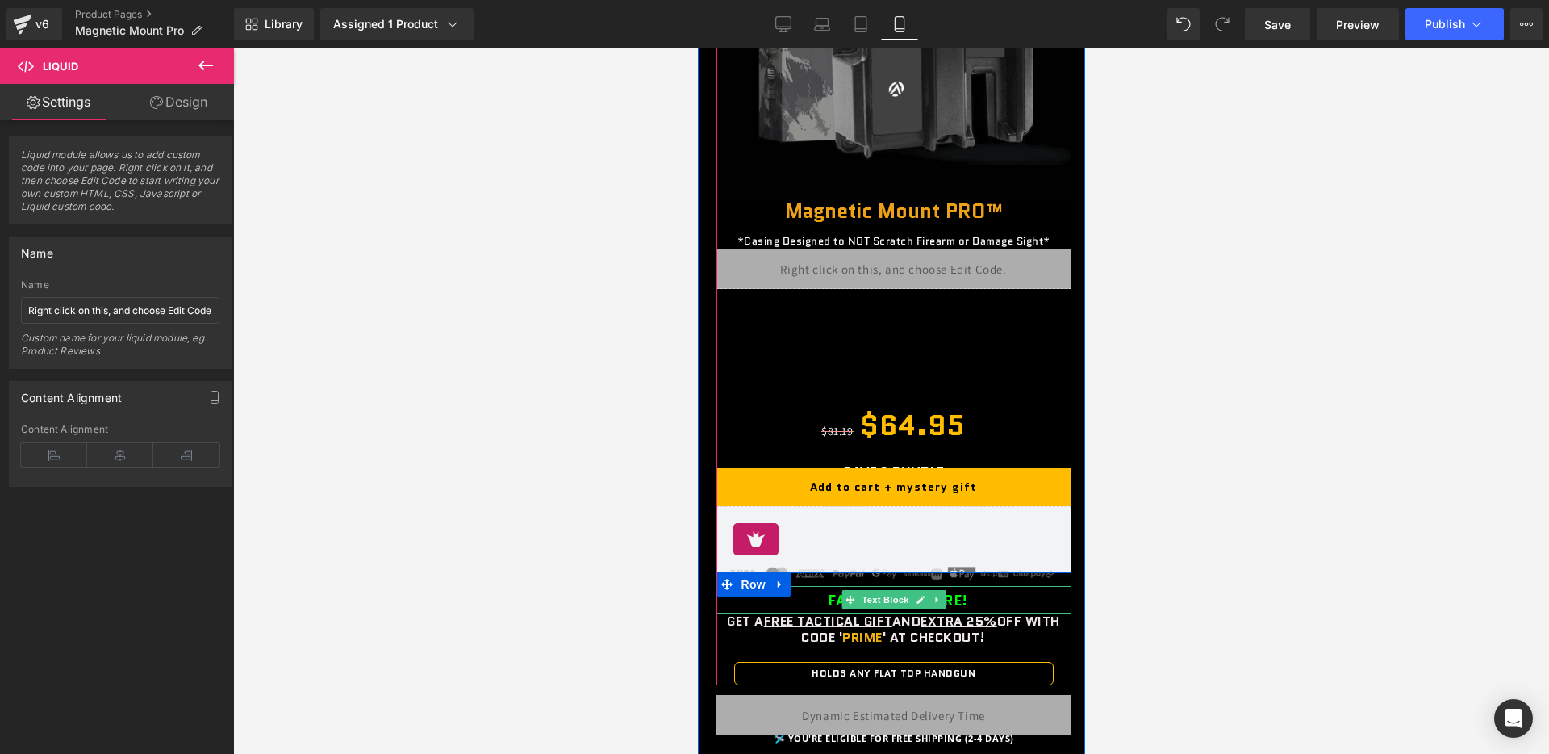
click at [830, 596] on b "FALL SALE IS HERE!" at bounding box center [897, 600] width 140 height 21
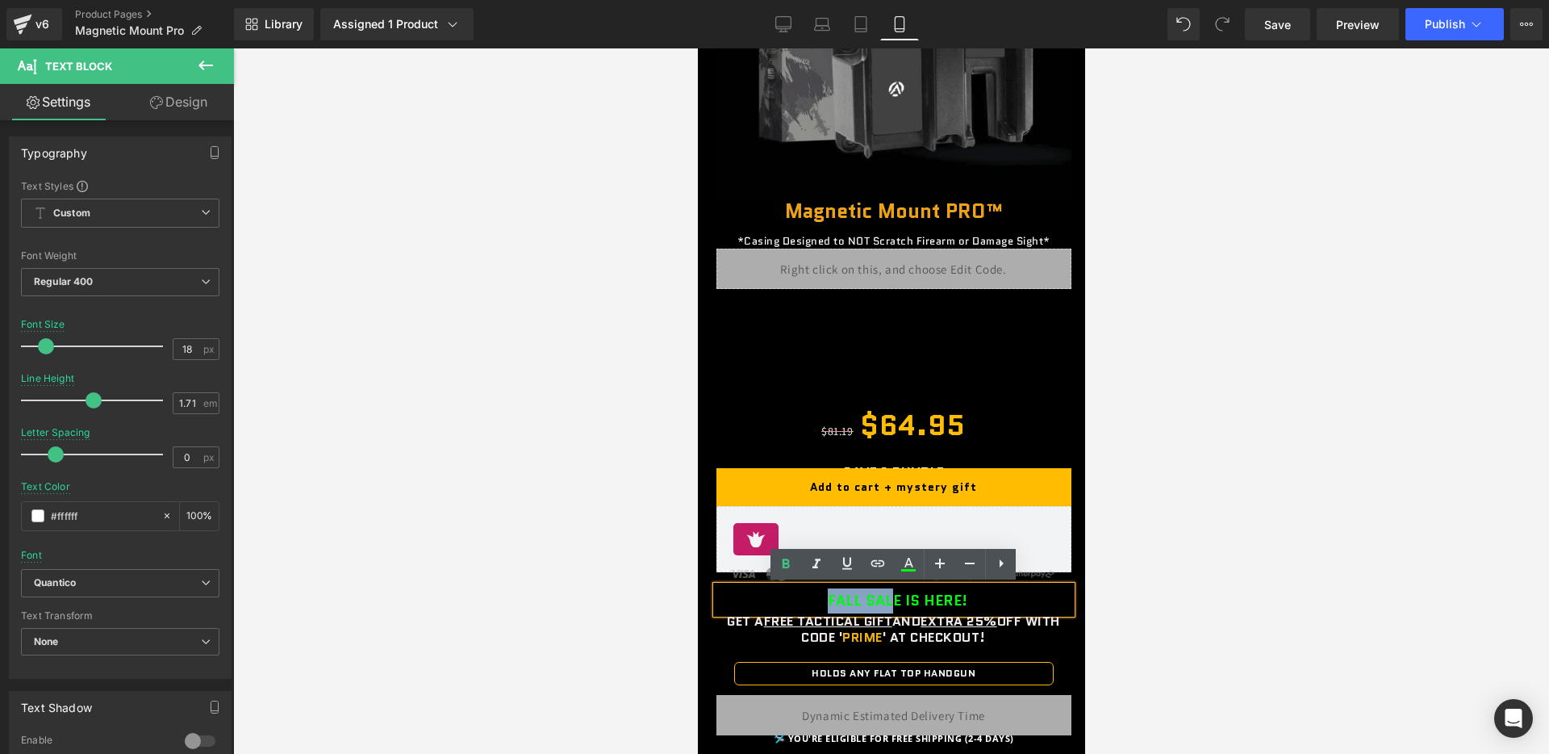
drag, startPoint x: 819, startPoint y: 596, endPoint x: 897, endPoint y: 600, distance: 77.6
click at [897, 600] on div "FALL SALE IS HERE!" at bounding box center [893, 599] width 355 height 27
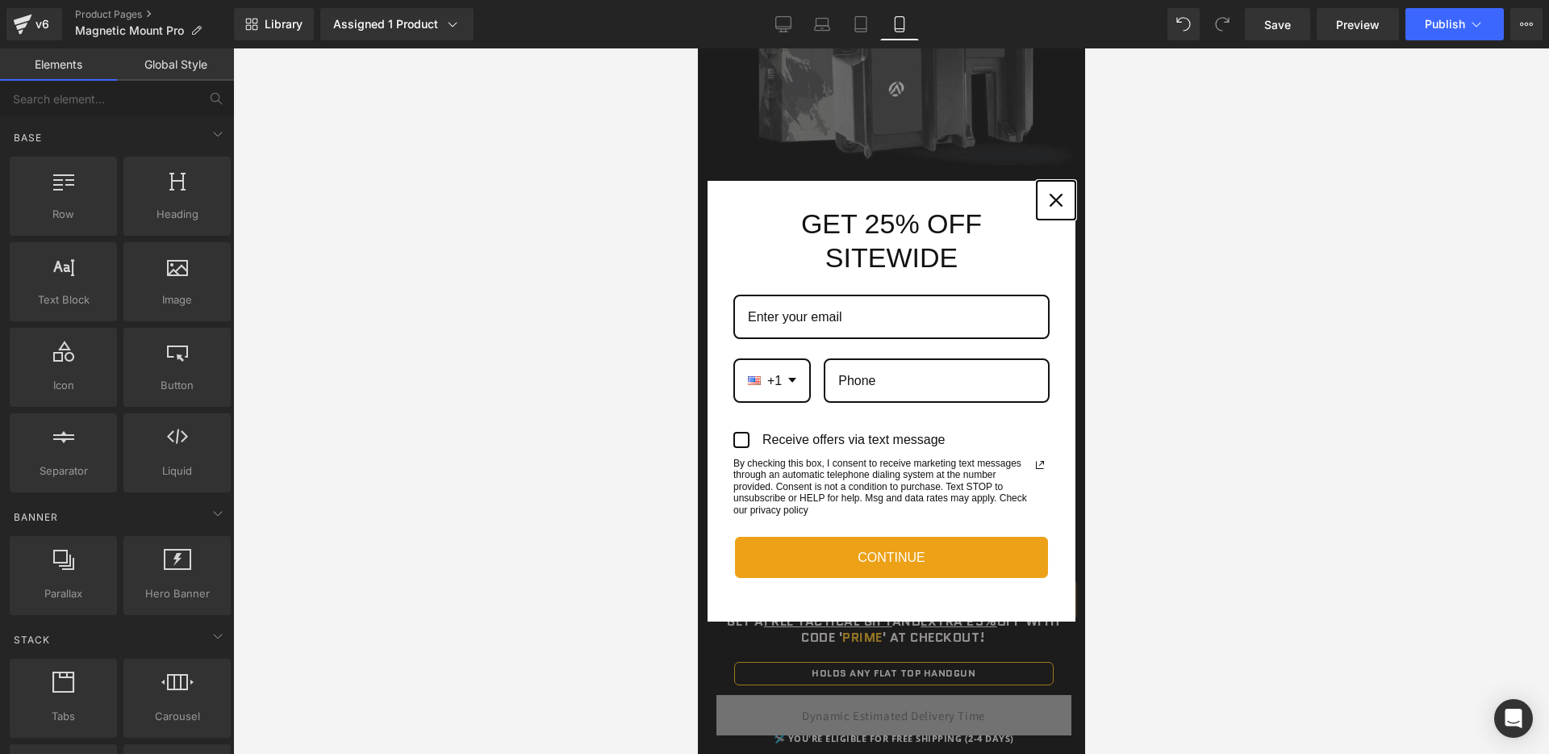
click at [1056, 198] on icon "close icon" at bounding box center [1055, 200] width 13 height 13
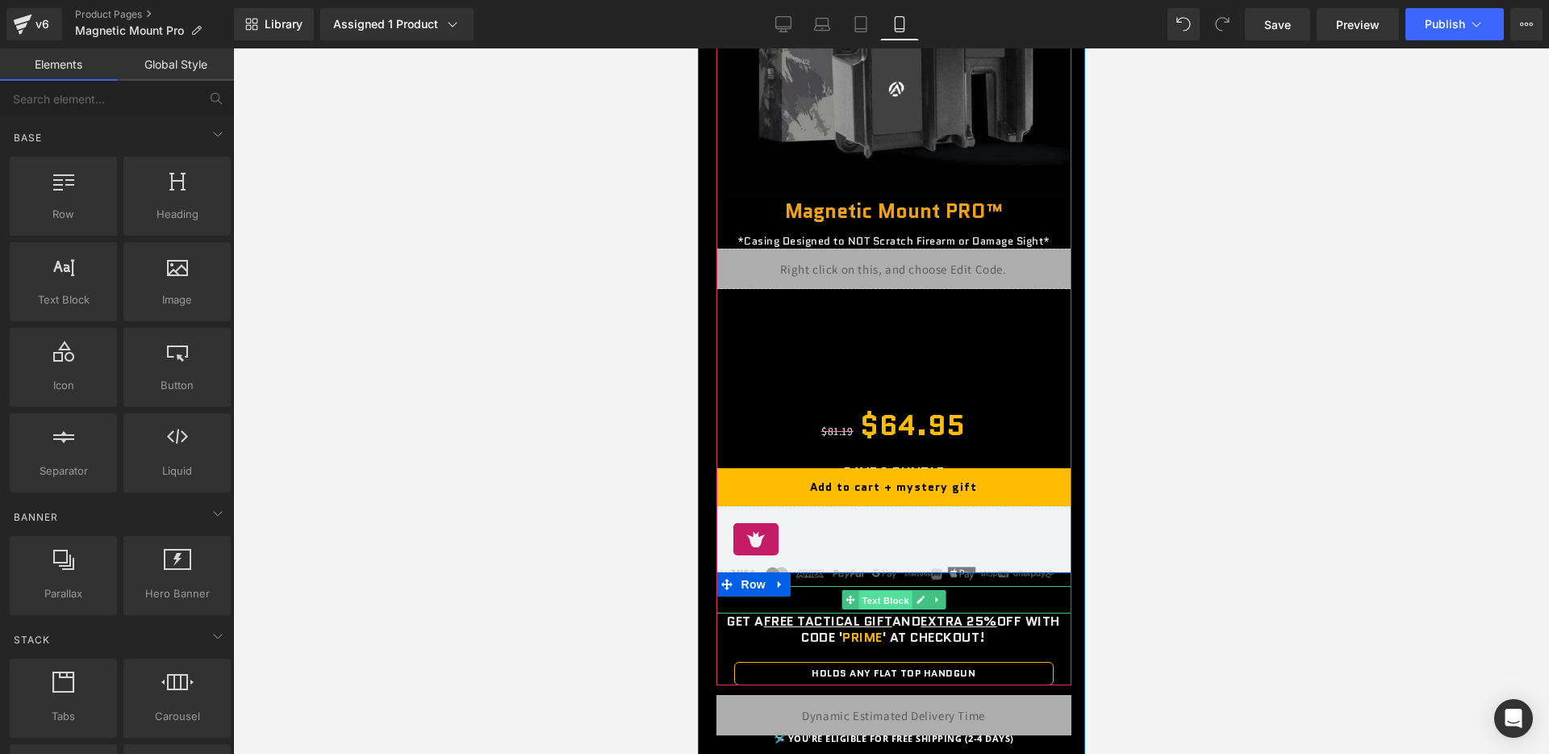
click at [865, 598] on span "Text Block" at bounding box center [884, 599] width 53 height 19
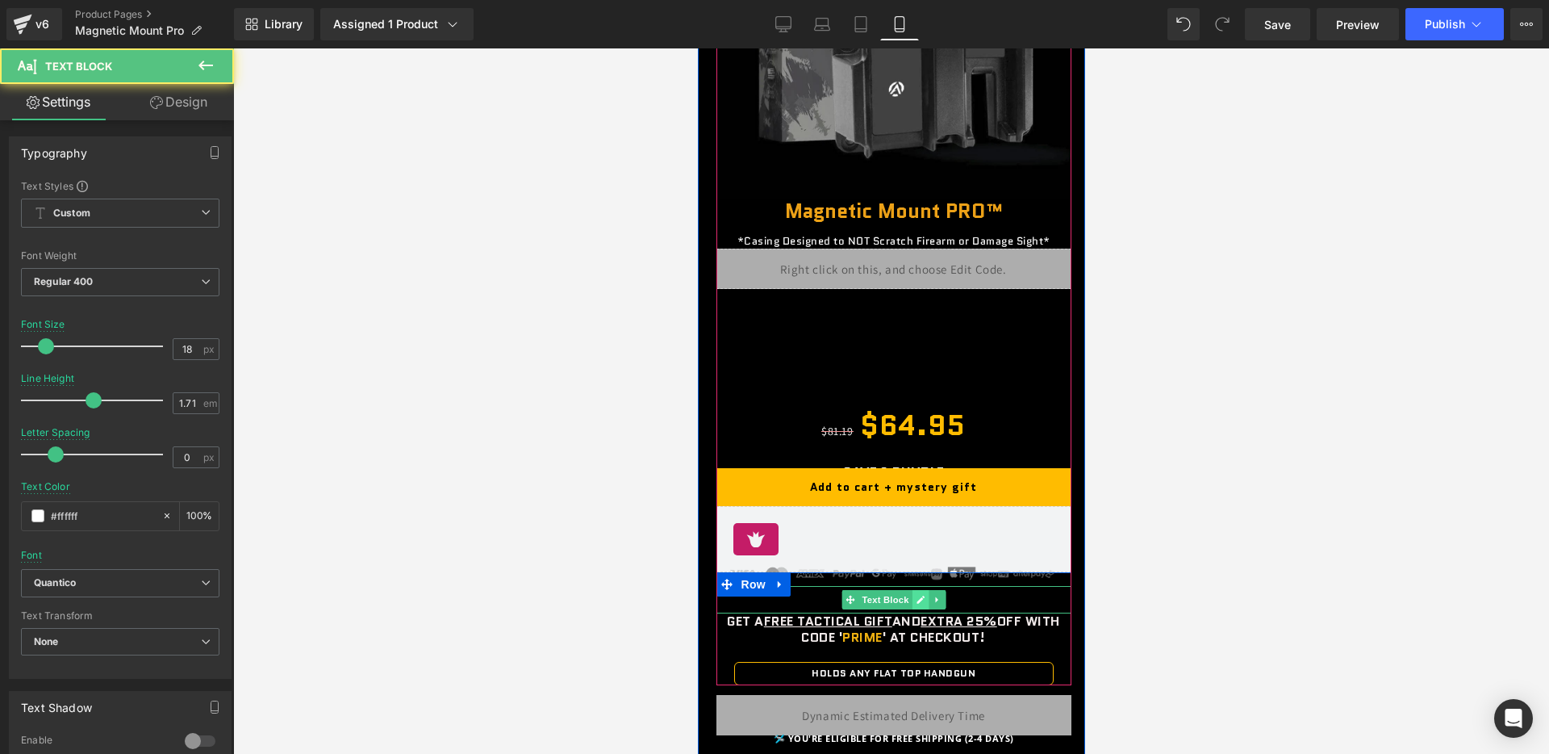
click at [920, 595] on icon at bounding box center [919, 600] width 9 height 10
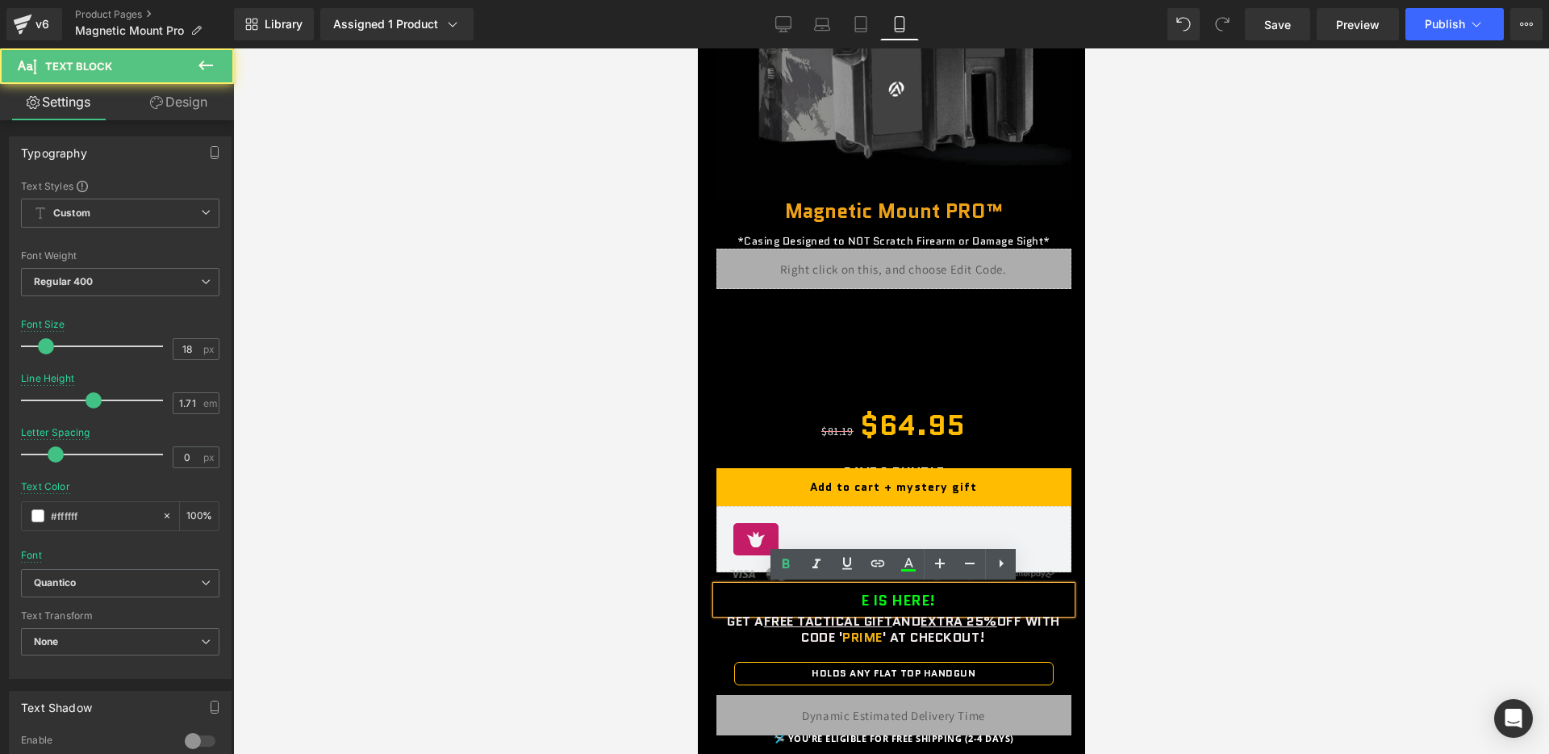
click at [870, 602] on b "E IS HERE!" at bounding box center [897, 600] width 74 height 21
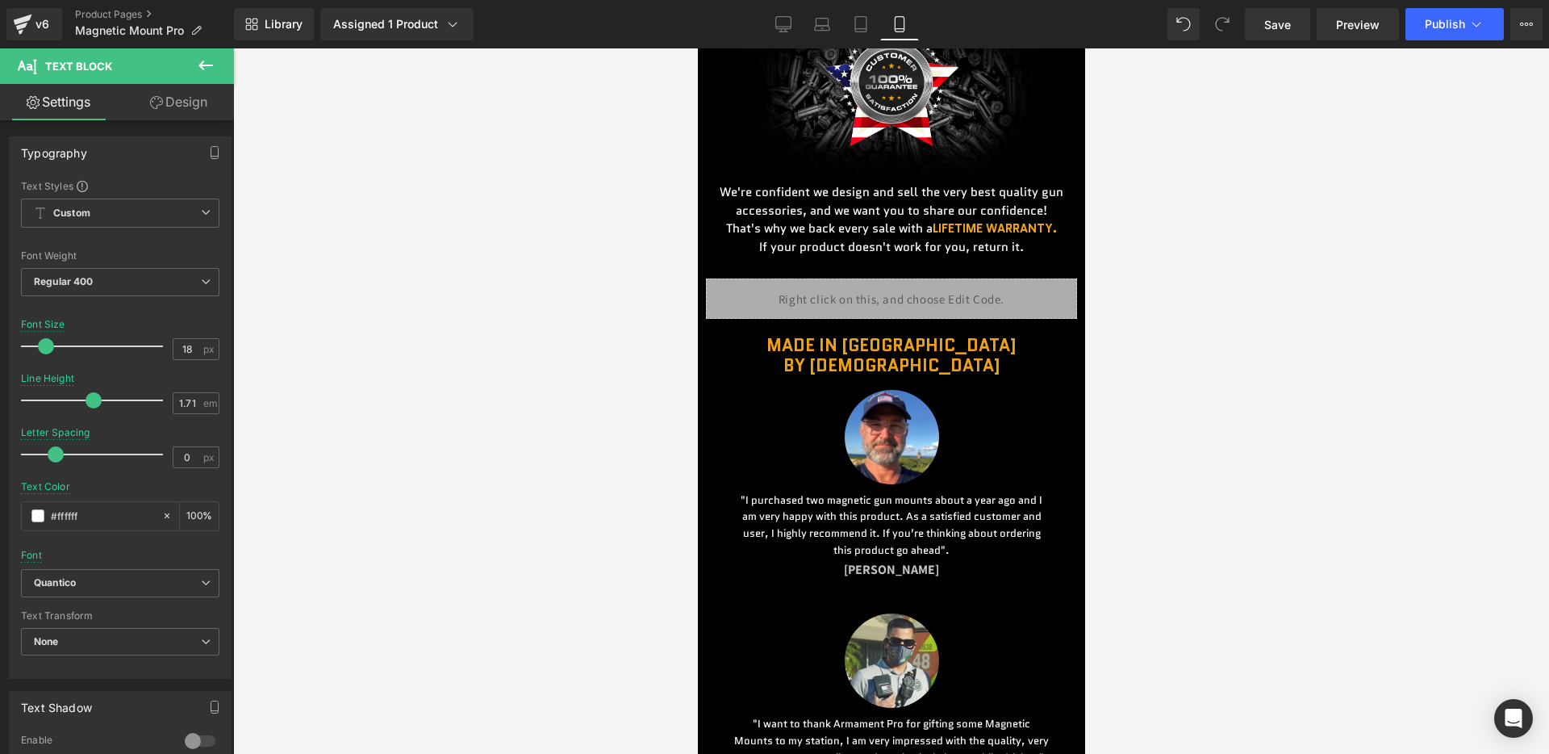
scroll to position [5009, 0]
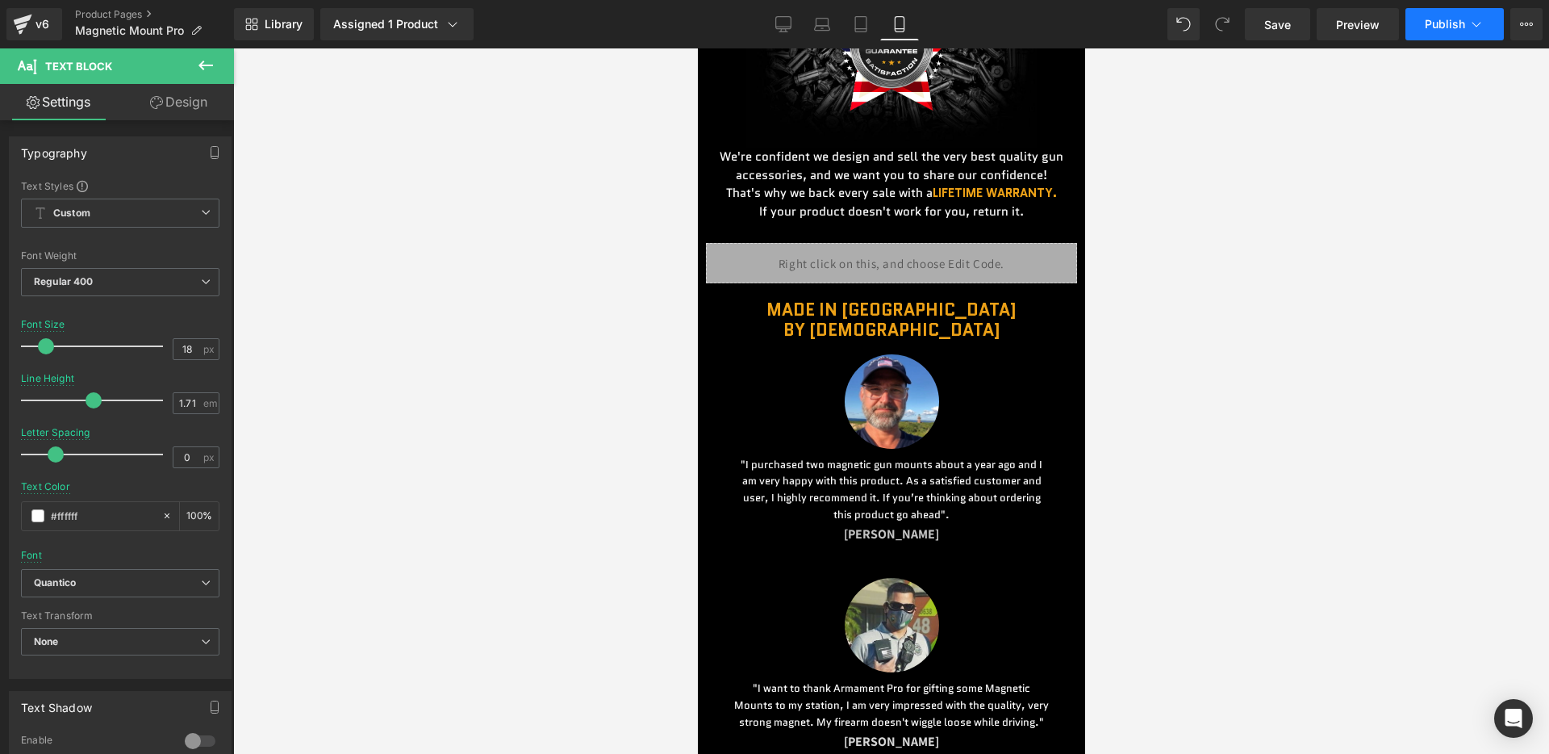
click at [1444, 25] on span "Publish" at bounding box center [1445, 24] width 40 height 13
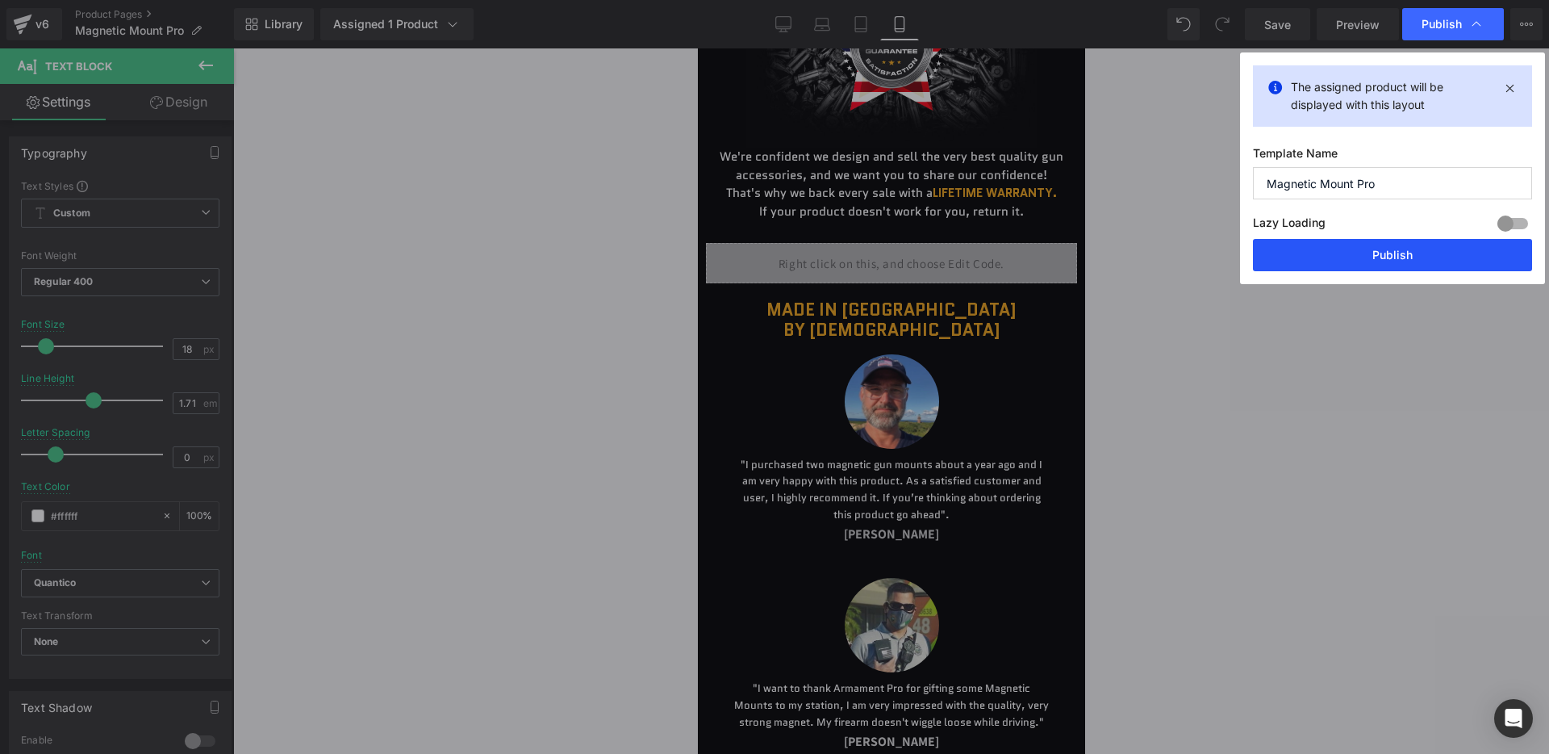
click at [1385, 251] on button "Publish" at bounding box center [1392, 255] width 279 height 32
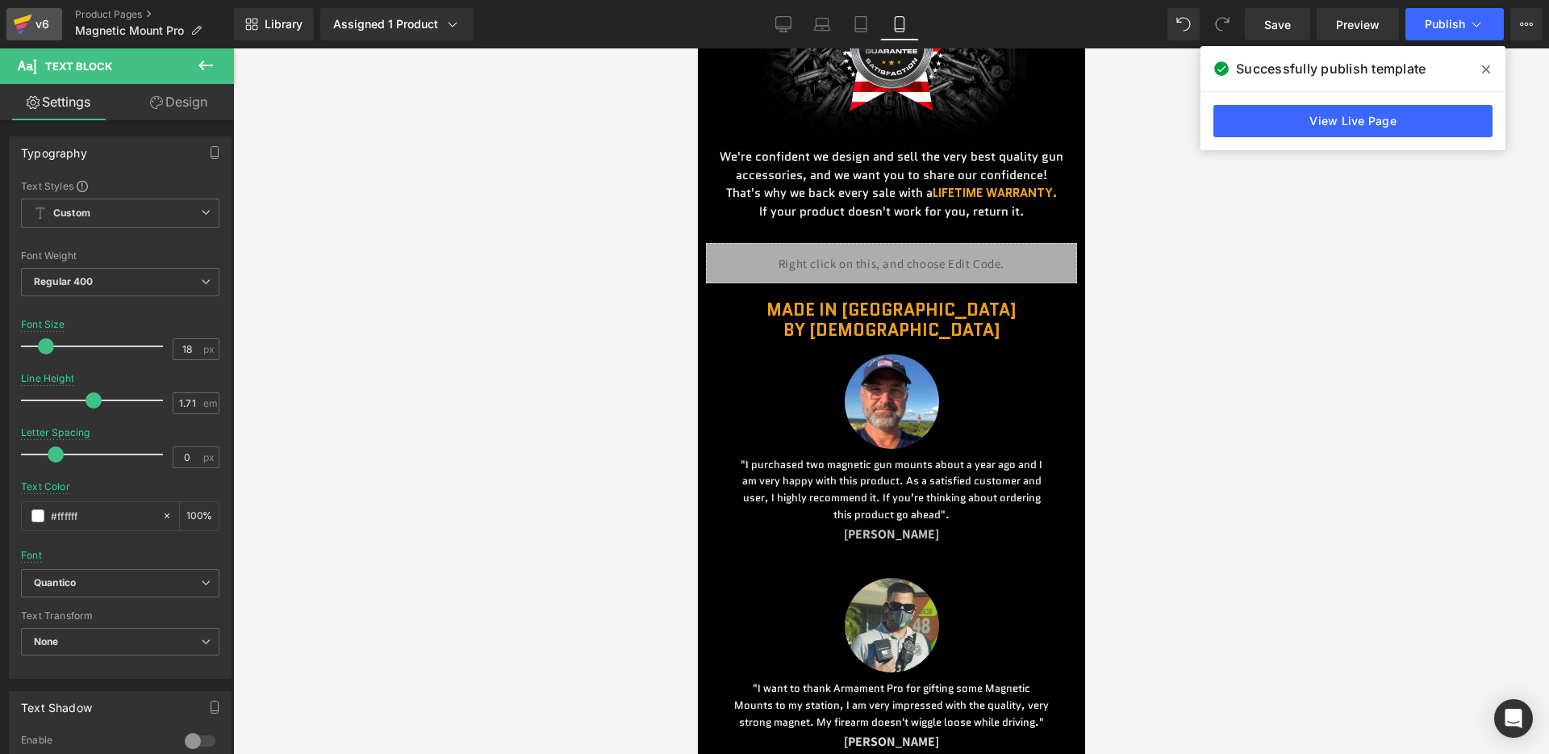
click at [25, 19] on icon at bounding box center [23, 20] width 19 height 10
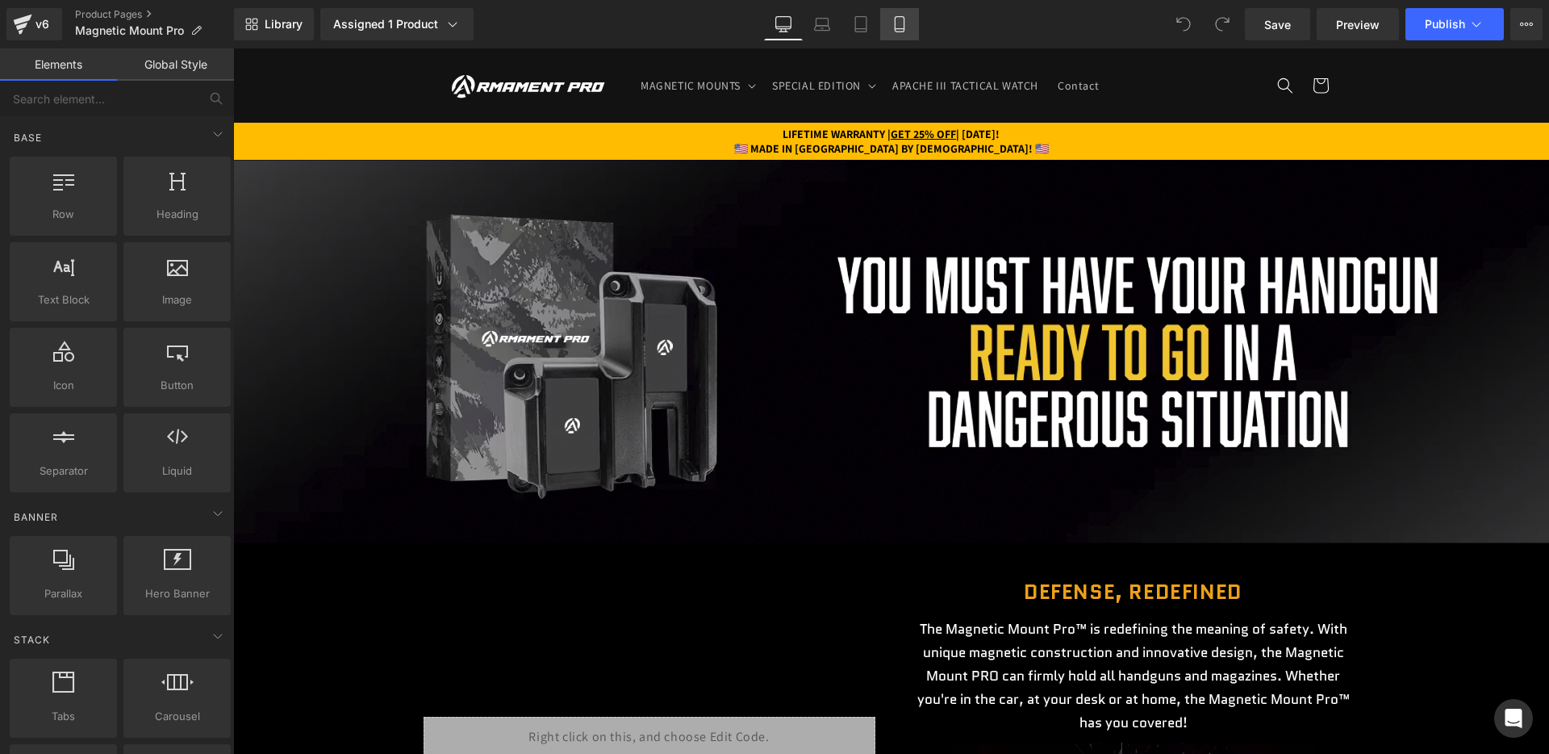
click at [902, 21] on icon at bounding box center [900, 24] width 16 height 16
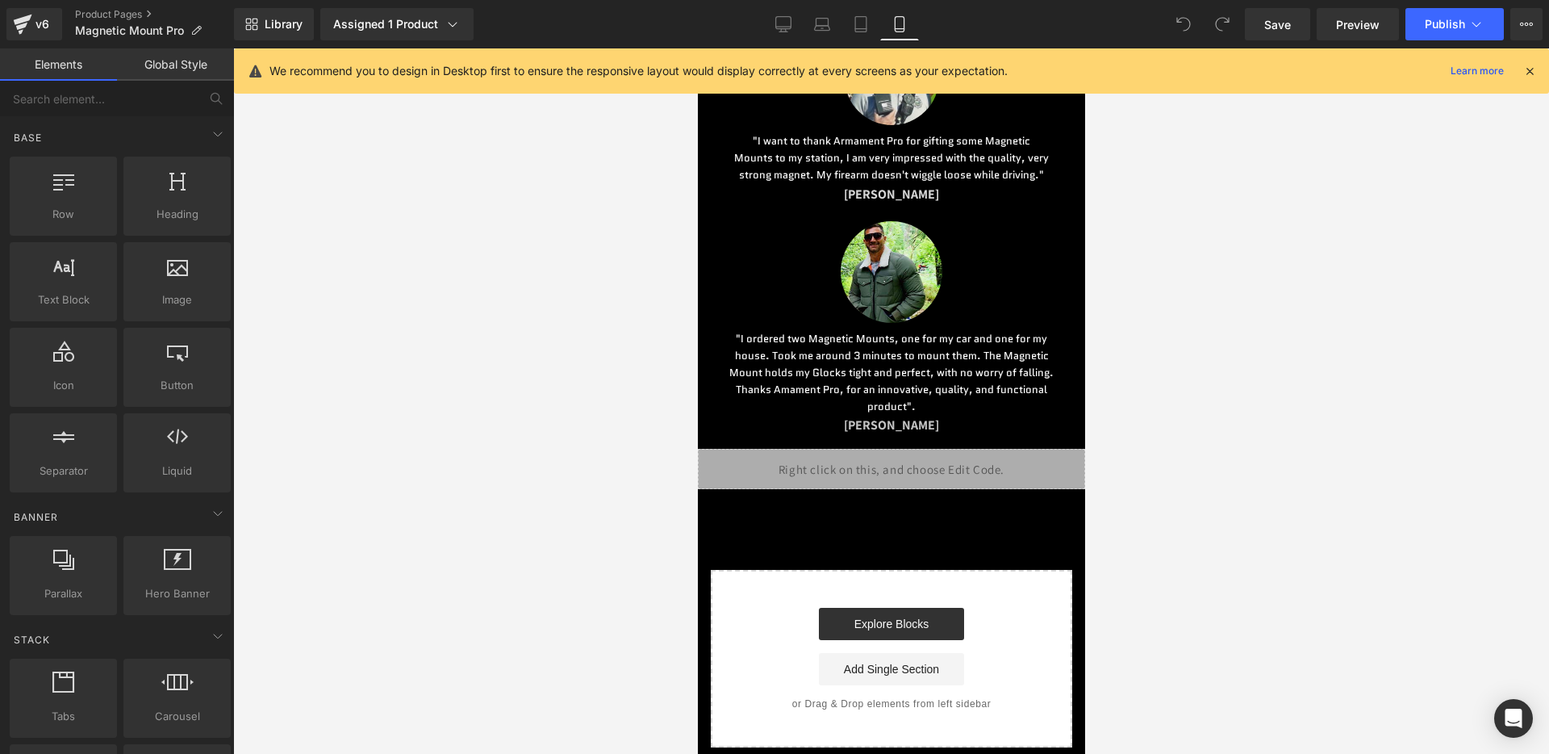
scroll to position [5534, 0]
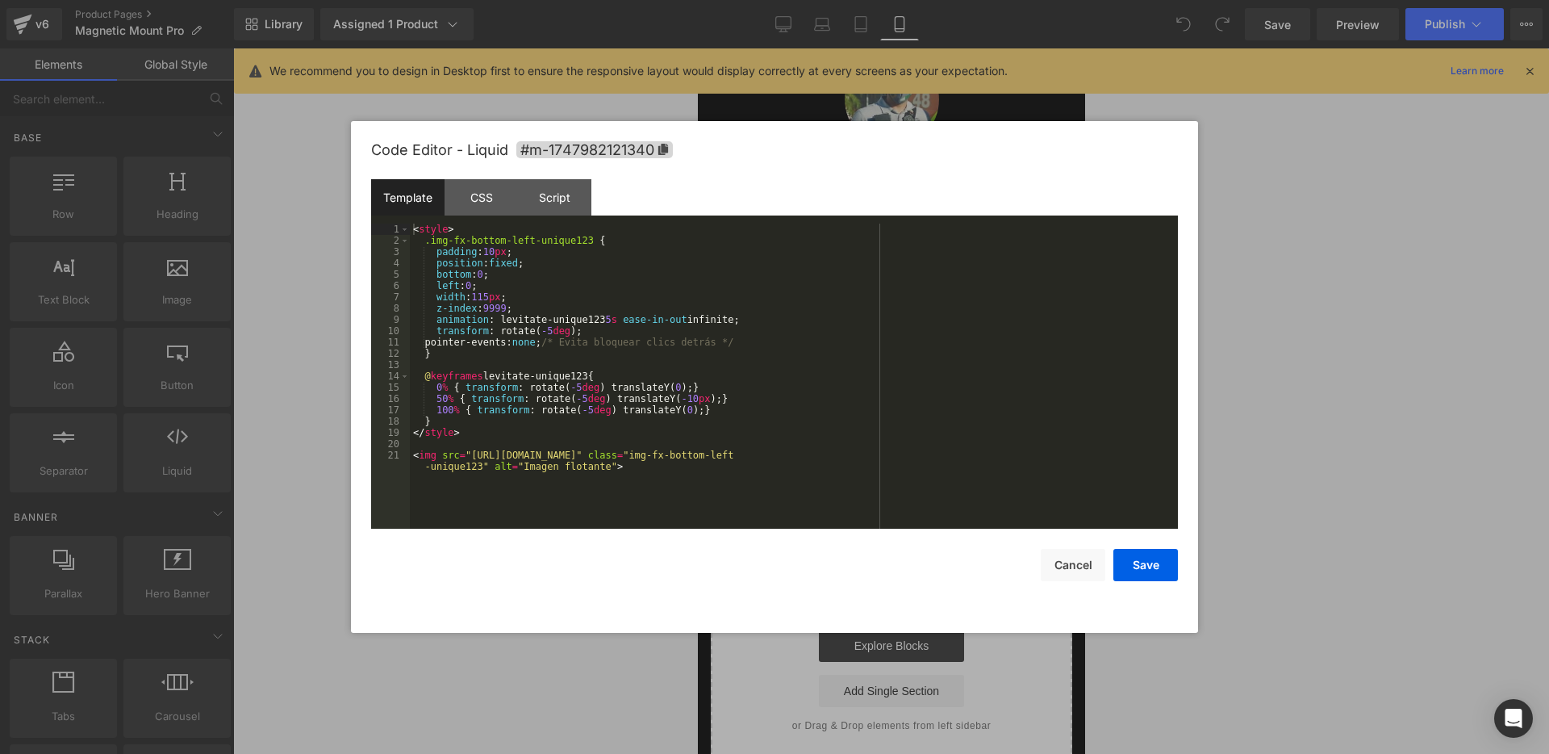
click at [913, 511] on div "Liquid" at bounding box center [890, 490] width 387 height 40
drag, startPoint x: 479, startPoint y: 454, endPoint x: 981, endPoint y: 457, distance: 502.8
click at [981, 457] on div "< style > .img-fx-bottom-left-unique123 { padding : 10 px ; position : fixed ; …" at bounding box center [794, 393] width 768 height 339
click at [1147, 555] on button "Save" at bounding box center [1146, 565] width 65 height 32
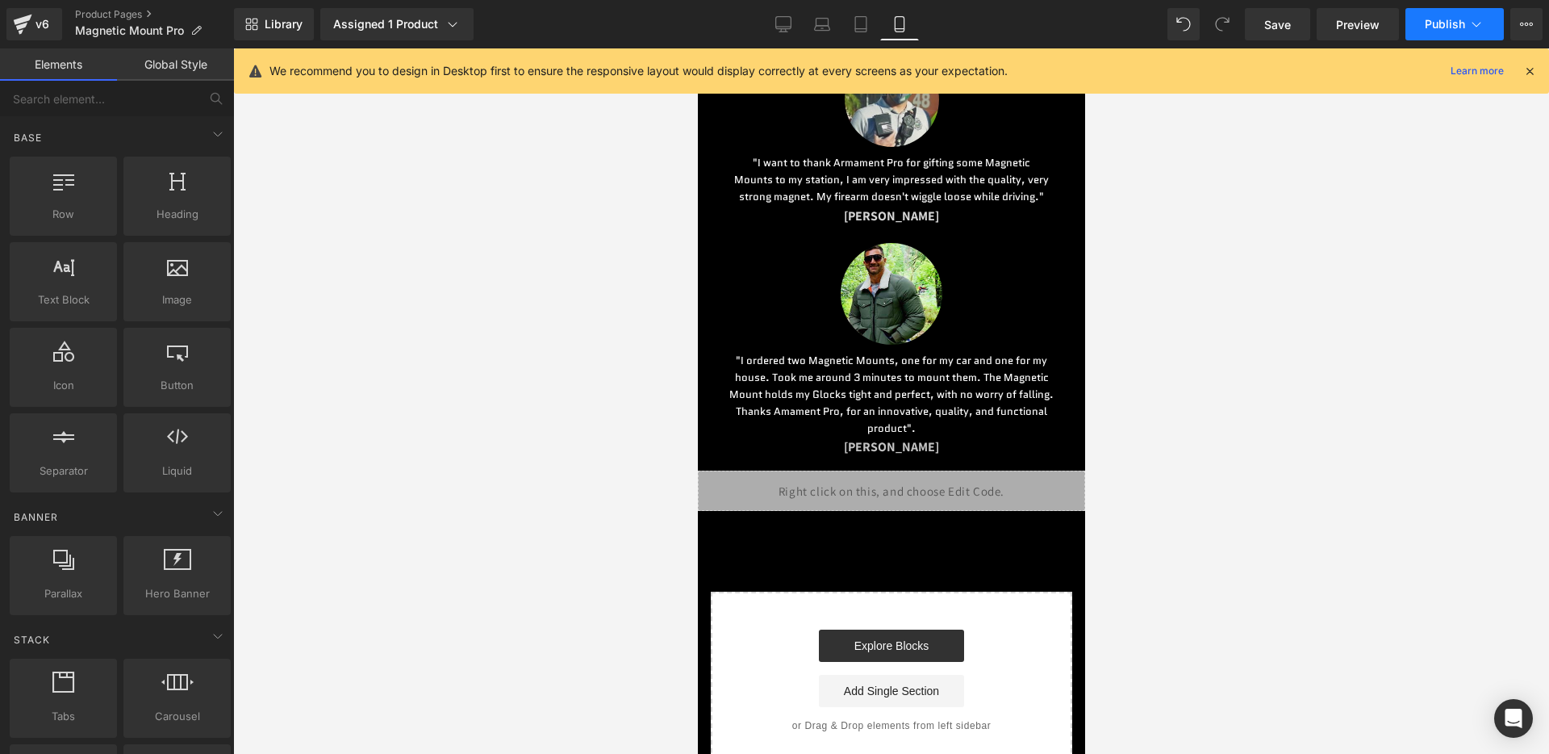
click at [1442, 8] on button "Publish" at bounding box center [1455, 24] width 98 height 32
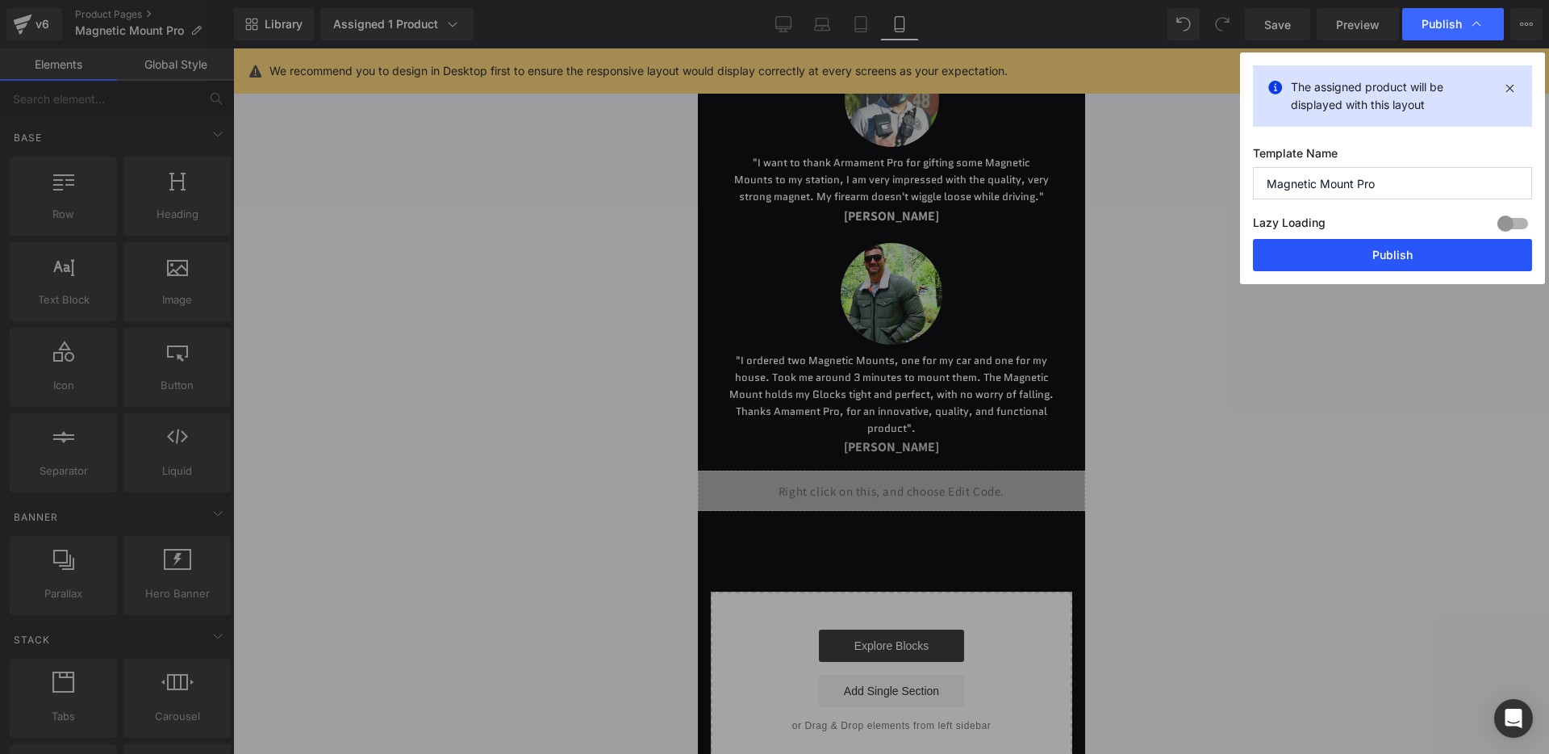
click at [1357, 259] on button "Publish" at bounding box center [1392, 255] width 279 height 32
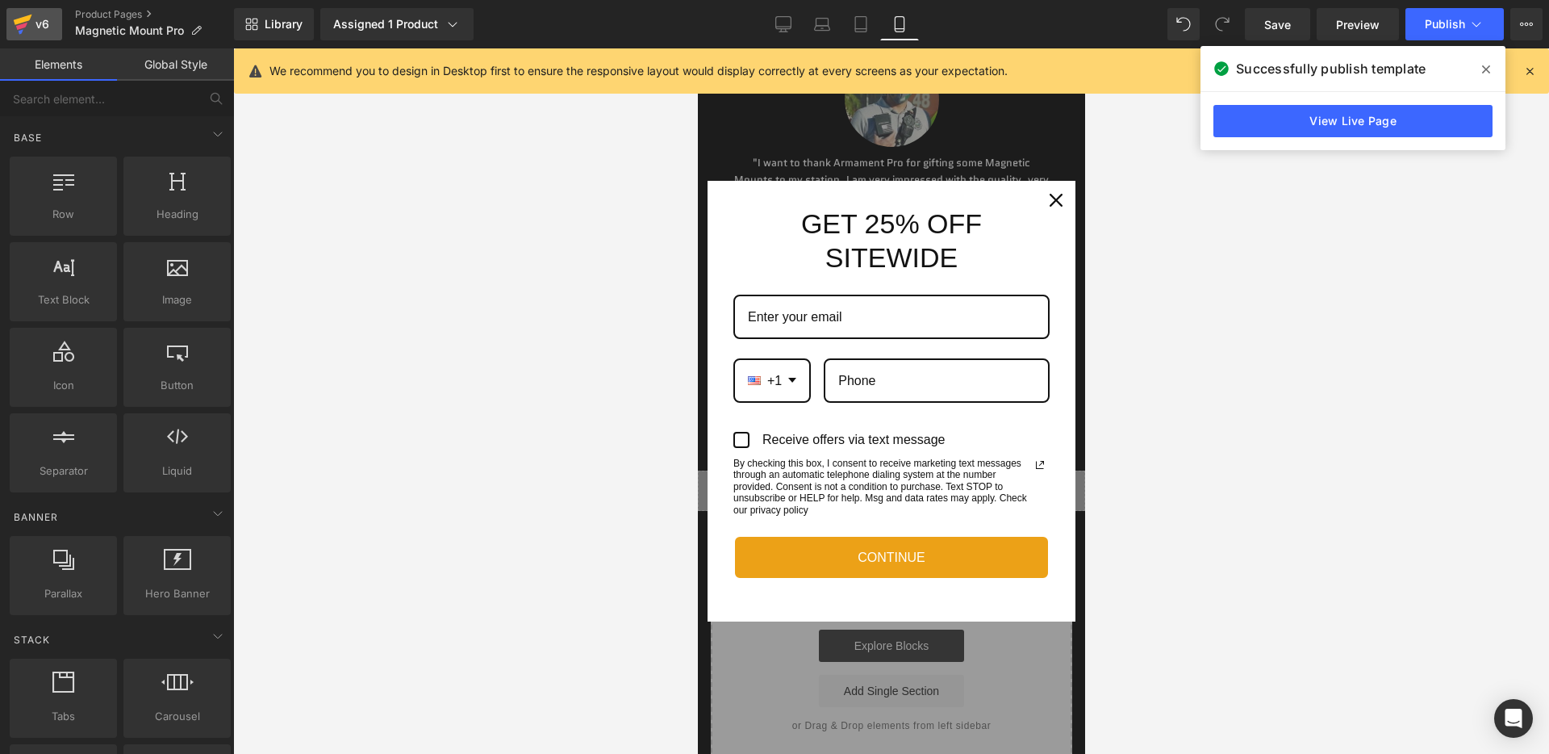
click at [44, 25] on div "v6" at bounding box center [42, 24] width 20 height 21
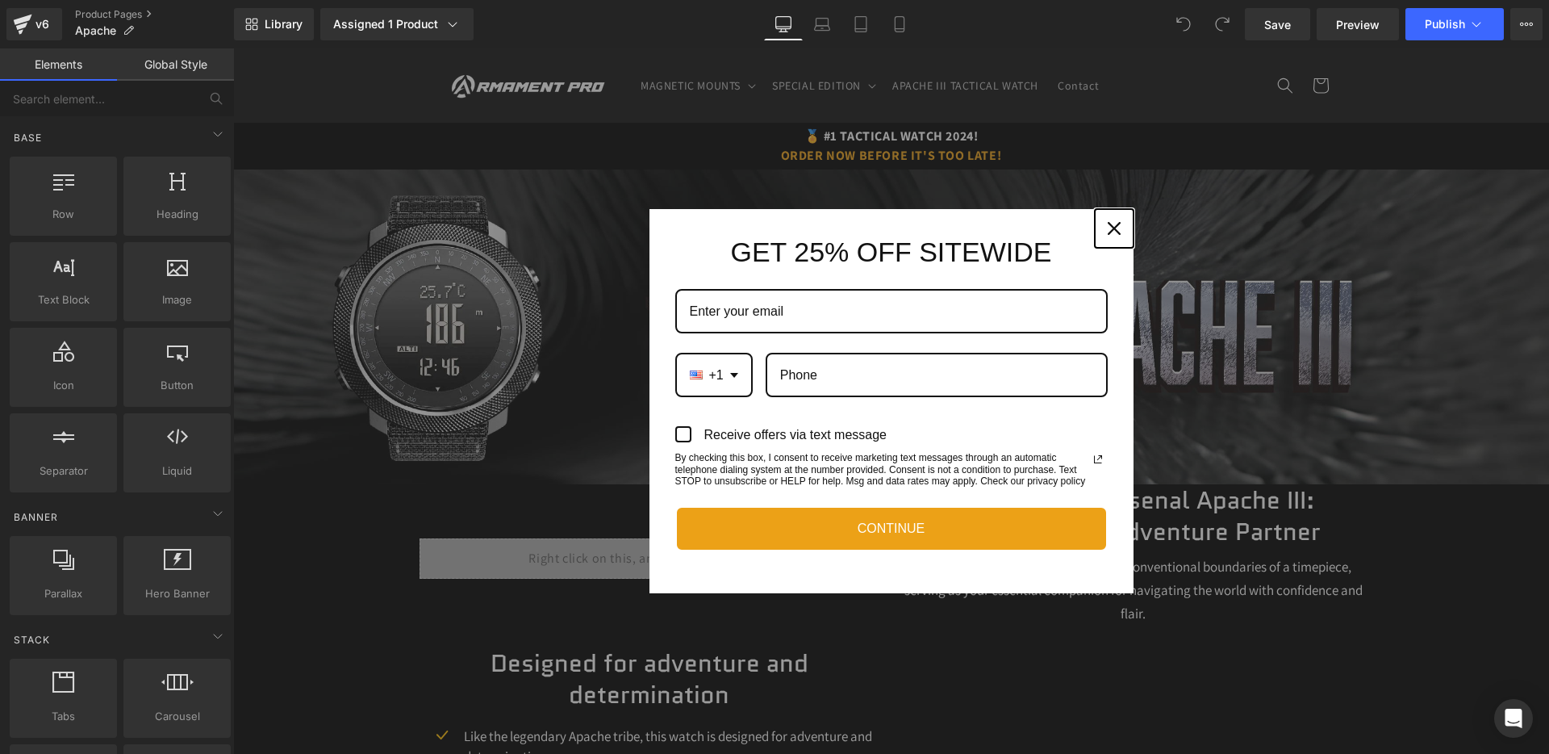
click at [1112, 227] on icon "close icon" at bounding box center [1114, 228] width 13 height 13
click at [1112, 227] on img at bounding box center [891, 326] width 1316 height 315
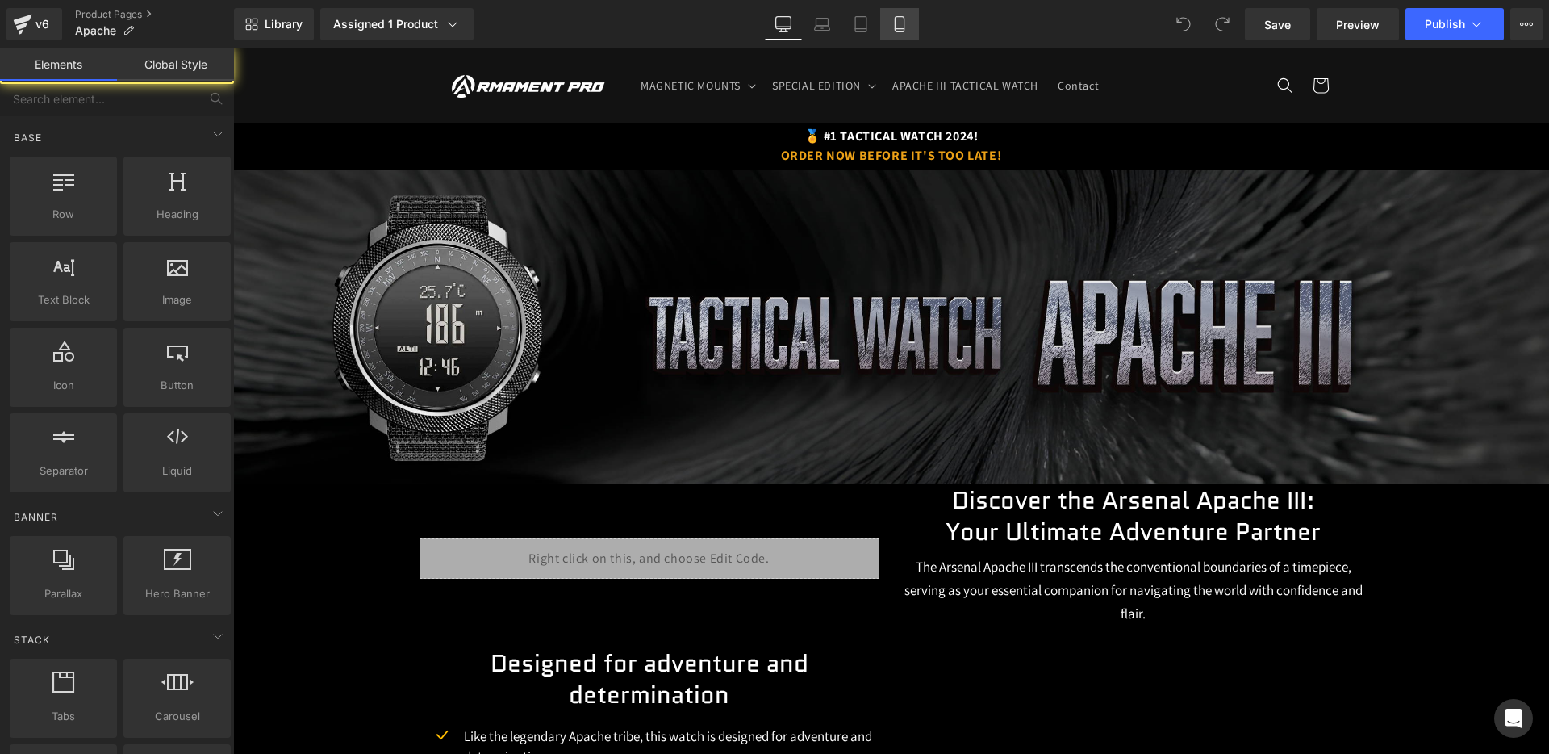
click at [888, 24] on link "Mobile" at bounding box center [899, 24] width 39 height 32
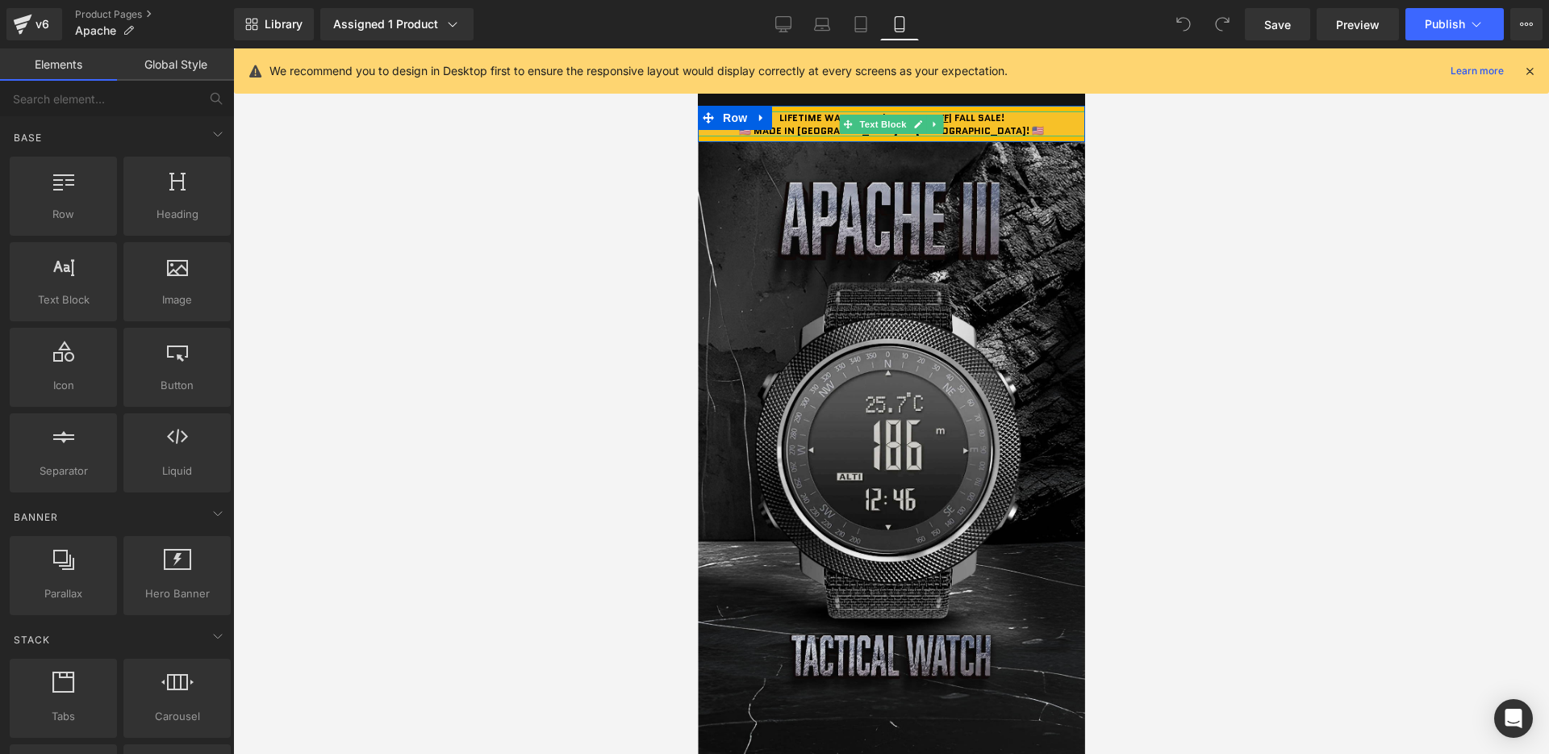
click at [970, 118] on b "LIFETIME WARRANTY | GET 25% OFF | FALL SALE!" at bounding box center [891, 118] width 225 height 14
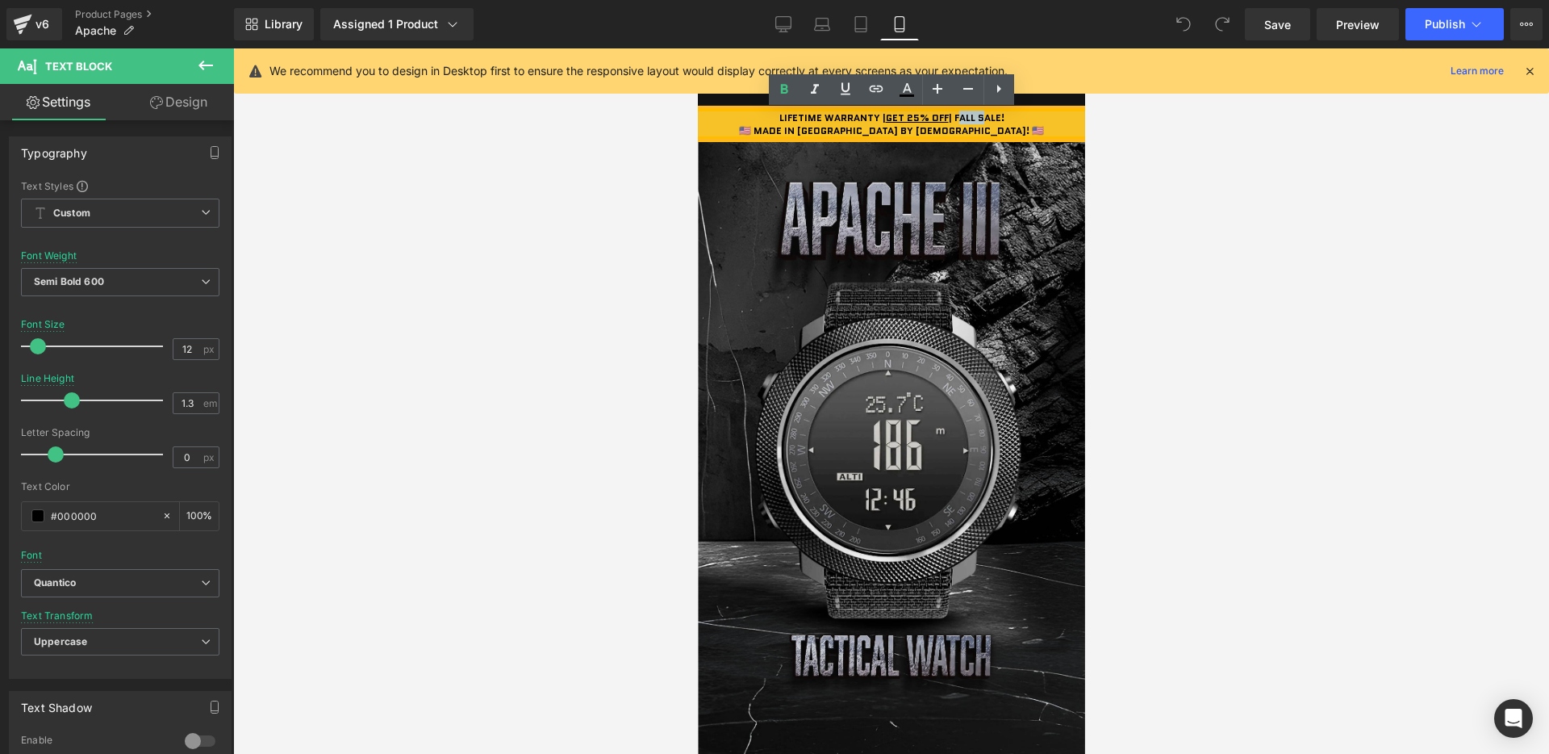
drag, startPoint x: 954, startPoint y: 119, endPoint x: 980, endPoint y: 119, distance: 25.8
click at [980, 119] on b "LIFETIME WARRANTY | GET 25% OFF | FALL SALE!" at bounding box center [891, 118] width 225 height 14
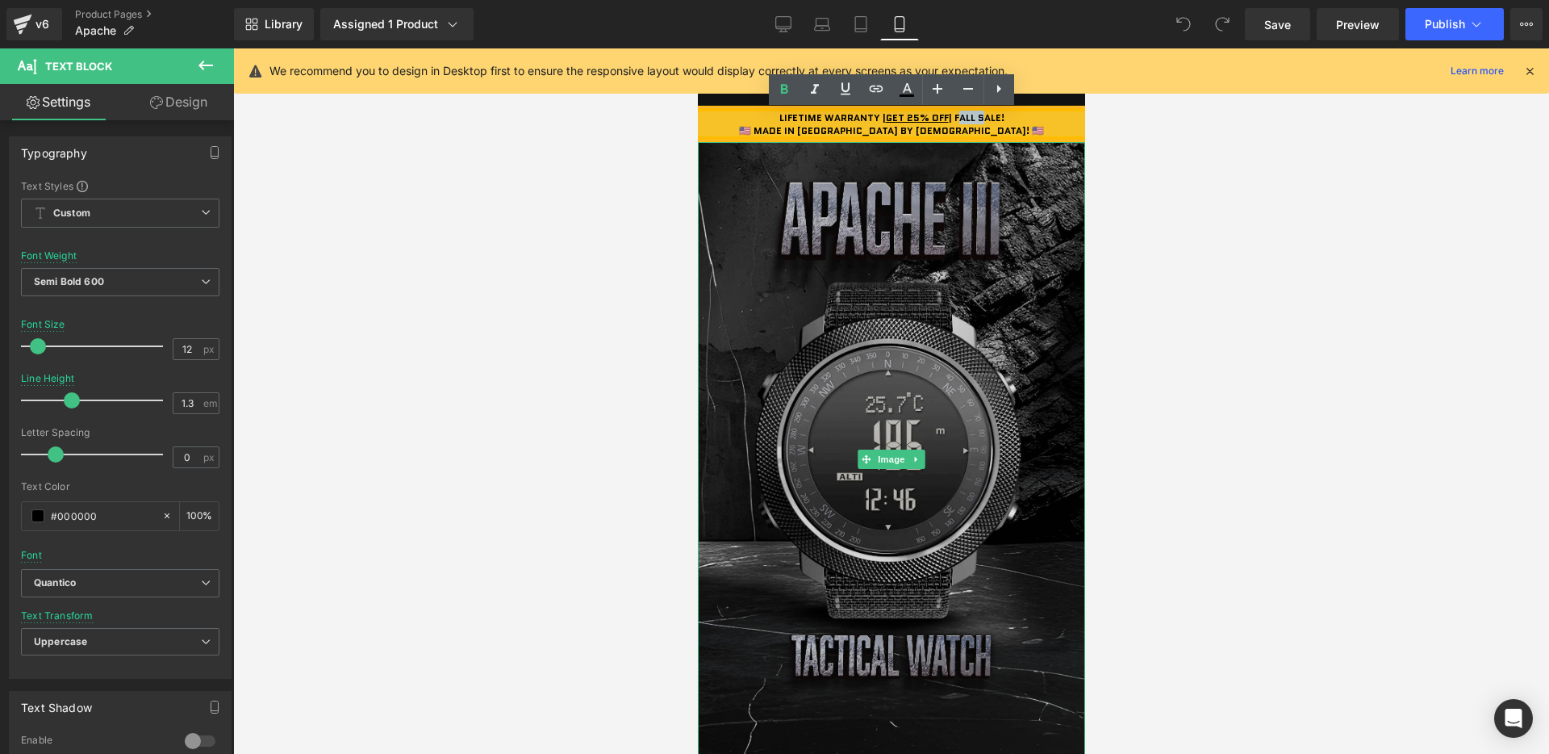
paste div
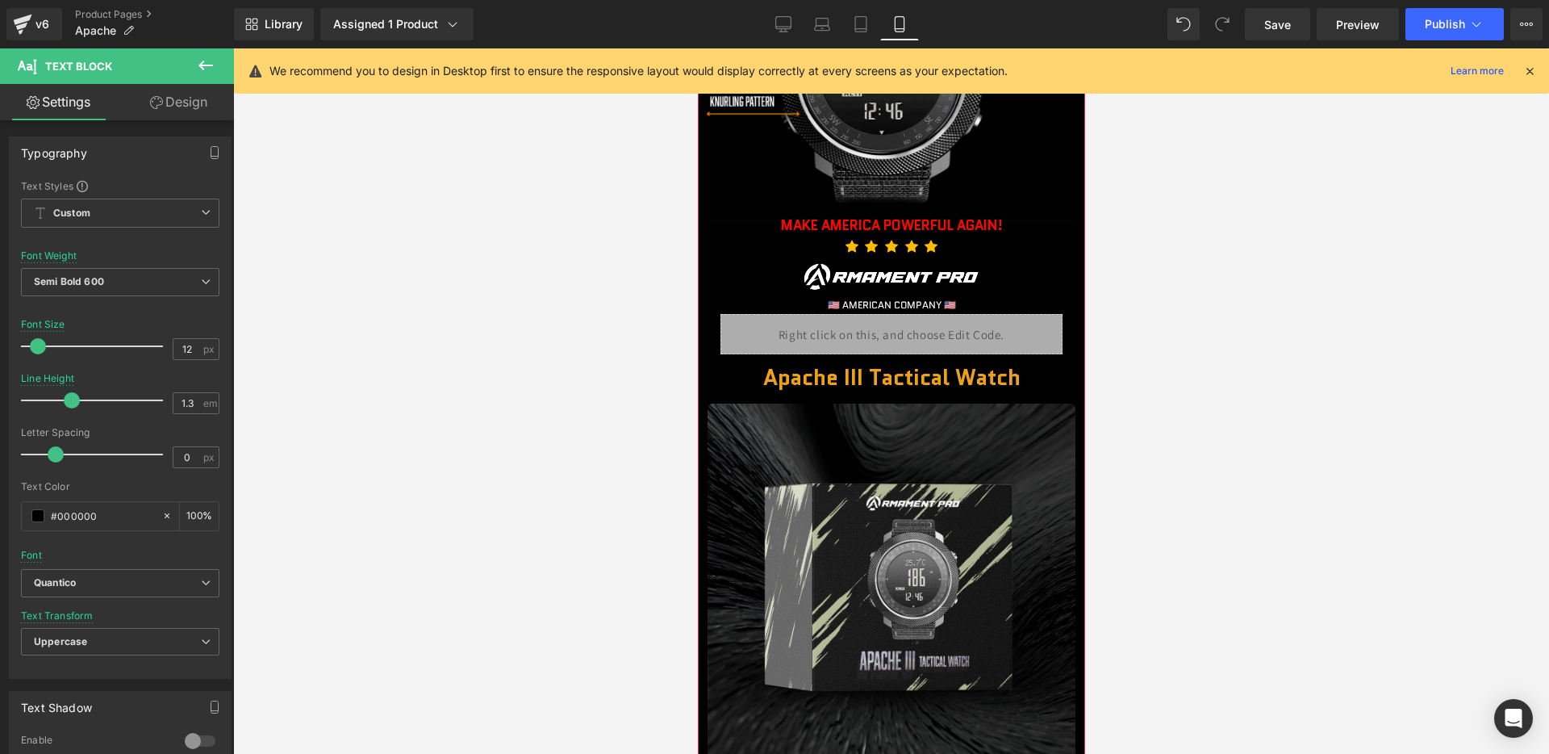
scroll to position [1161, 0]
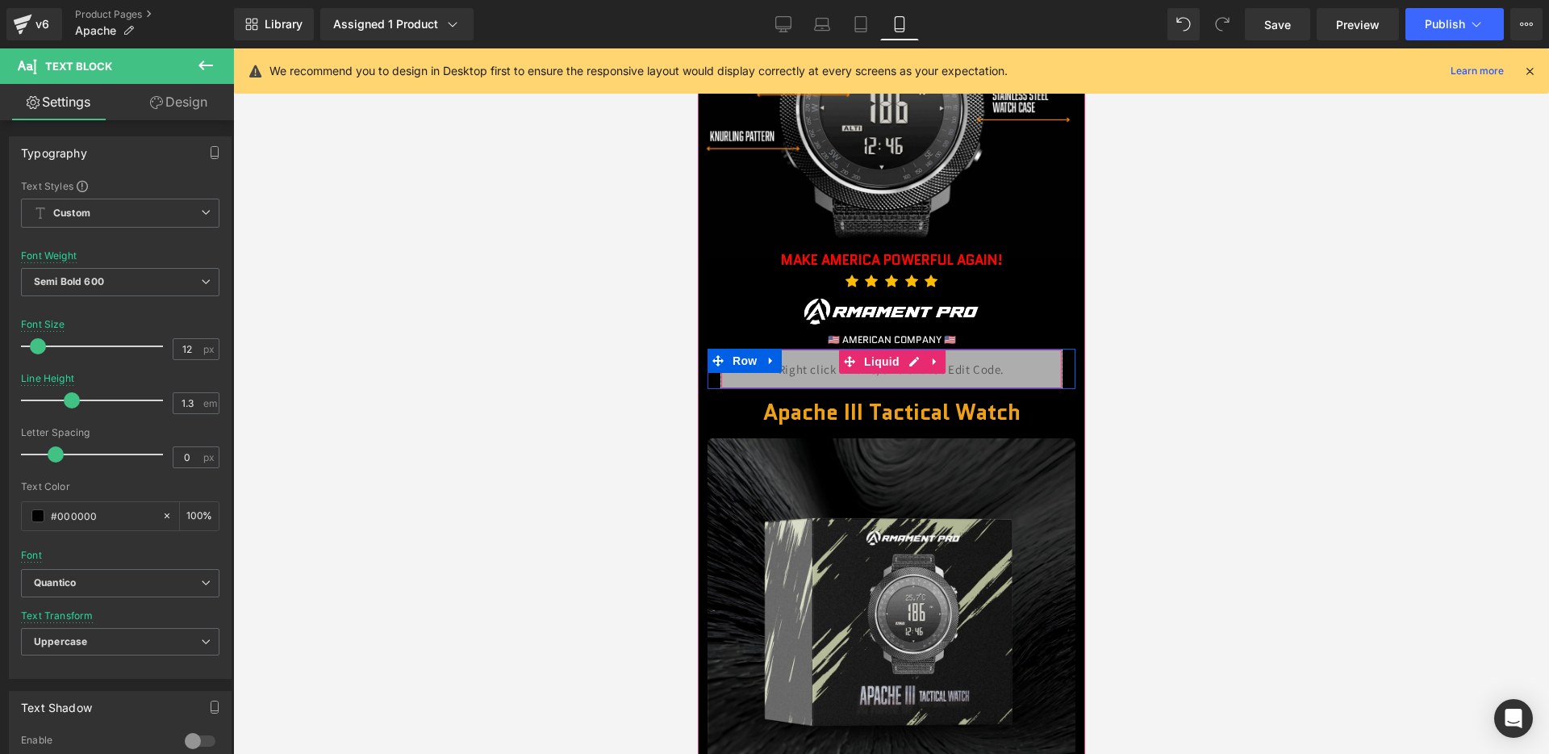
click at [918, 365] on div "Liquid" at bounding box center [891, 369] width 342 height 40
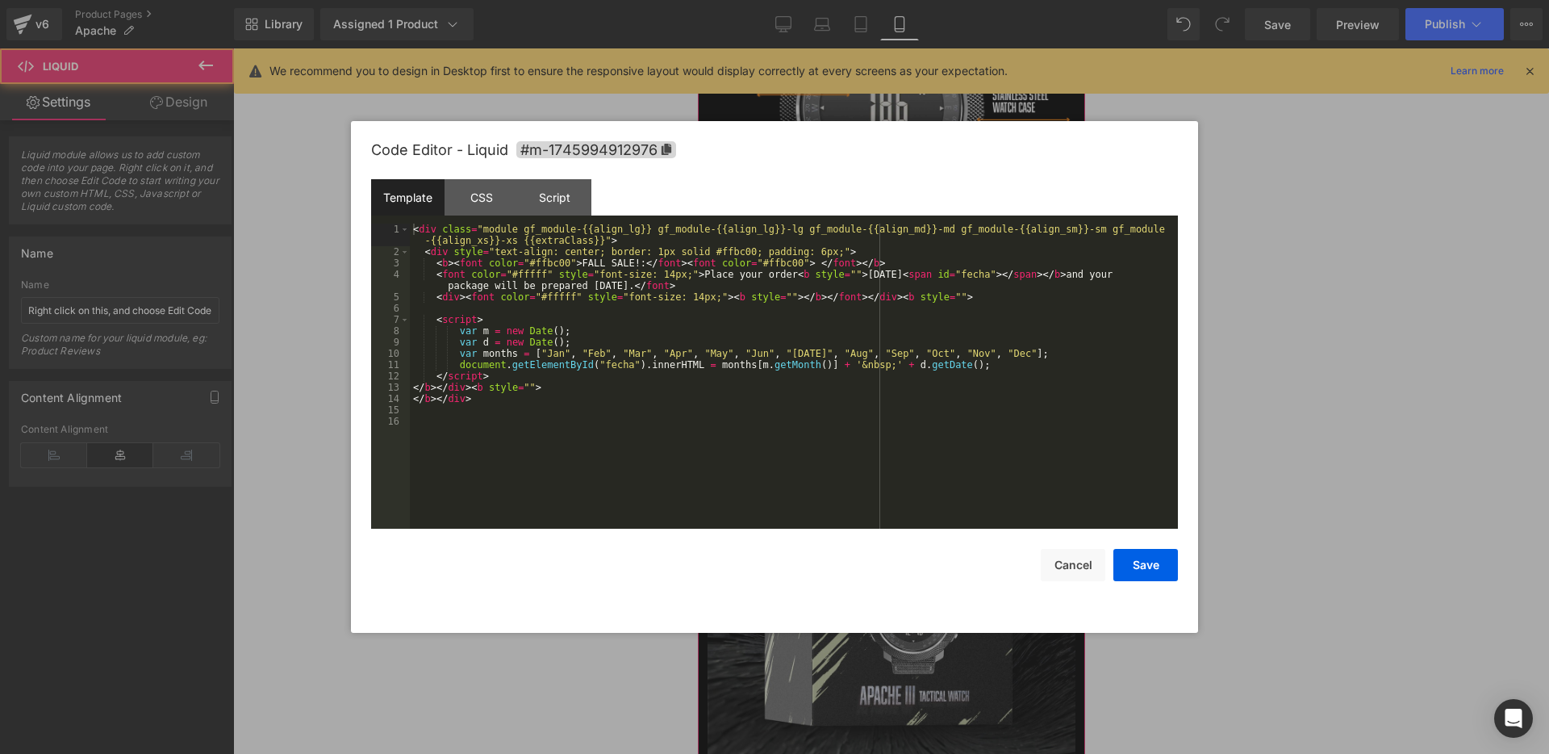
click at [911, 356] on div "Liquid" at bounding box center [891, 369] width 342 height 40
drag, startPoint x: 587, startPoint y: 261, endPoint x: 633, endPoint y: 263, distance: 45.3
click at [633, 263] on div "< div class = "module gf_module-{{align_lg}} gf_module-{{align_lg}}-lg gf_modul…" at bounding box center [794, 393] width 768 height 339
click at [1173, 562] on button "Save" at bounding box center [1146, 565] width 65 height 32
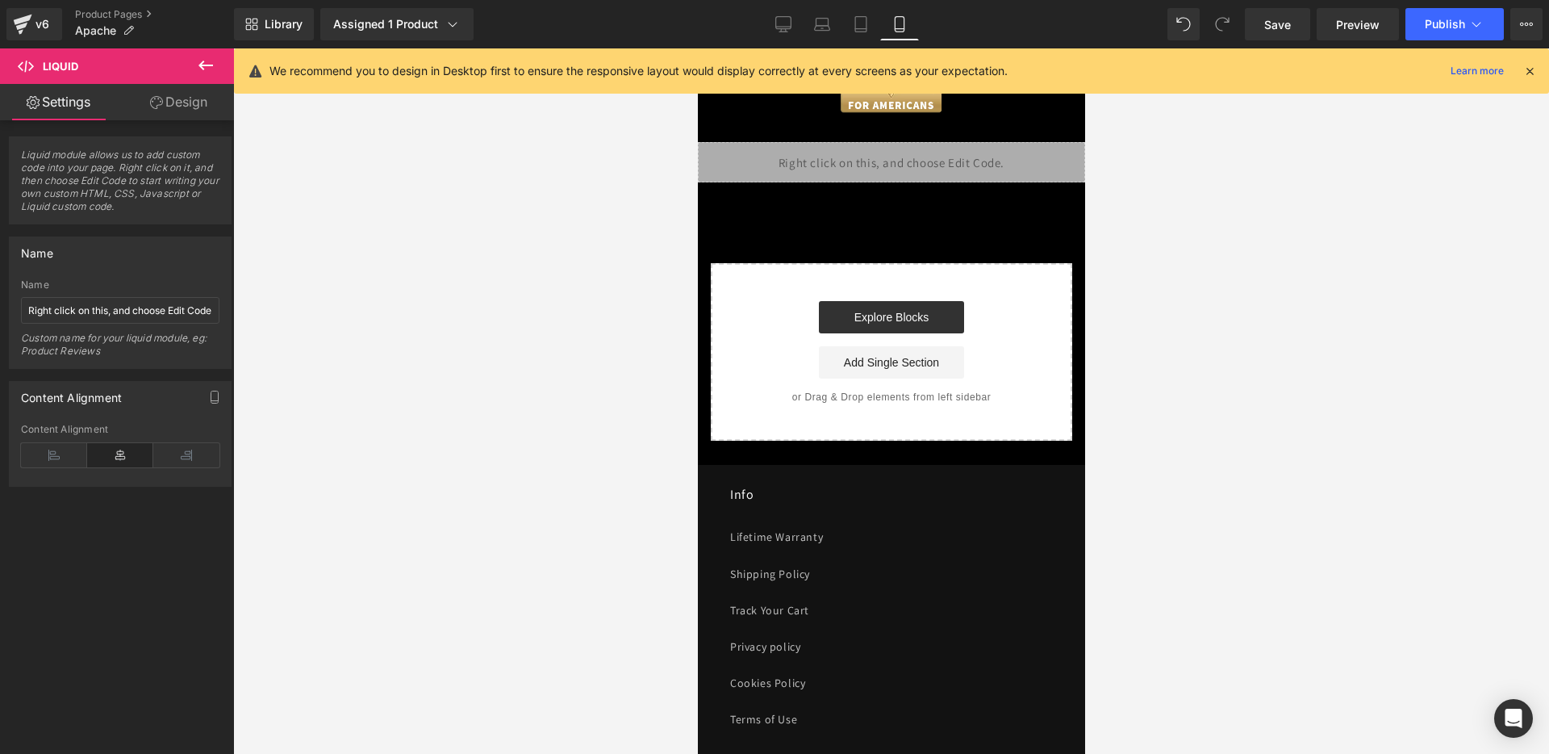
scroll to position [7356, 0]
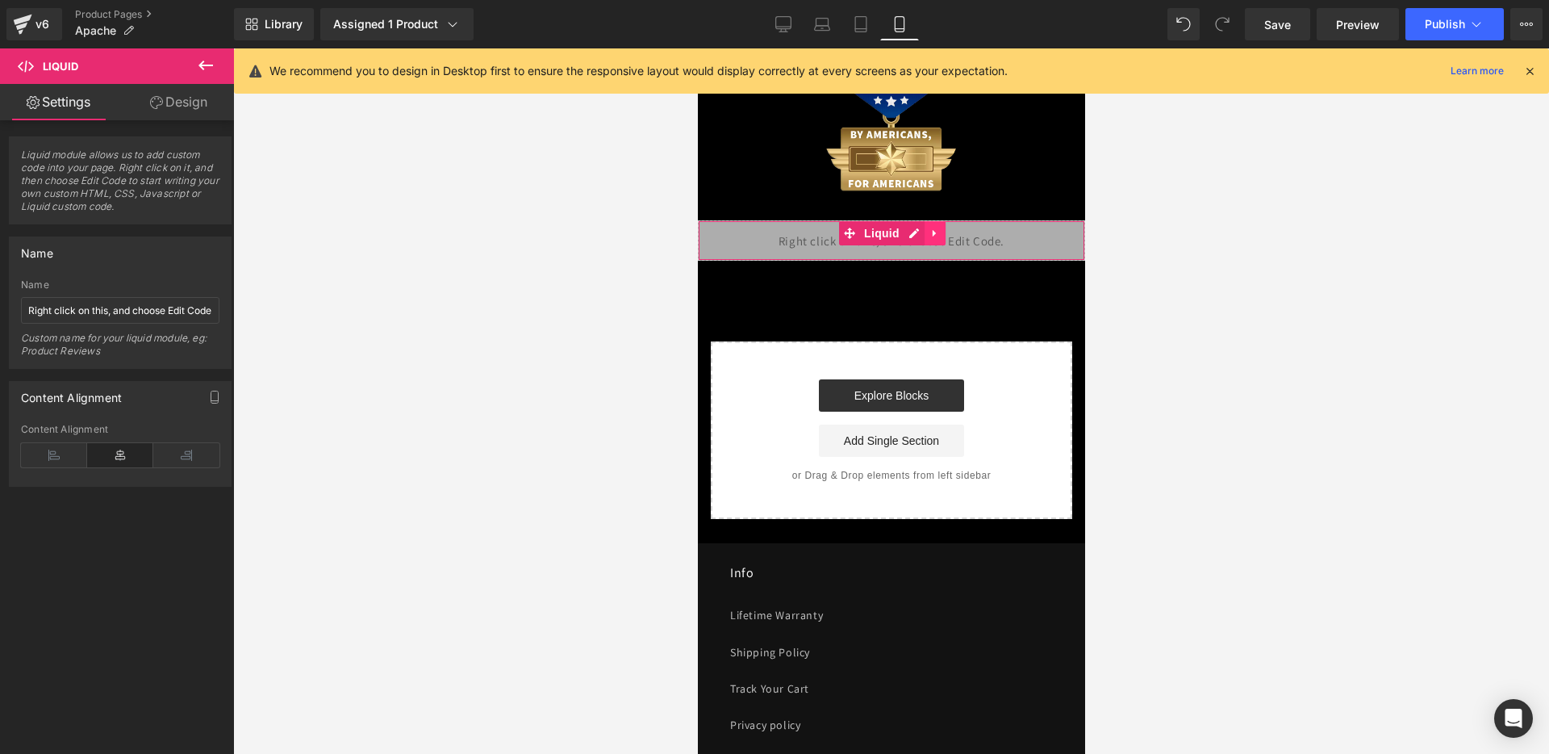
click at [930, 227] on icon at bounding box center [934, 233] width 11 height 12
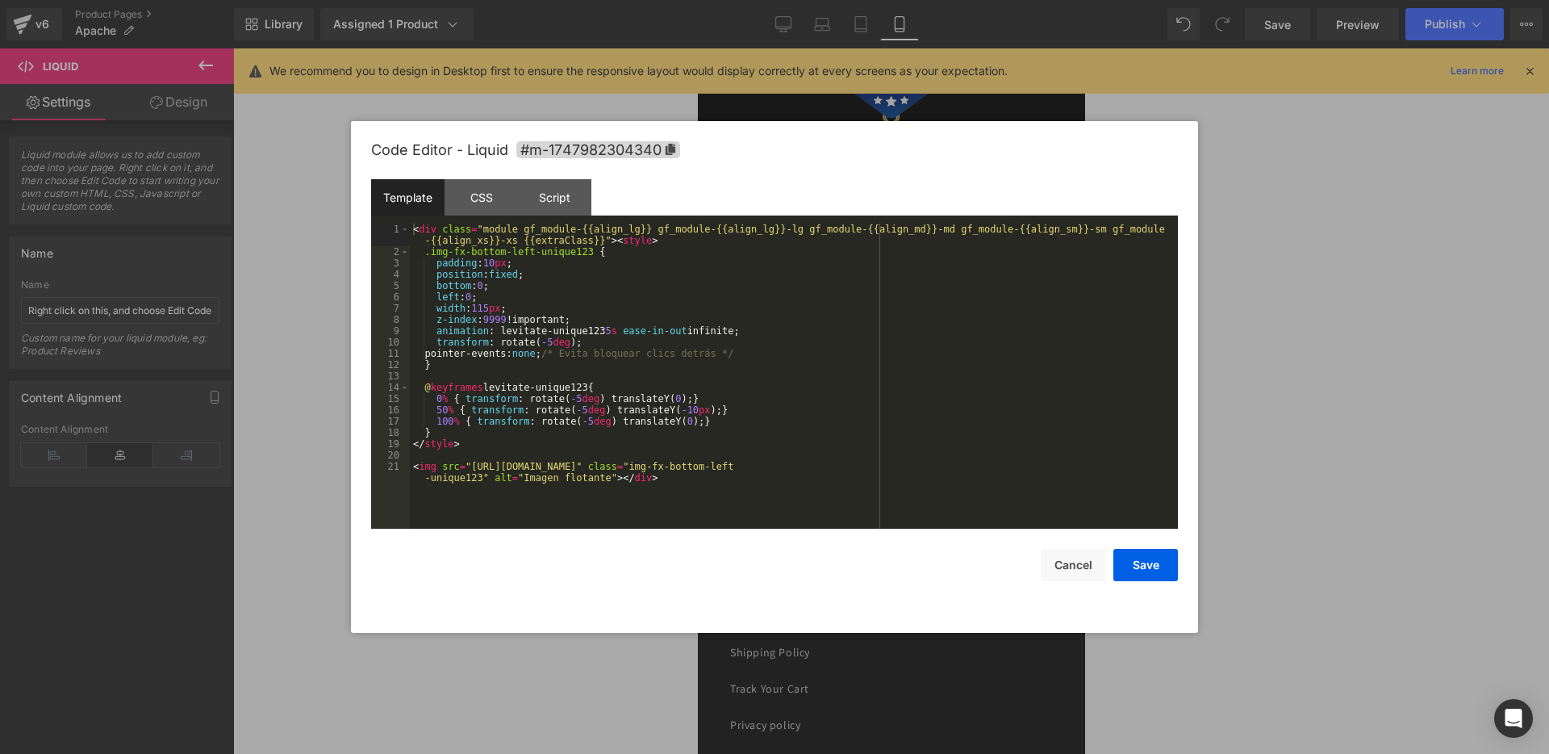
click at [888, 220] on div "Liquid" at bounding box center [890, 240] width 387 height 40
drag, startPoint x: 481, startPoint y: 467, endPoint x: 983, endPoint y: 467, distance: 501.9
click at [983, 467] on div "< div class = "module gf_module-{{align_lg}} gf_module-{{align_lg}}-lg gf_modul…" at bounding box center [794, 399] width 768 height 350
click at [1143, 570] on button "Save" at bounding box center [1146, 565] width 65 height 32
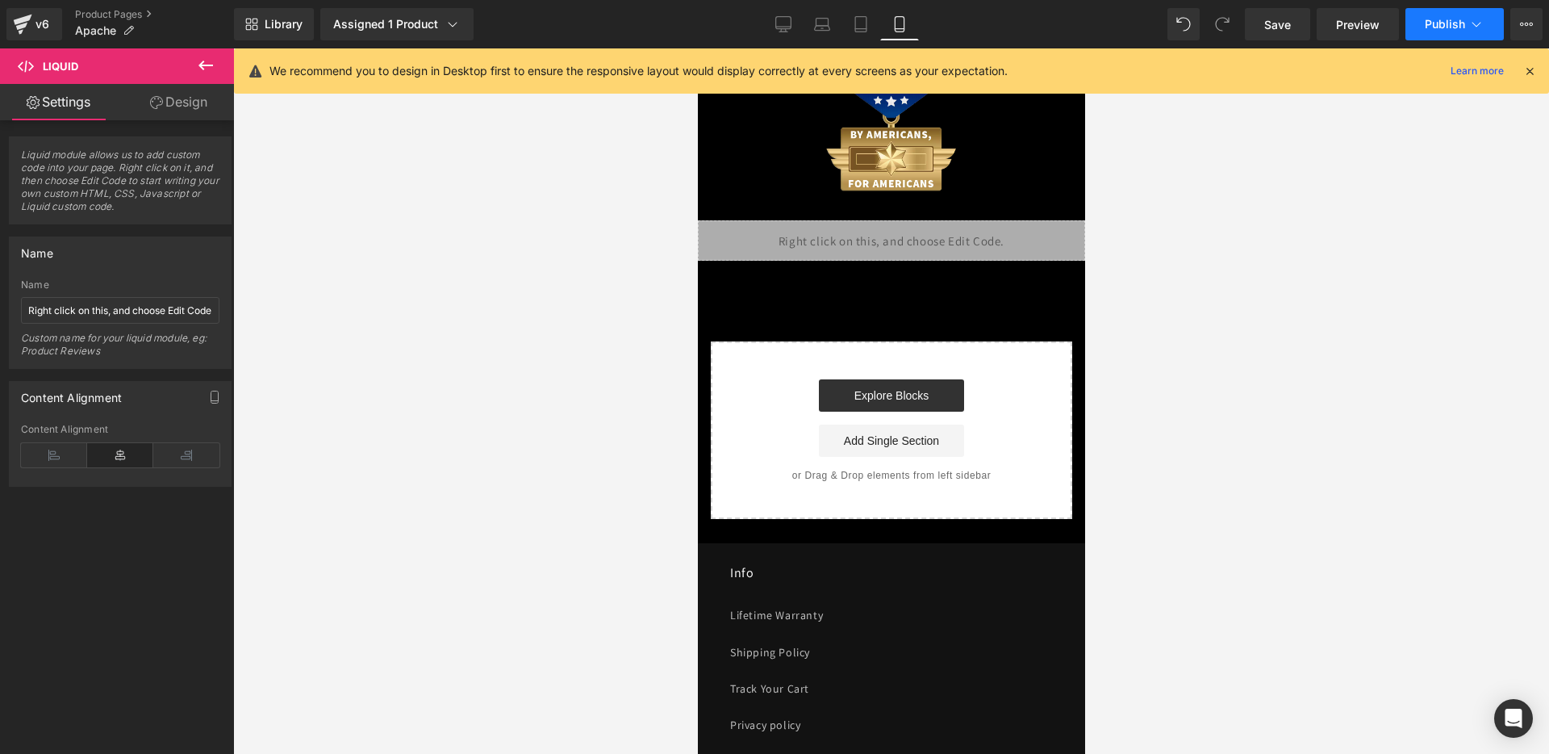
click at [1455, 27] on span "Publish" at bounding box center [1445, 24] width 40 height 13
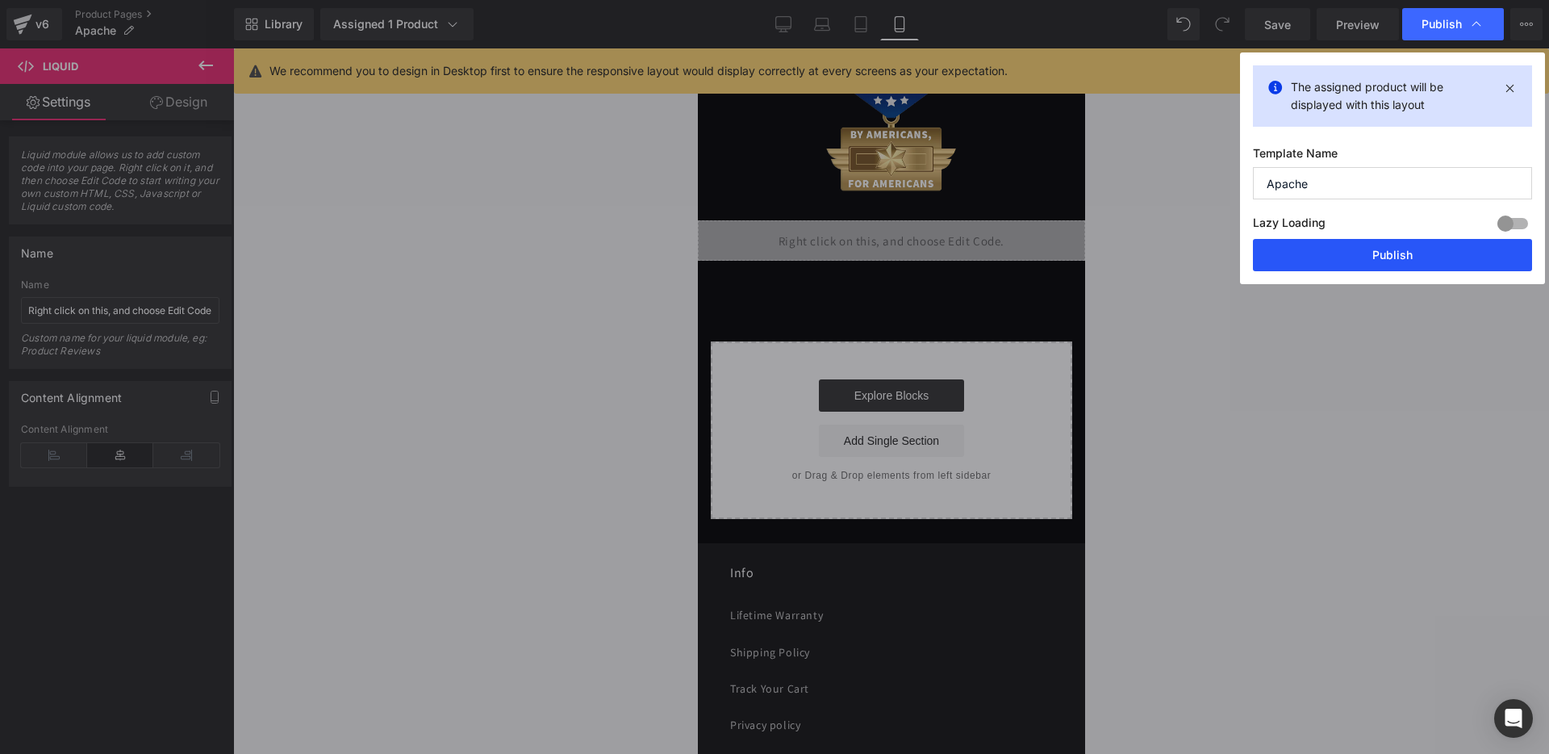
click at [1341, 253] on button "Publish" at bounding box center [1392, 255] width 279 height 32
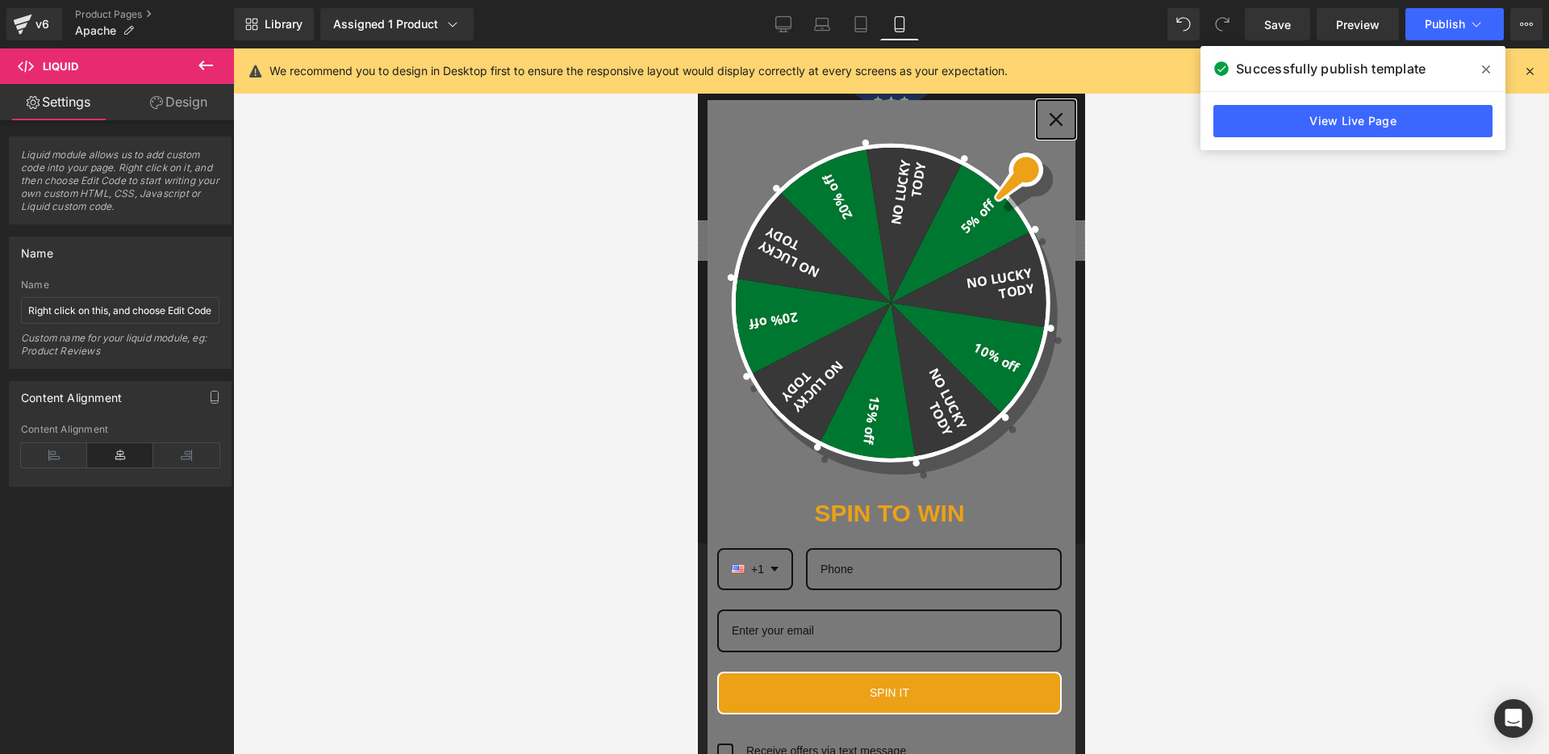
click at [1058, 115] on icon "close icon" at bounding box center [1055, 119] width 13 height 13
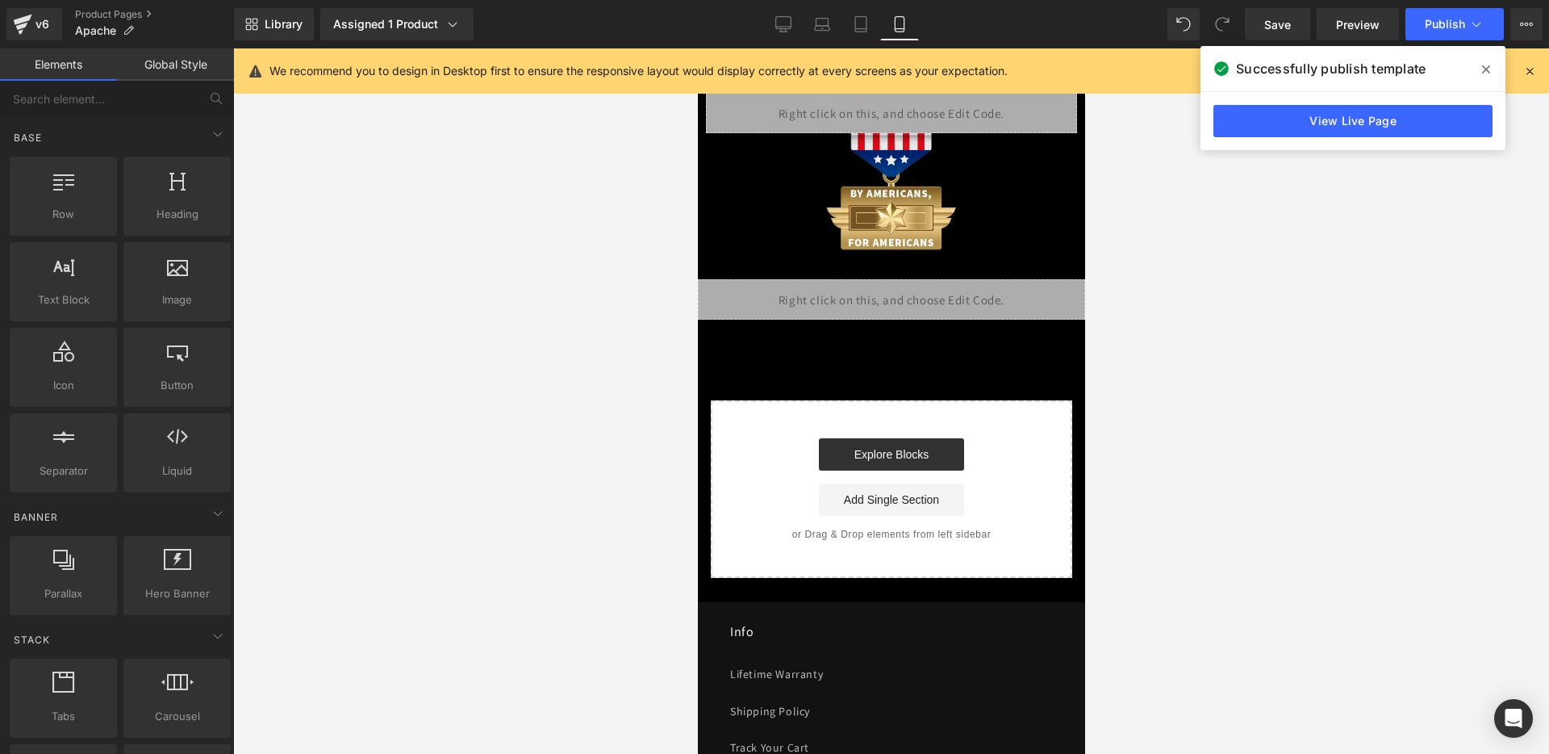
scroll to position [7305, 0]
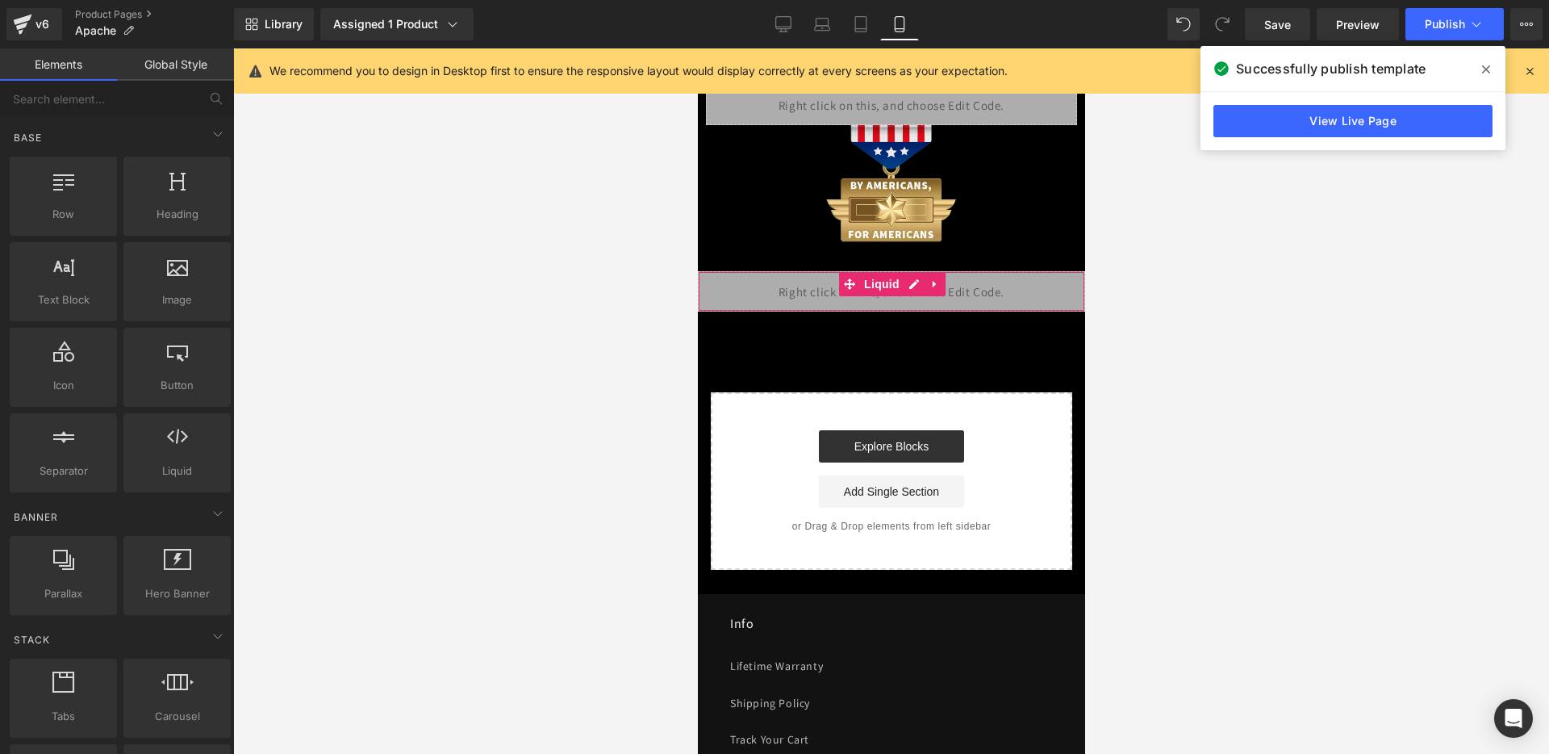
click at [939, 271] on div "Liquid" at bounding box center [890, 291] width 387 height 40
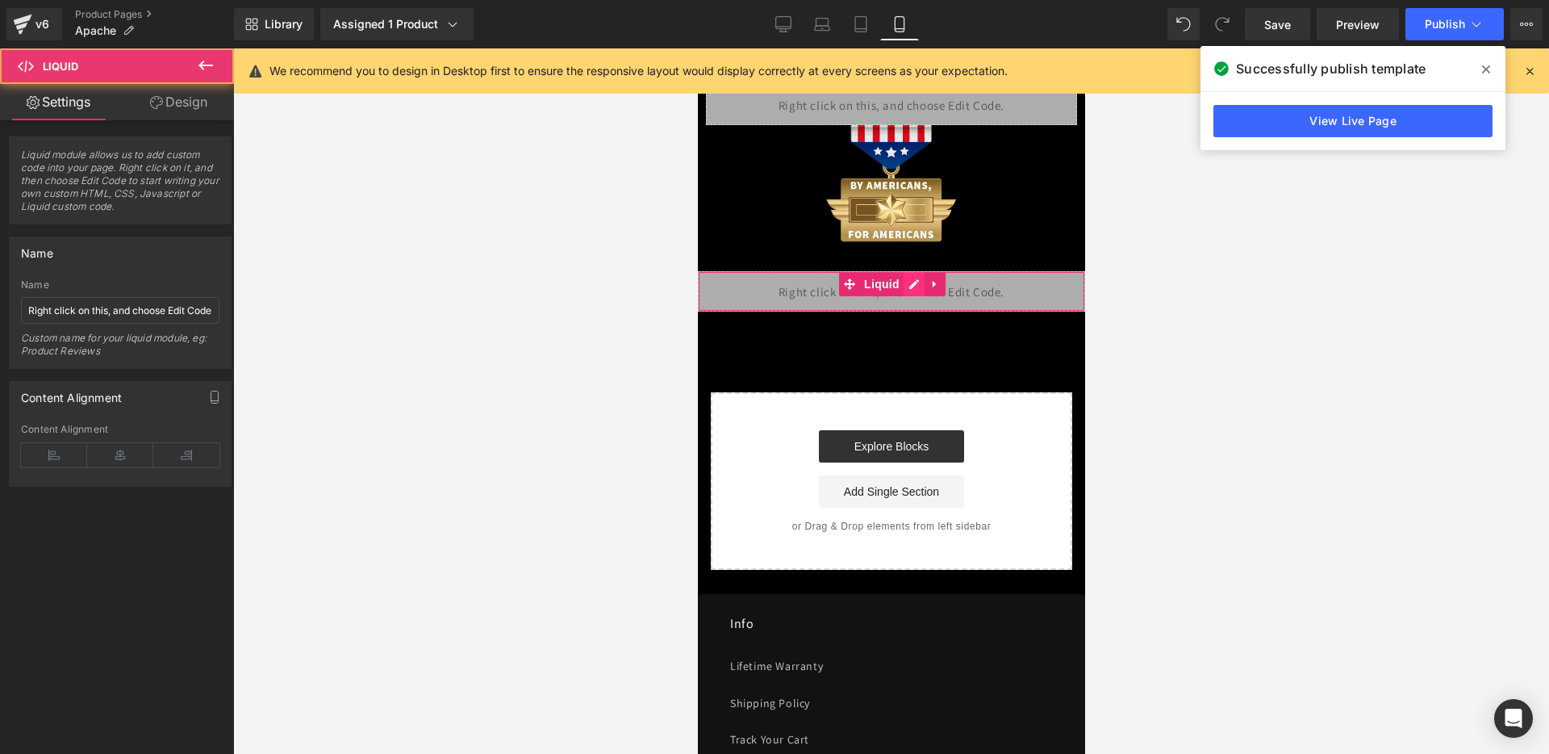
click at [914, 271] on div "Liquid" at bounding box center [890, 291] width 387 height 40
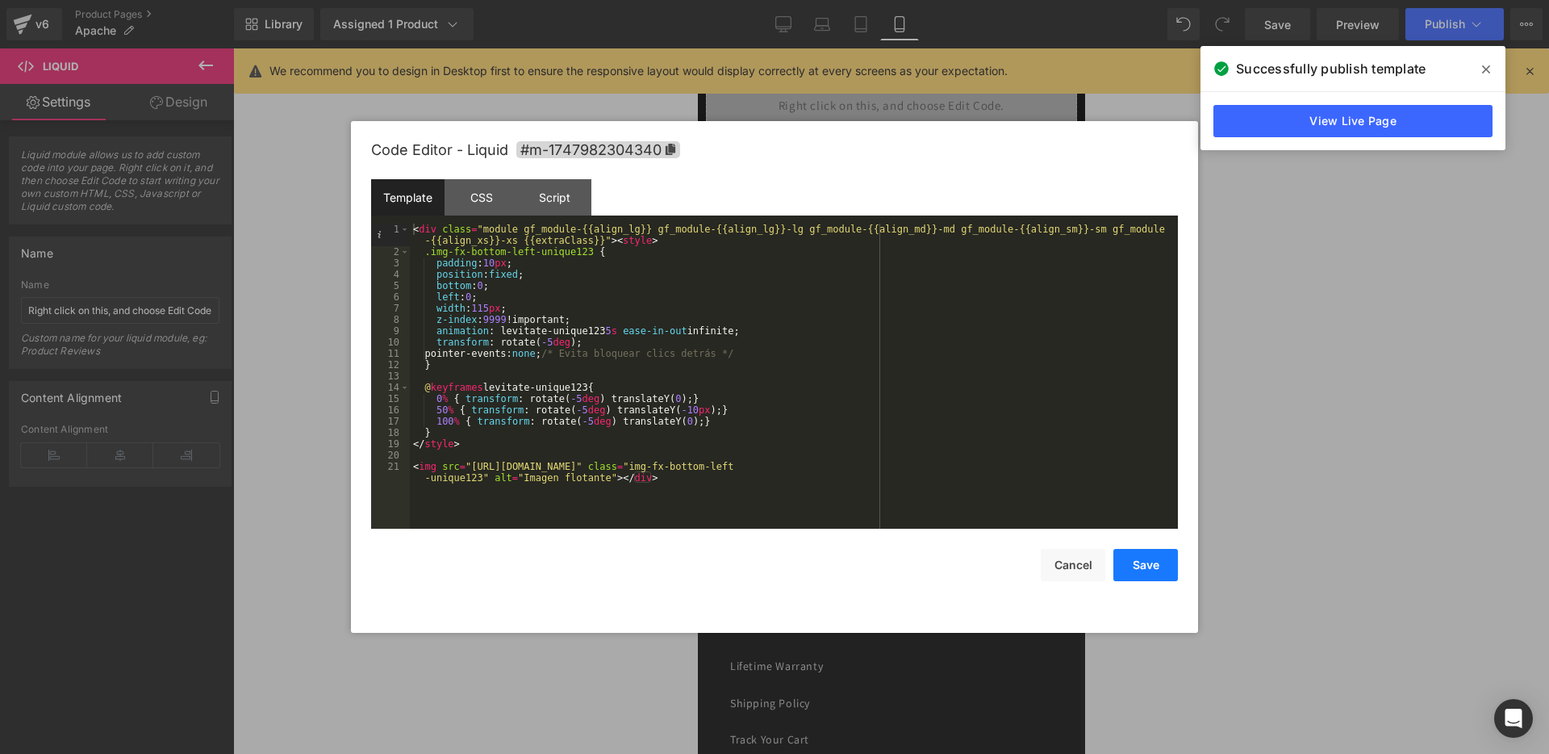
click at [1155, 552] on button "Save" at bounding box center [1146, 565] width 65 height 32
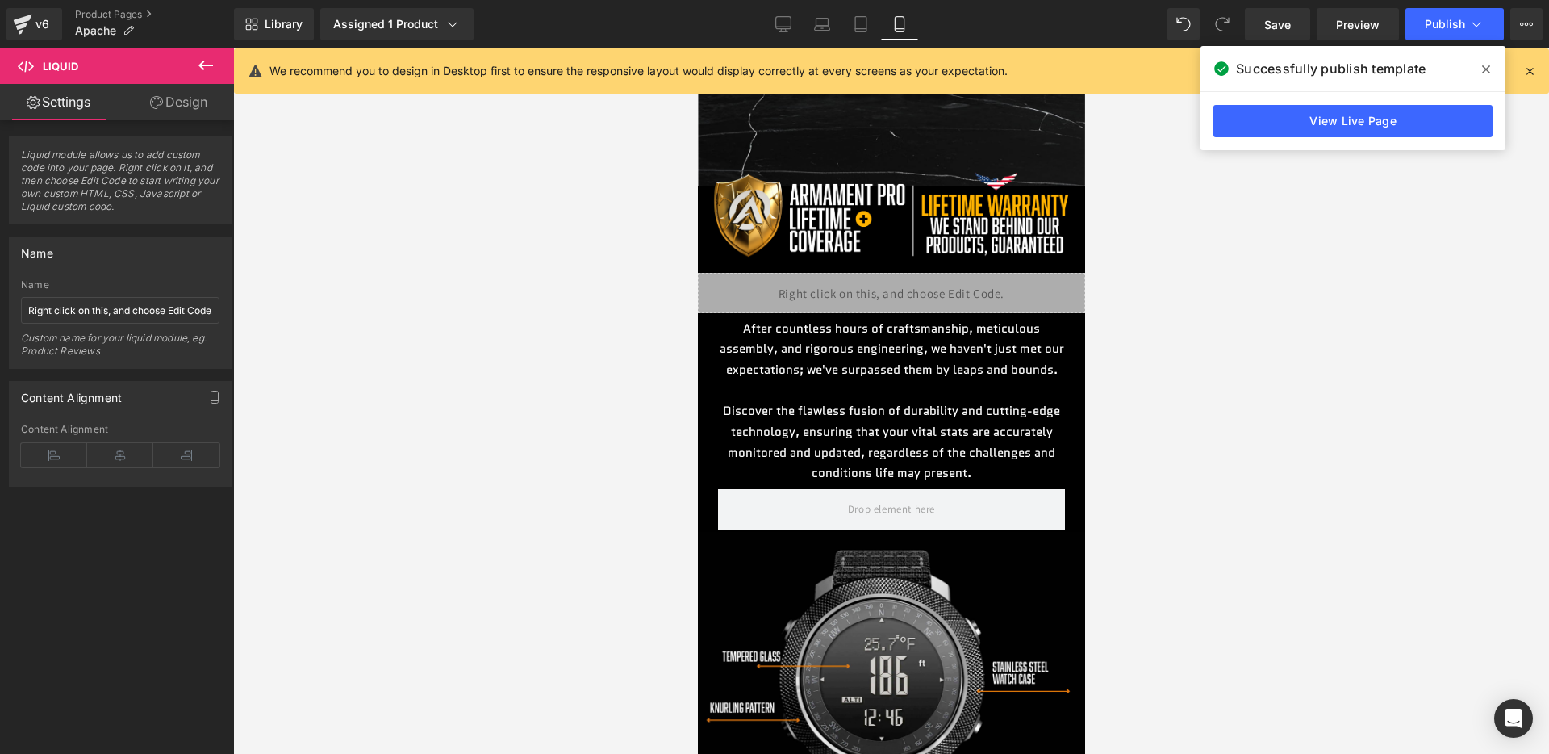
scroll to position [69, 0]
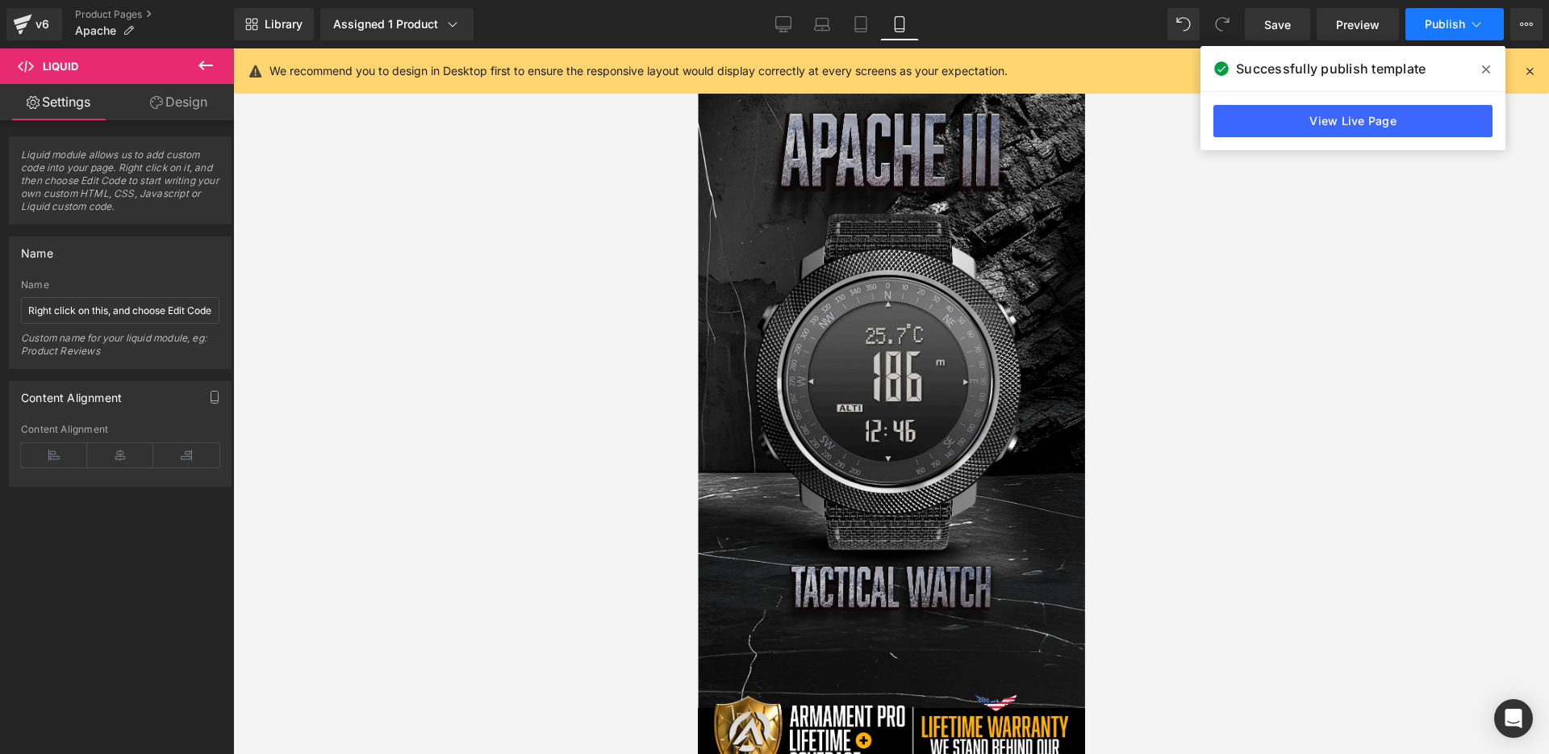
click at [1444, 31] on button "Publish" at bounding box center [1455, 24] width 98 height 32
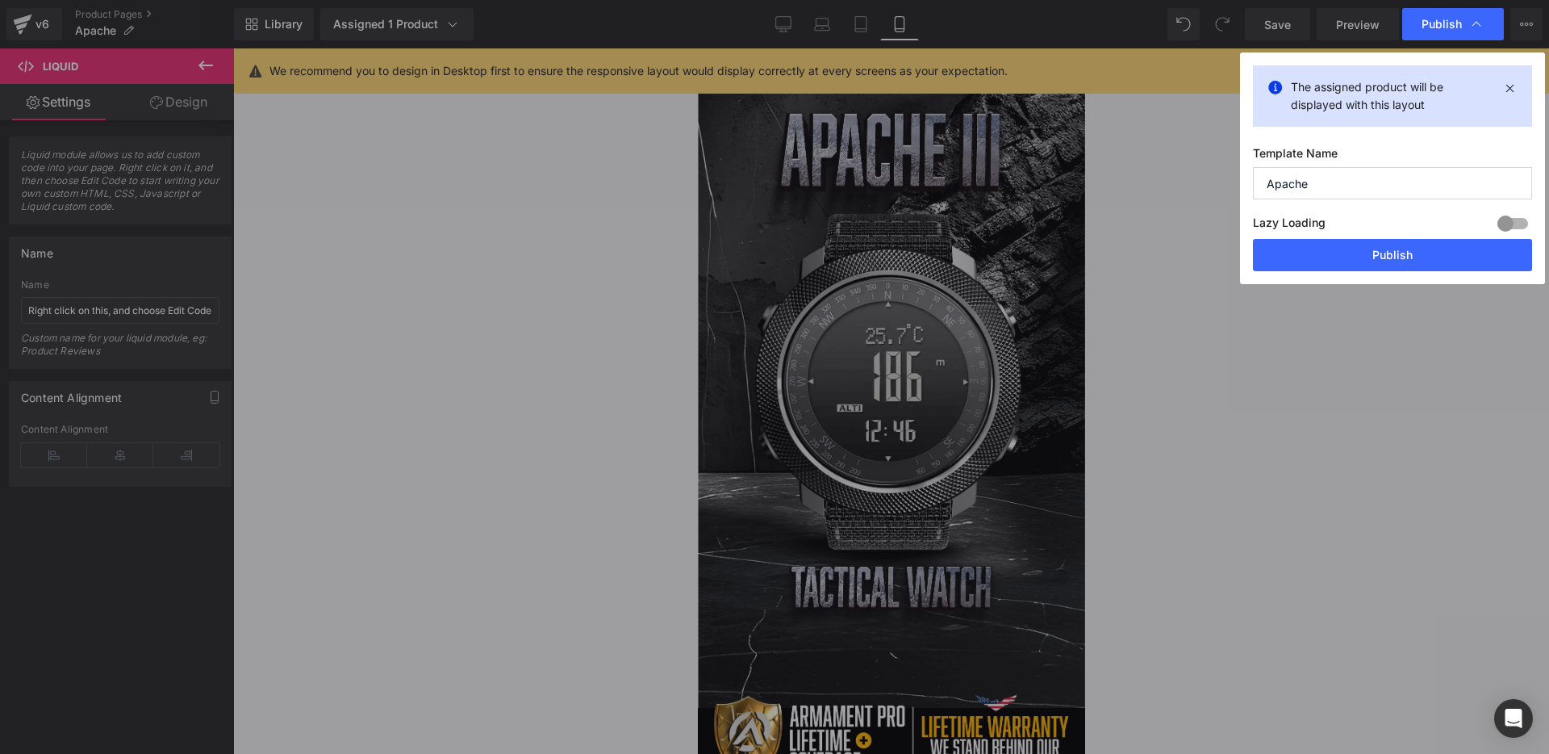
click at [1339, 257] on button "Publish" at bounding box center [1392, 255] width 279 height 32
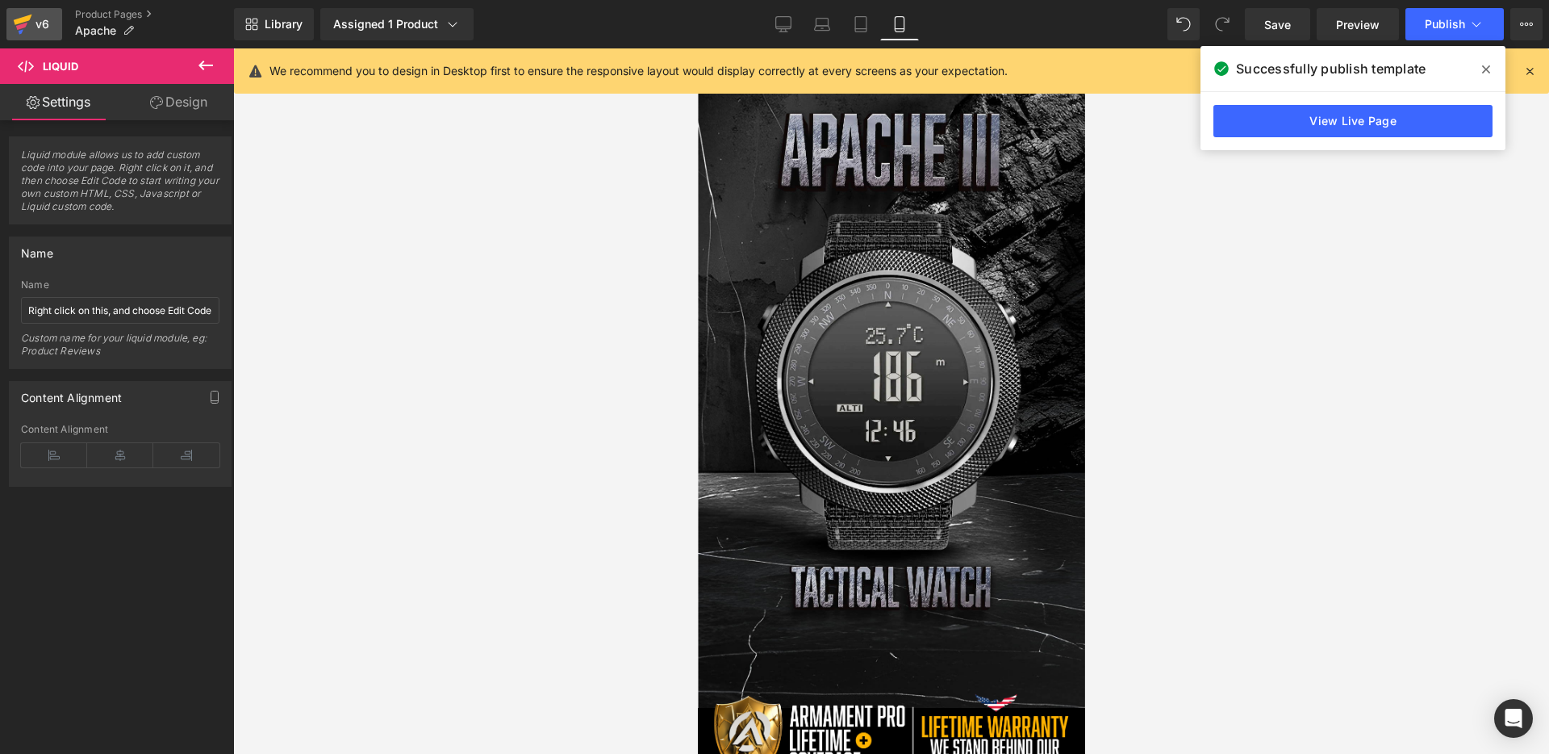
click at [43, 27] on div "v6" at bounding box center [42, 24] width 20 height 21
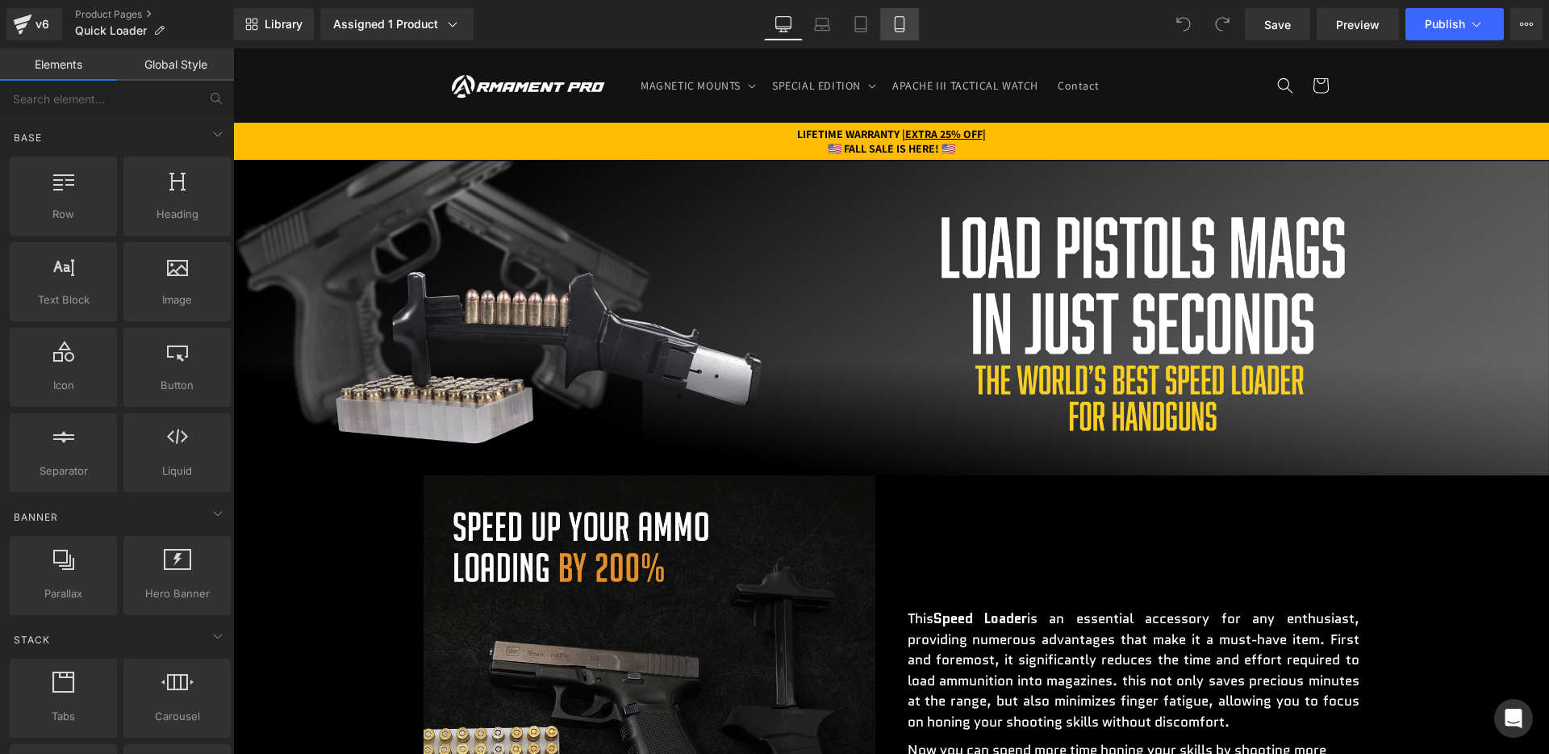
click at [892, 35] on link "Mobile" at bounding box center [899, 24] width 39 height 32
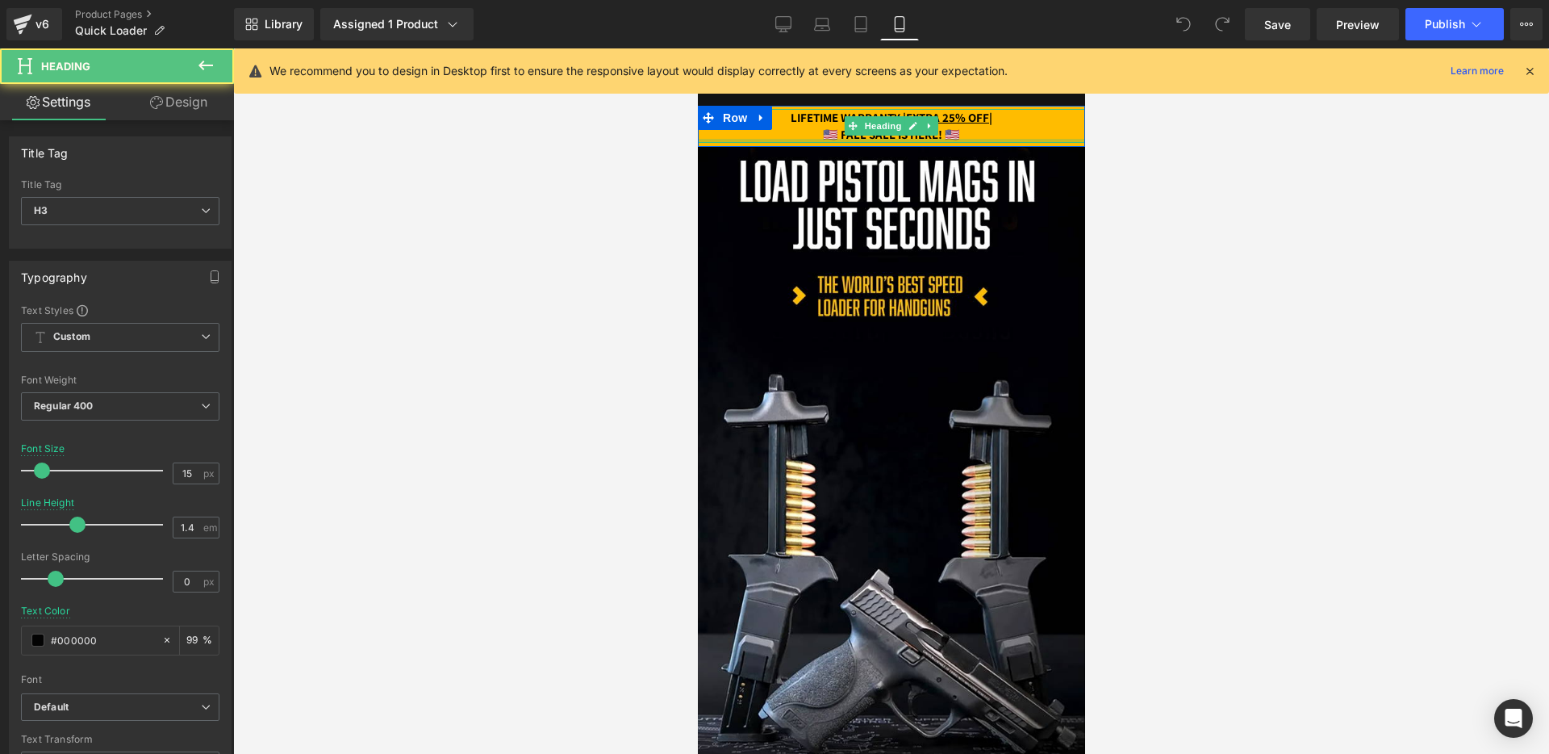
click at [859, 139] on div at bounding box center [890, 141] width 387 height 4
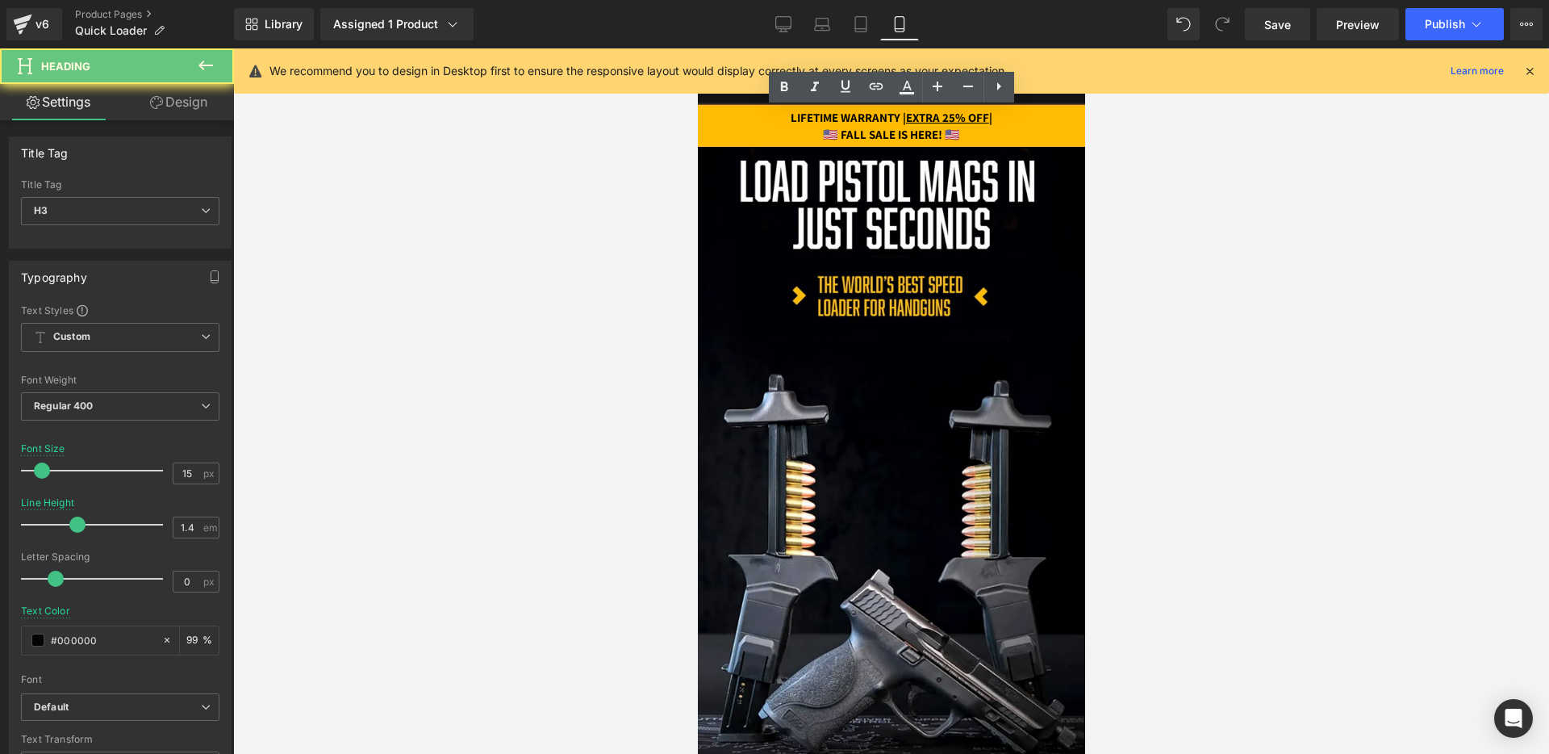
click at [842, 136] on strong "🇺🇸 FALL SALE IS HERE! 🇺🇸" at bounding box center [890, 134] width 137 height 15
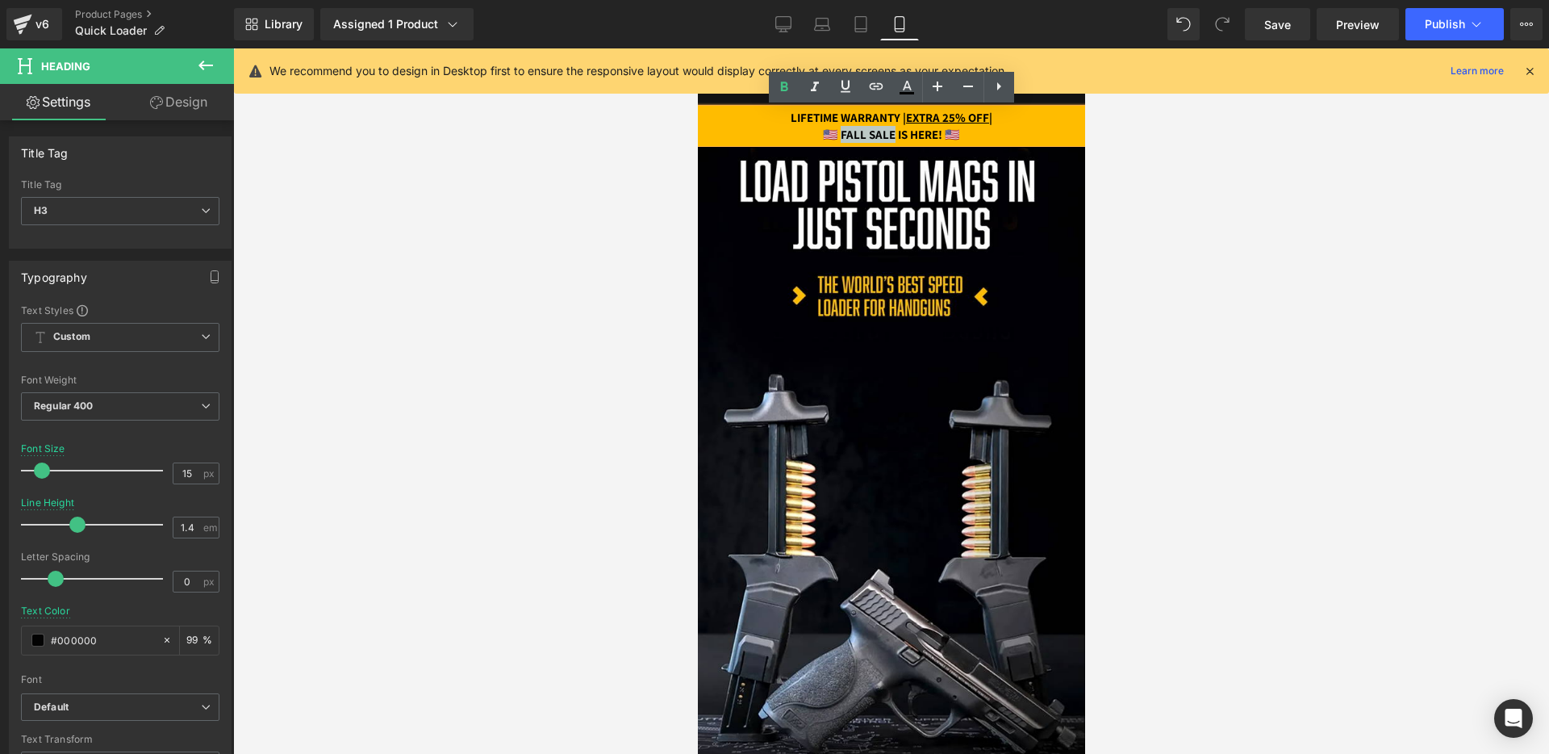
drag, startPoint x: 832, startPoint y: 135, endPoint x: 893, endPoint y: 136, distance: 61.3
click at [893, 136] on strong "🇺🇸 FALL SALE IS HERE! 🇺🇸" at bounding box center [890, 134] width 137 height 15
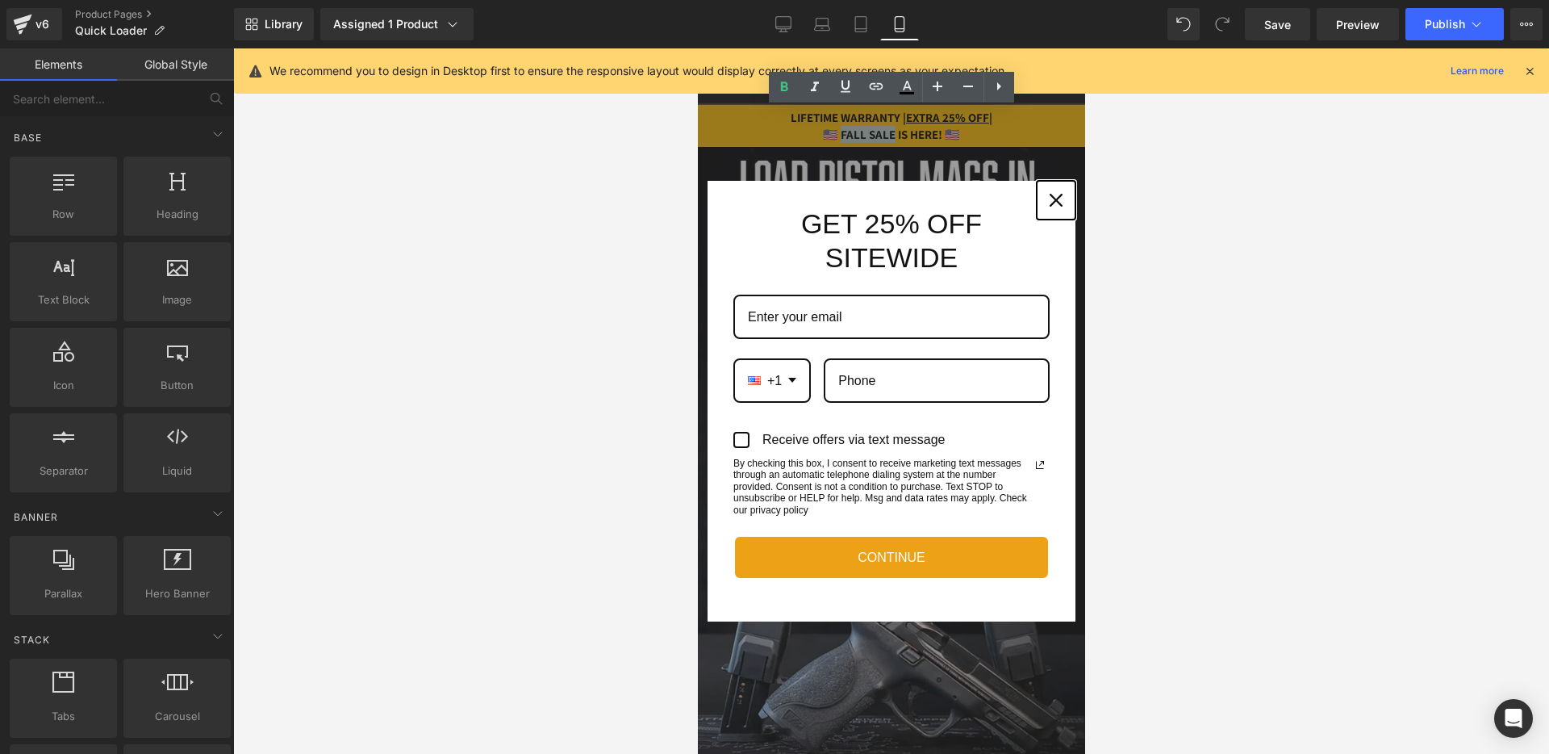
click at [1072, 198] on button "Close" at bounding box center [1055, 200] width 39 height 39
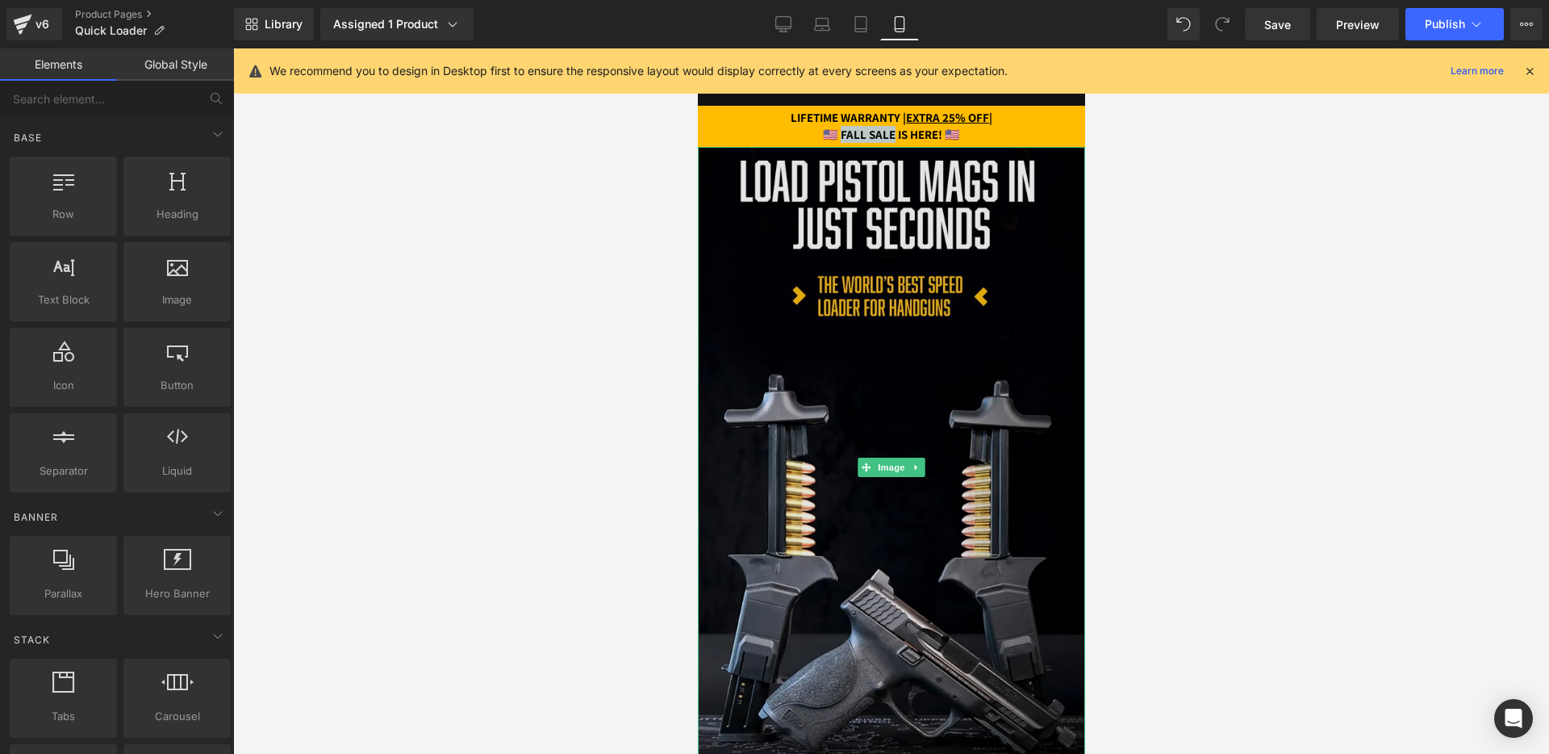
paste div
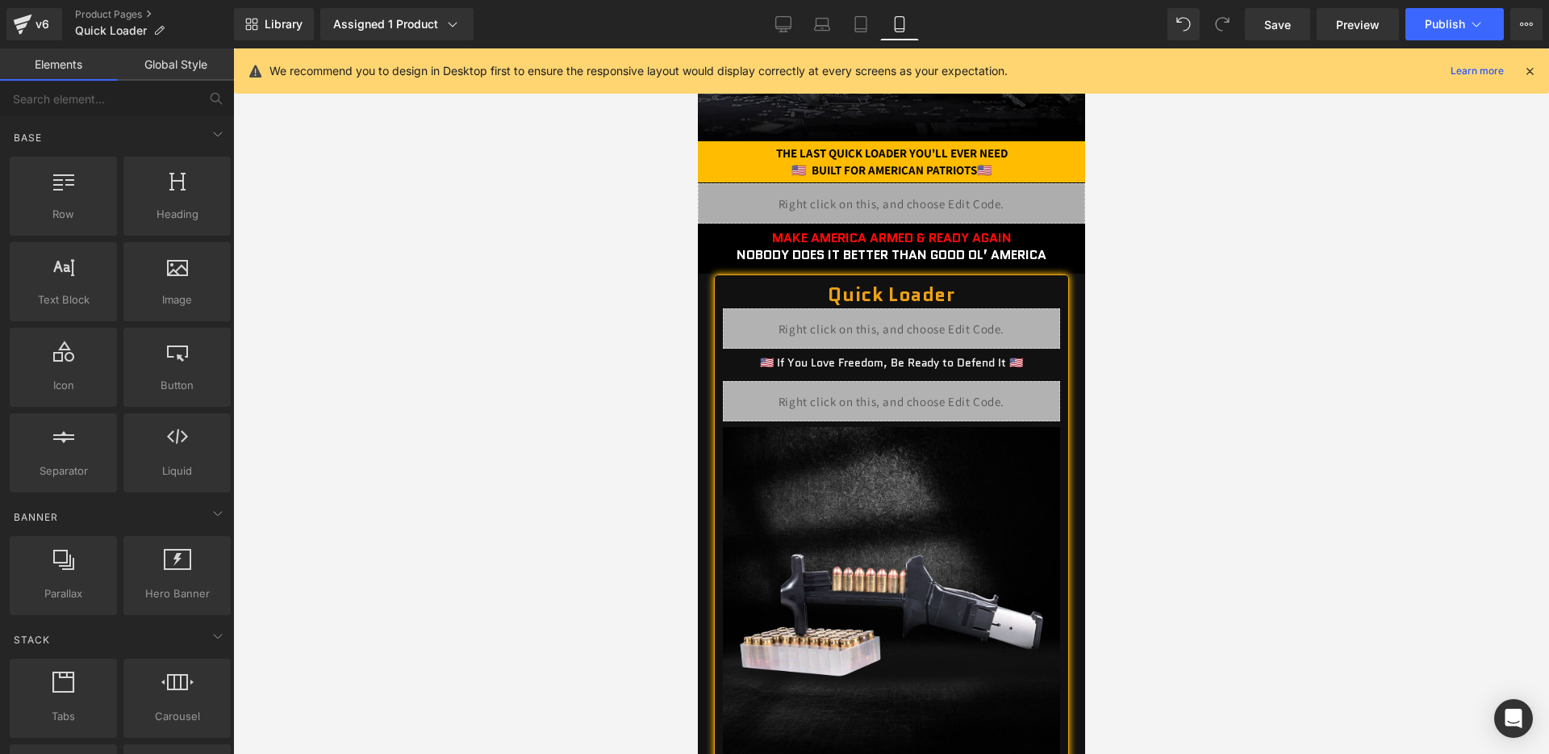
scroll to position [677, 0]
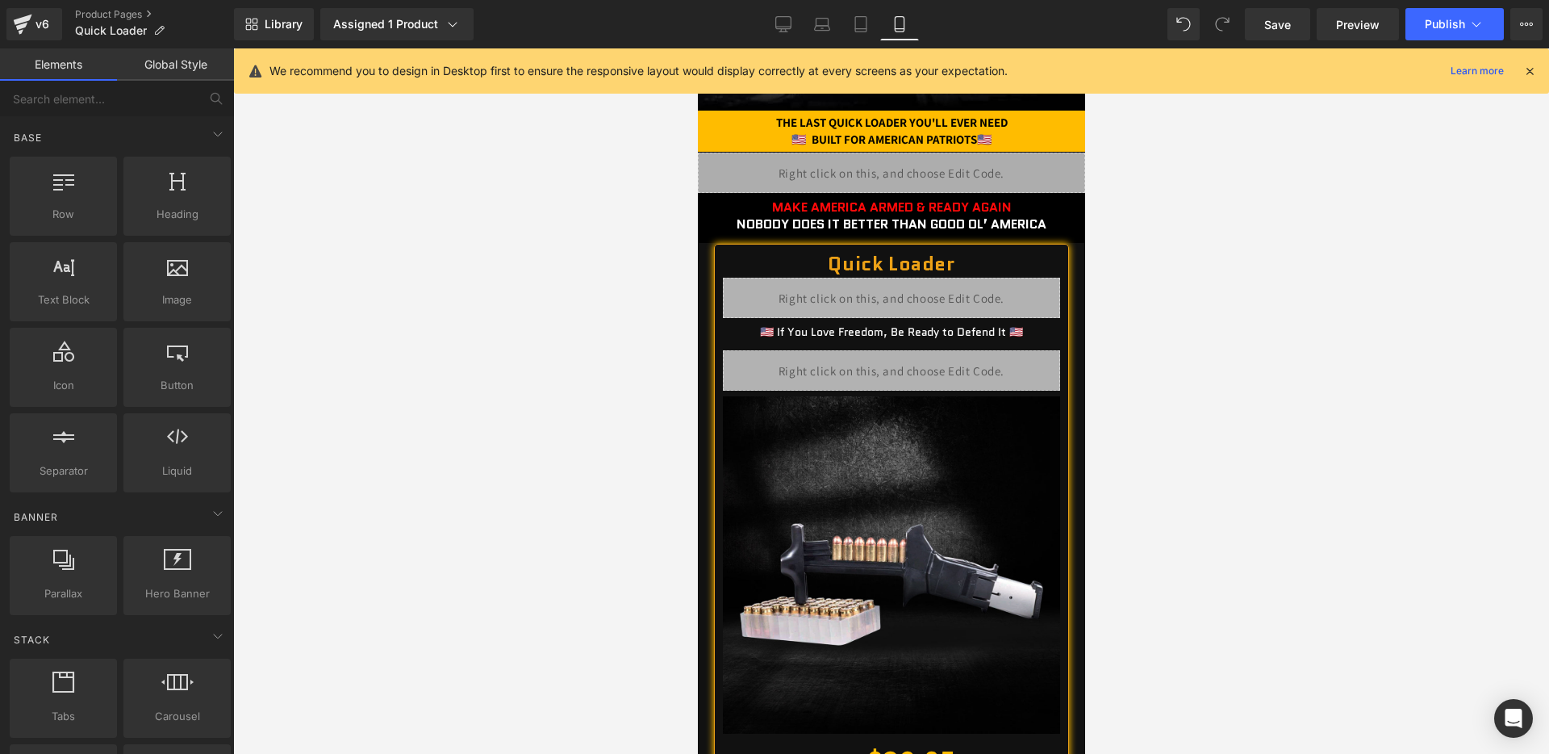
click at [890, 286] on div "Liquid" at bounding box center [890, 298] width 337 height 40
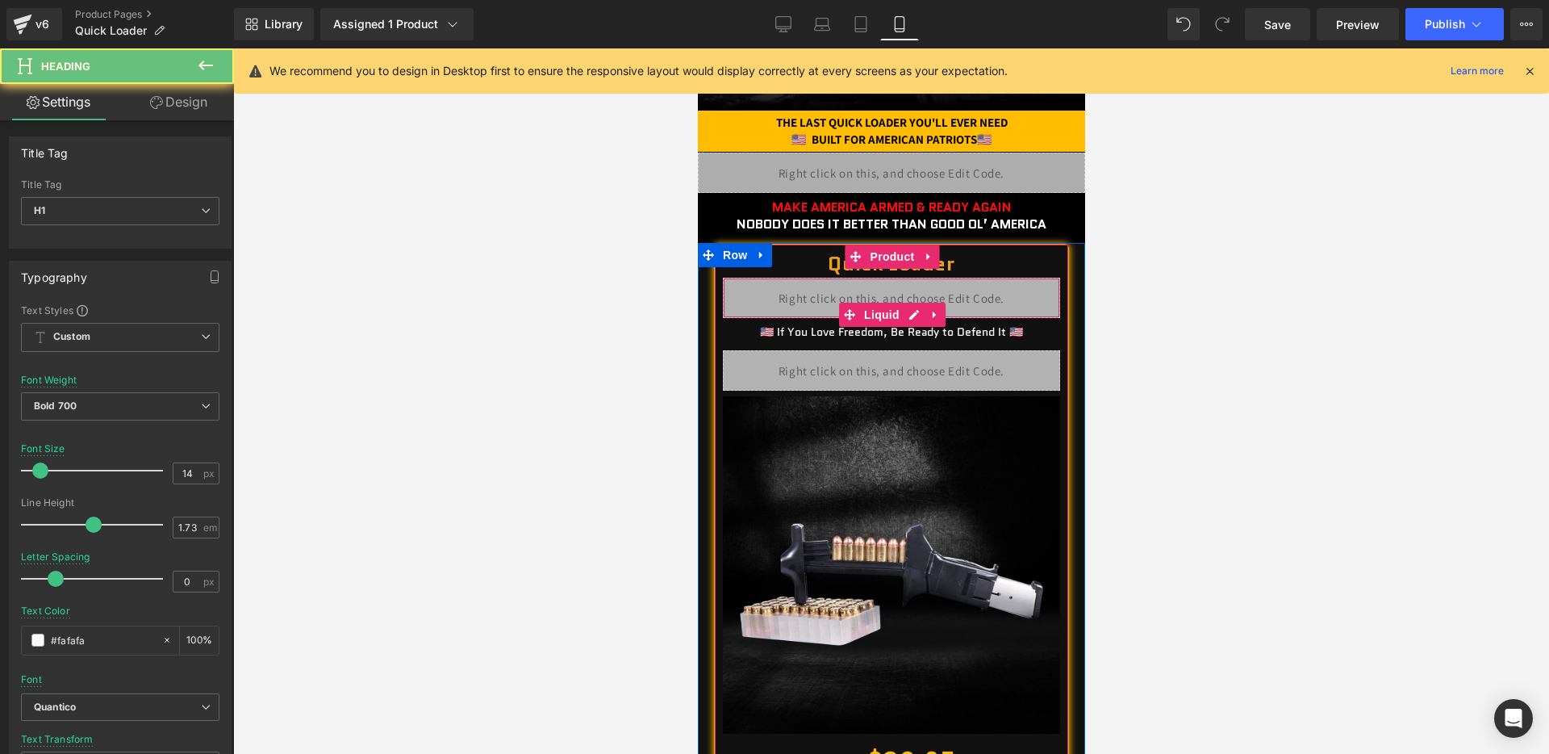
click at [913, 324] on div "🇺🇸 If You Love Freedom, Be Ready to Defend It 🇺🇸 Heading" at bounding box center [890, 331] width 337 height 19
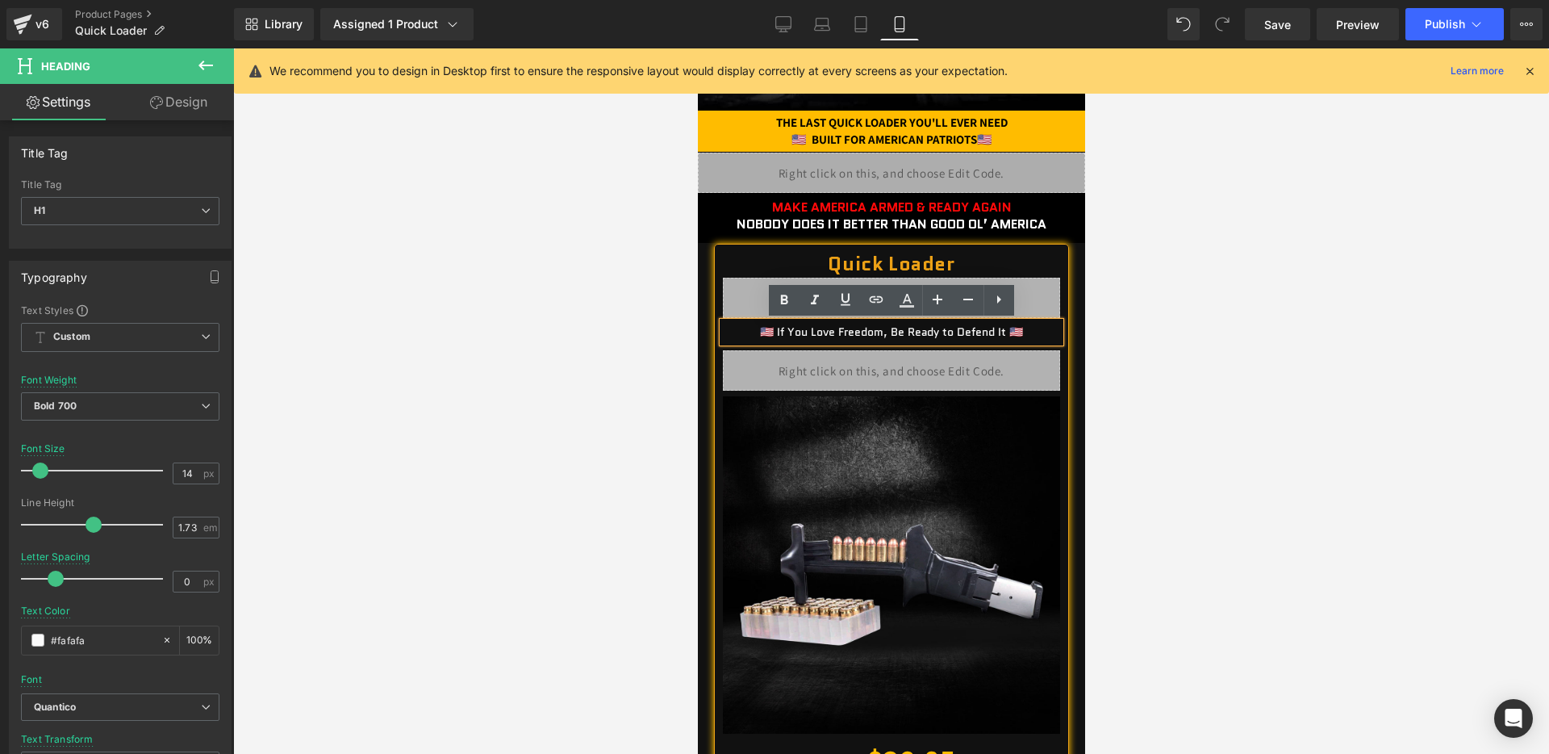
click at [777, 278] on div "Liquid" at bounding box center [890, 298] width 337 height 40
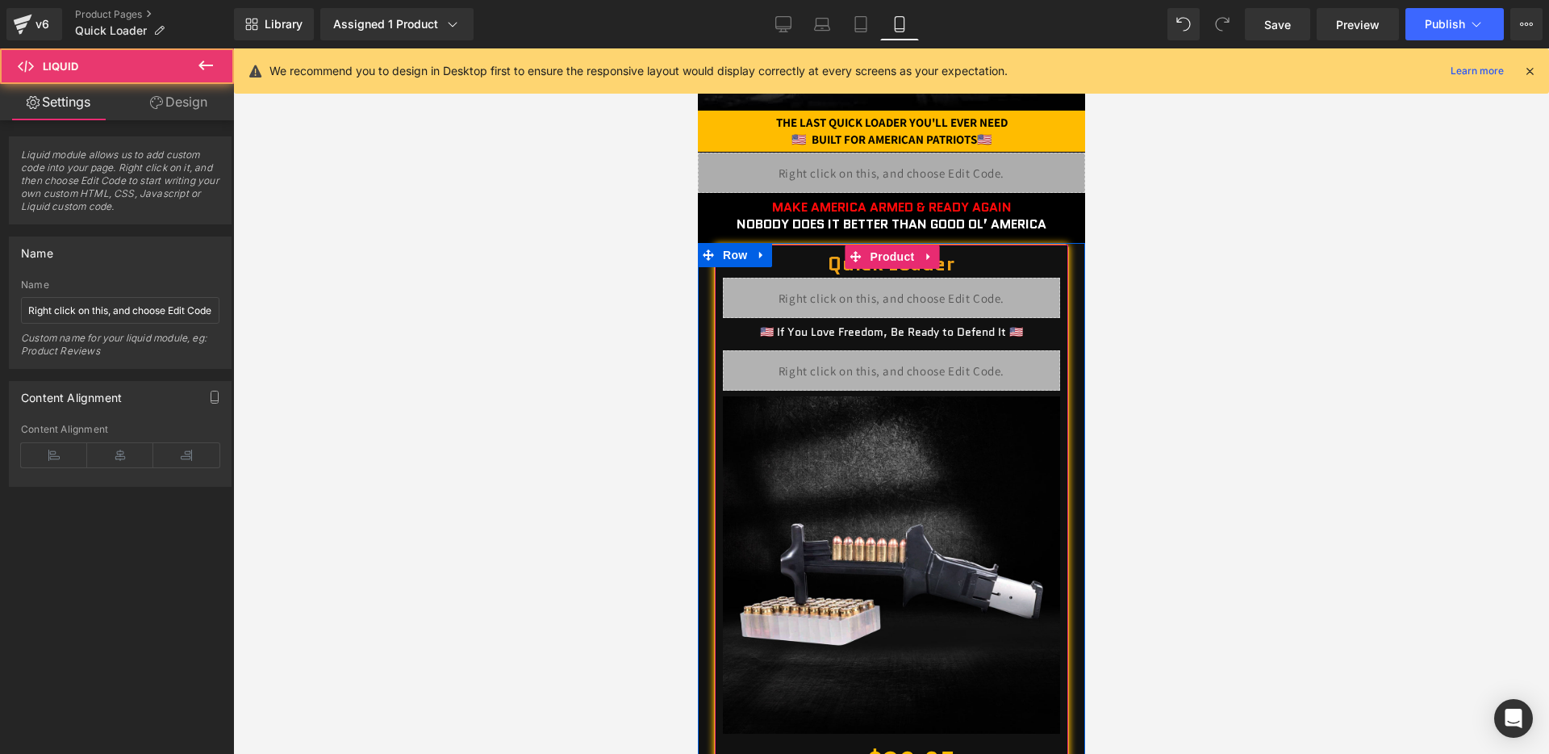
click at [917, 307] on div "Liquid" at bounding box center [890, 298] width 337 height 40
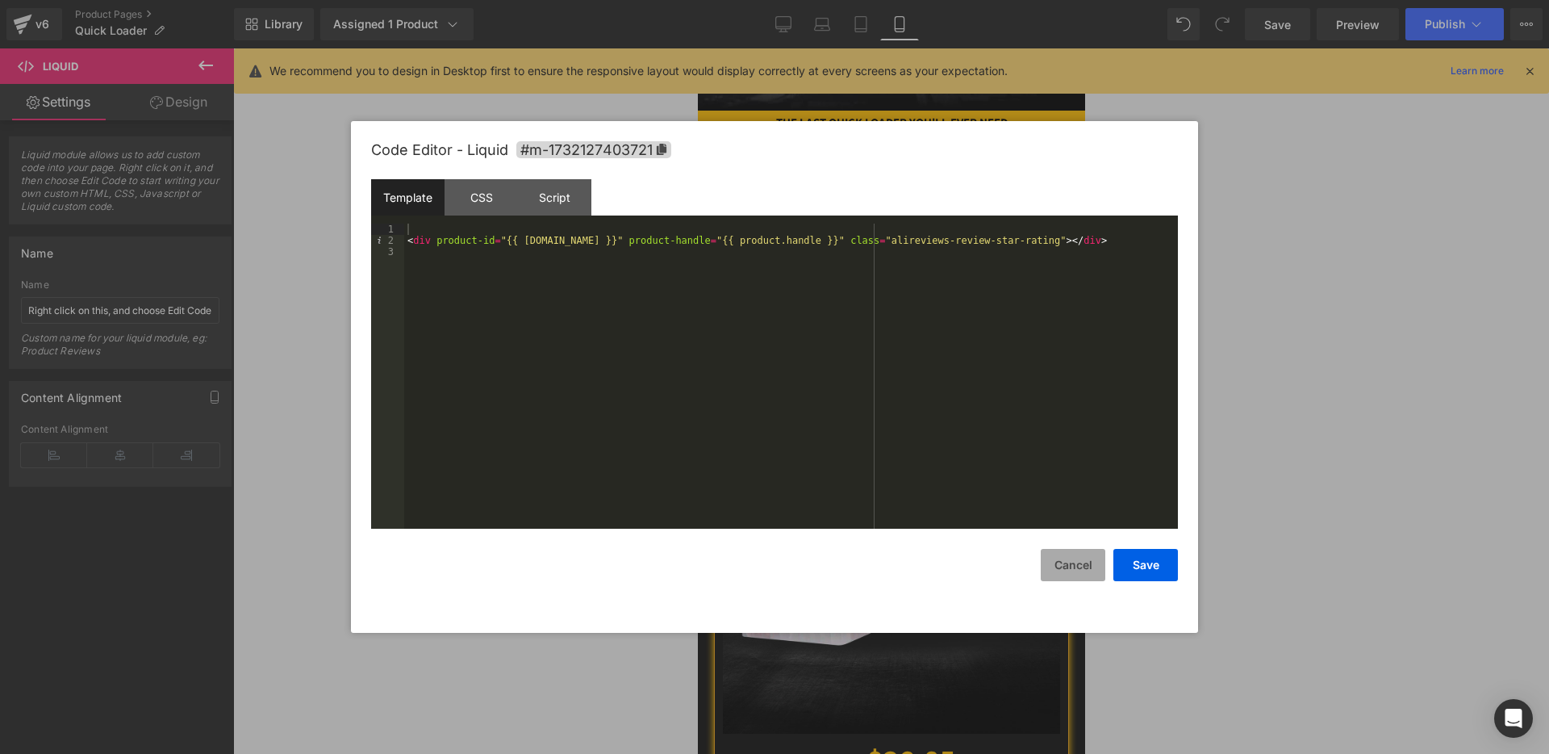
click at [1087, 550] on button "Cancel" at bounding box center [1073, 565] width 65 height 32
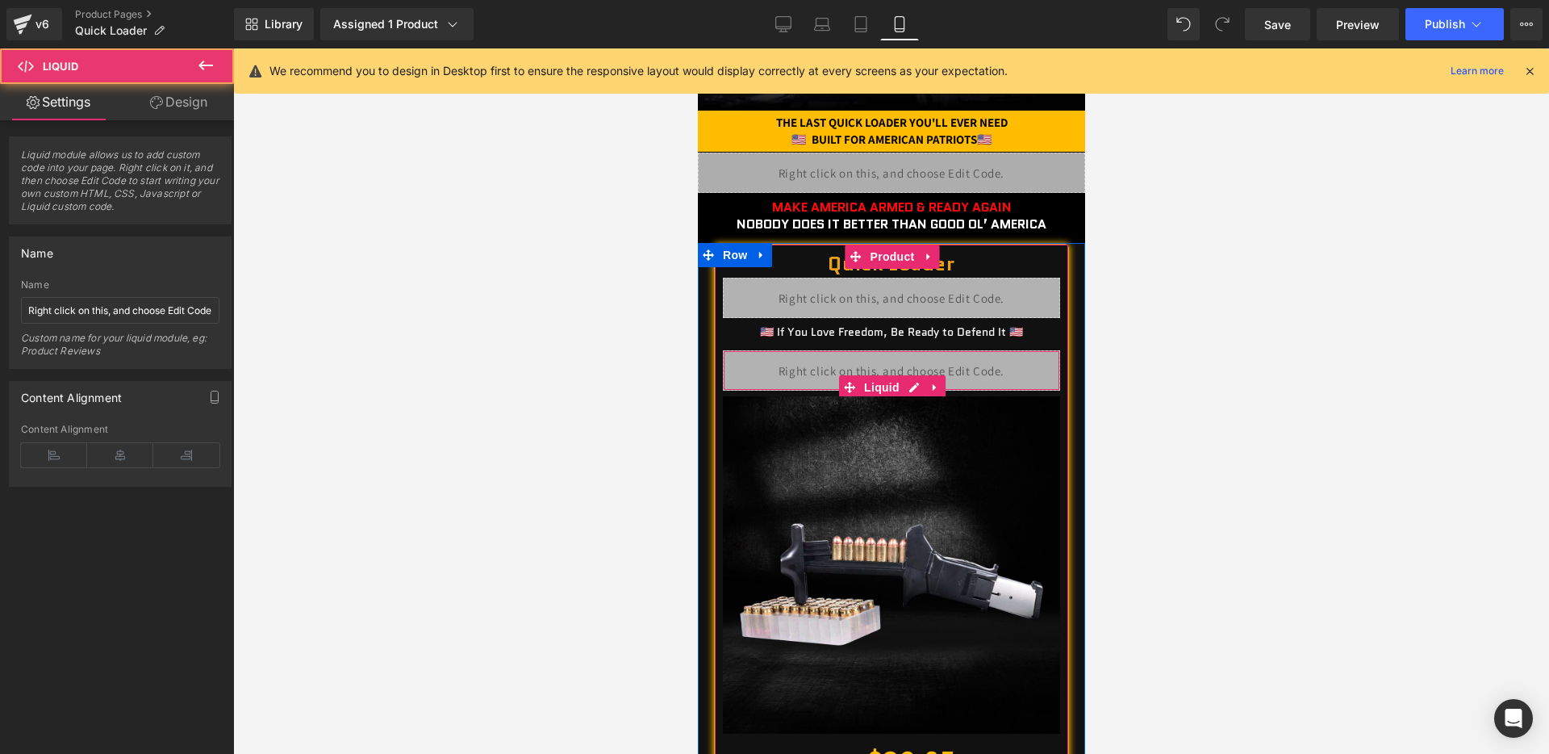
click at [879, 372] on div "Liquid" at bounding box center [890, 370] width 337 height 40
click at [907, 383] on div "Liquid" at bounding box center [890, 370] width 337 height 40
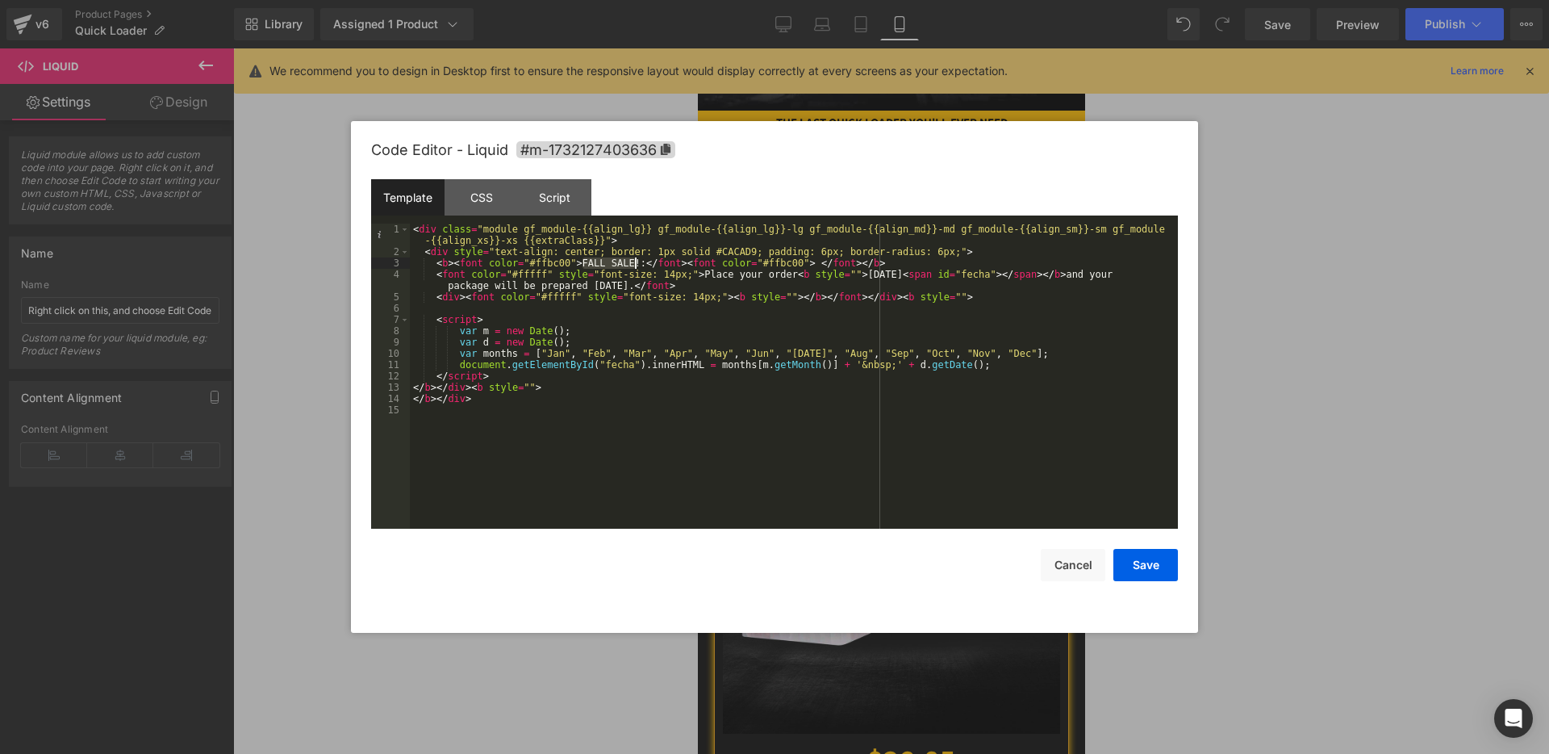
drag, startPoint x: 583, startPoint y: 263, endPoint x: 636, endPoint y: 263, distance: 52.5
click at [636, 263] on div "< div class = "module gf_module-{{align_lg}} gf_module-{{align_lg}}-lg gf_modul…" at bounding box center [794, 393] width 768 height 339
click at [1124, 552] on button "Save" at bounding box center [1146, 565] width 65 height 32
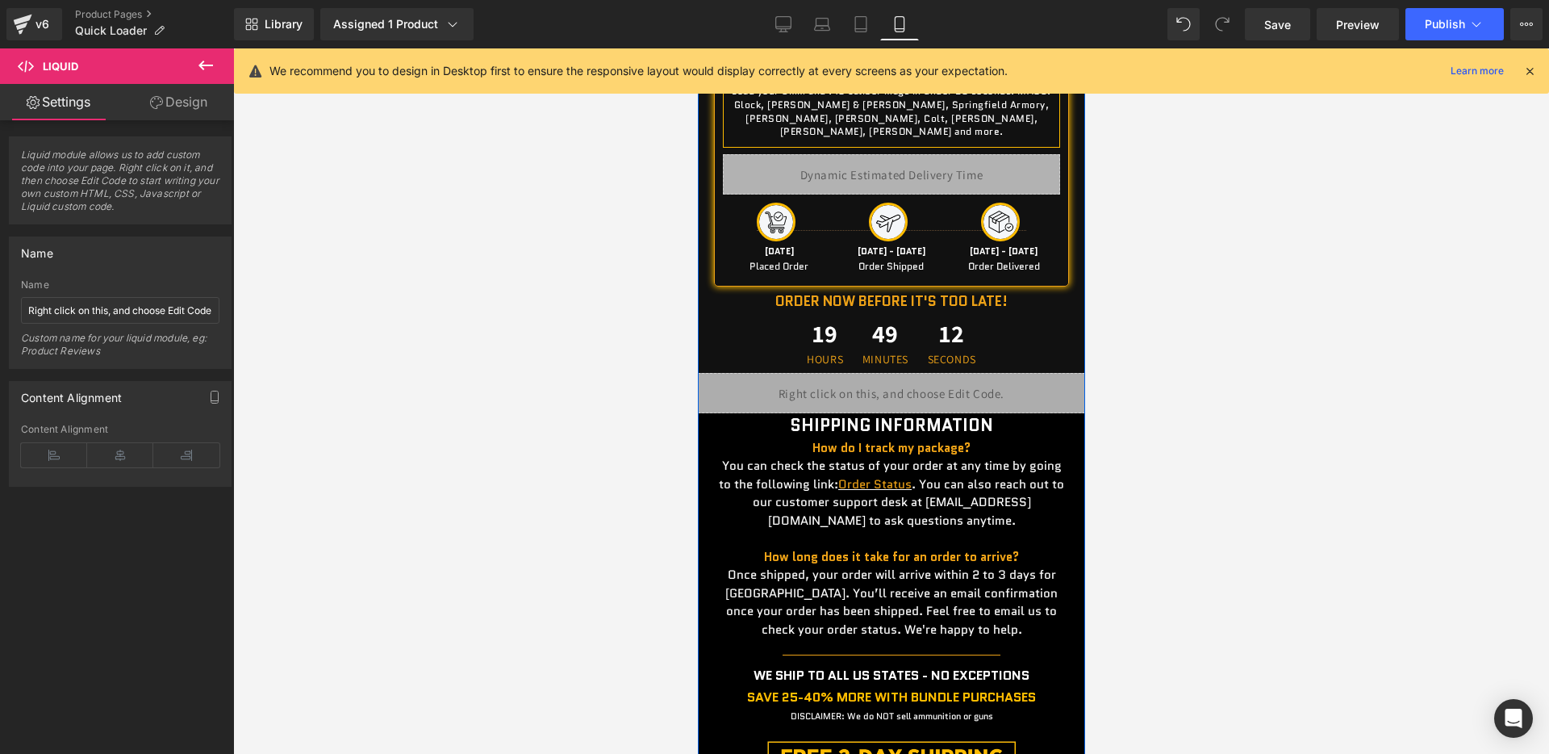
scroll to position [1702, 0]
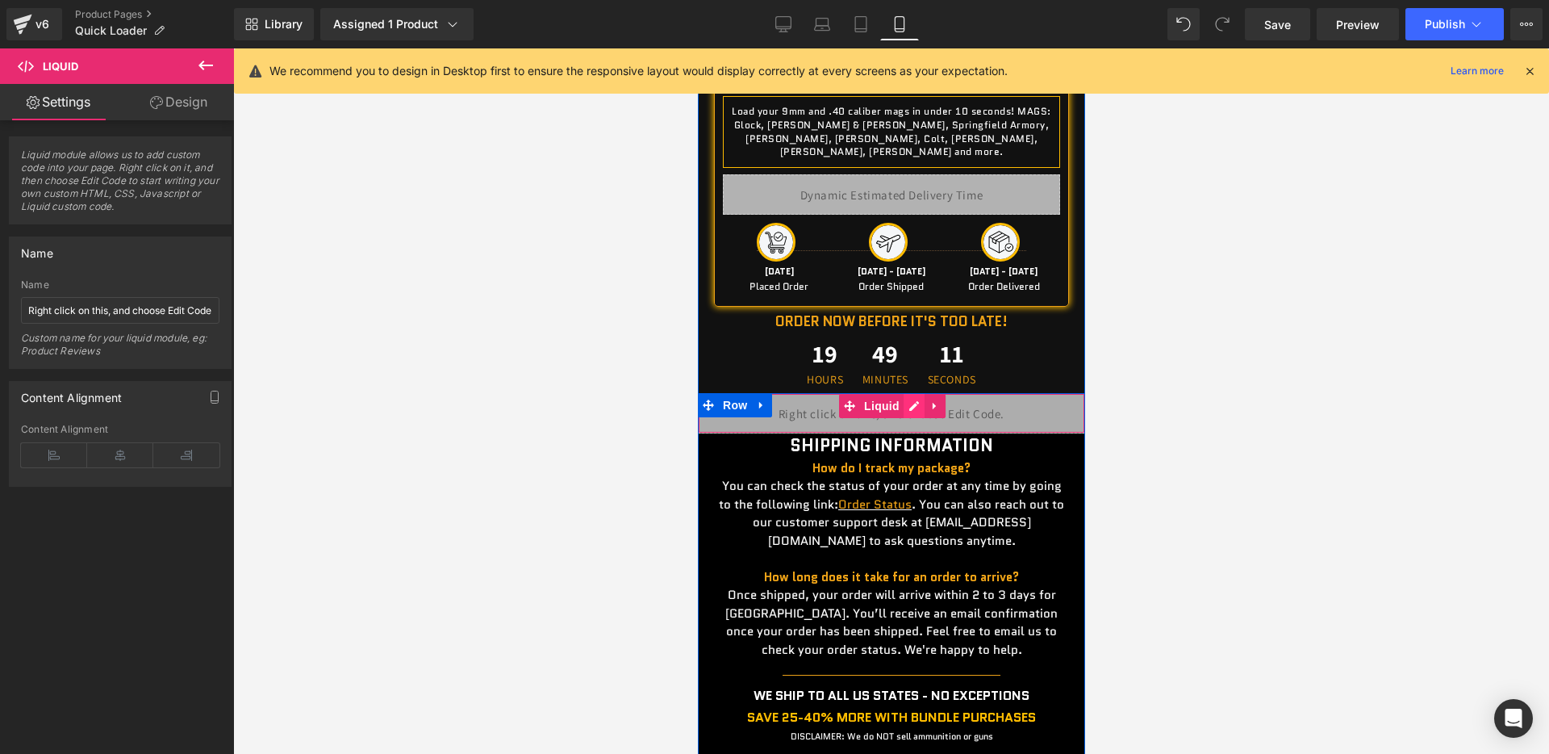
click at [903, 395] on div "Liquid" at bounding box center [890, 413] width 387 height 40
click at [908, 396] on div "Liquid" at bounding box center [890, 413] width 387 height 40
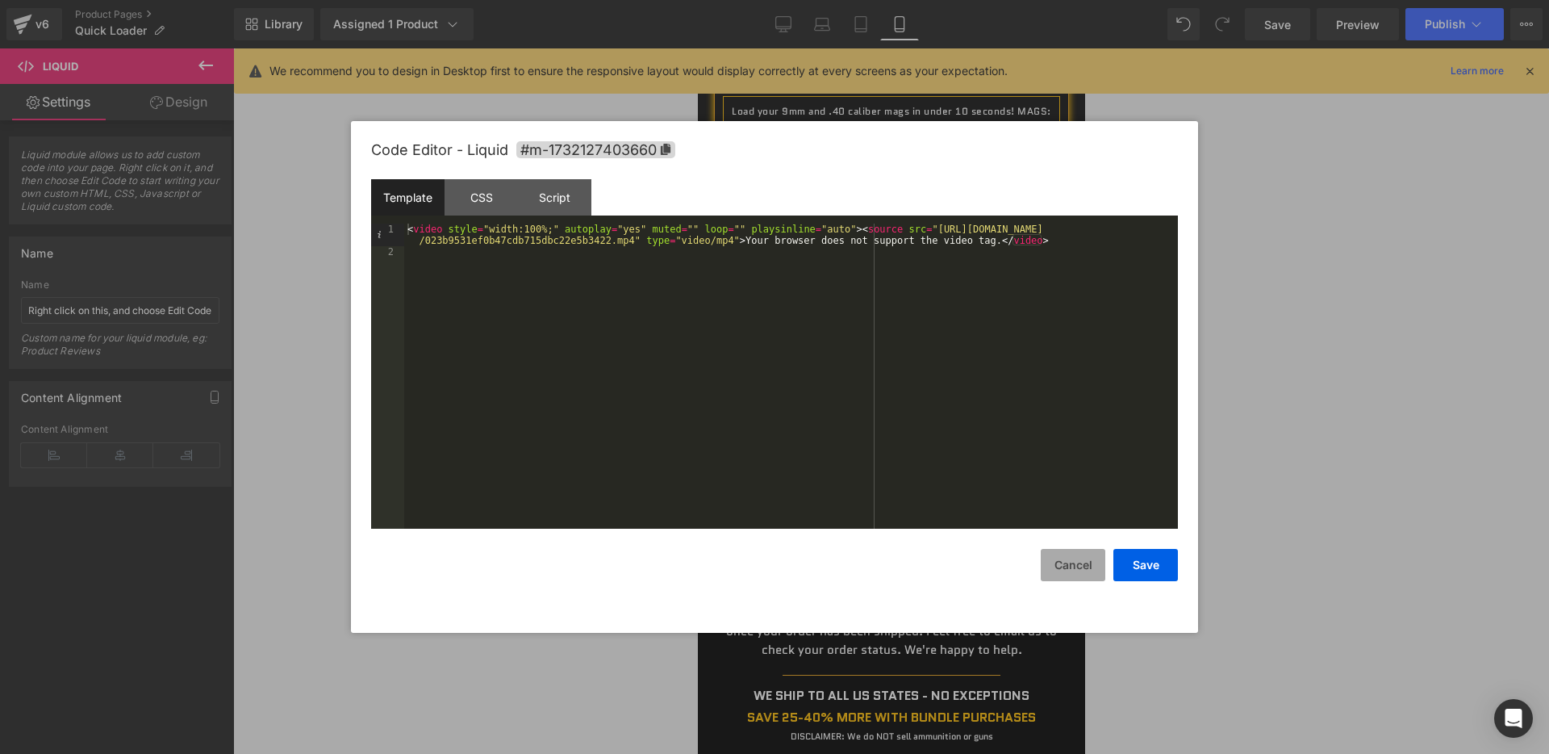
drag, startPoint x: 1060, startPoint y: 574, endPoint x: 349, endPoint y: 525, distance: 712.6
click at [1060, 574] on button "Cancel" at bounding box center [1073, 565] width 65 height 32
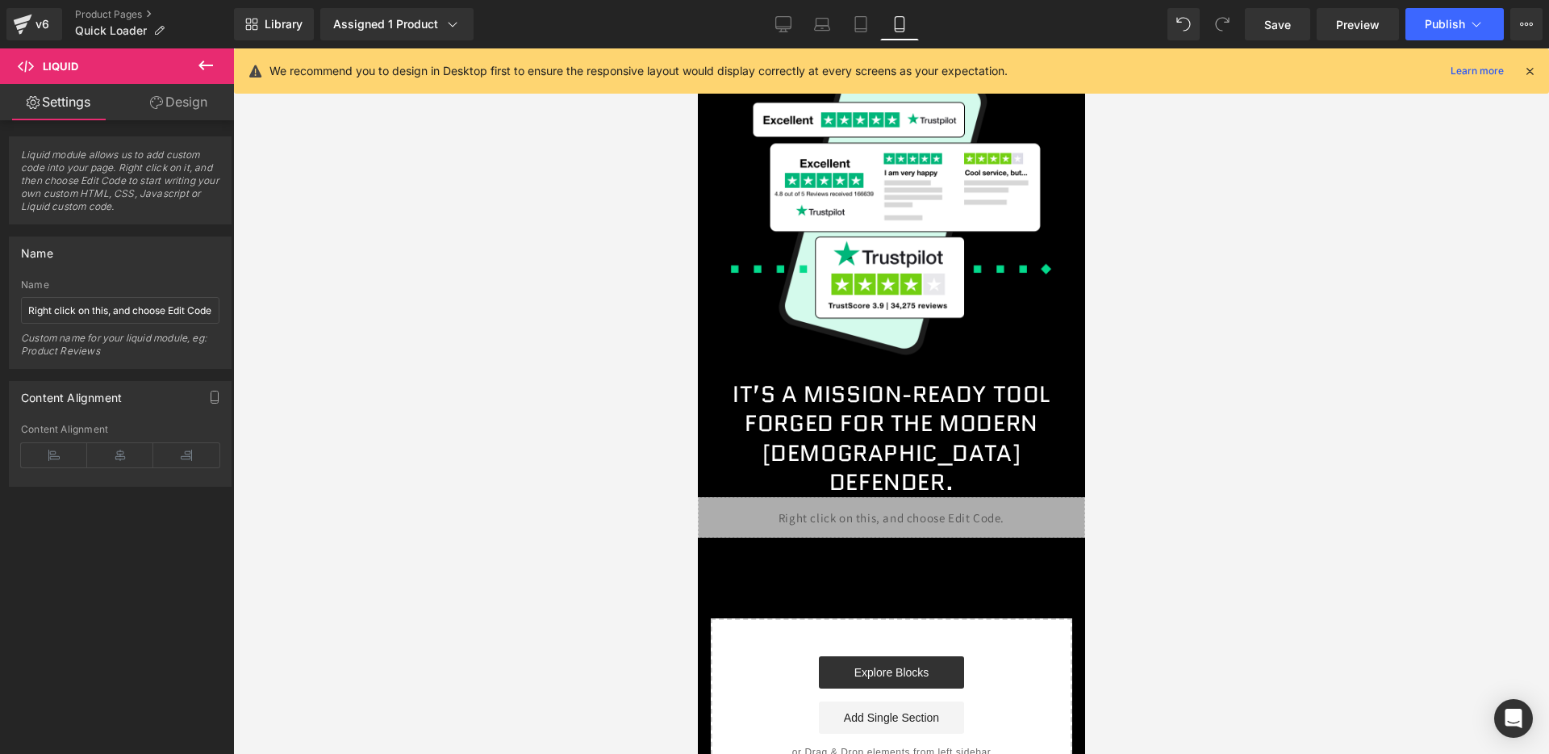
scroll to position [6229, 0]
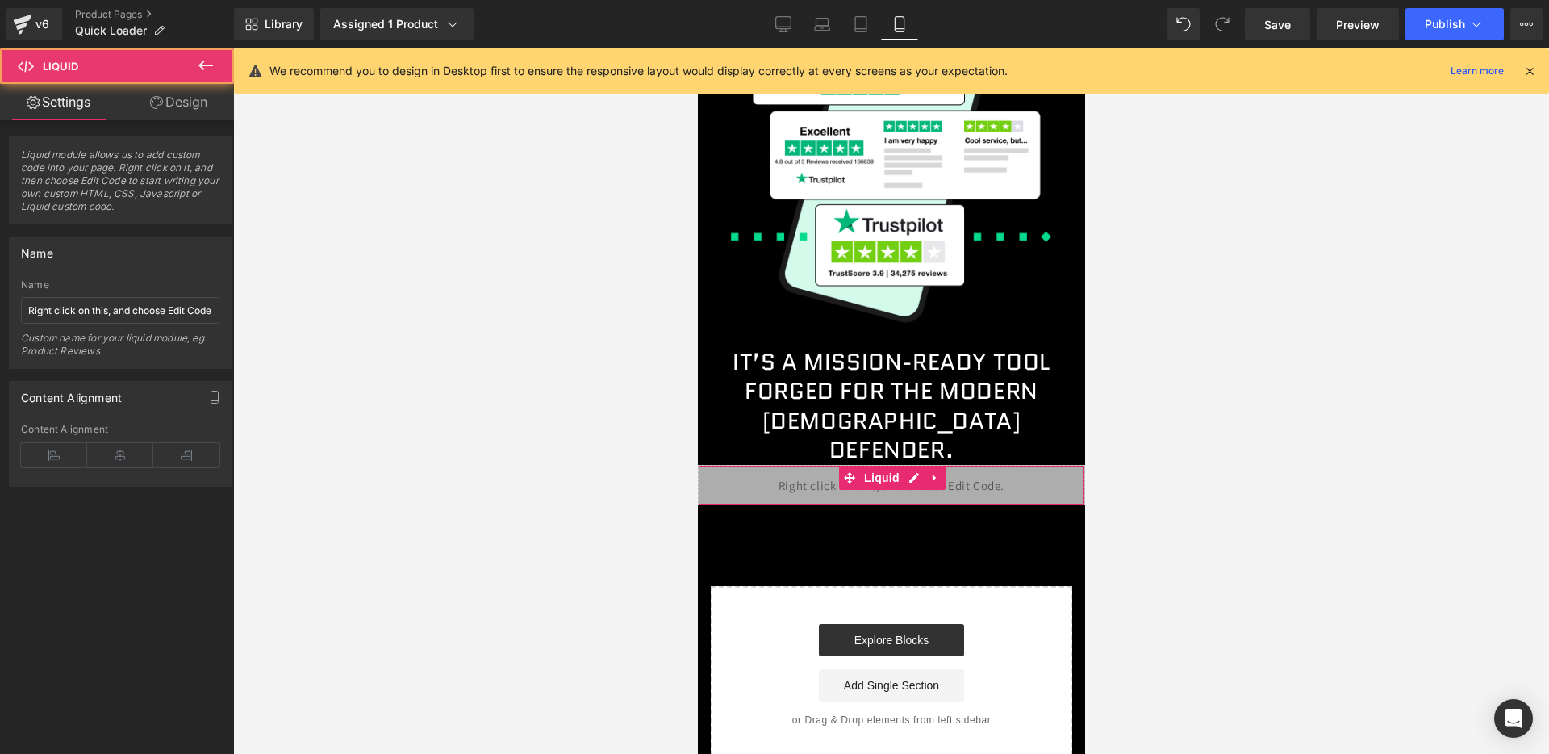
click at [905, 465] on div "Liquid" at bounding box center [890, 485] width 387 height 40
click at [907, 465] on div "Liquid" at bounding box center [890, 485] width 387 height 40
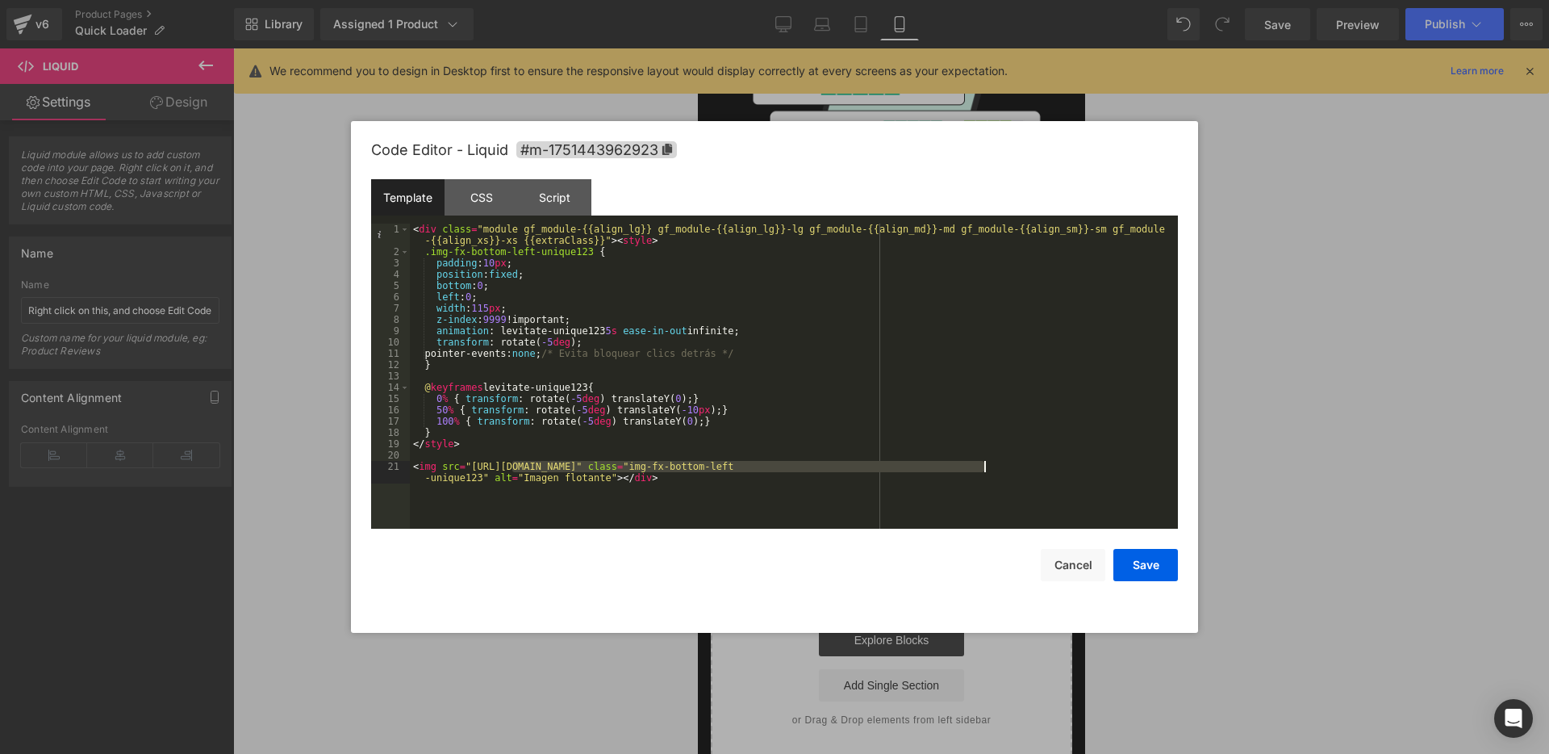
drag, startPoint x: 515, startPoint y: 465, endPoint x: 984, endPoint y: 464, distance: 468.9
click at [984, 464] on div "< div class = "module gf_module-{{align_lg}} gf_module-{{align_lg}}-lg gf_modul…" at bounding box center [794, 399] width 768 height 350
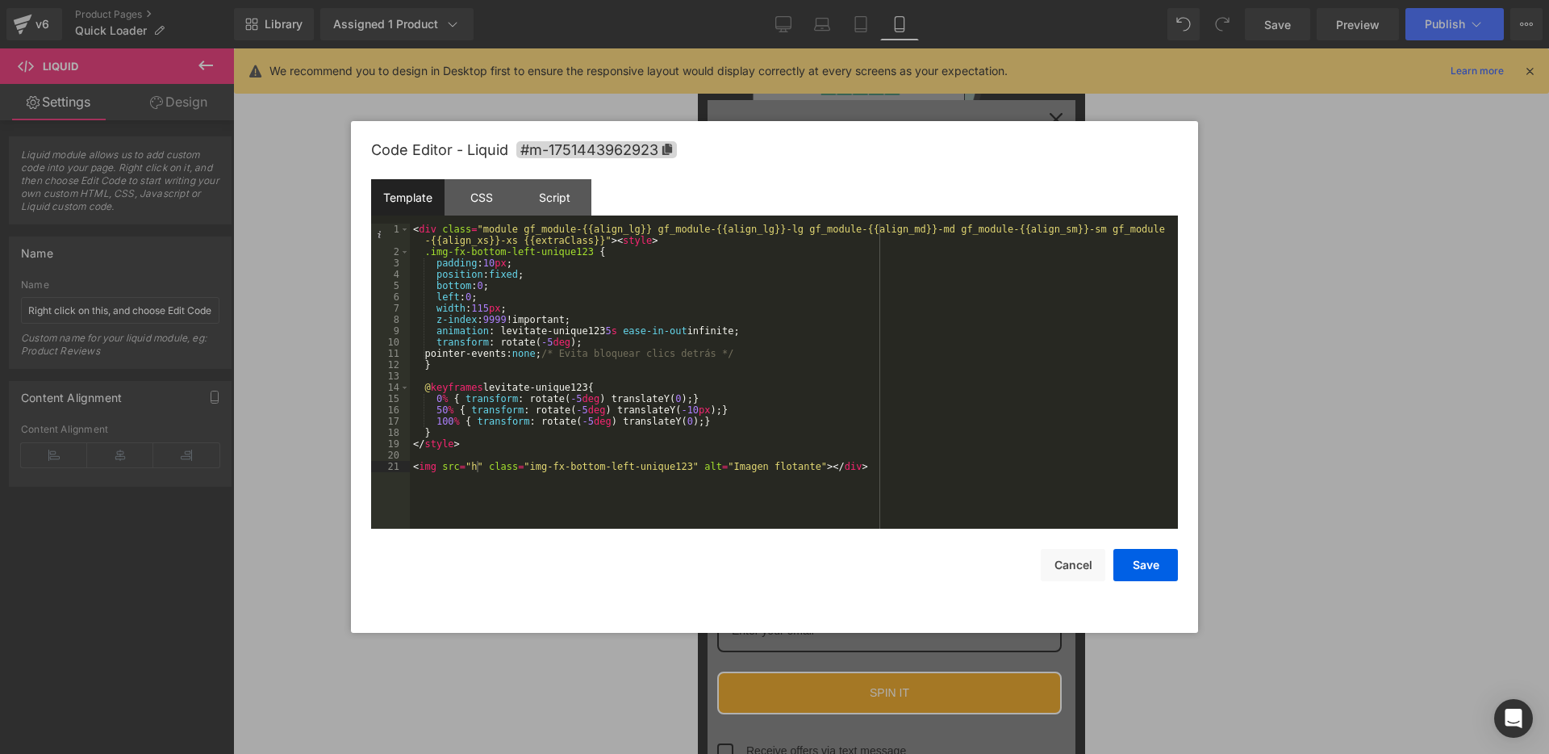
click at [476, 464] on div "< div class = "module gf_module-{{align_lg}} gf_module-{{align_lg}}-lg gf_modul…" at bounding box center [794, 393] width 768 height 339
click at [1123, 576] on button "Save" at bounding box center [1146, 565] width 65 height 32
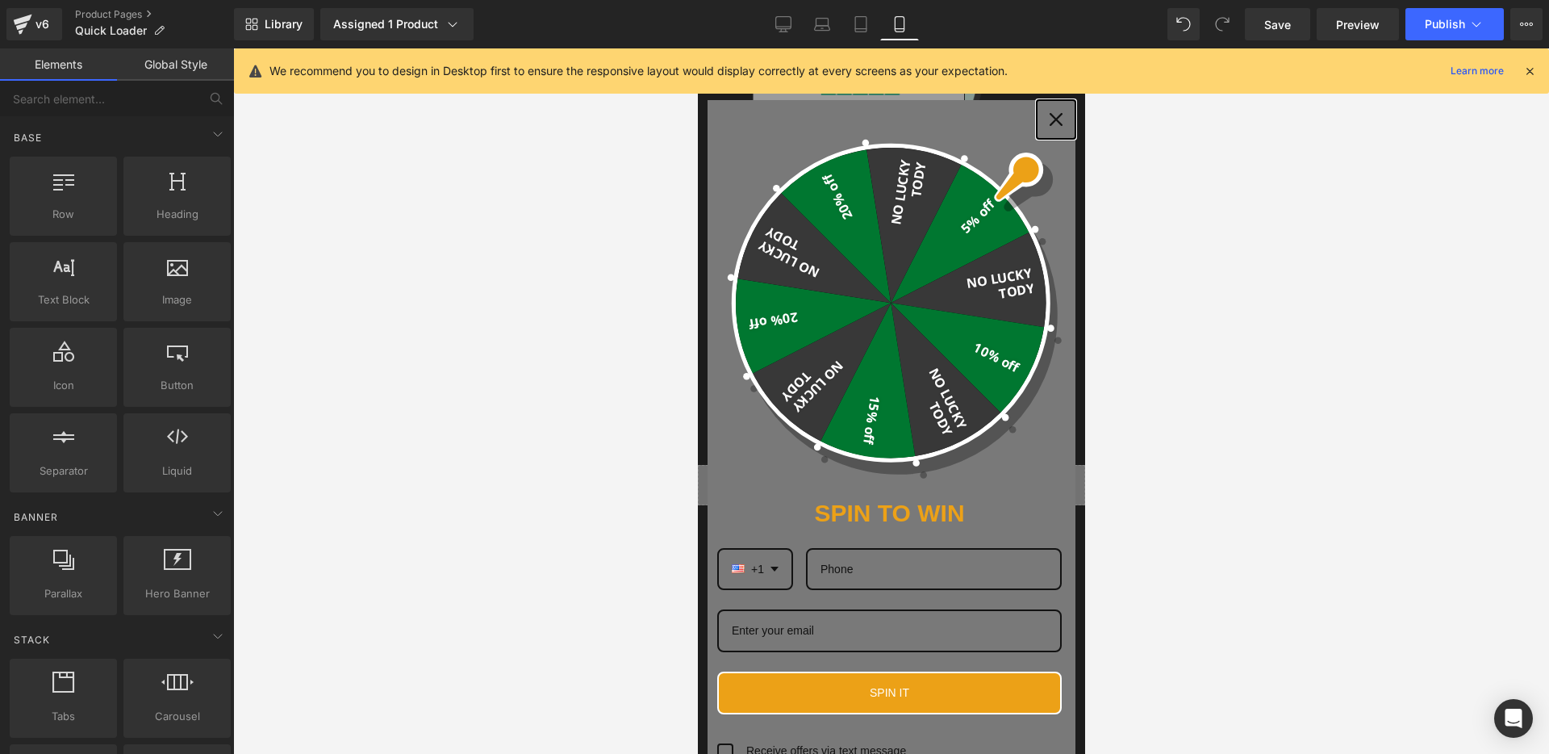
click at [1063, 115] on div "Close" at bounding box center [1056, 120] width 26 height 26
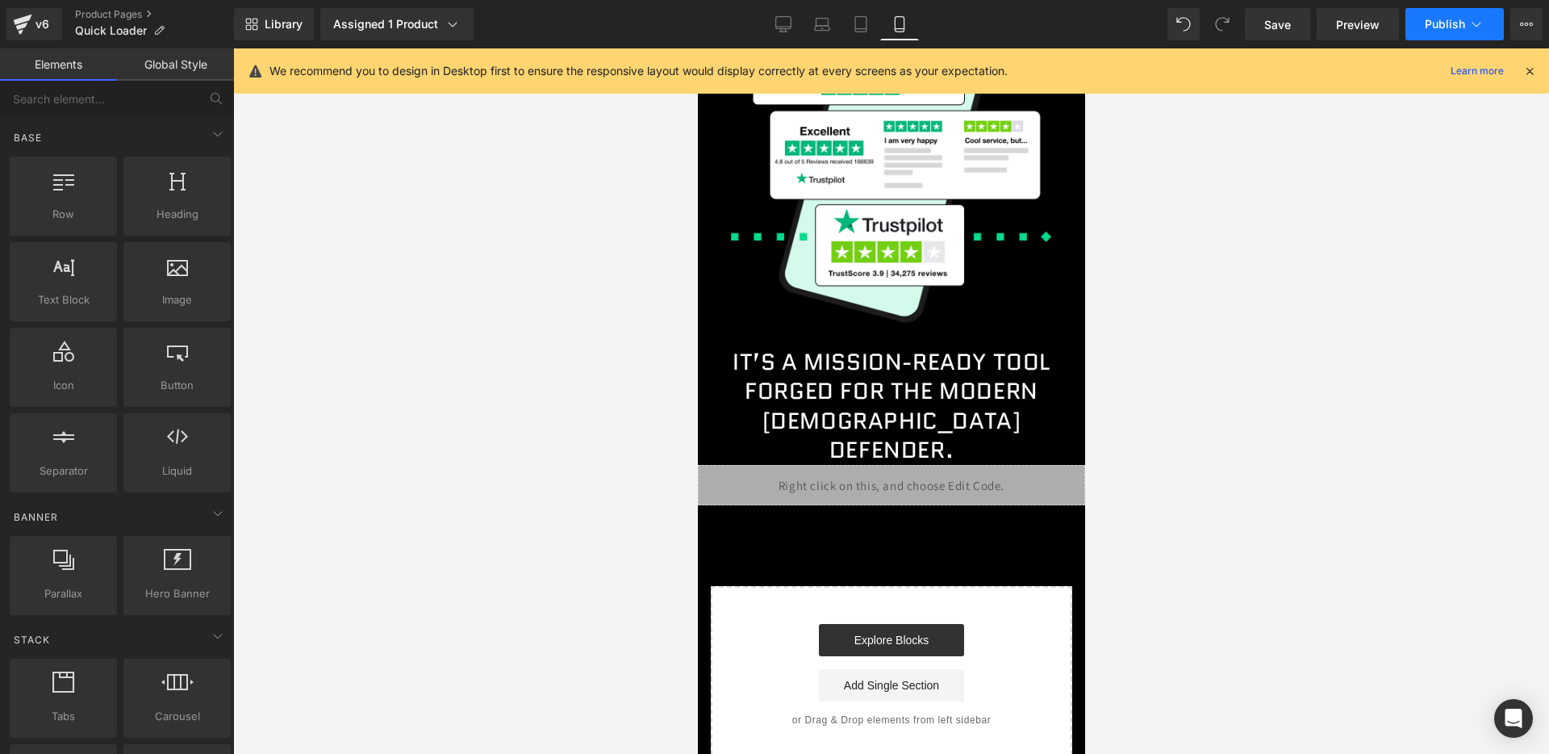
click at [1417, 28] on button "Publish" at bounding box center [1455, 24] width 98 height 32
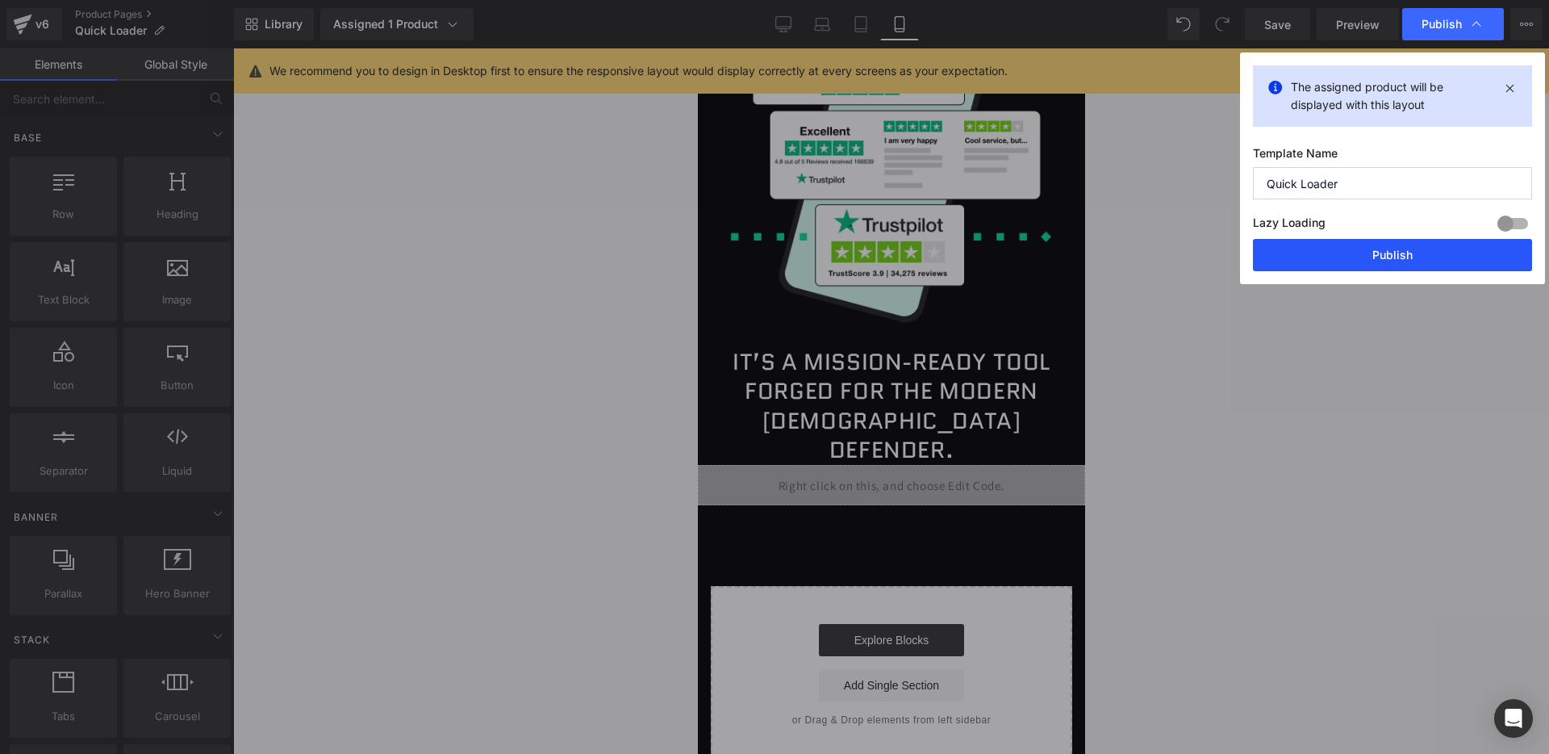
click at [1351, 245] on button "Publish" at bounding box center [1392, 255] width 279 height 32
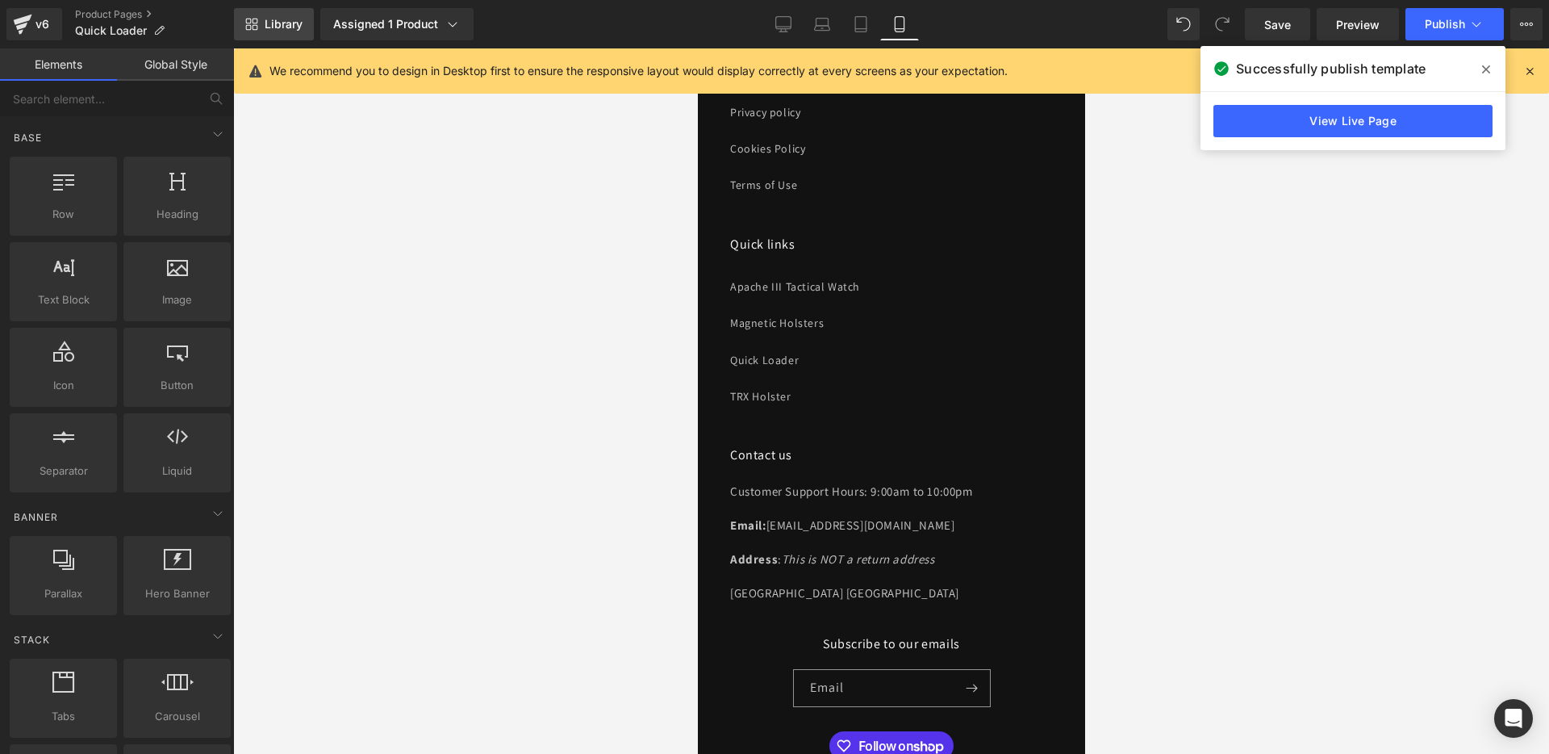
scroll to position [7160, 0]
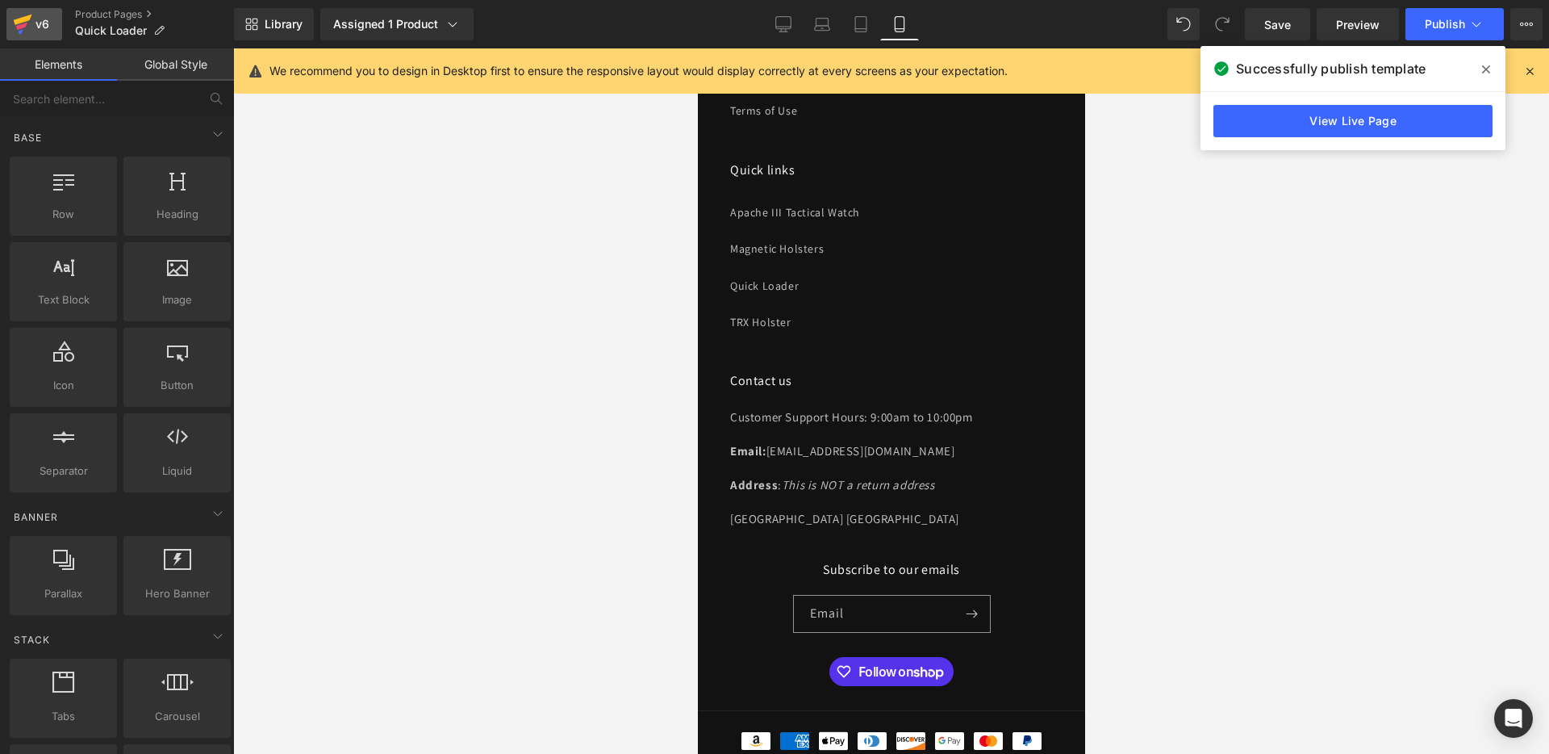
click at [32, 23] on div "v6" at bounding box center [42, 24] width 20 height 21
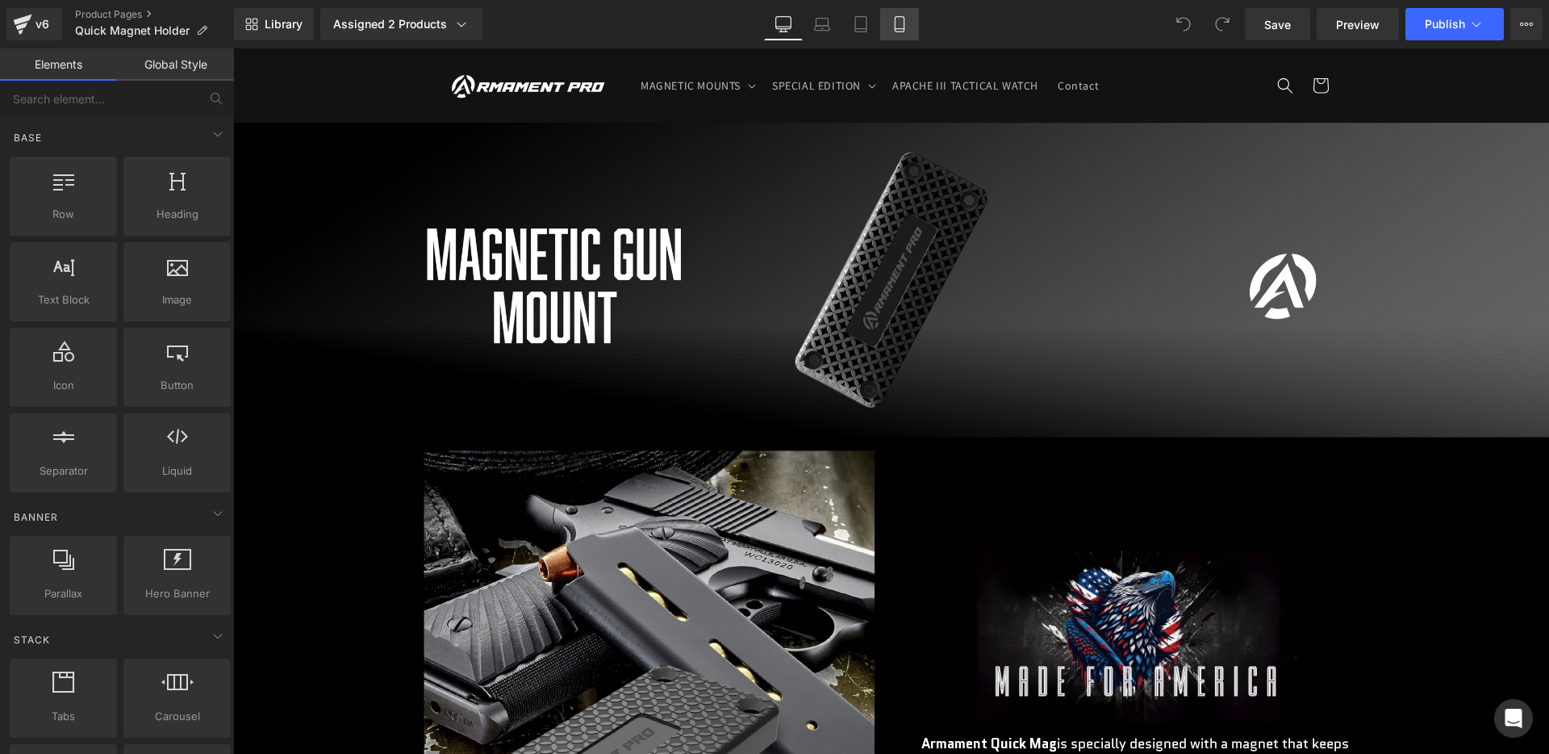
click at [899, 27] on icon at bounding box center [900, 24] width 16 height 16
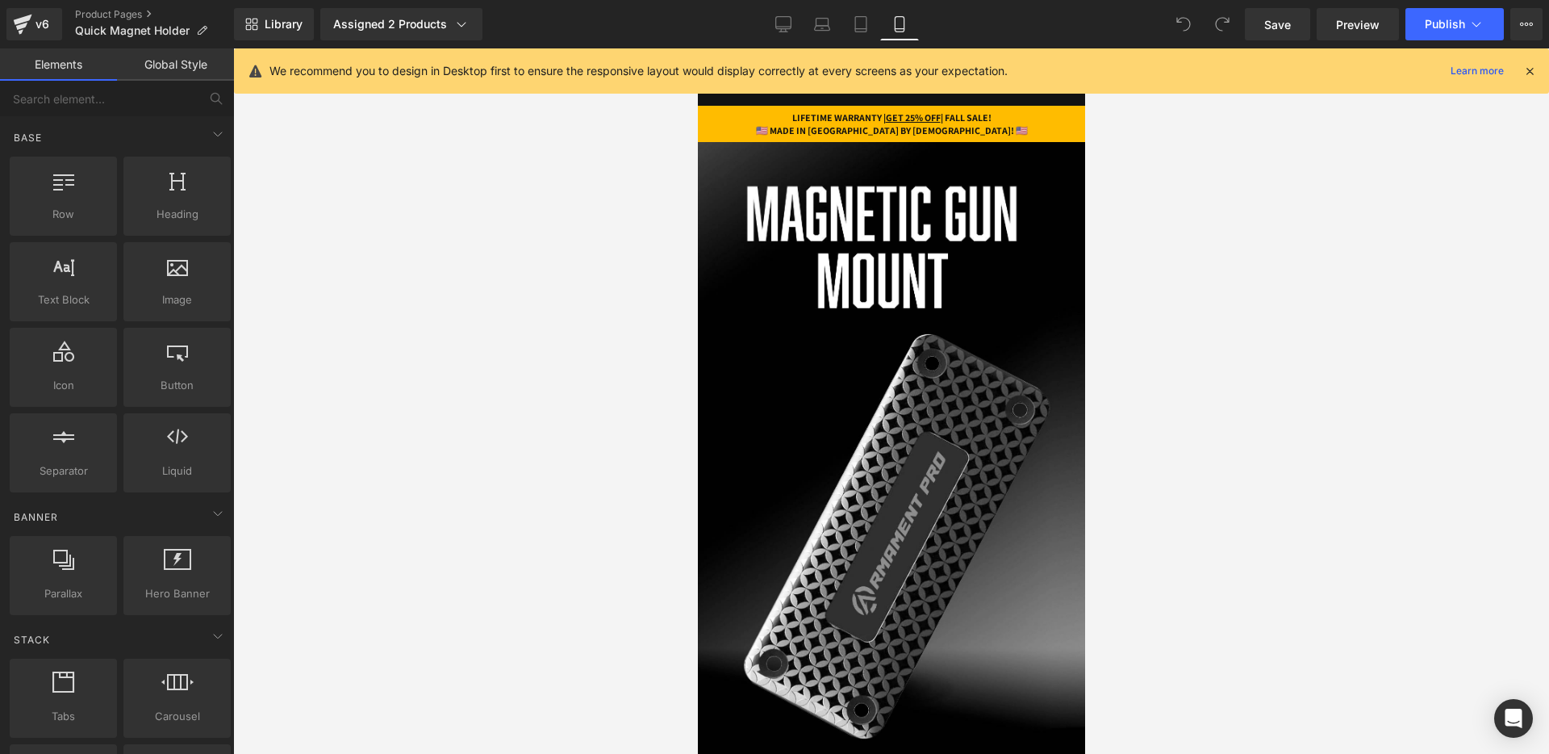
click at [961, 114] on div "LIFETIME WARRANTY | GET 25% OFF | FALL SALE! 🇺🇸 MADE IN AMERICA BY AMERICANS! 🇺…" at bounding box center [890, 123] width 363 height 25
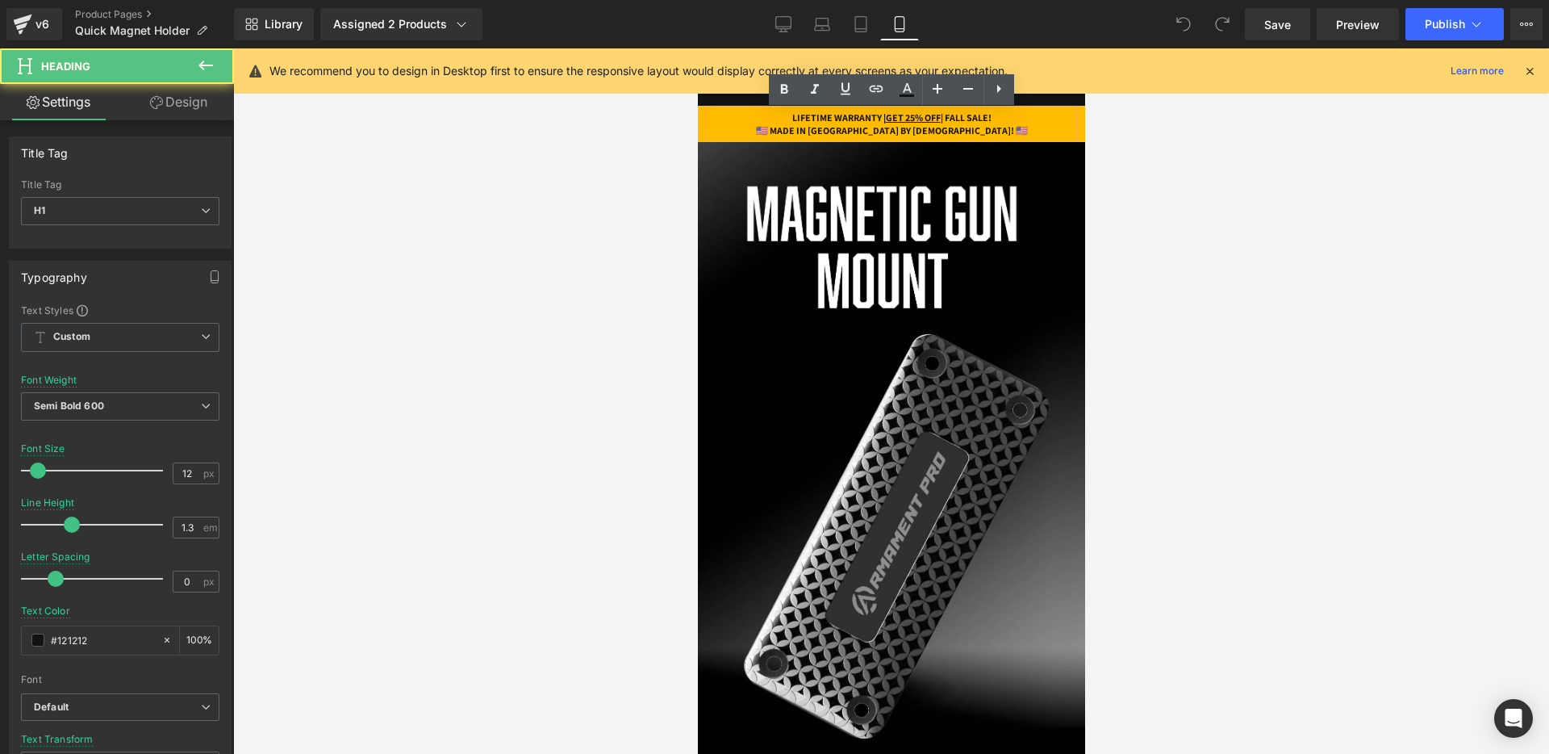
click at [956, 116] on h1 "LIFETIME WARRANTY | GET 25% OFF | FALL SALE!" at bounding box center [890, 117] width 363 height 13
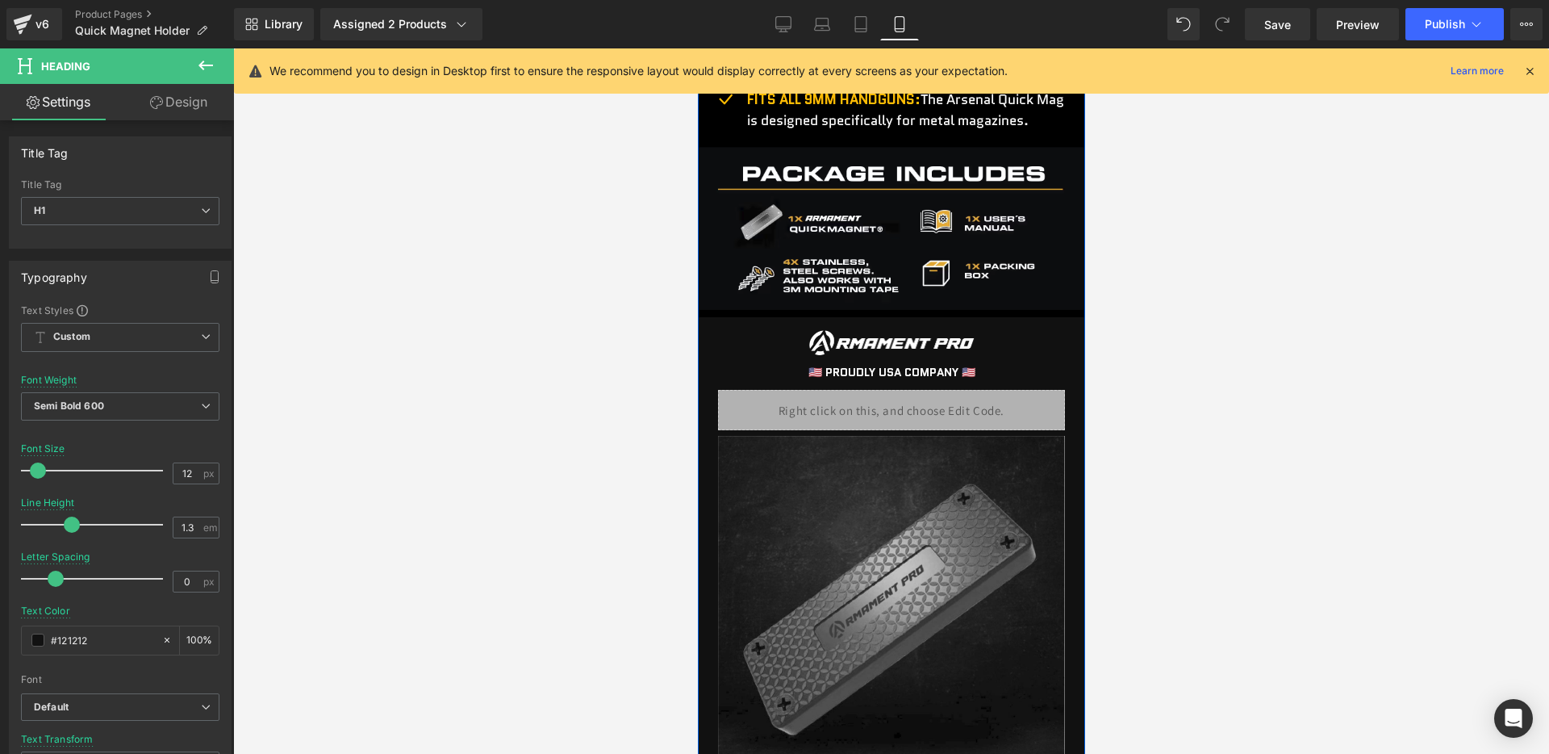
scroll to position [2303, 0]
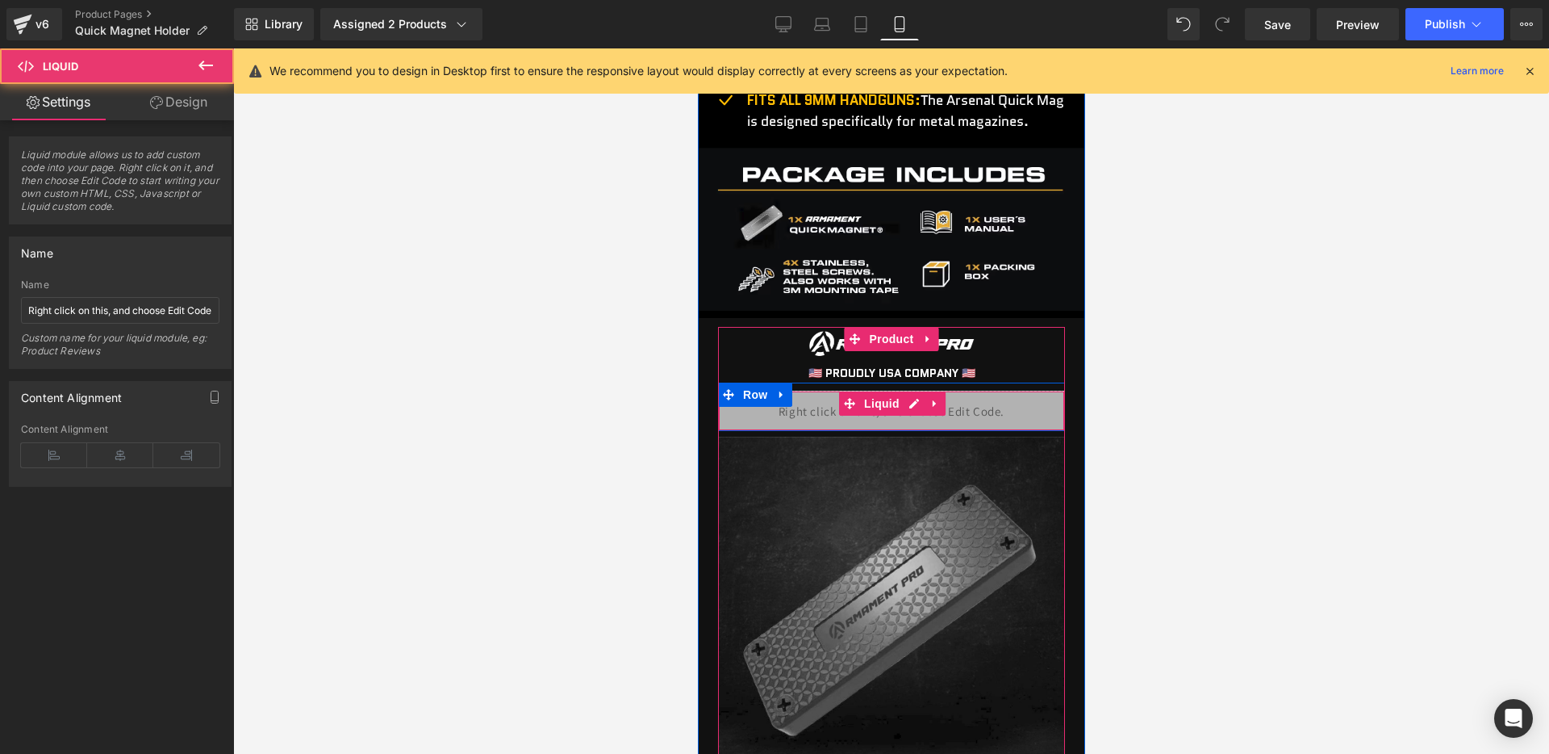
click at [876, 417] on div "Liquid" at bounding box center [890, 411] width 347 height 40
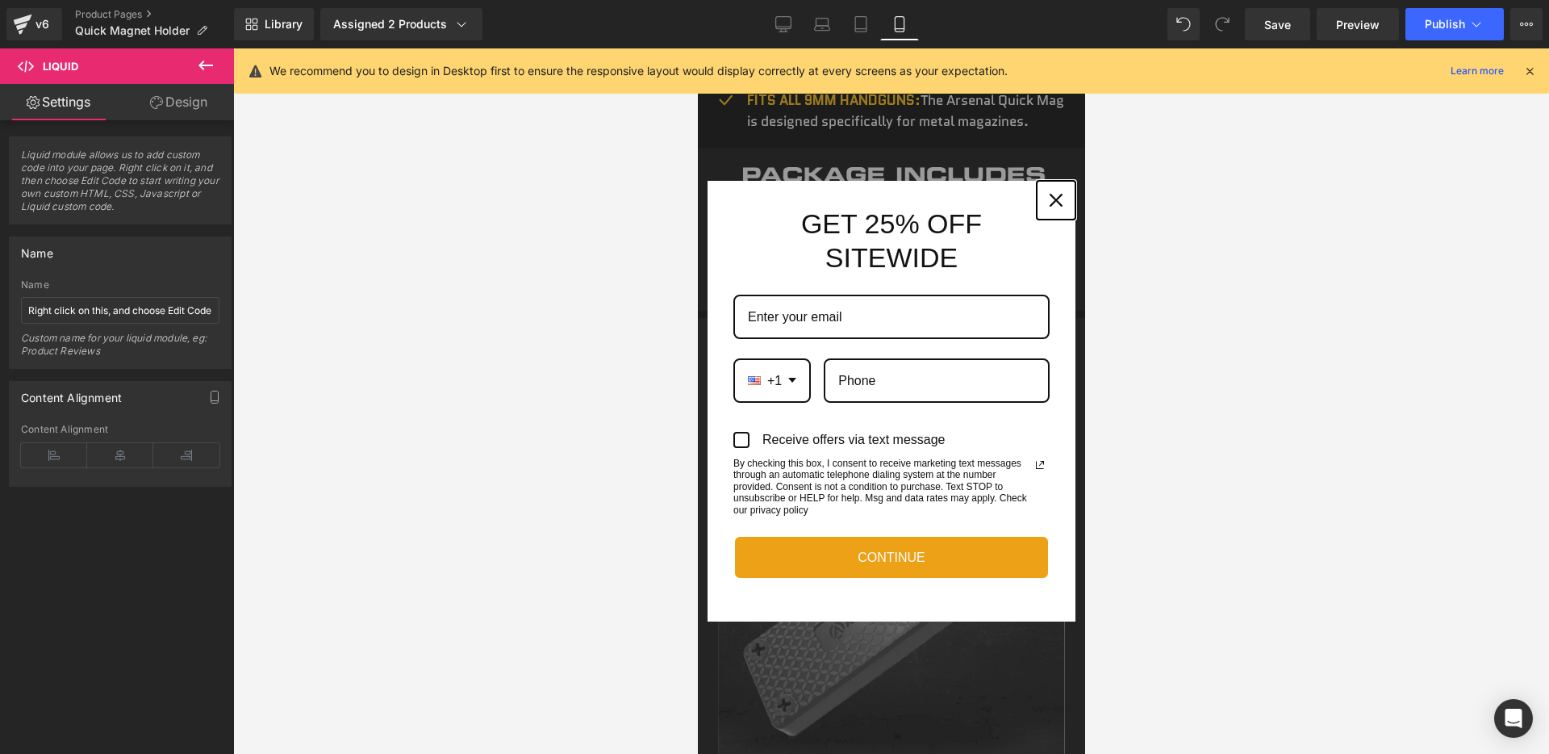
click at [1064, 199] on div "Close" at bounding box center [1056, 200] width 26 height 26
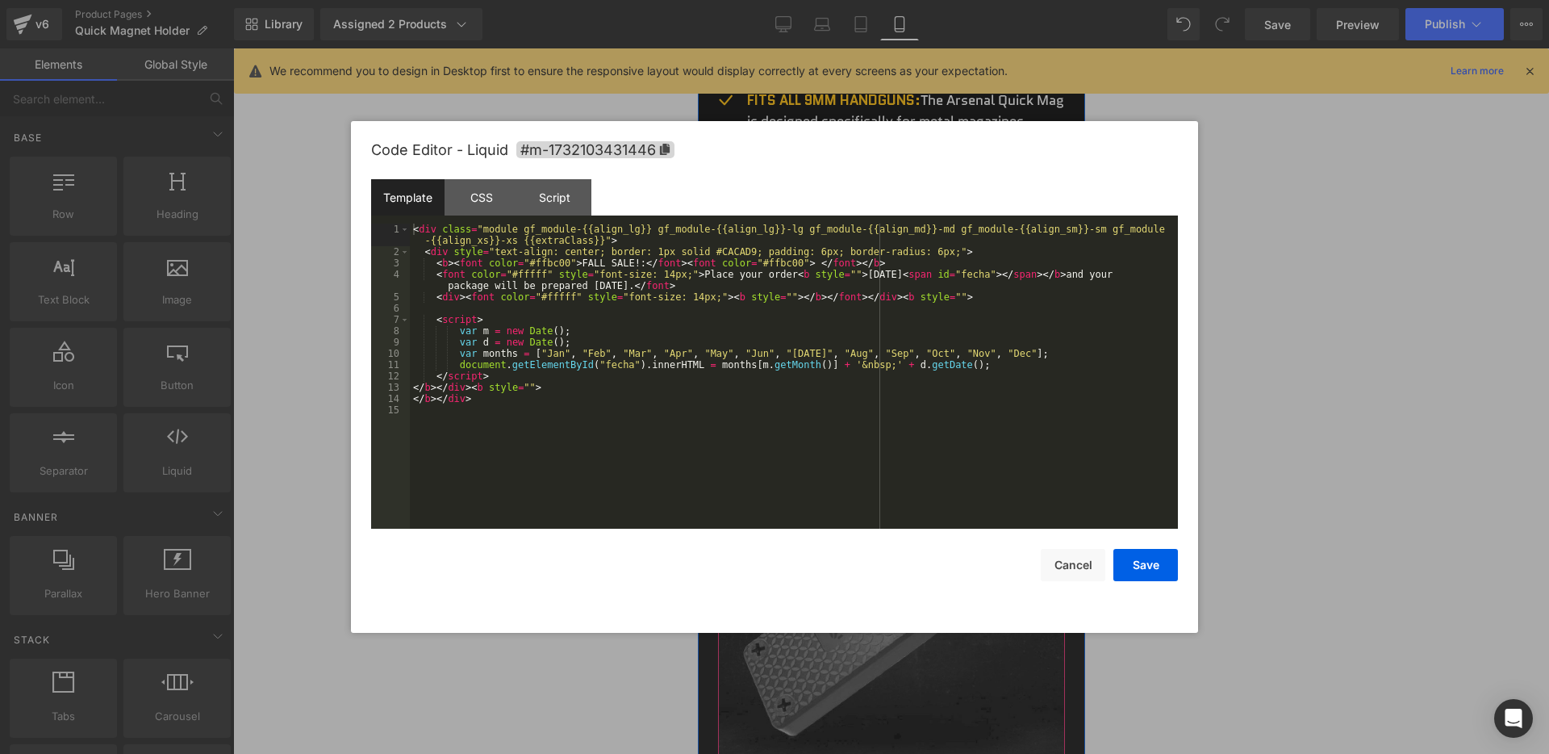
click at [901, 408] on div "Liquid" at bounding box center [890, 411] width 347 height 40
click at [589, 261] on div "< div class = "module gf_module-{{align_lg}} gf_module-{{align_lg}}-lg gf_modul…" at bounding box center [794, 393] width 768 height 339
click at [1135, 562] on button "Save" at bounding box center [1146, 565] width 65 height 32
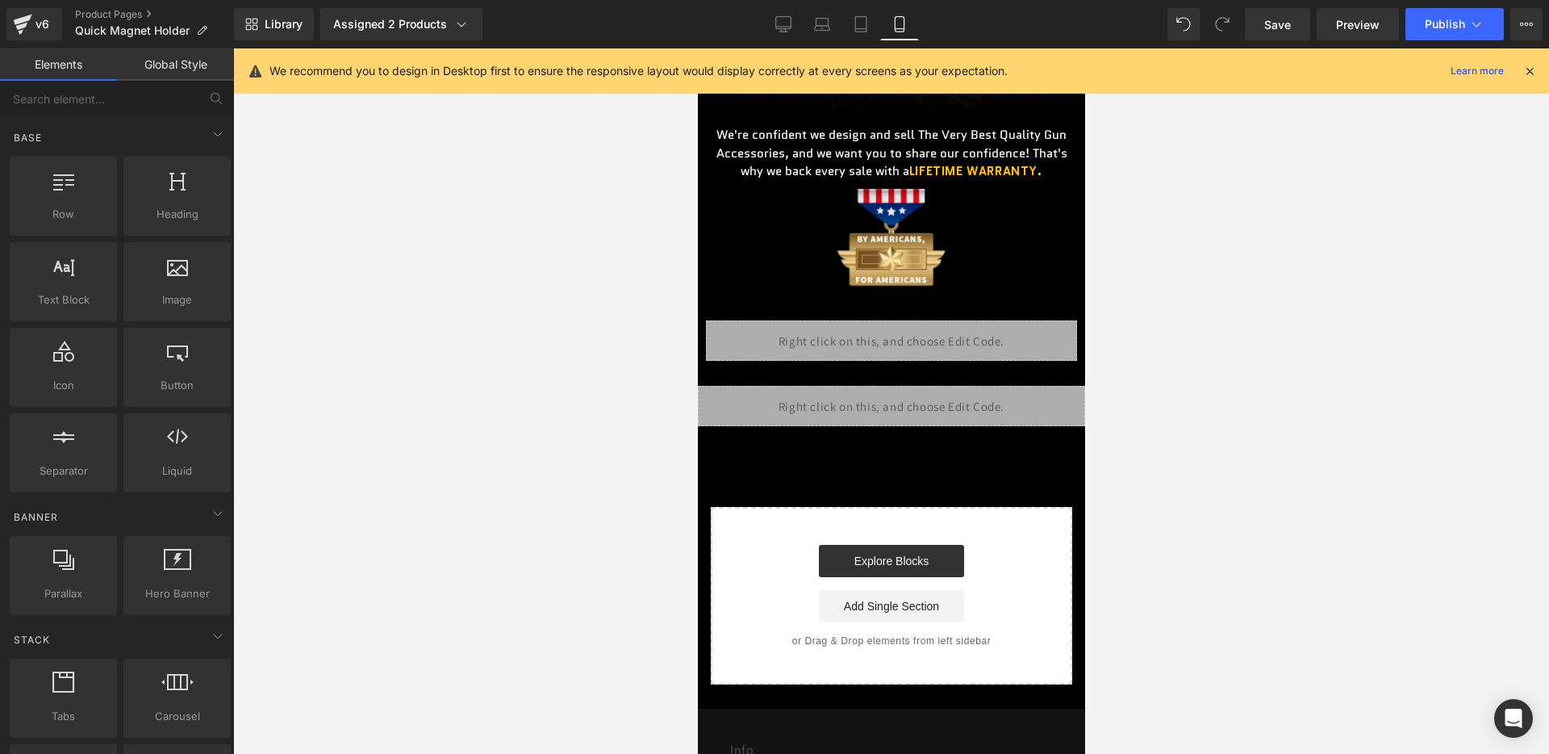
scroll to position [4635, 0]
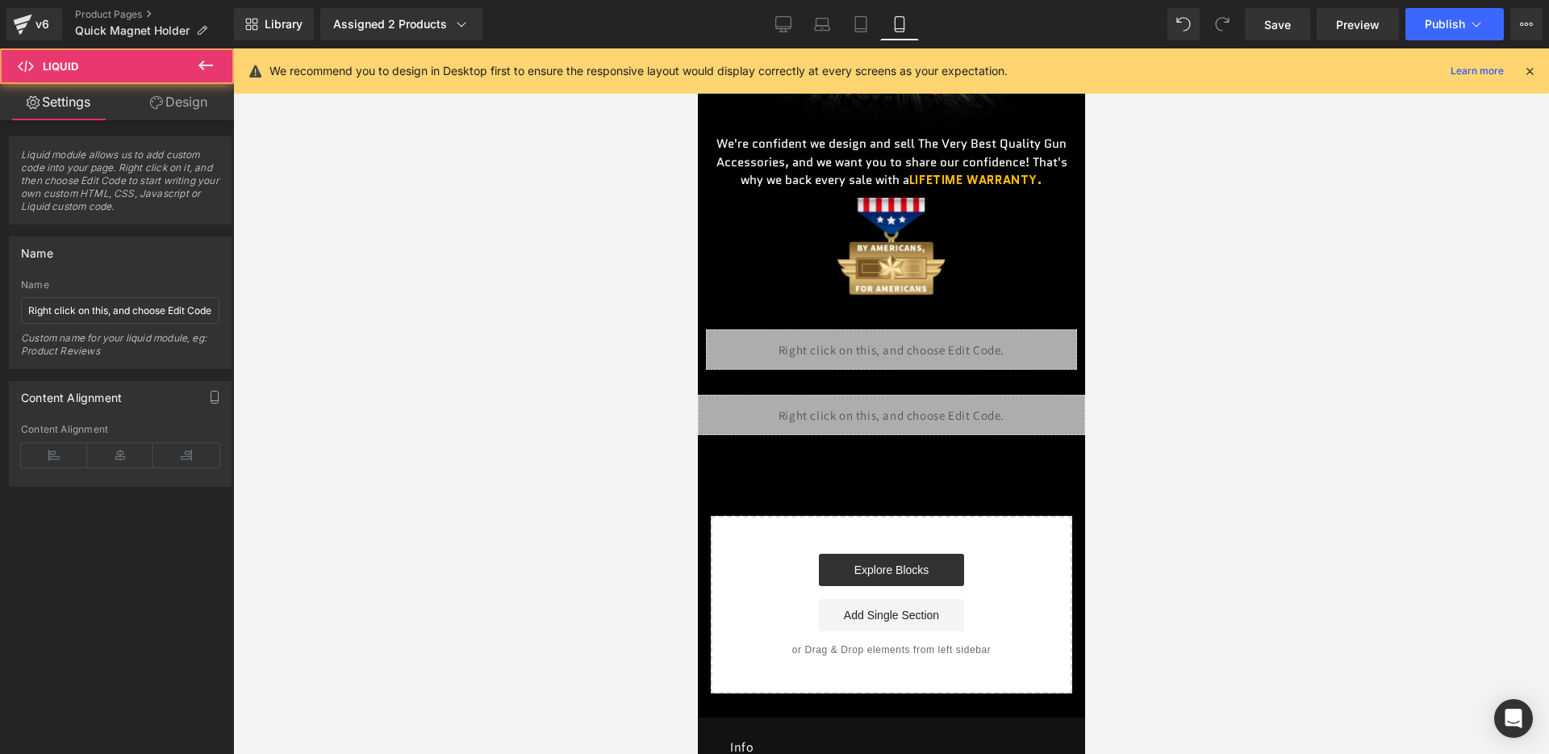
click at [918, 428] on div "Liquid" at bounding box center [890, 415] width 387 height 40
click at [914, 408] on div "Liquid" at bounding box center [890, 415] width 387 height 40
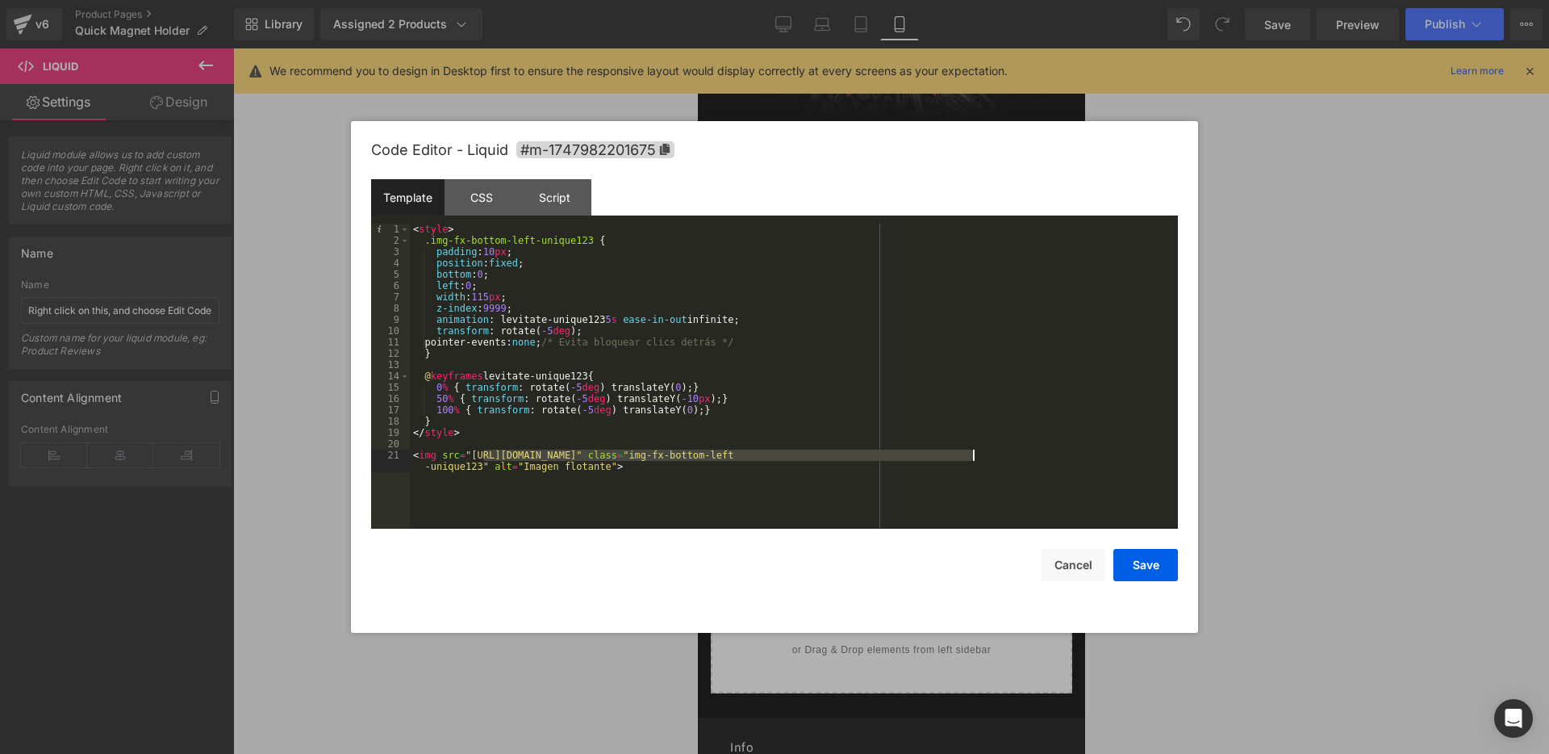
drag, startPoint x: 482, startPoint y: 456, endPoint x: 976, endPoint y: 458, distance: 493.9
click at [976, 458] on div "< style > .img-fx-bottom-left-unique123 { padding : 10 px ; position : fixed ; …" at bounding box center [794, 393] width 768 height 339
click at [1144, 556] on button "Save" at bounding box center [1146, 565] width 65 height 32
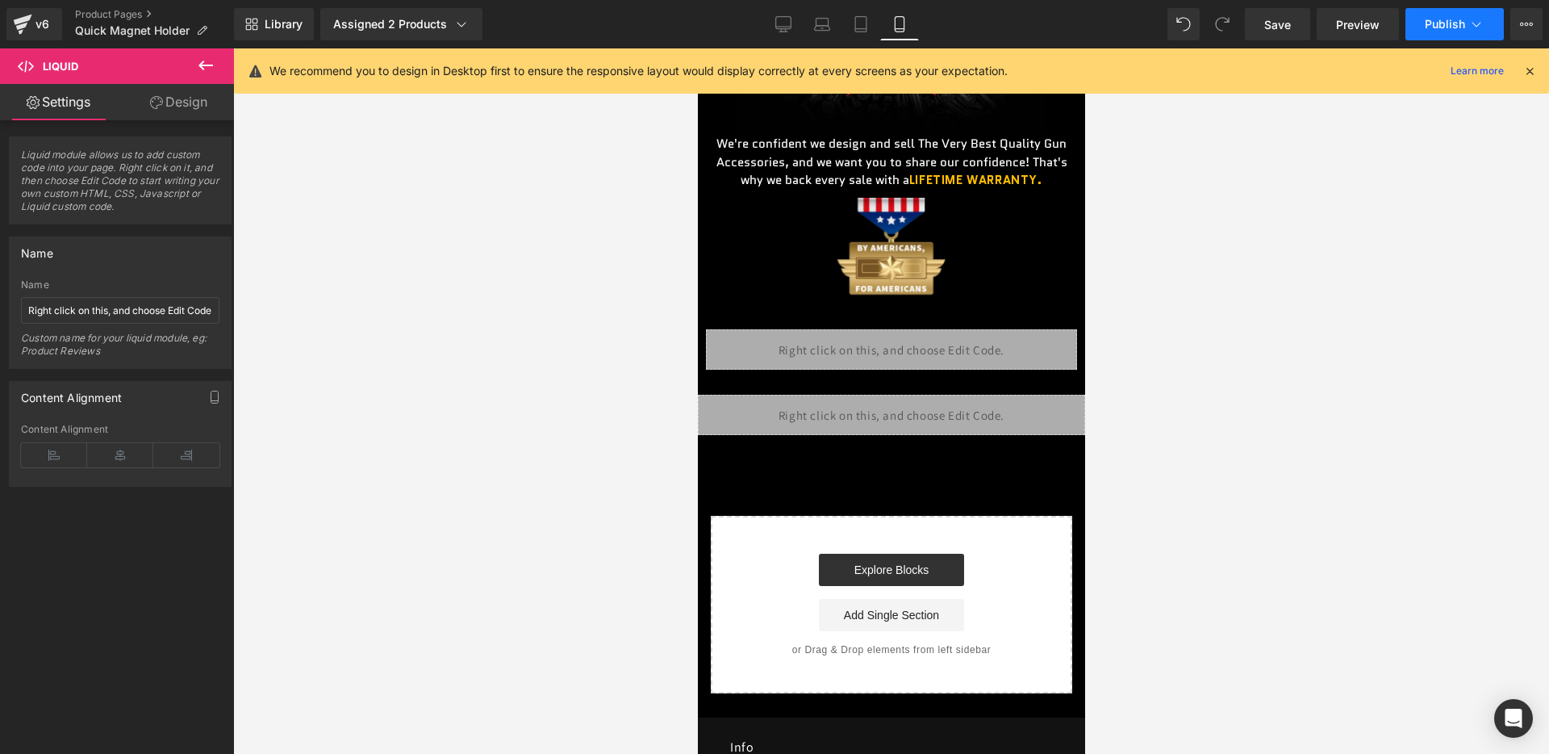
click at [1416, 19] on button "Publish" at bounding box center [1455, 24] width 98 height 32
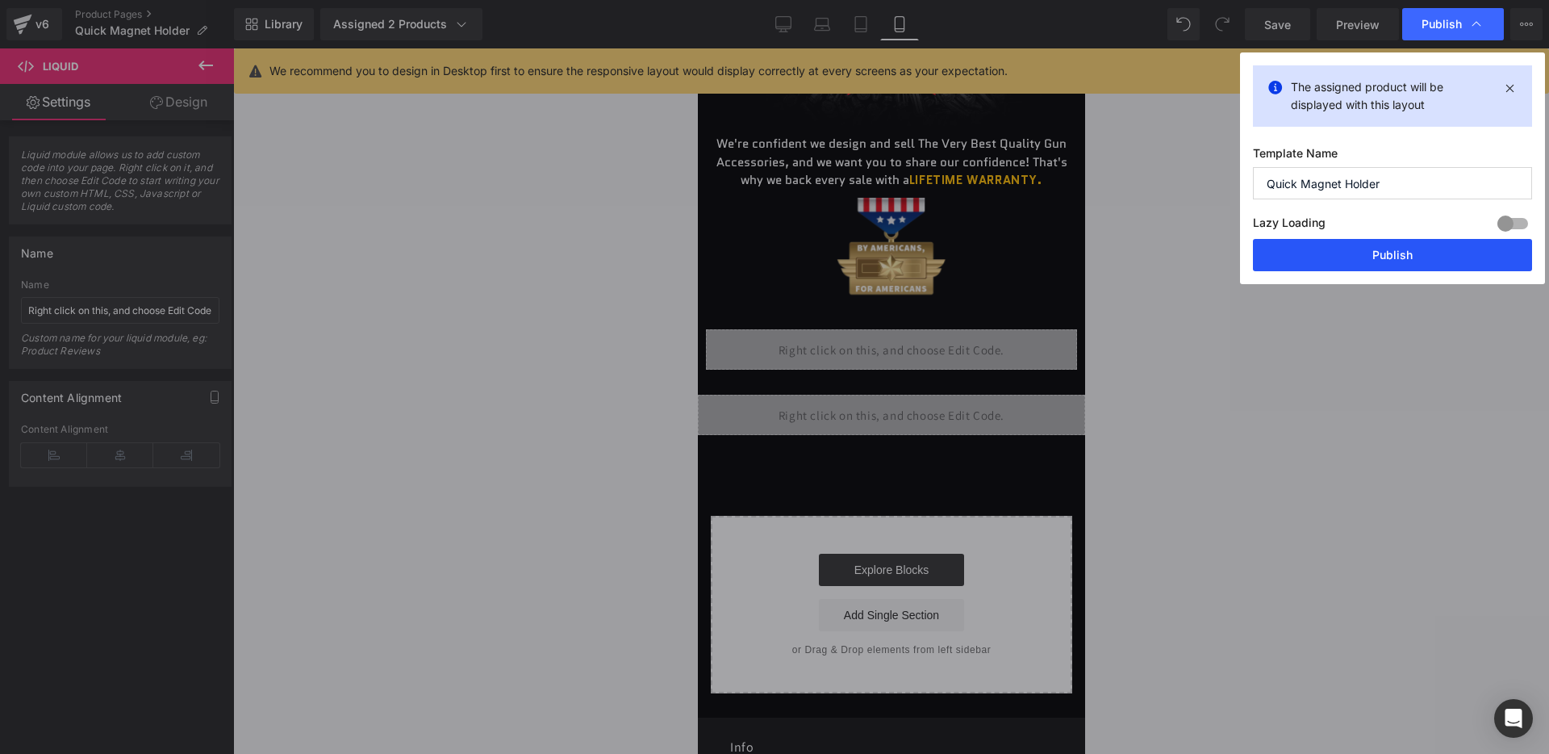
click at [1336, 253] on button "Publish" at bounding box center [1392, 255] width 279 height 32
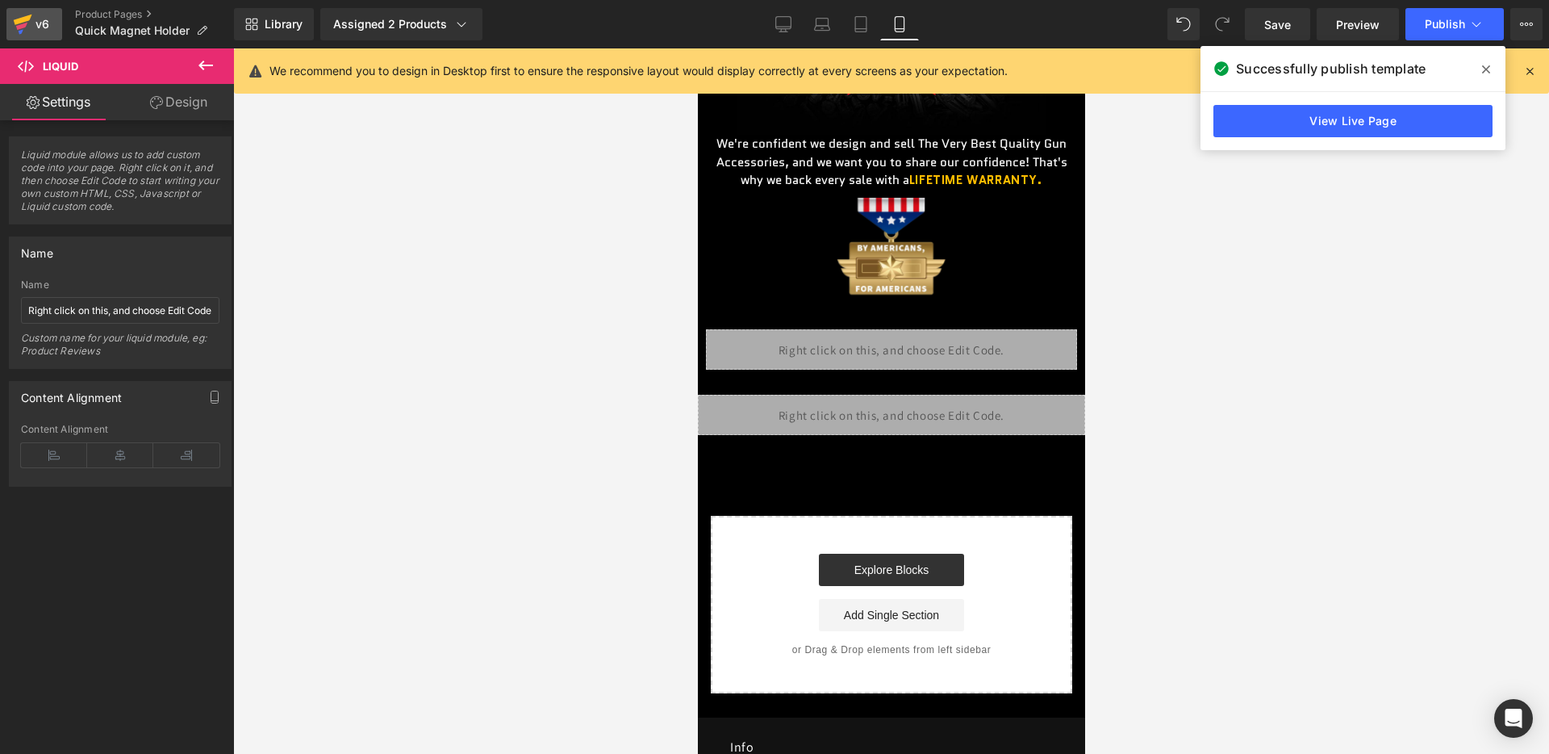
click at [52, 36] on link "v6" at bounding box center [34, 24] width 56 height 32
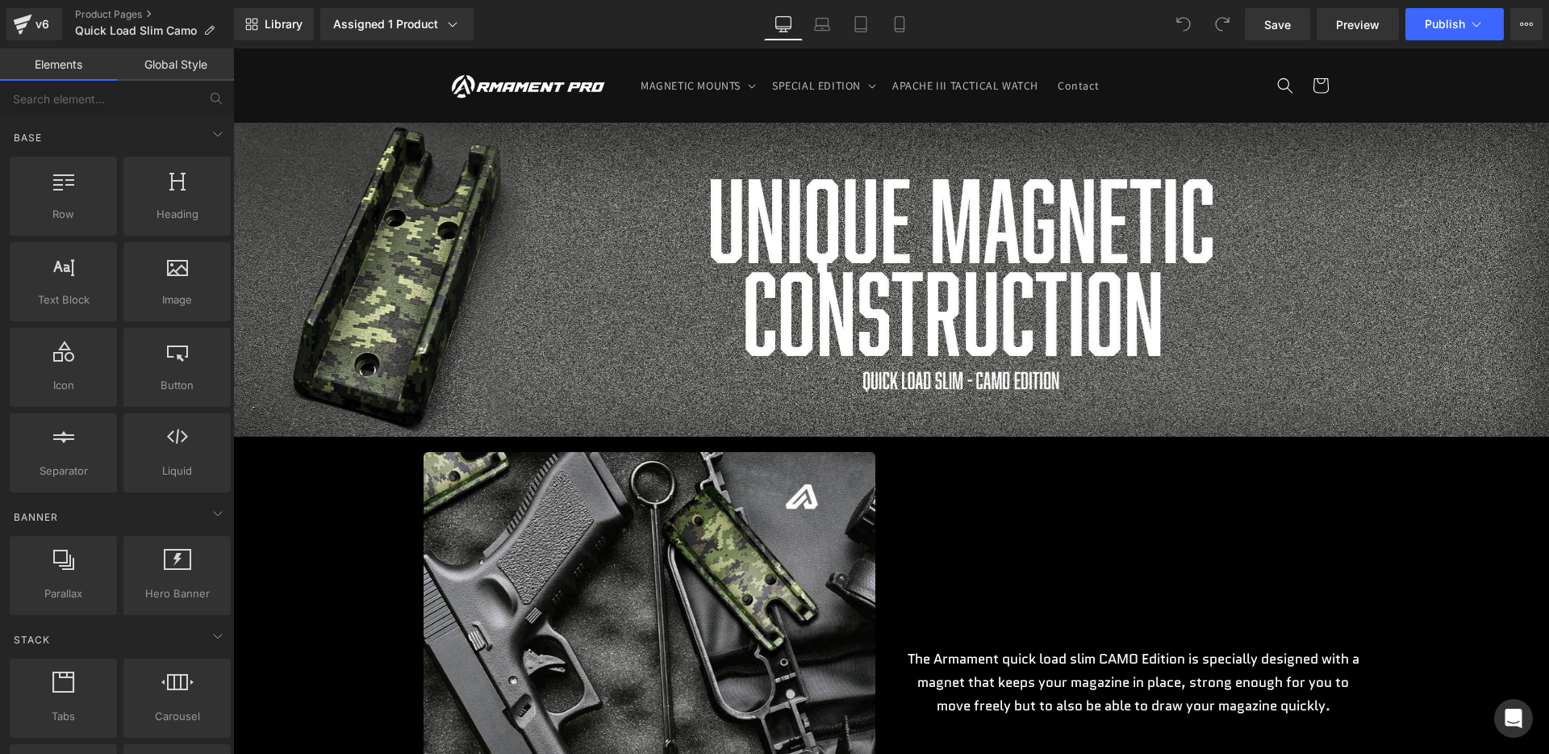
click at [901, 20] on icon at bounding box center [900, 24] width 16 height 16
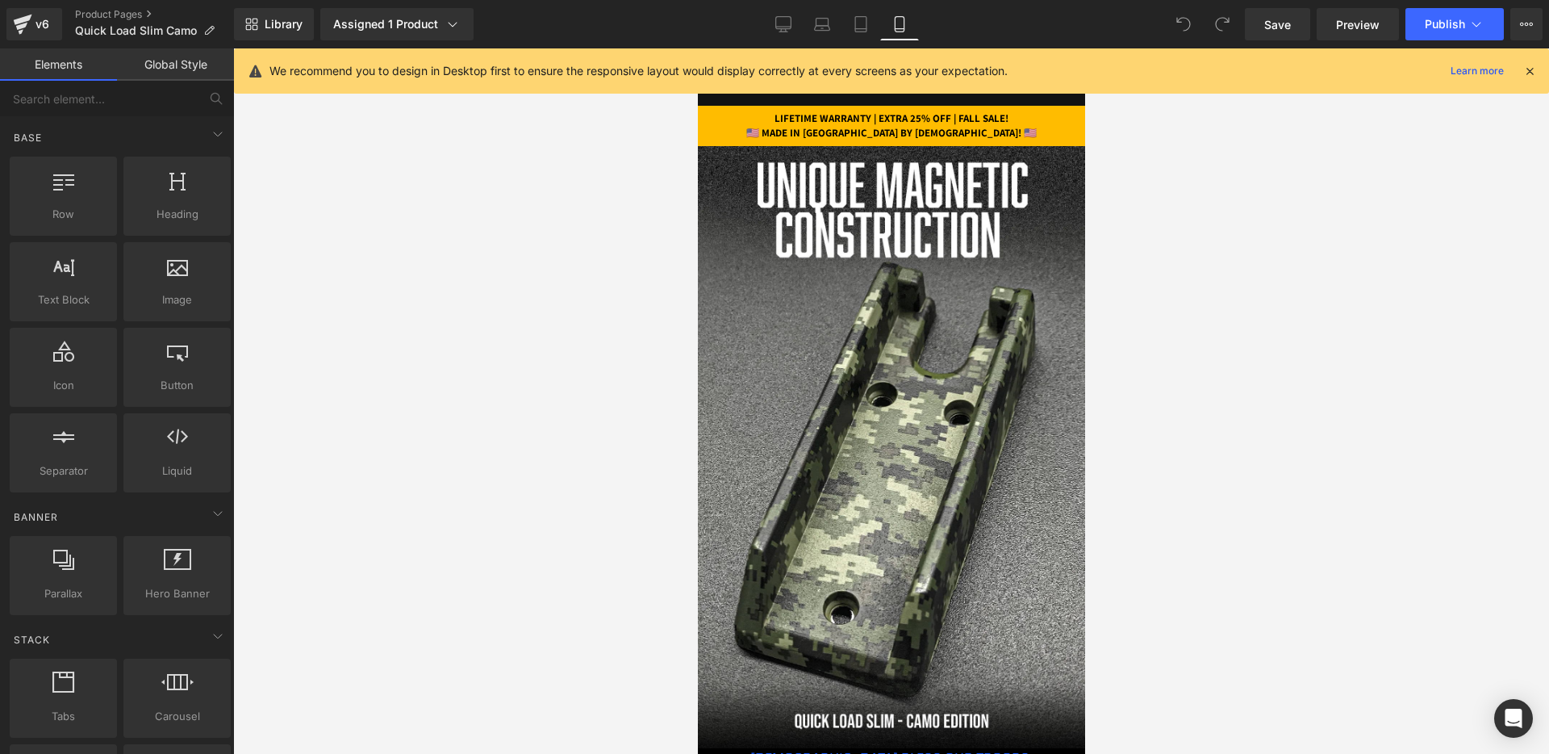
click at [1525, 71] on icon at bounding box center [1530, 71] width 15 height 15
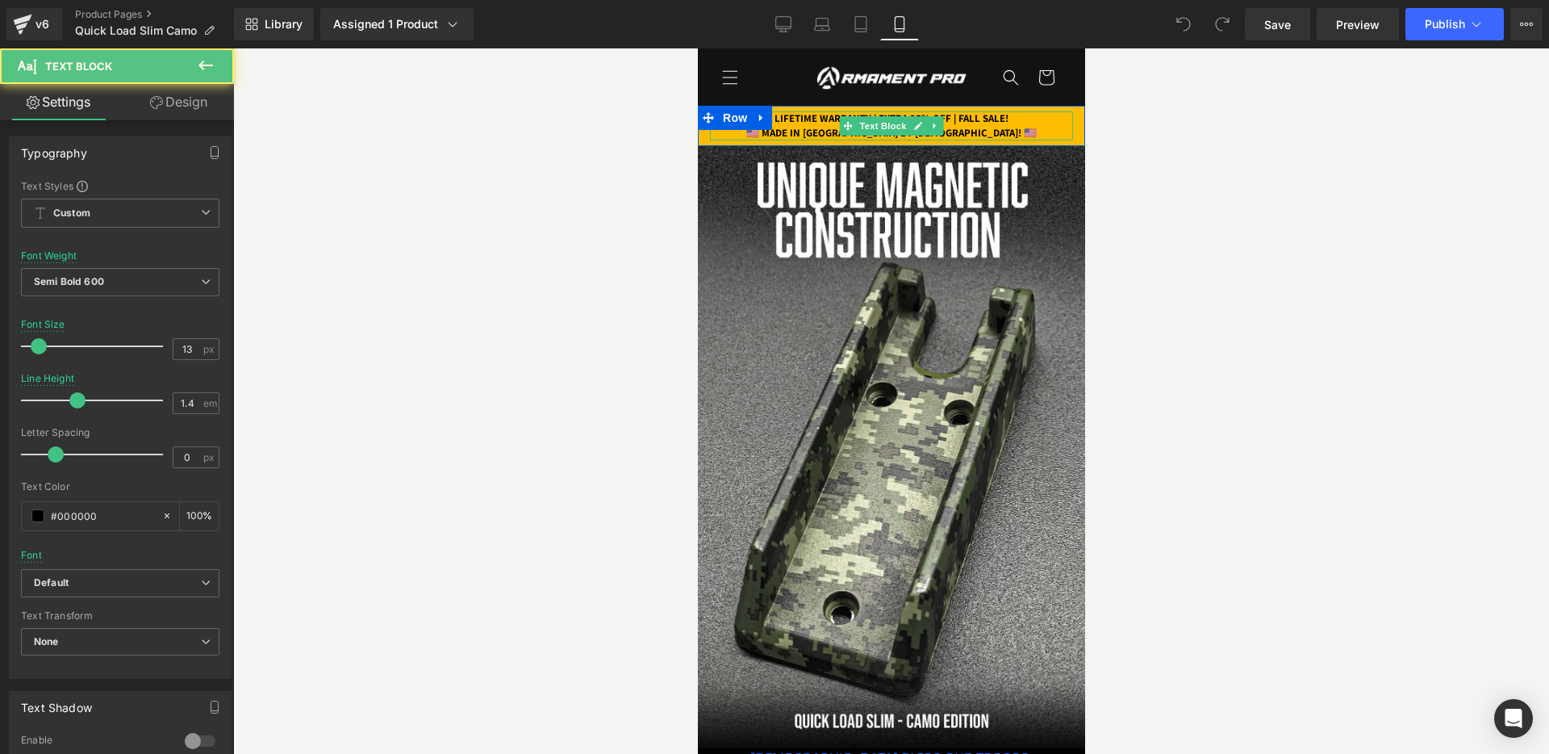
click at [965, 118] on p "LIFETIME WARRANTY | EXTRA 25% OFF | FALL SALE!" at bounding box center [890, 118] width 363 height 15
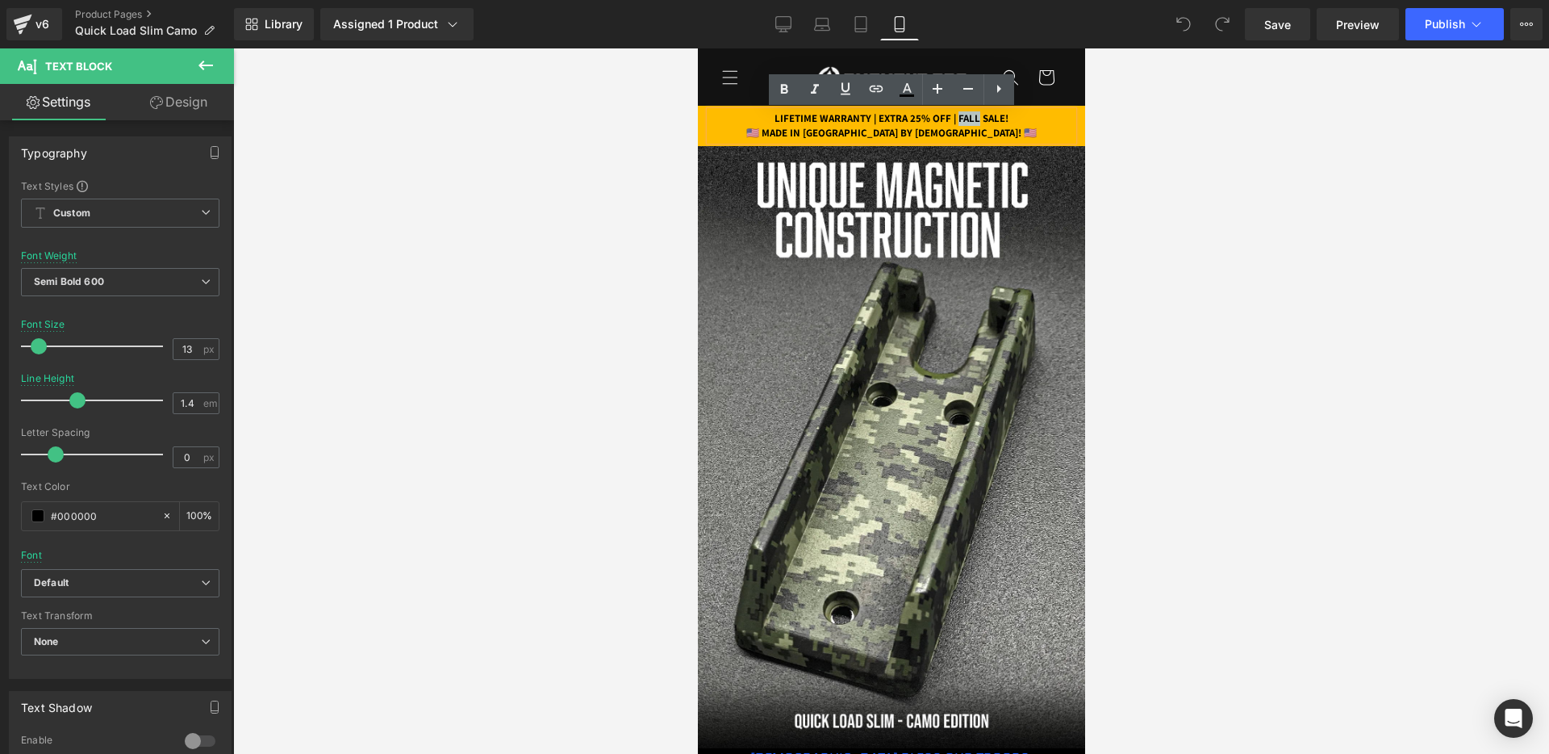
drag, startPoint x: 967, startPoint y: 118, endPoint x: 991, endPoint y: 119, distance: 24.3
click at [991, 119] on p "LIFETIME WARRANTY | EXTRA 25% OFF | FALL SALE!" at bounding box center [890, 118] width 363 height 15
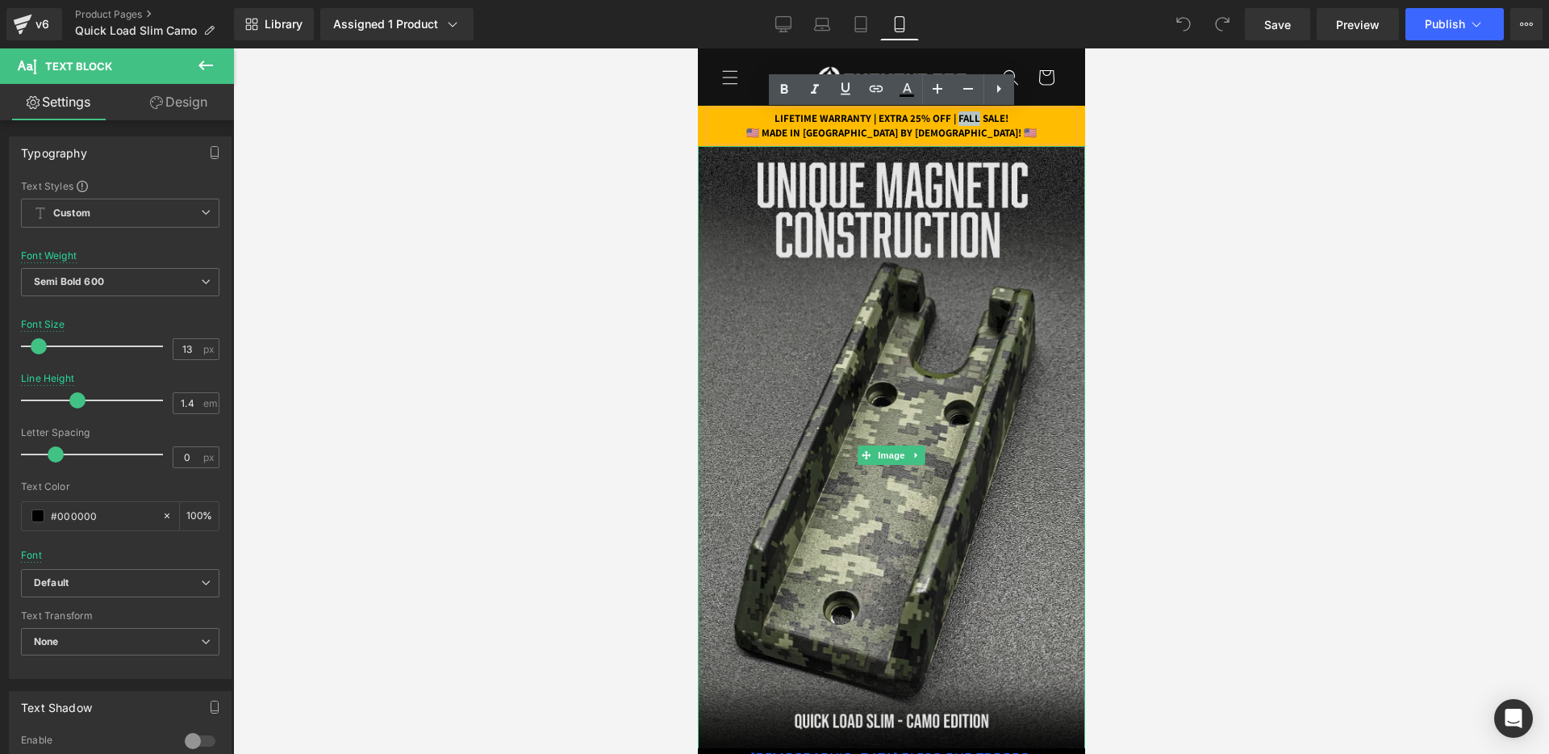
paste div
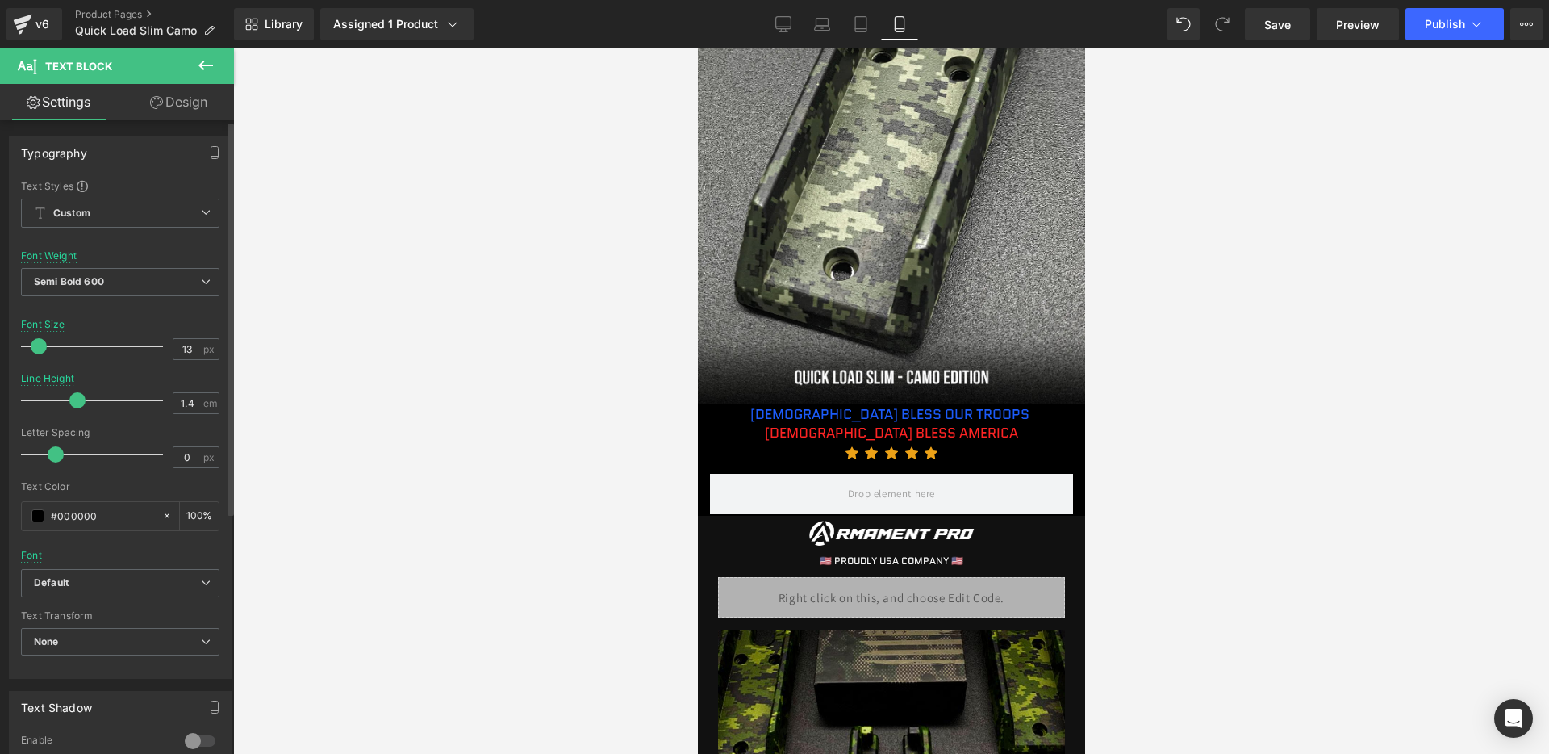
scroll to position [381, 0]
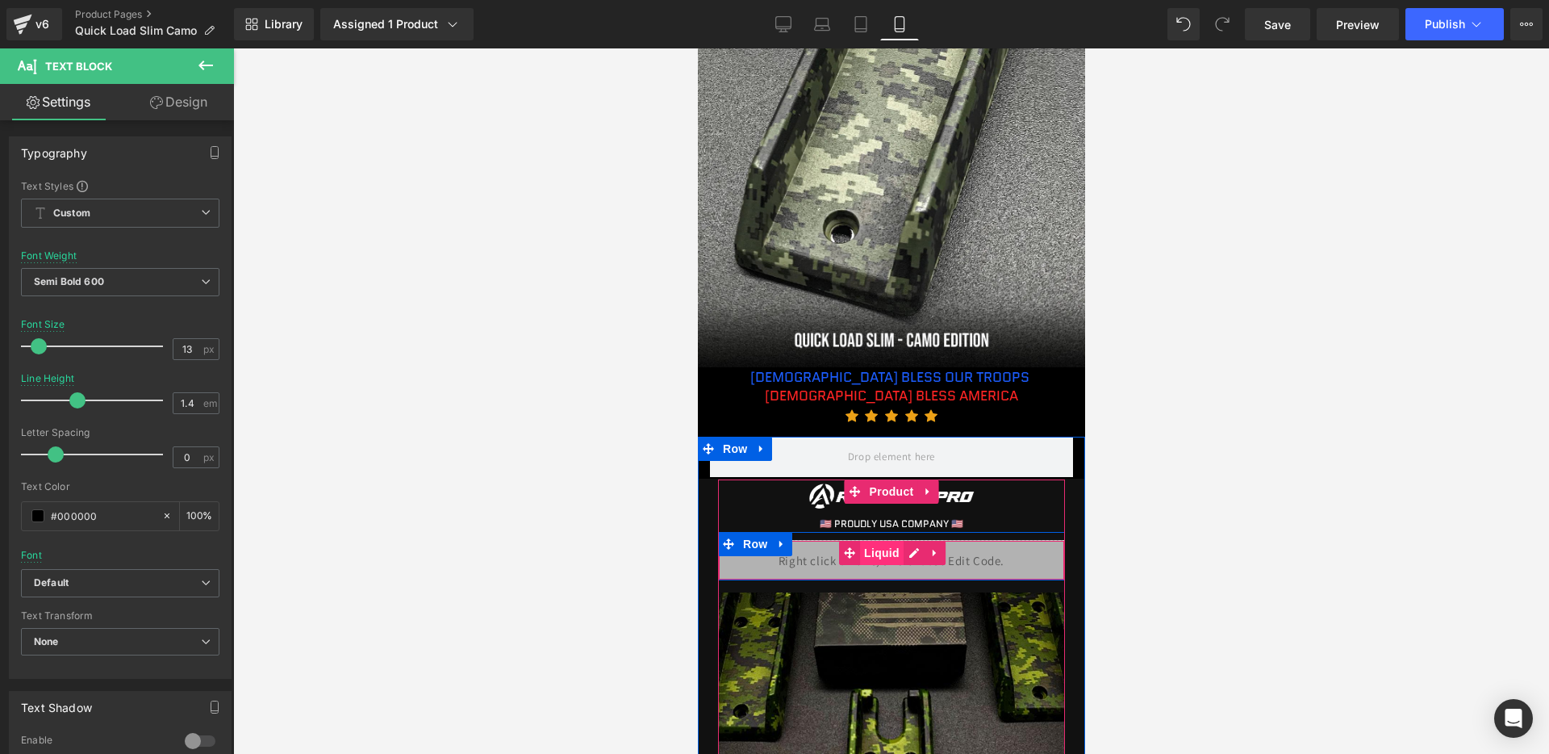
click at [888, 558] on span "Liquid" at bounding box center [881, 553] width 44 height 24
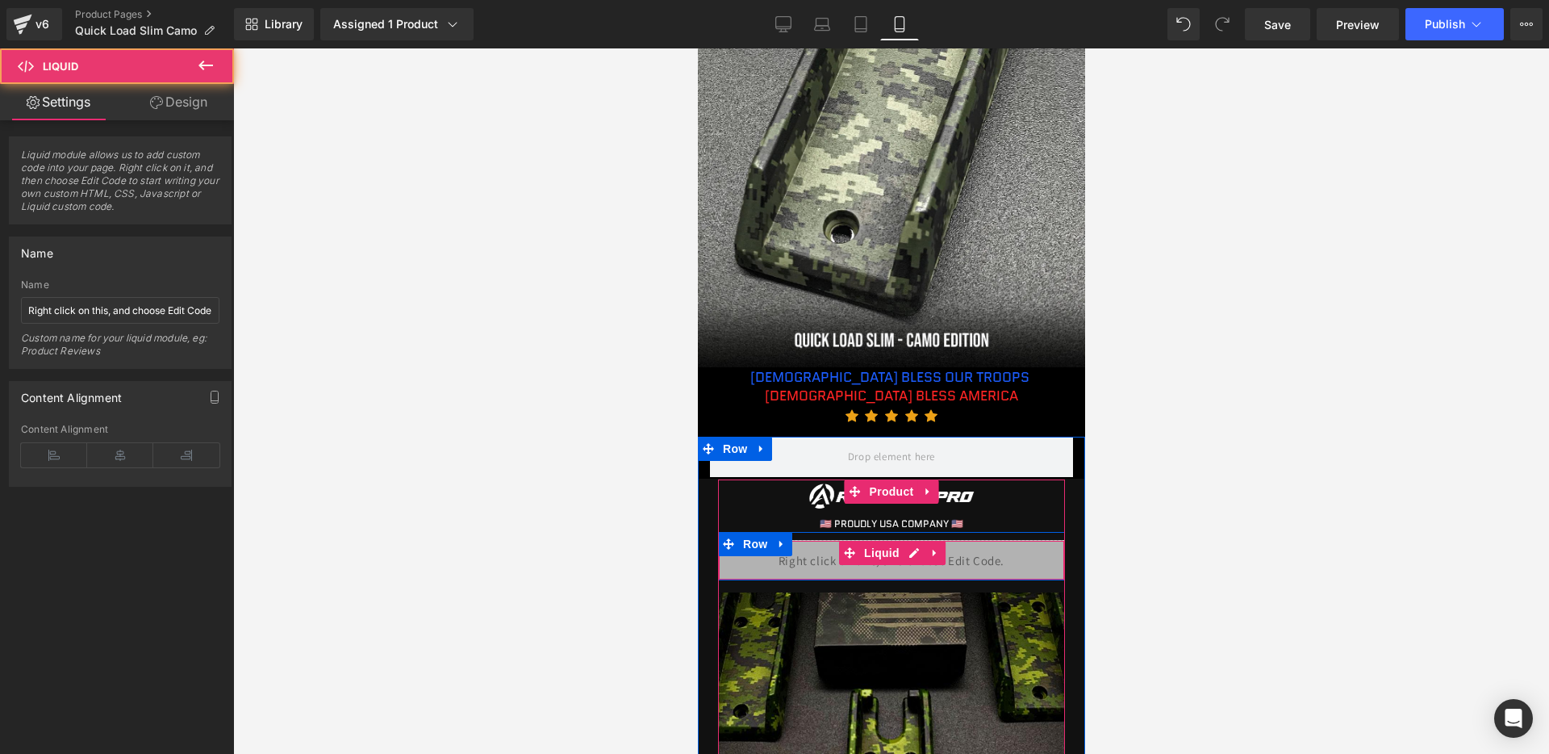
click at [910, 557] on div "Liquid" at bounding box center [890, 560] width 347 height 40
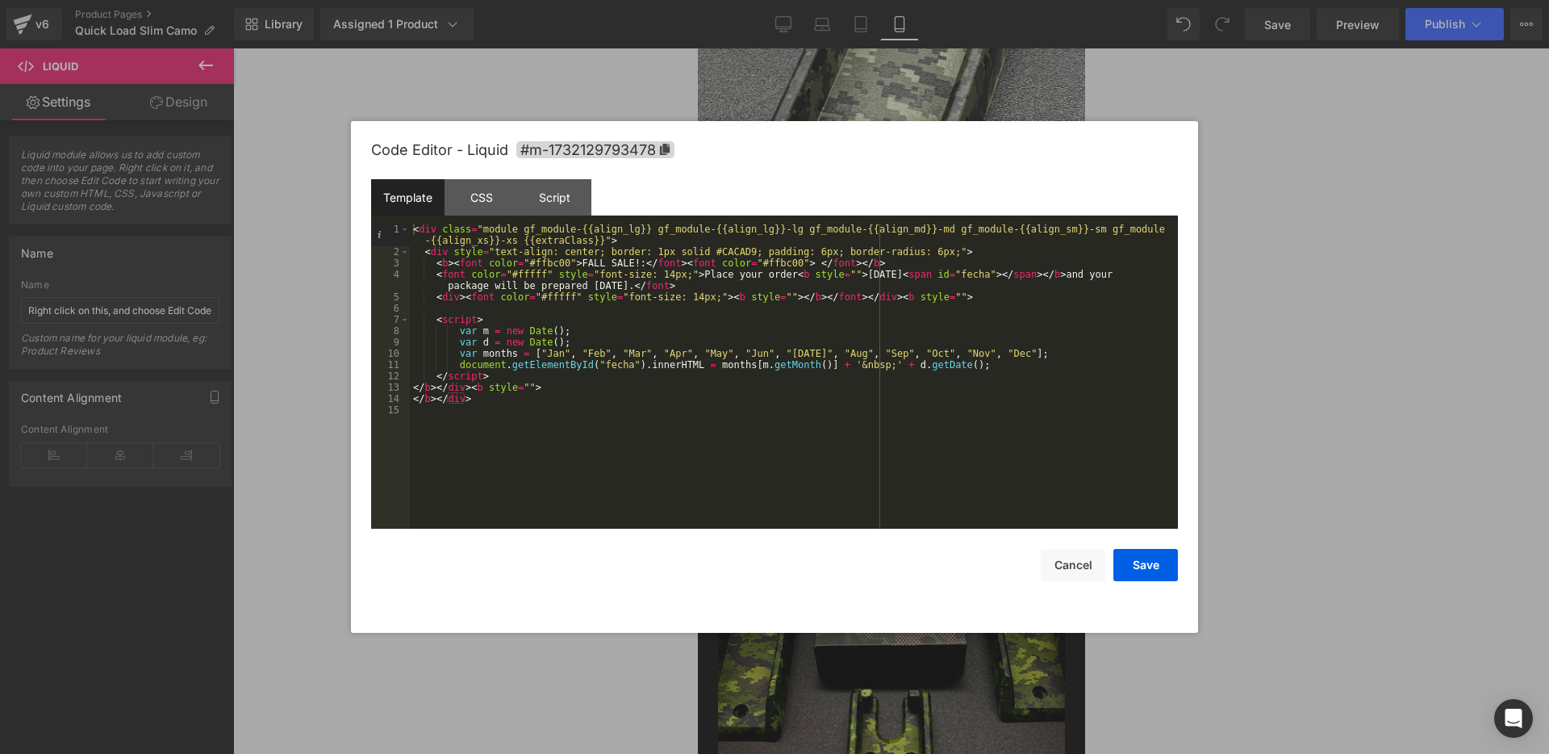
click at [597, 263] on div "< div class = "module gf_module-{{align_lg}} gf_module-{{align_lg}}-lg gf_modul…" at bounding box center [794, 393] width 768 height 339
click at [1130, 554] on button "Save" at bounding box center [1146, 565] width 65 height 32
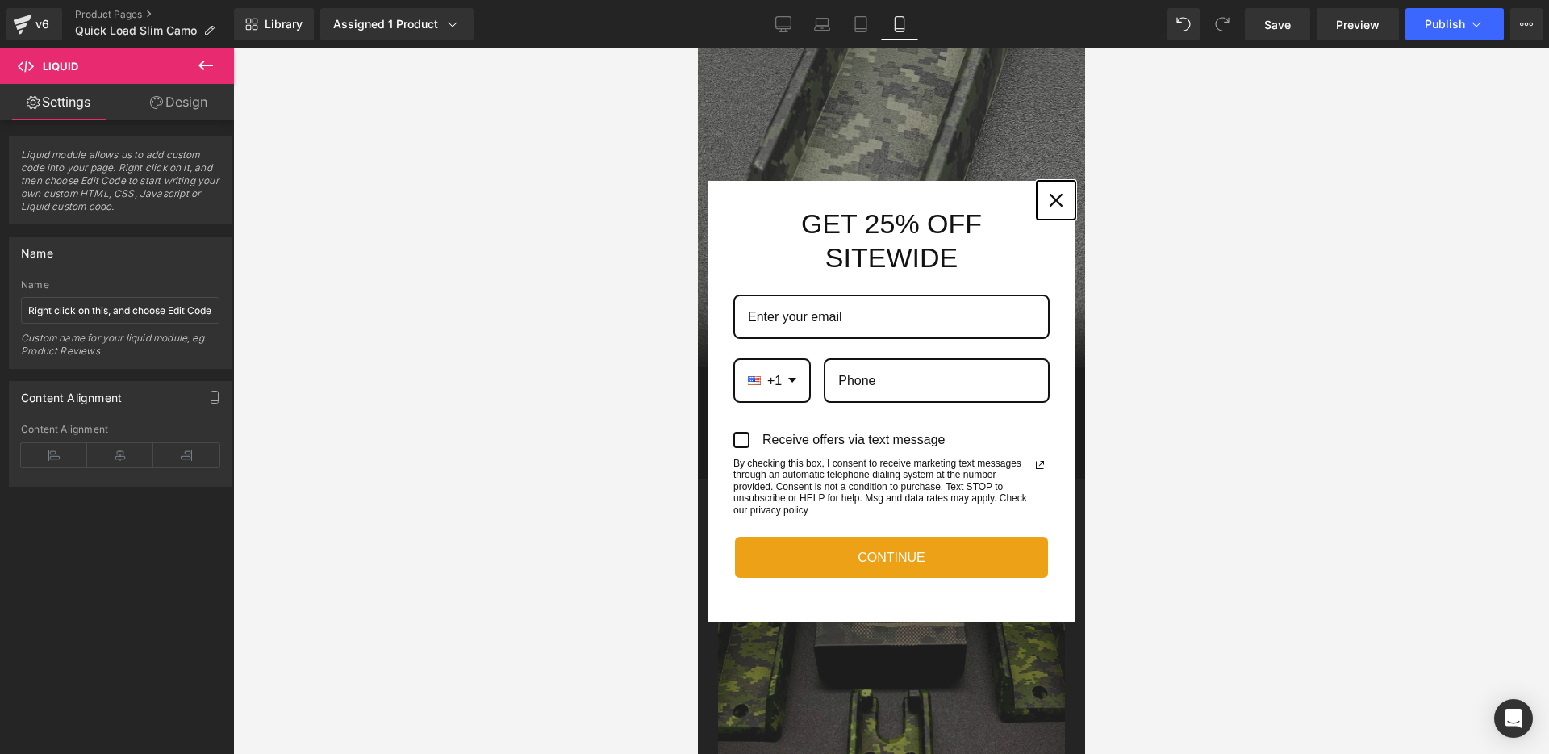
click at [1051, 209] on div "Close" at bounding box center [1056, 200] width 26 height 26
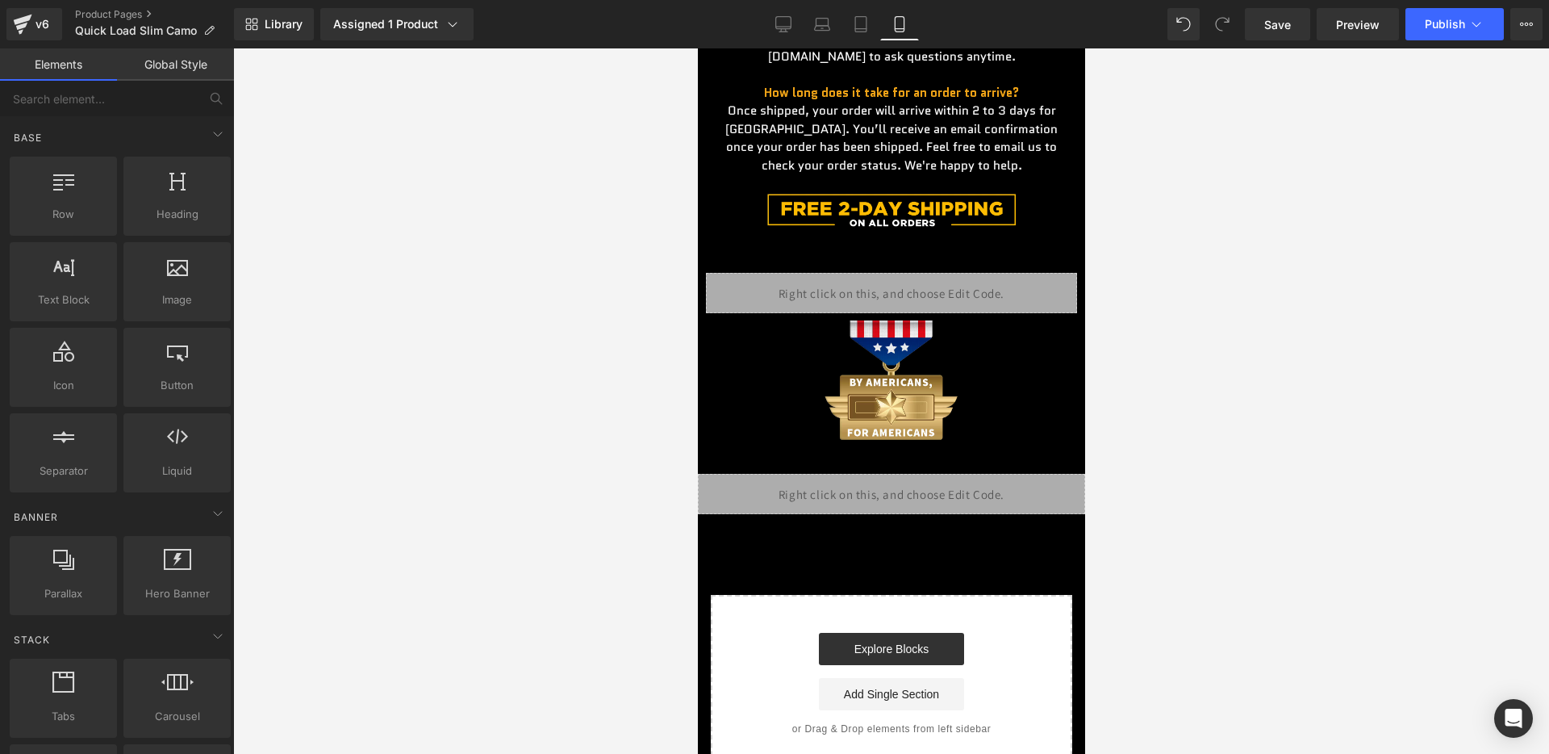
scroll to position [3474, 0]
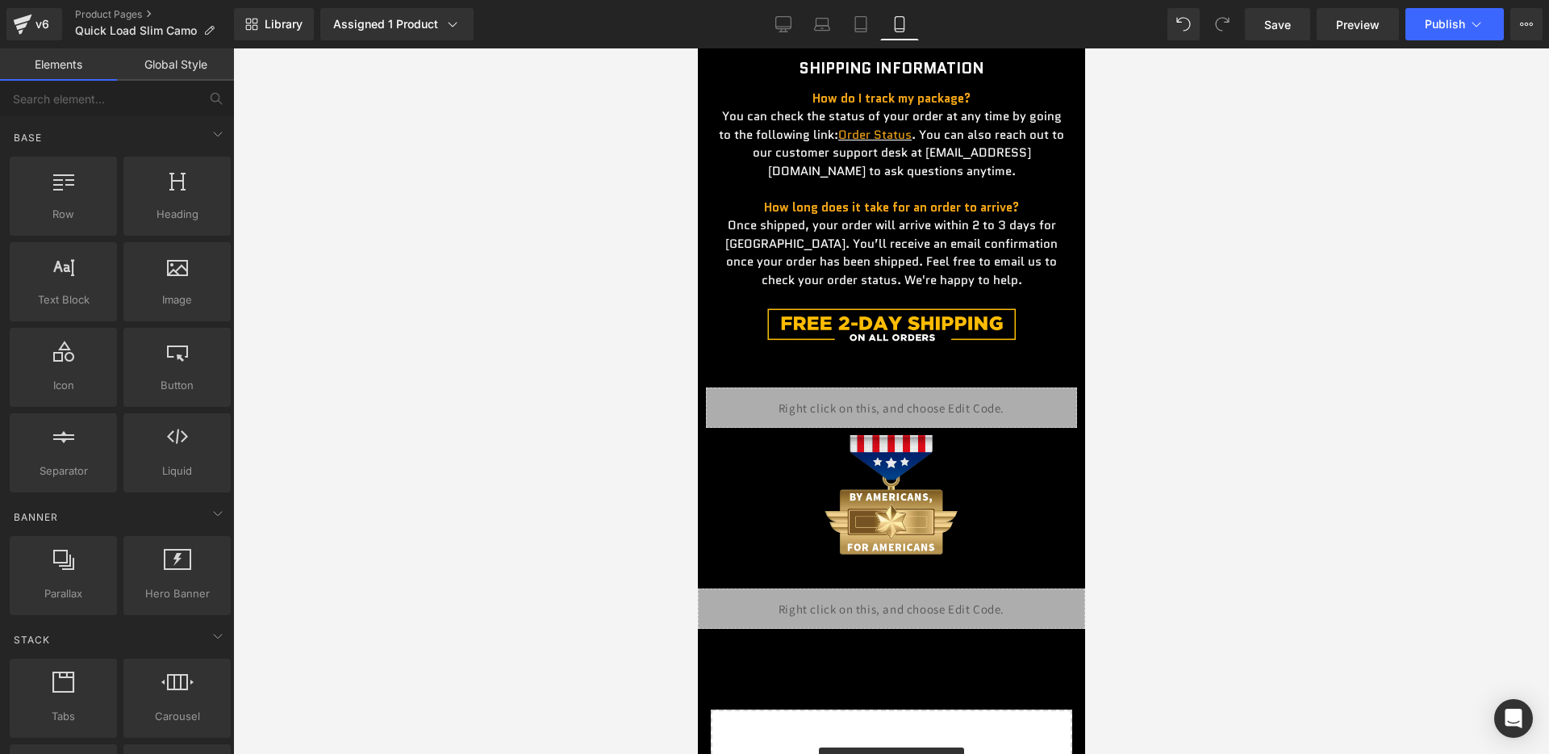
click at [934, 600] on div "Liquid" at bounding box center [890, 608] width 387 height 40
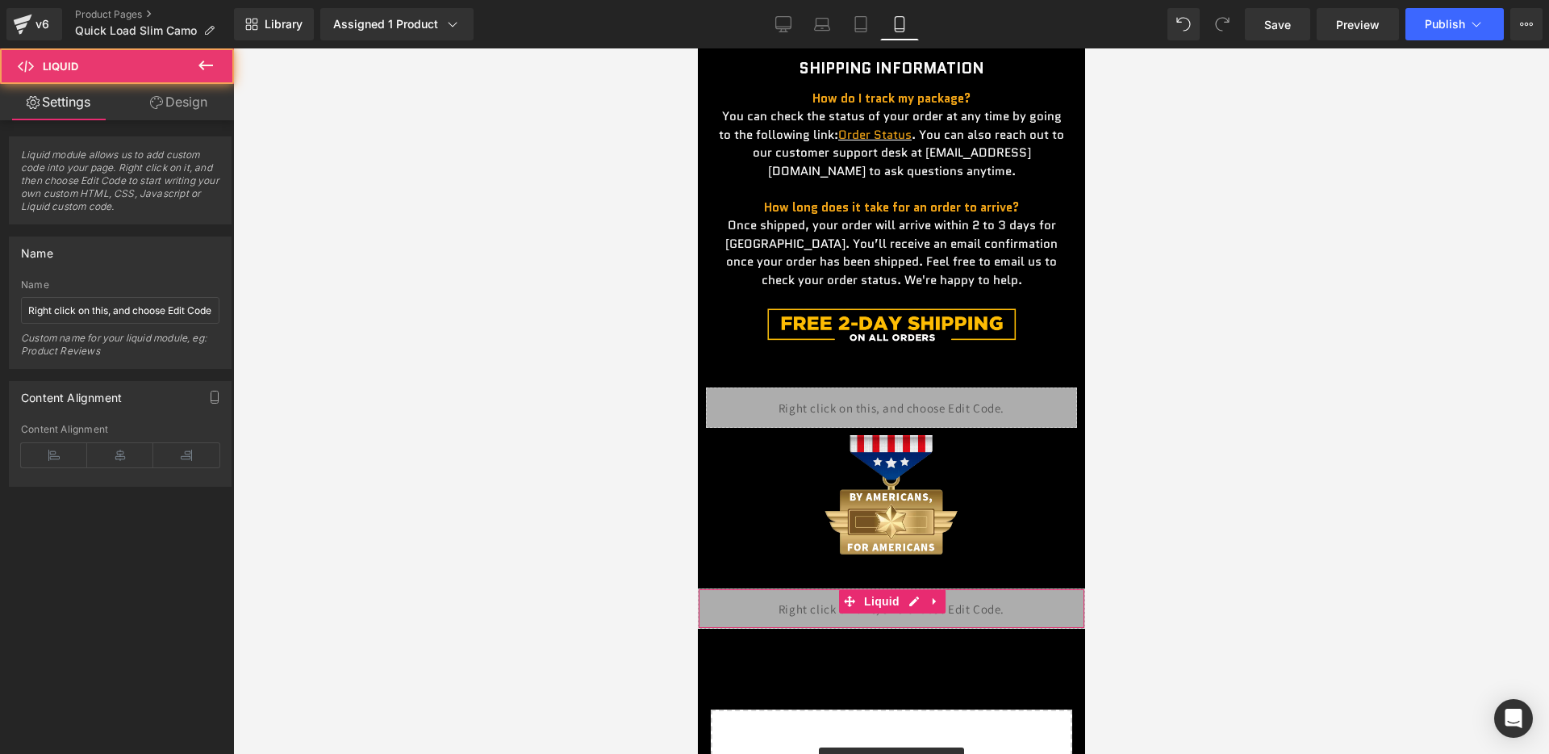
click at [917, 598] on div "Liquid" at bounding box center [890, 608] width 387 height 40
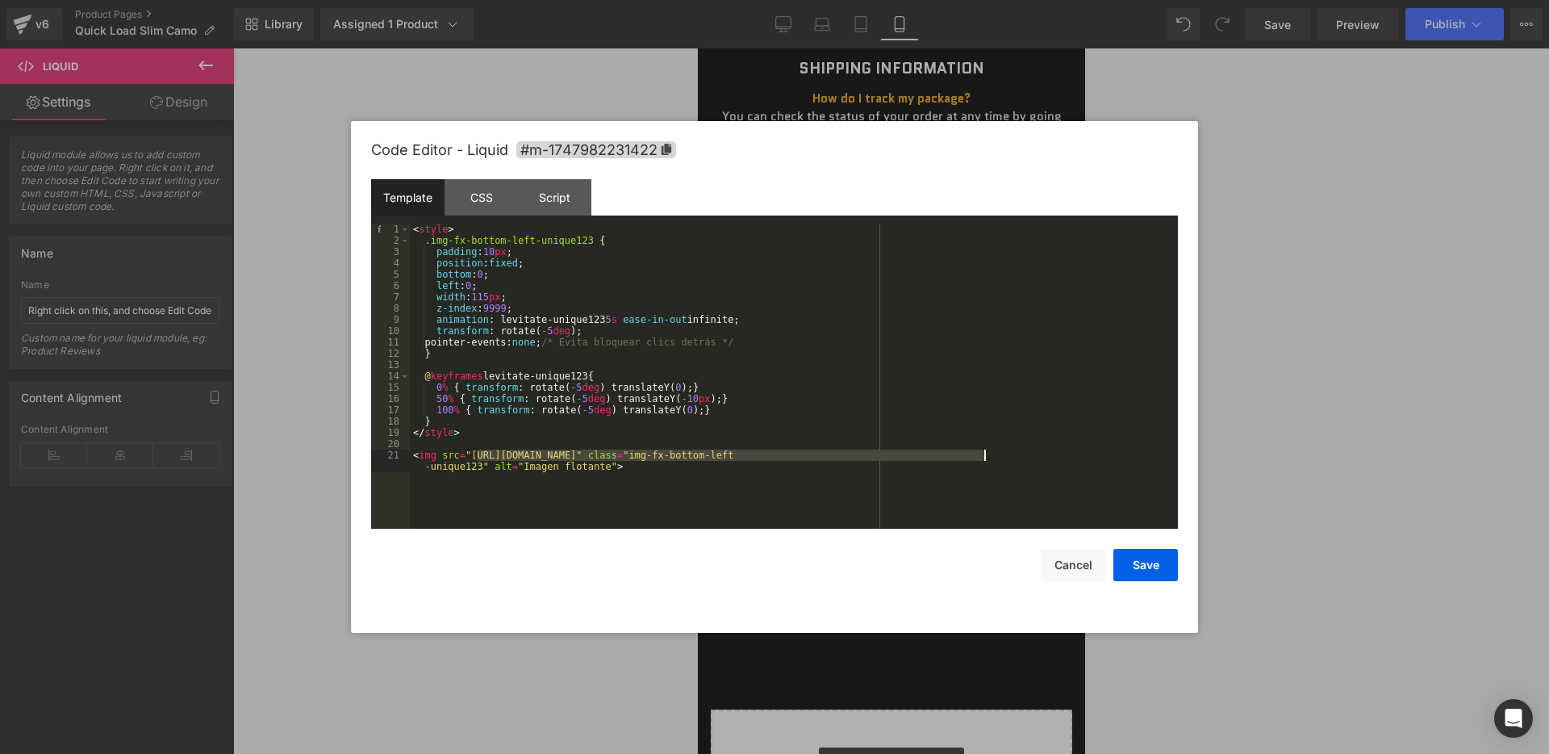
drag, startPoint x: 478, startPoint y: 454, endPoint x: 980, endPoint y: 458, distance: 502.8
click at [980, 458] on div "< style > .img-fx-bottom-left-unique123 { padding : 10 px ; position : fixed ; …" at bounding box center [794, 393] width 768 height 339
click at [1146, 563] on button "Save" at bounding box center [1146, 565] width 65 height 32
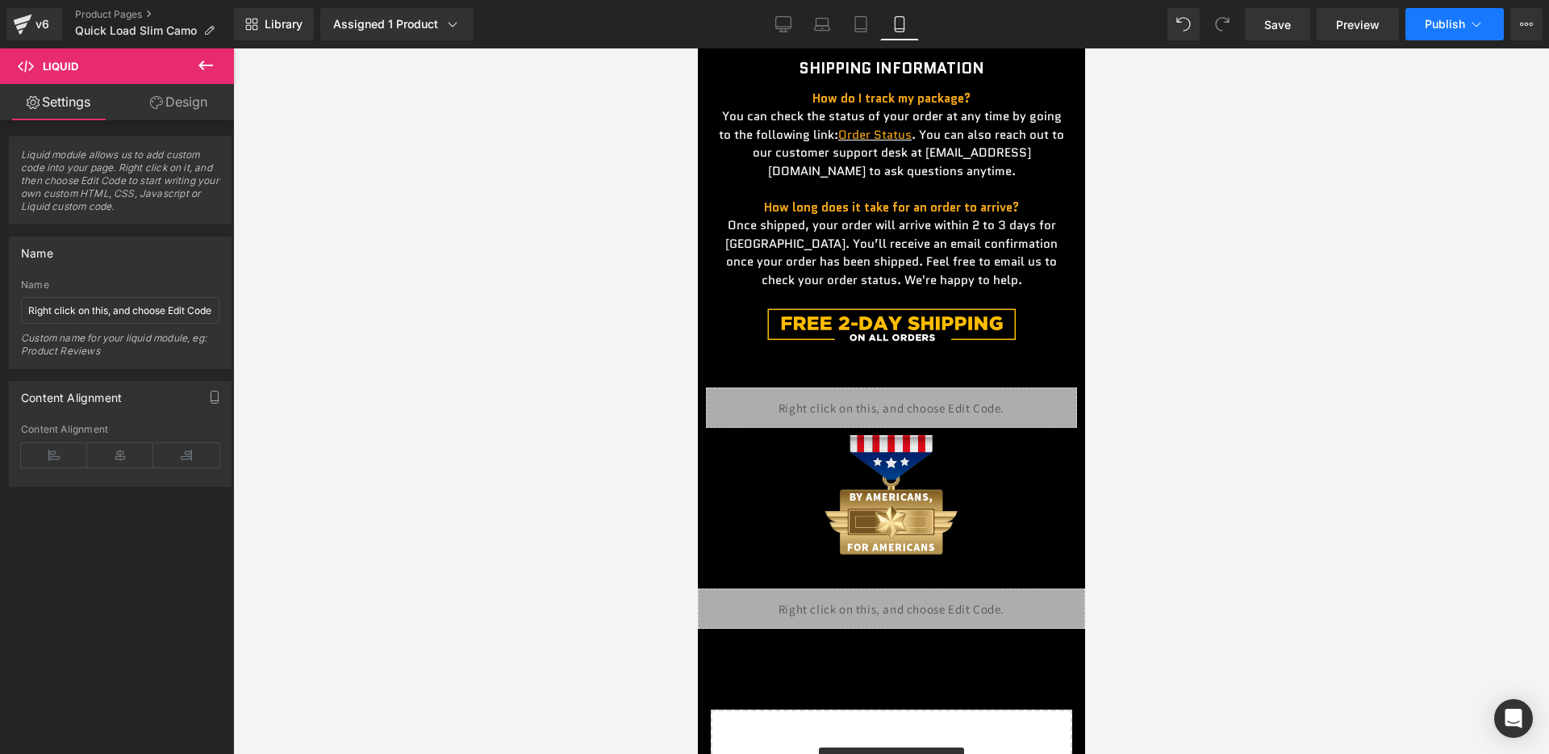
click at [1446, 24] on span "Publish" at bounding box center [1445, 24] width 40 height 13
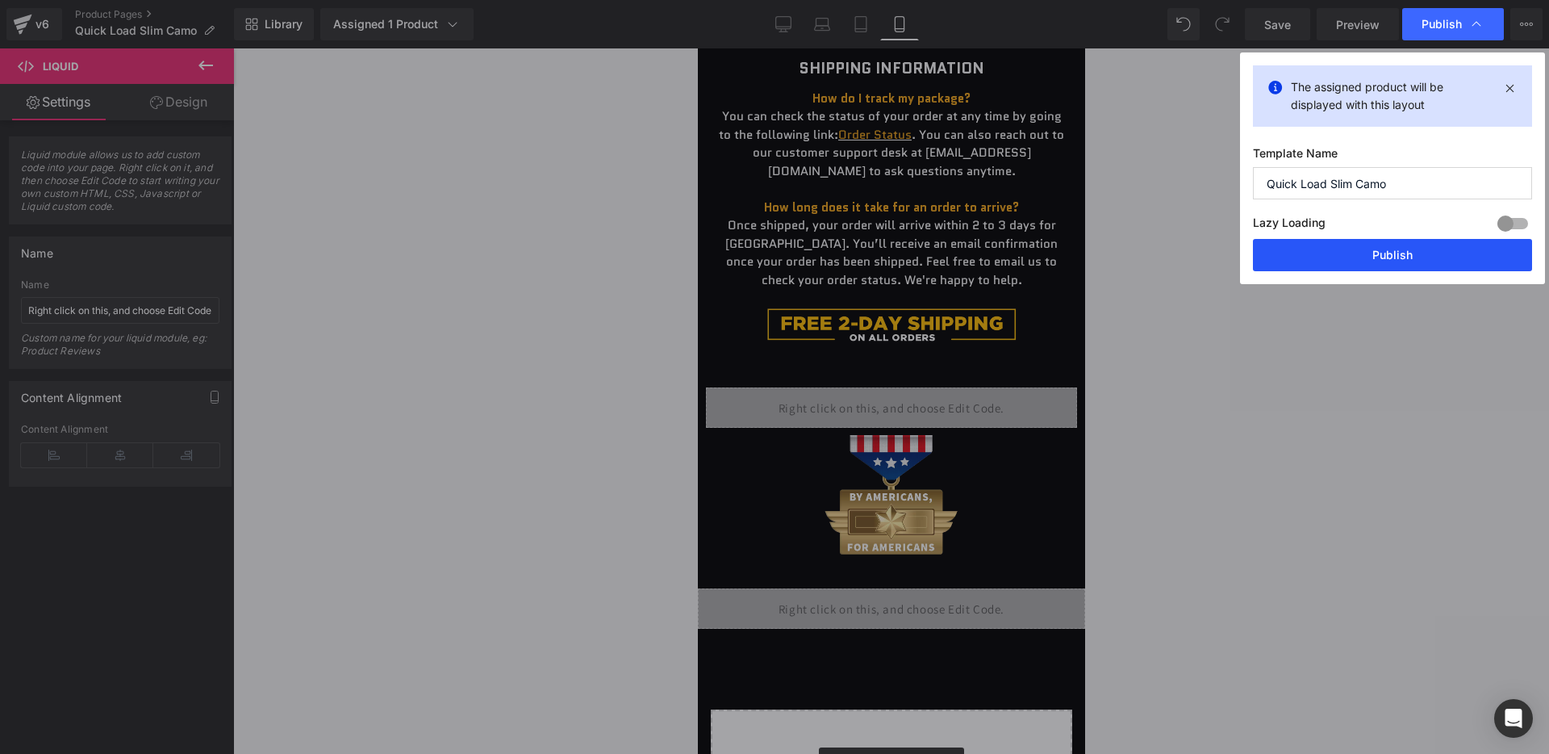
click at [1376, 246] on button "Publish" at bounding box center [1392, 255] width 279 height 32
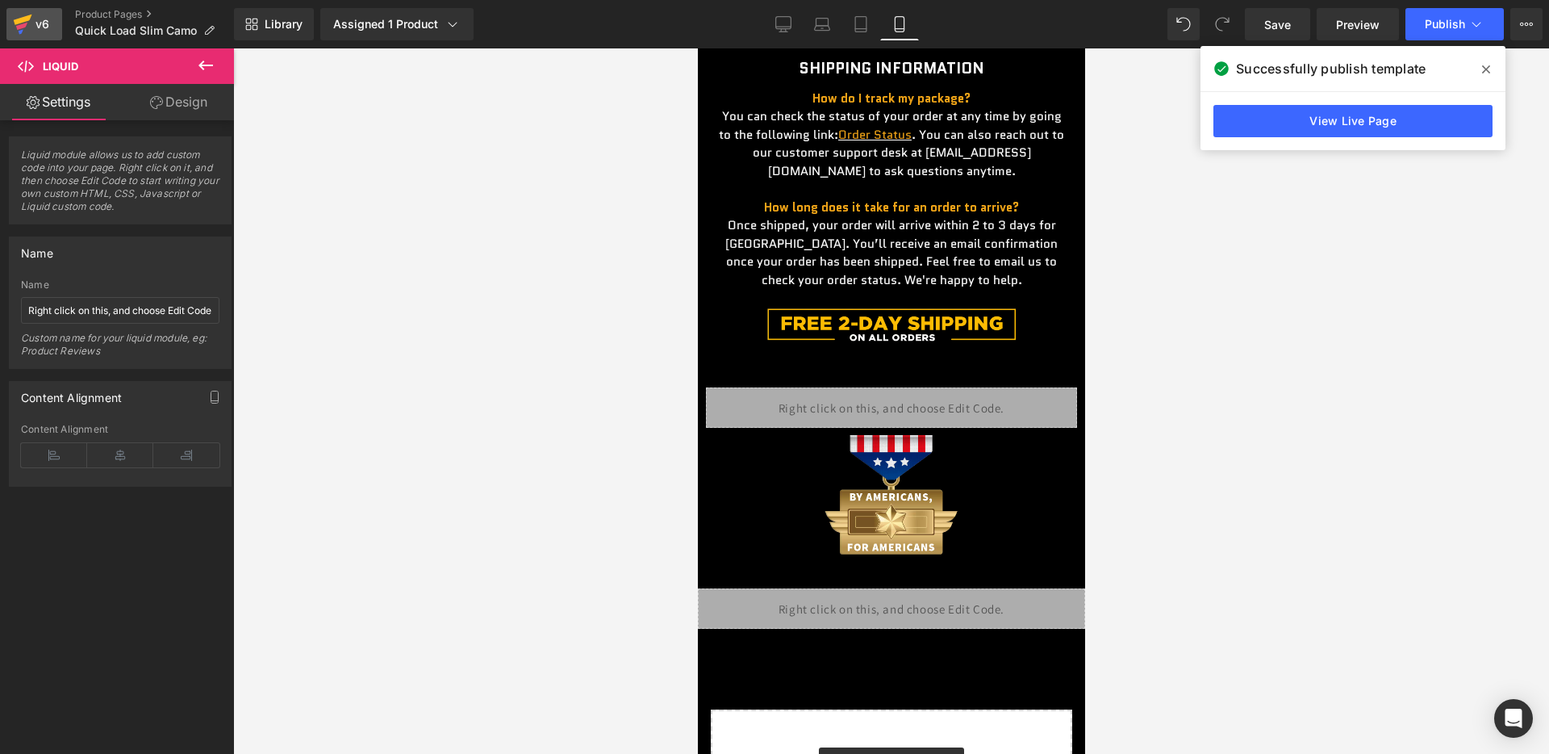
click at [45, 36] on link "v6" at bounding box center [34, 24] width 56 height 32
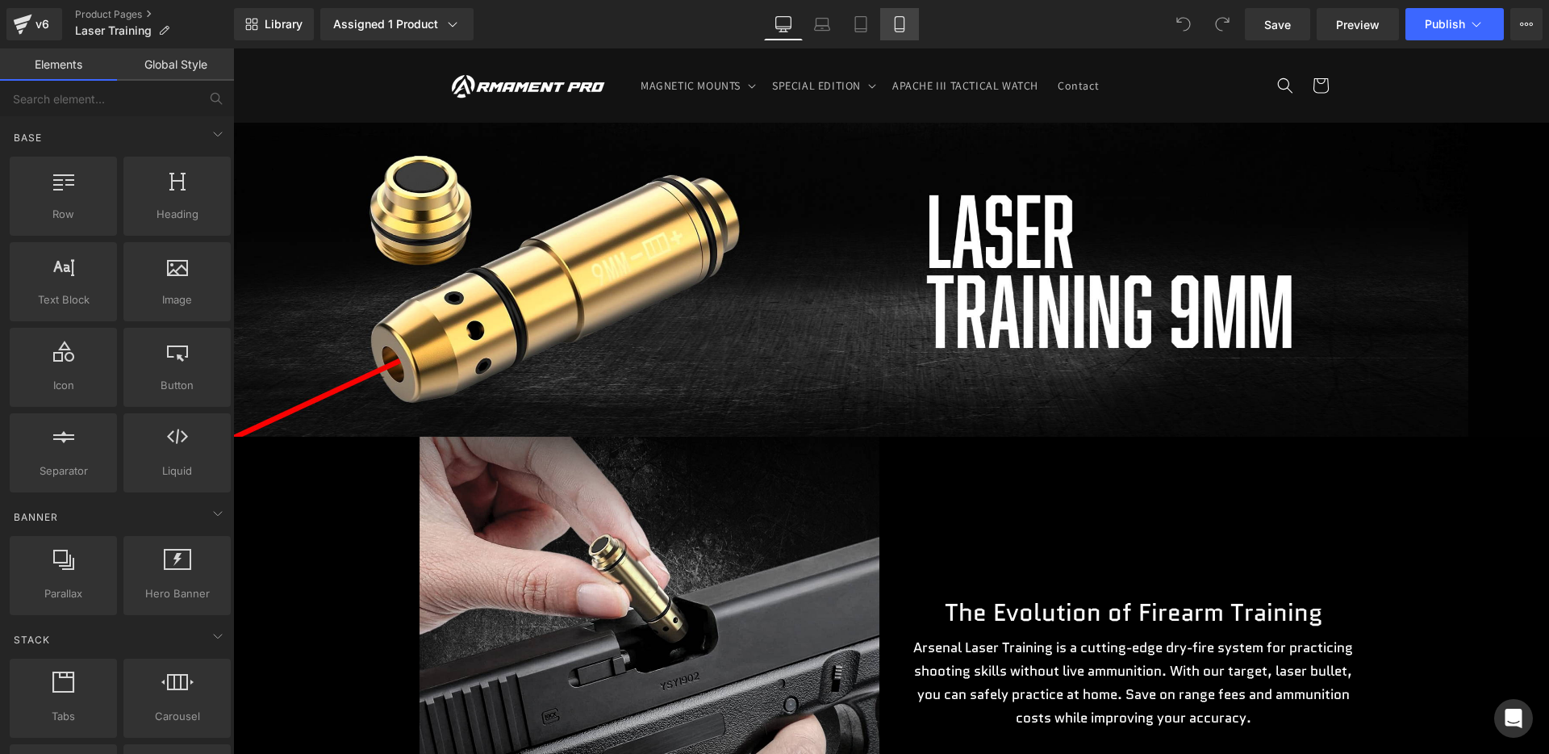
click at [899, 19] on icon at bounding box center [900, 24] width 16 height 16
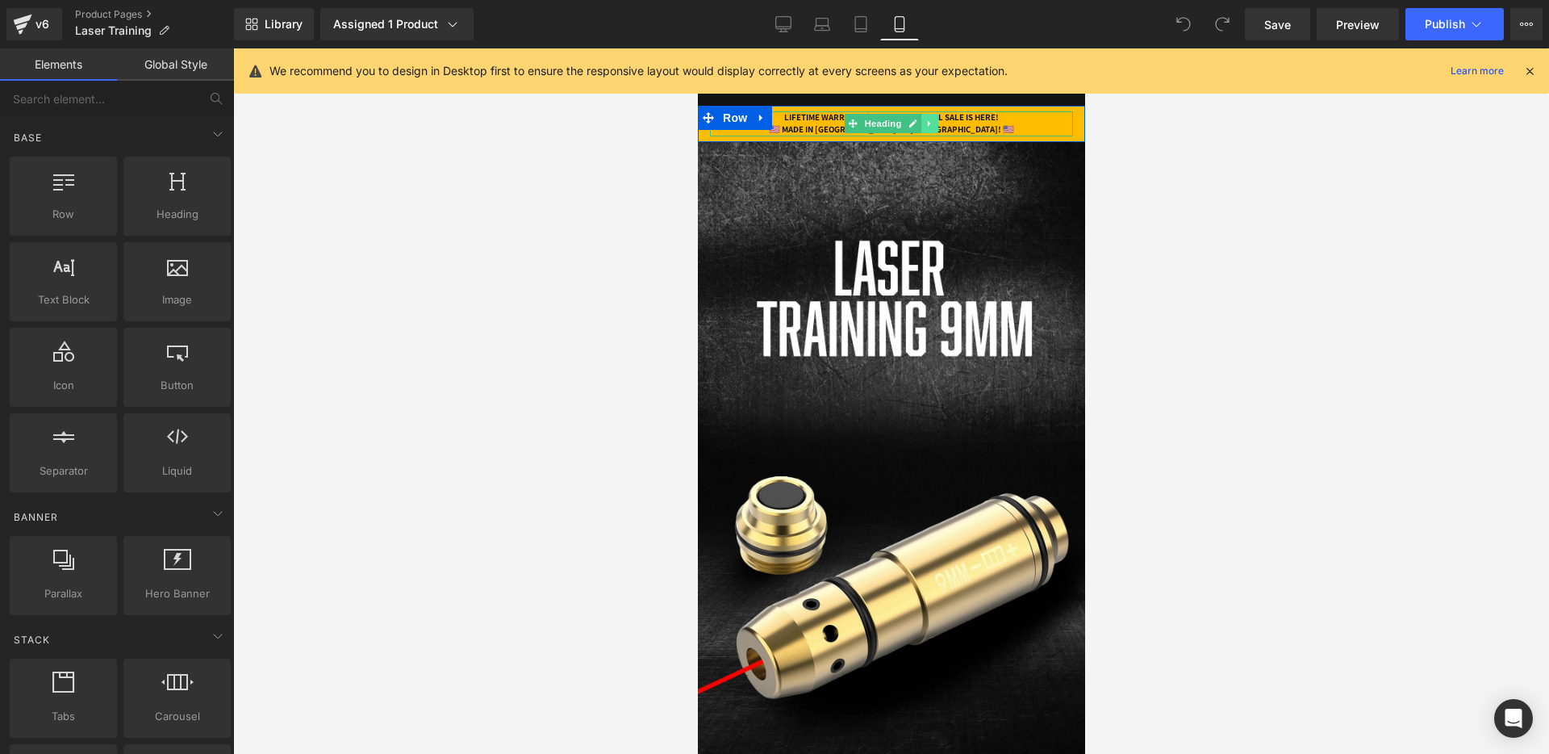
click at [936, 119] on link at bounding box center [929, 123] width 17 height 19
click at [890, 121] on icon at bounding box center [888, 124] width 8 height 8
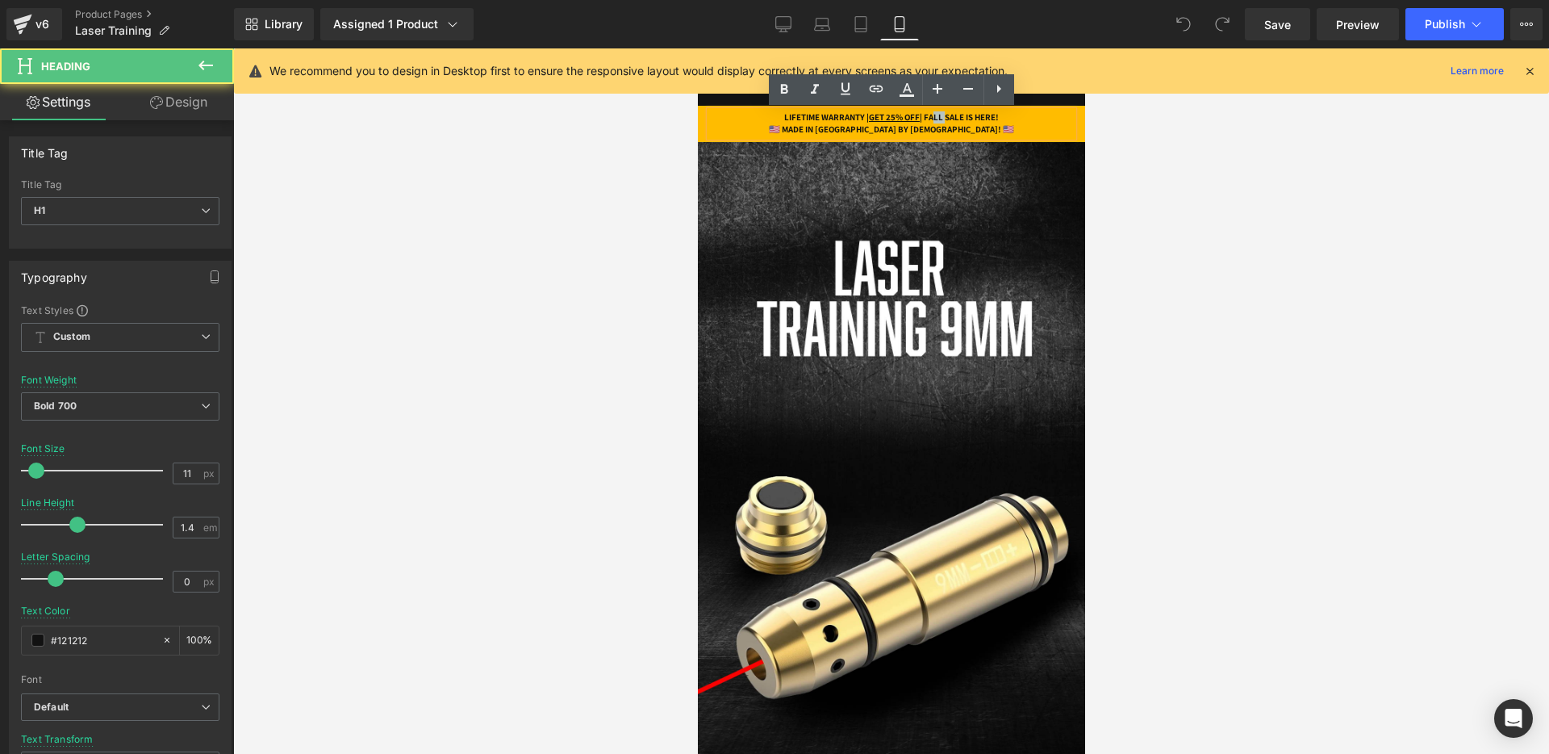
drag, startPoint x: 932, startPoint y: 119, endPoint x: 950, endPoint y: 121, distance: 17.8
click at [950, 120] on h1 "LIFETIME WARRANTY | GET 25% OFF | FALL SALE IS HERE!" at bounding box center [890, 117] width 363 height 12
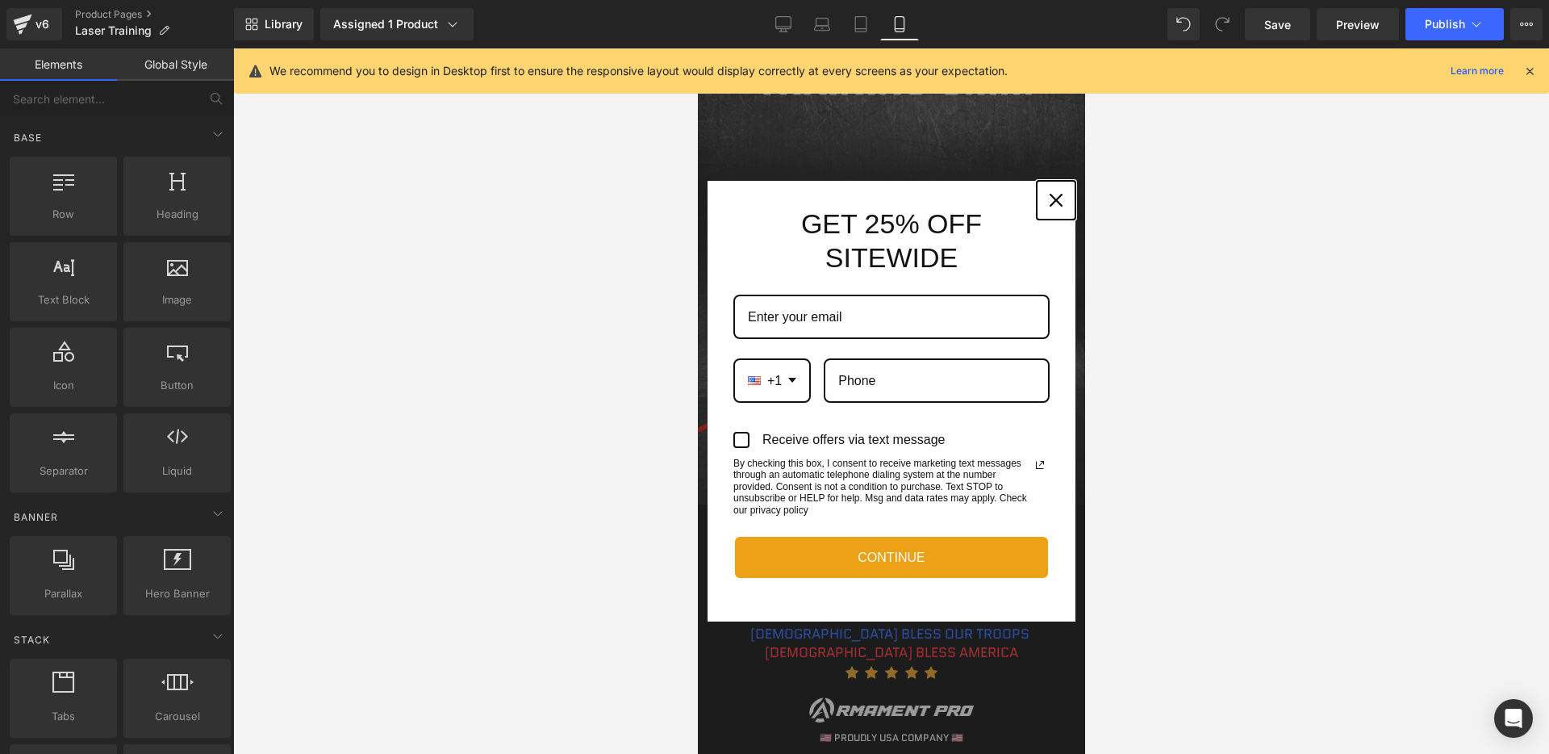
click at [1046, 195] on div "Close" at bounding box center [1056, 200] width 26 height 26
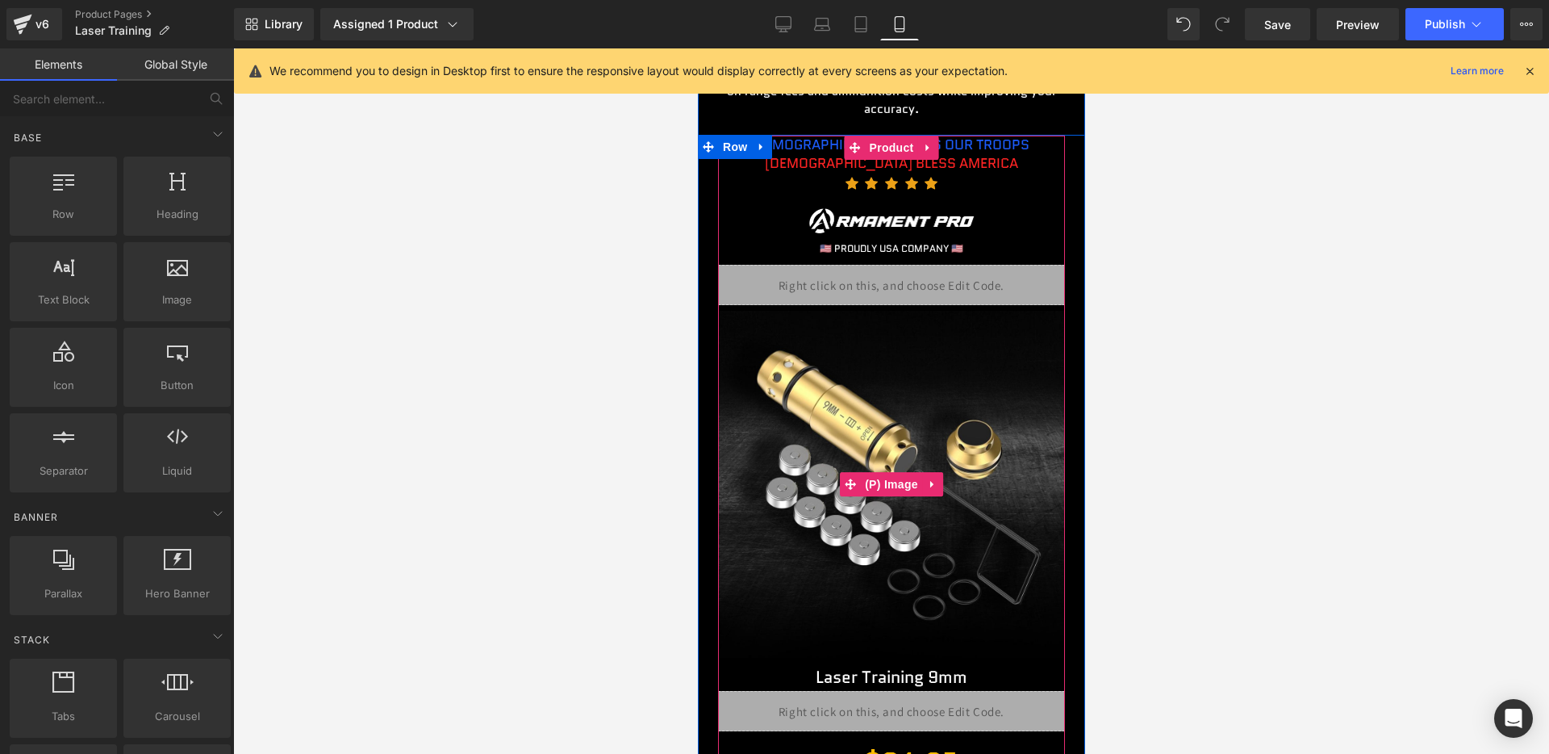
scroll to position [709, 0]
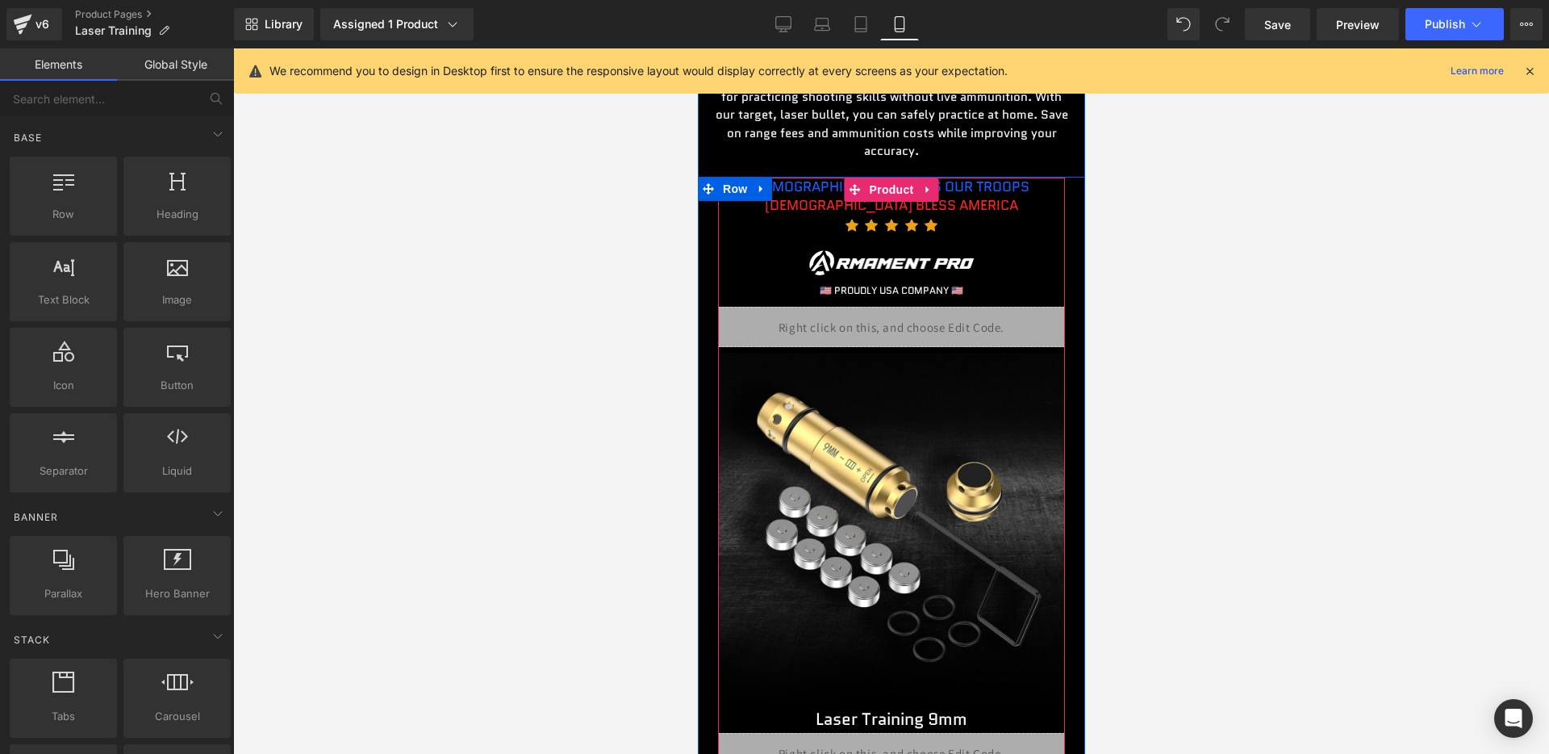
click at [902, 282] on div "🇺🇸 PROUDLY USA COMPANY 🇺🇸 Heading" at bounding box center [890, 290] width 347 height 17
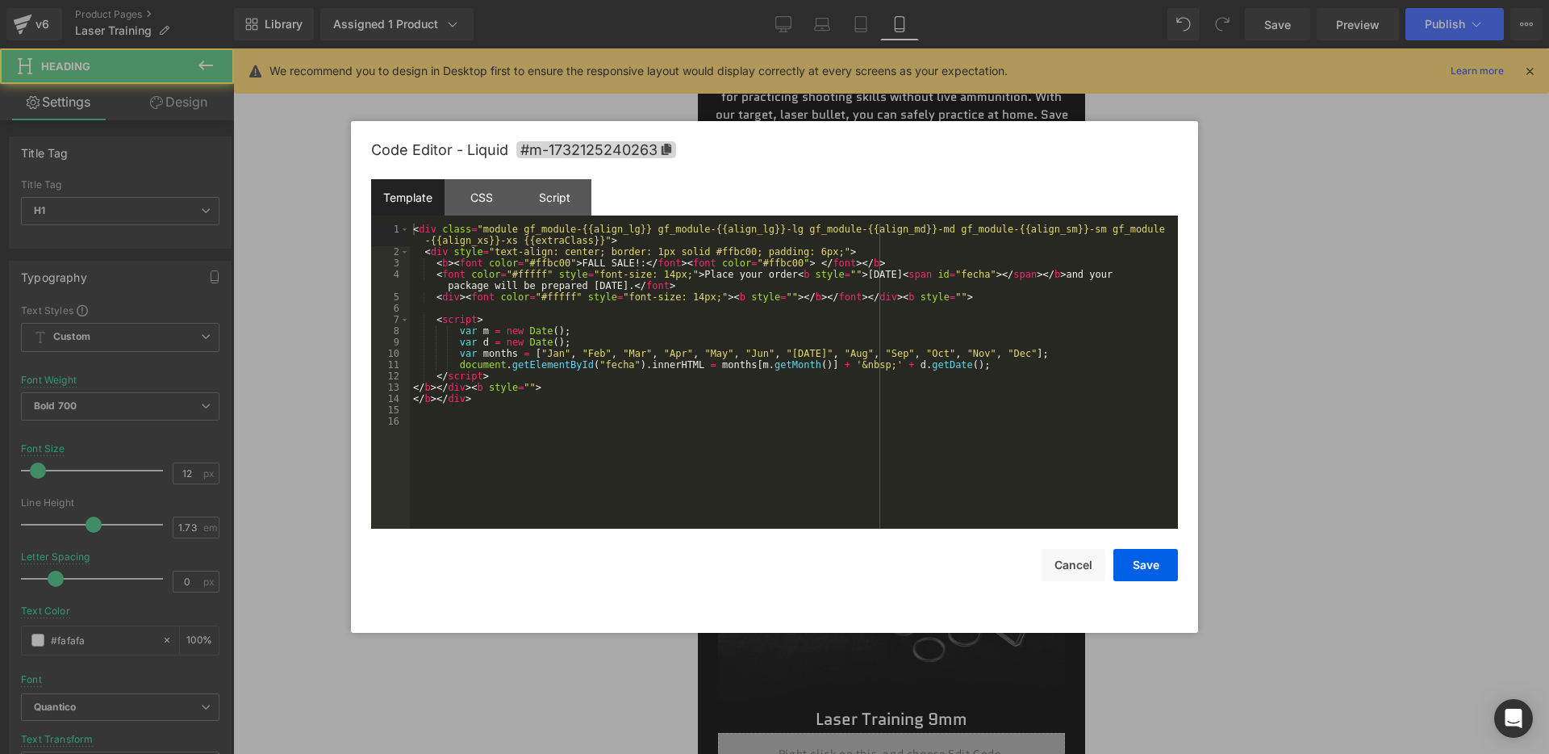
click at [904, 326] on div "Liquid" at bounding box center [890, 327] width 347 height 40
click at [622, 261] on div "< div class = "module gf_module-{{align_lg}} gf_module-{{align_lg}}-lg gf_modul…" at bounding box center [794, 393] width 768 height 339
click at [600, 260] on div "< div class = "module gf_module-{{align_lg}} gf_module-{{align_lg}}-lg gf_modul…" at bounding box center [794, 393] width 768 height 339
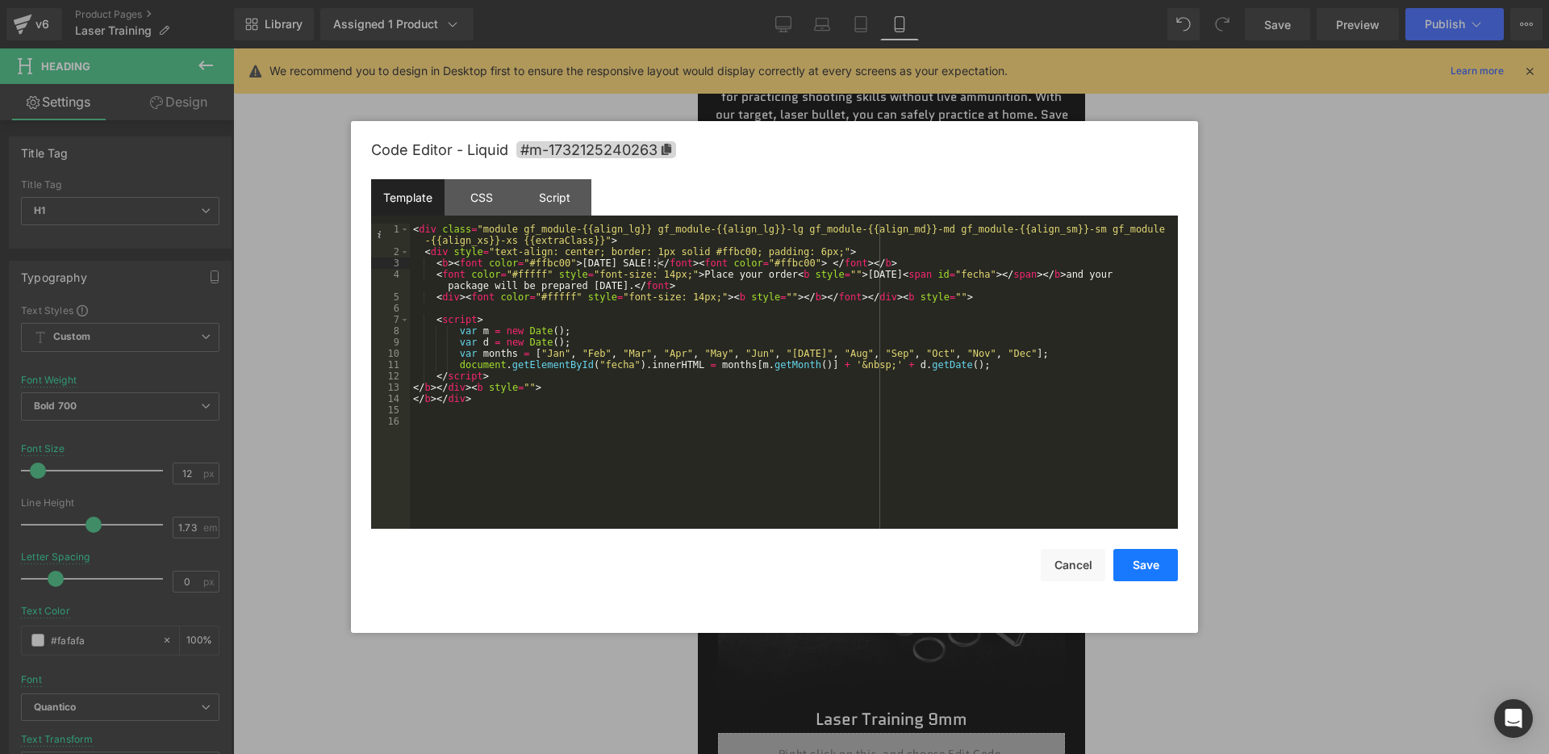
click at [1144, 574] on button "Save" at bounding box center [1146, 565] width 65 height 32
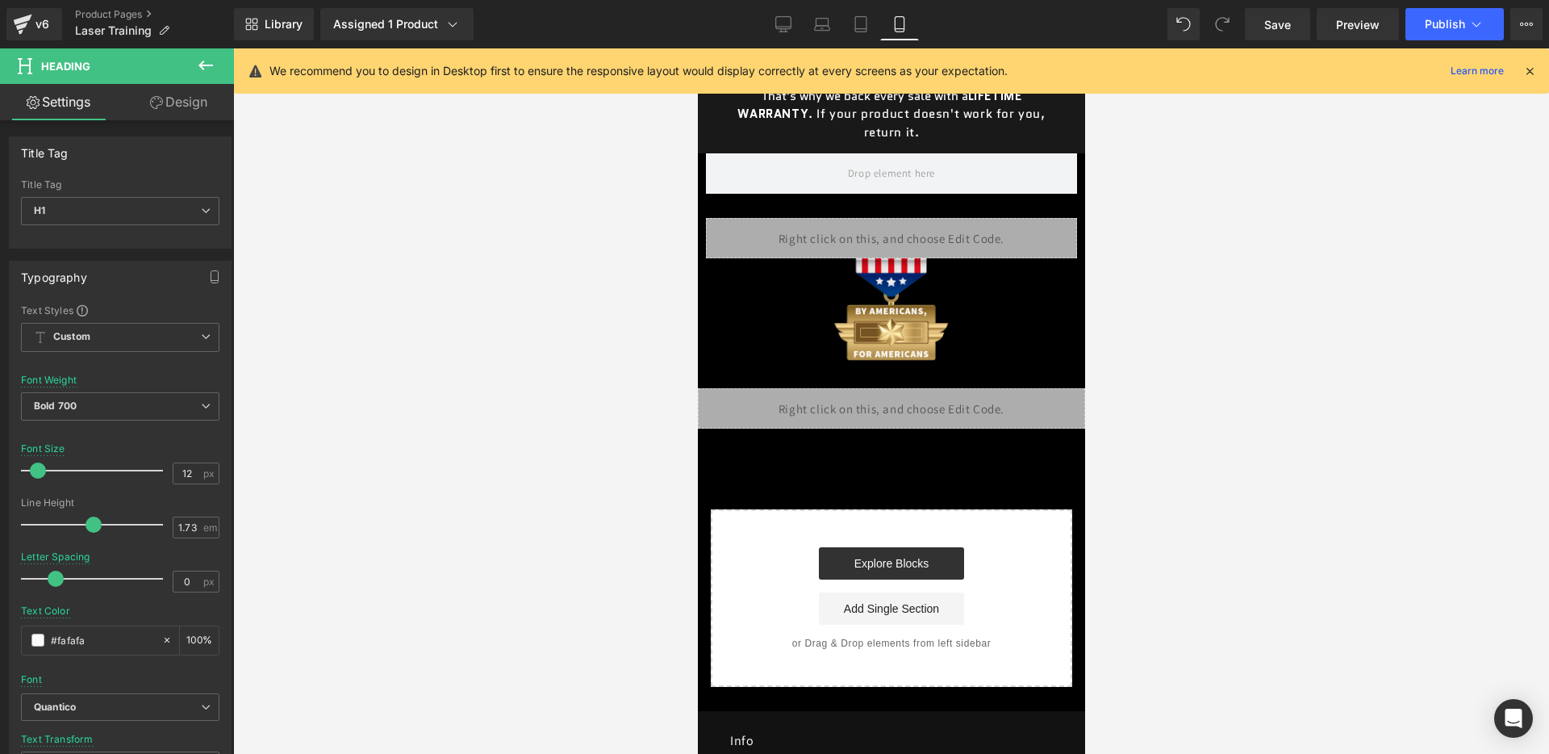
scroll to position [4089, 0]
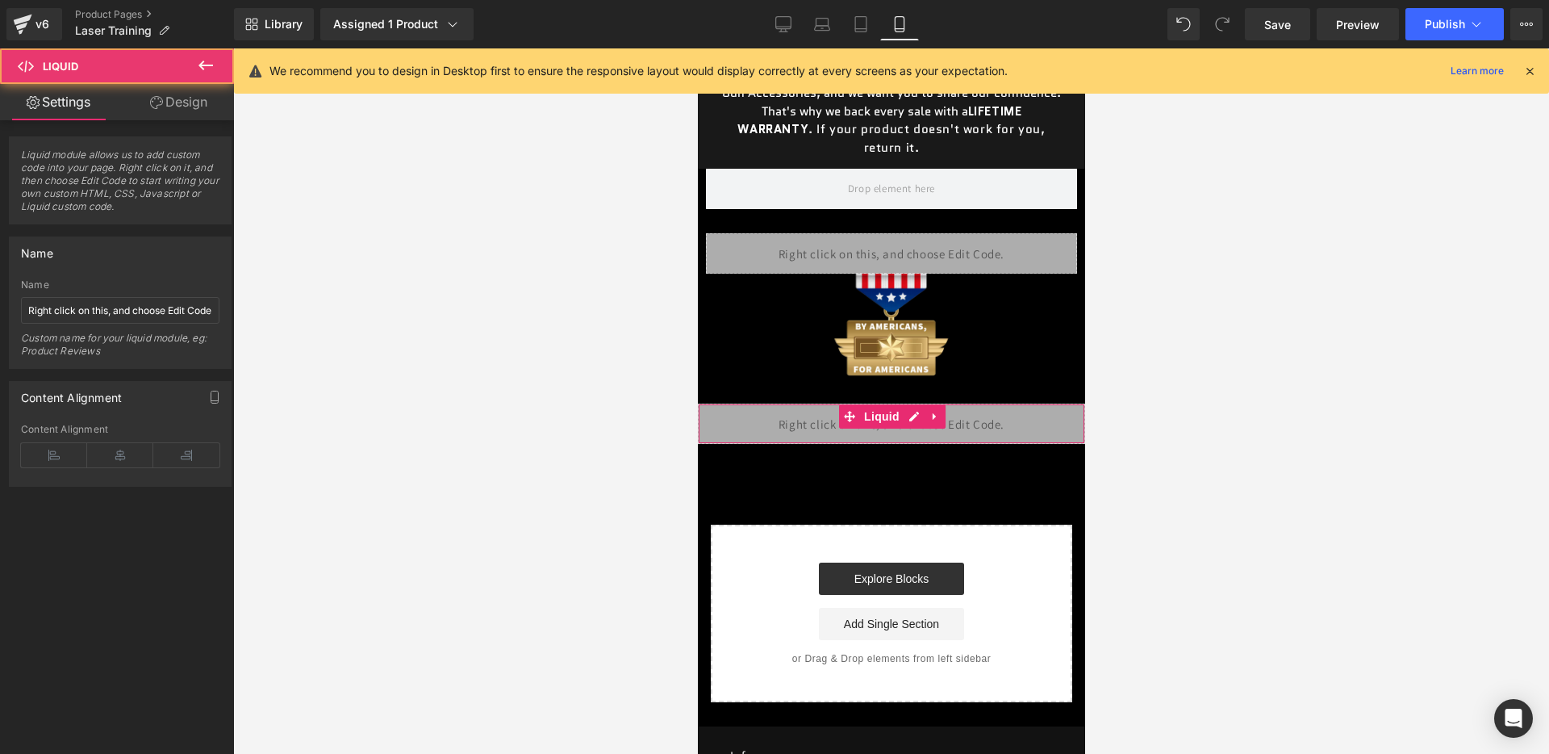
click at [934, 435] on div "Liquid" at bounding box center [890, 423] width 387 height 40
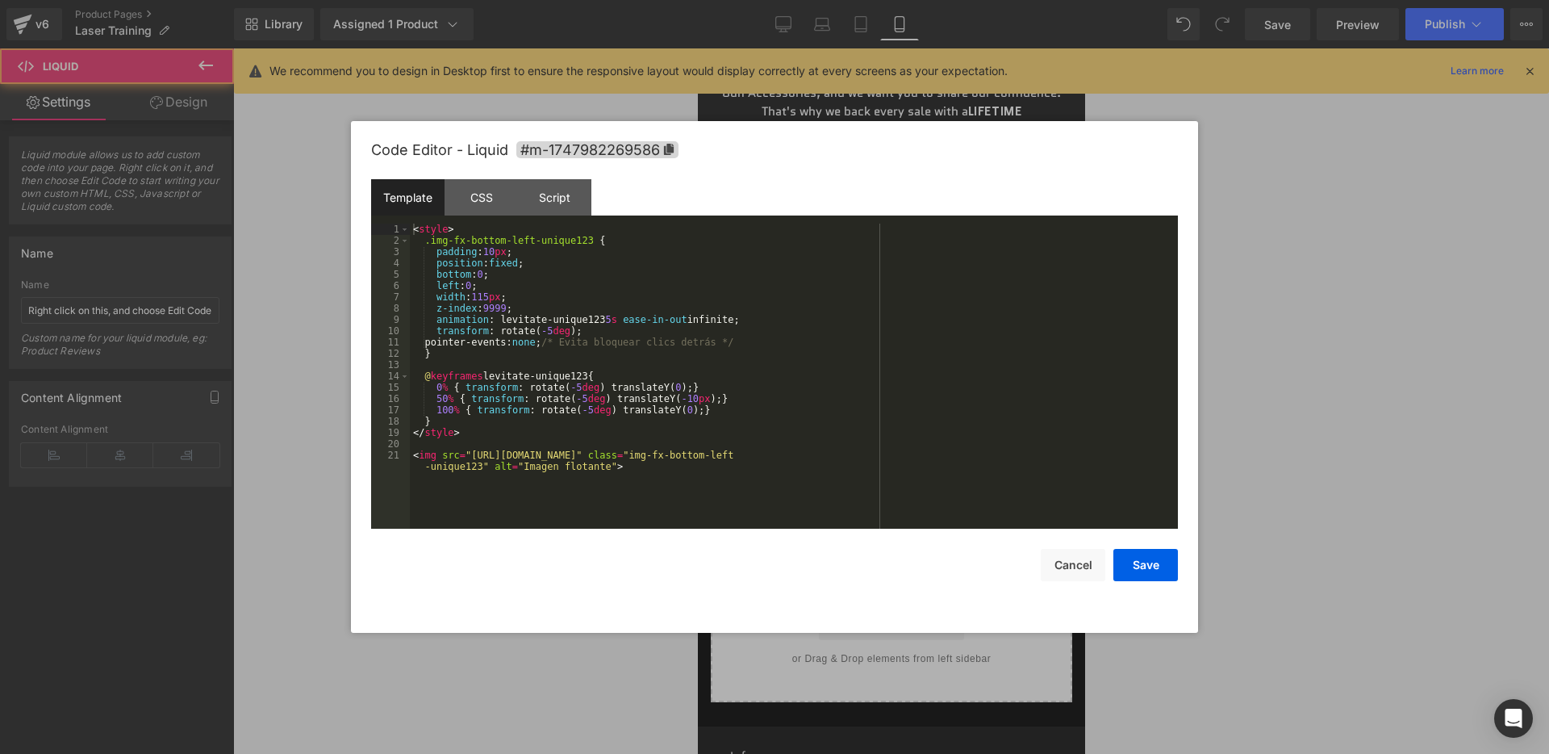
click at [910, 417] on div "Liquid" at bounding box center [890, 423] width 387 height 40
click at [513, 450] on div "< style > .img-fx-bottom-left-unique123 { padding : 10 px ; position : fixed ; …" at bounding box center [794, 393] width 768 height 339
click at [496, 451] on div "< style > .img-fx-bottom-left-unique123 { padding : 10 px ; position : fixed ; …" at bounding box center [794, 393] width 768 height 339
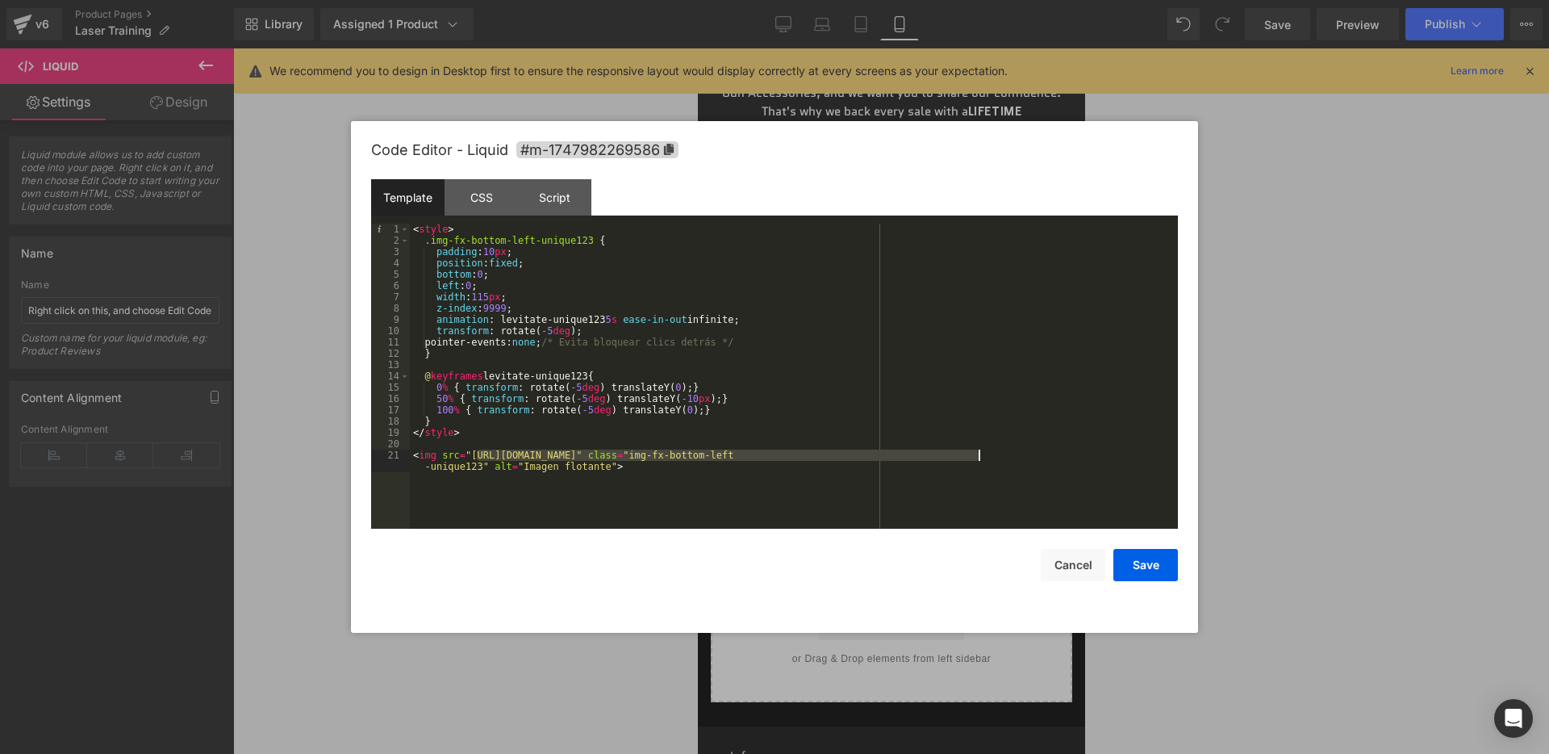
drag, startPoint x: 475, startPoint y: 451, endPoint x: 979, endPoint y: 458, distance: 503.6
click at [979, 458] on div "< style > .img-fx-bottom-left-unique123 { padding : 10 px ; position : fixed ; …" at bounding box center [794, 393] width 768 height 339
click at [1125, 563] on button "Save" at bounding box center [1146, 565] width 65 height 32
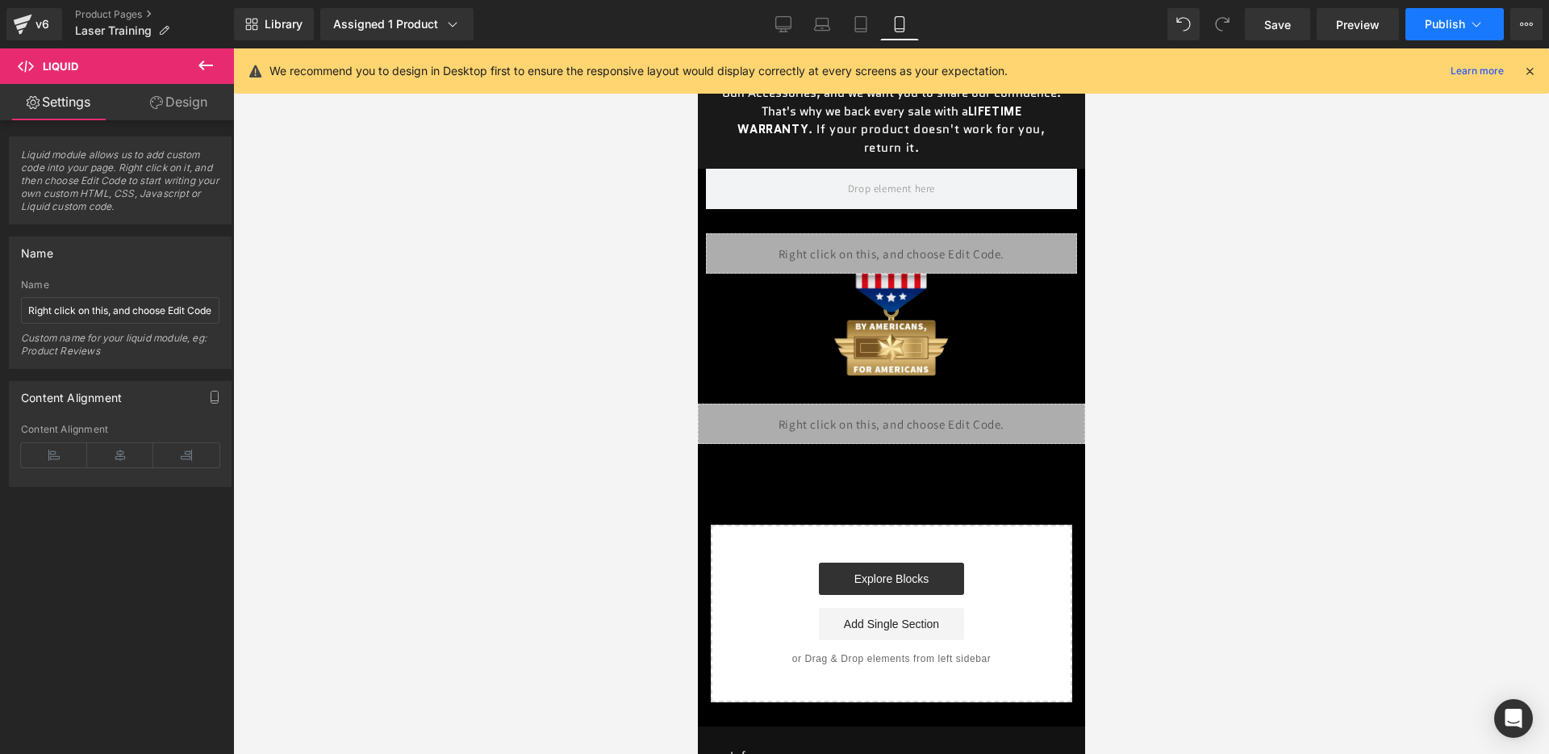
click at [1432, 23] on span "Publish" at bounding box center [1445, 24] width 40 height 13
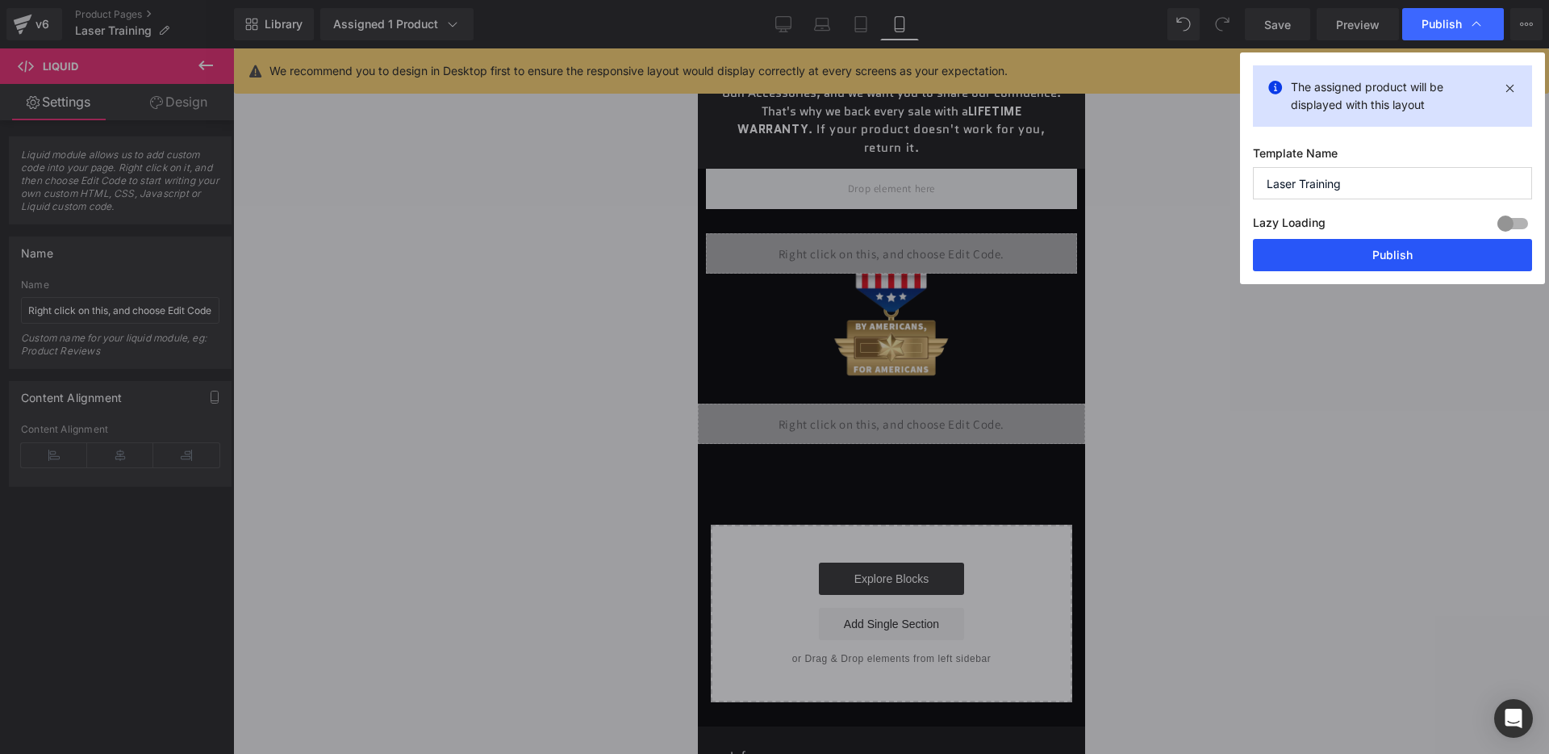
click at [1390, 265] on button "Publish" at bounding box center [1392, 255] width 279 height 32
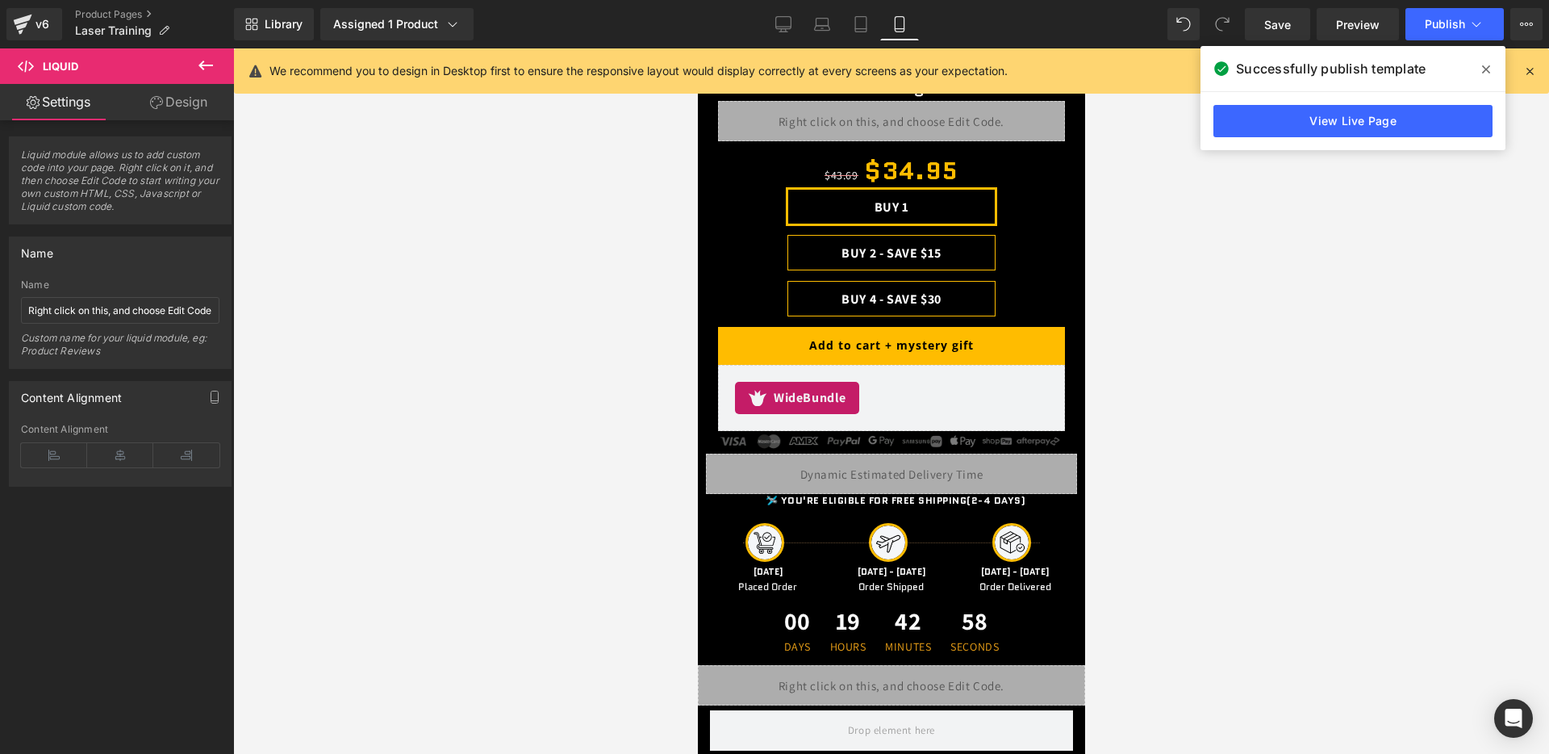
scroll to position [0, 0]
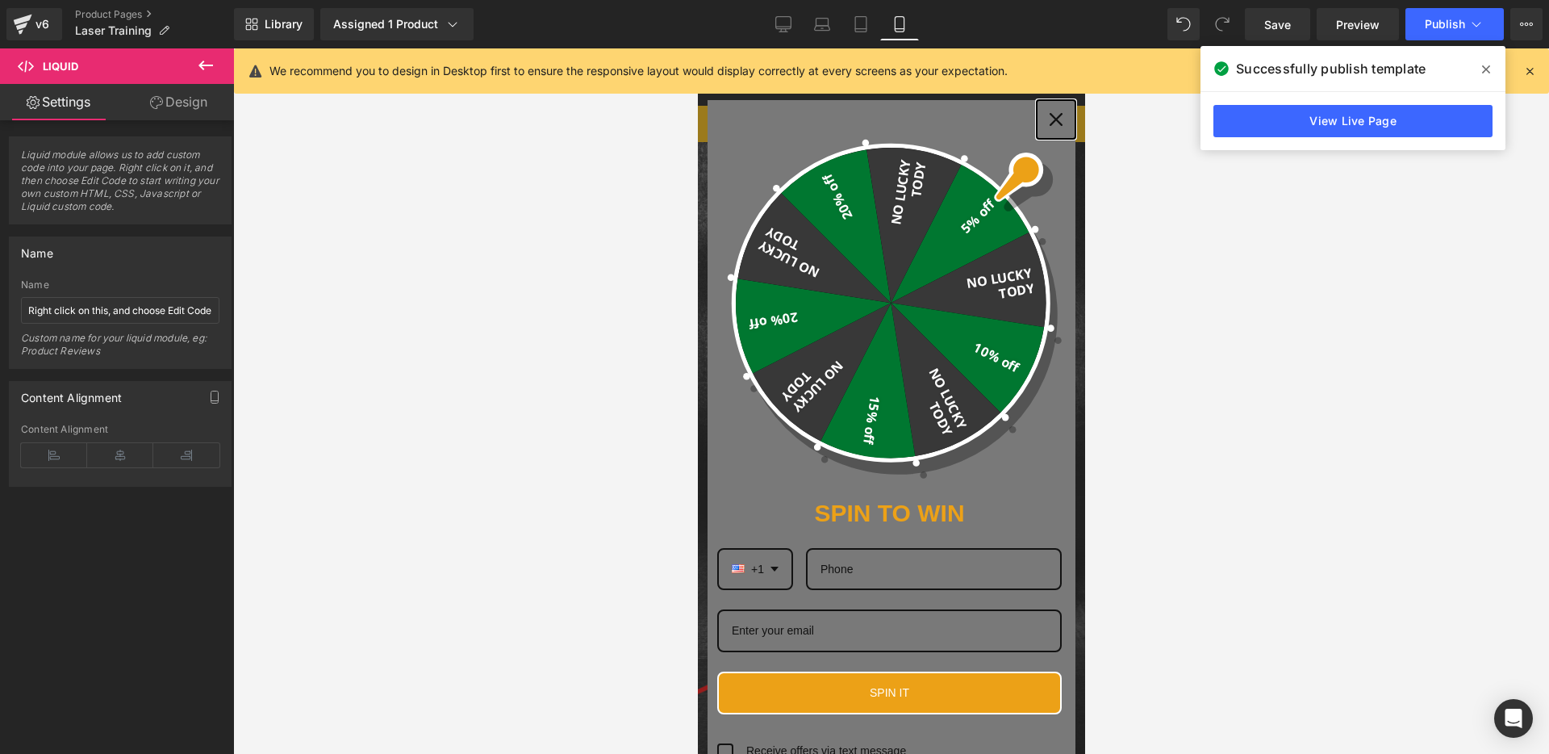
click at [1062, 119] on div "Close" at bounding box center [1056, 120] width 26 height 26
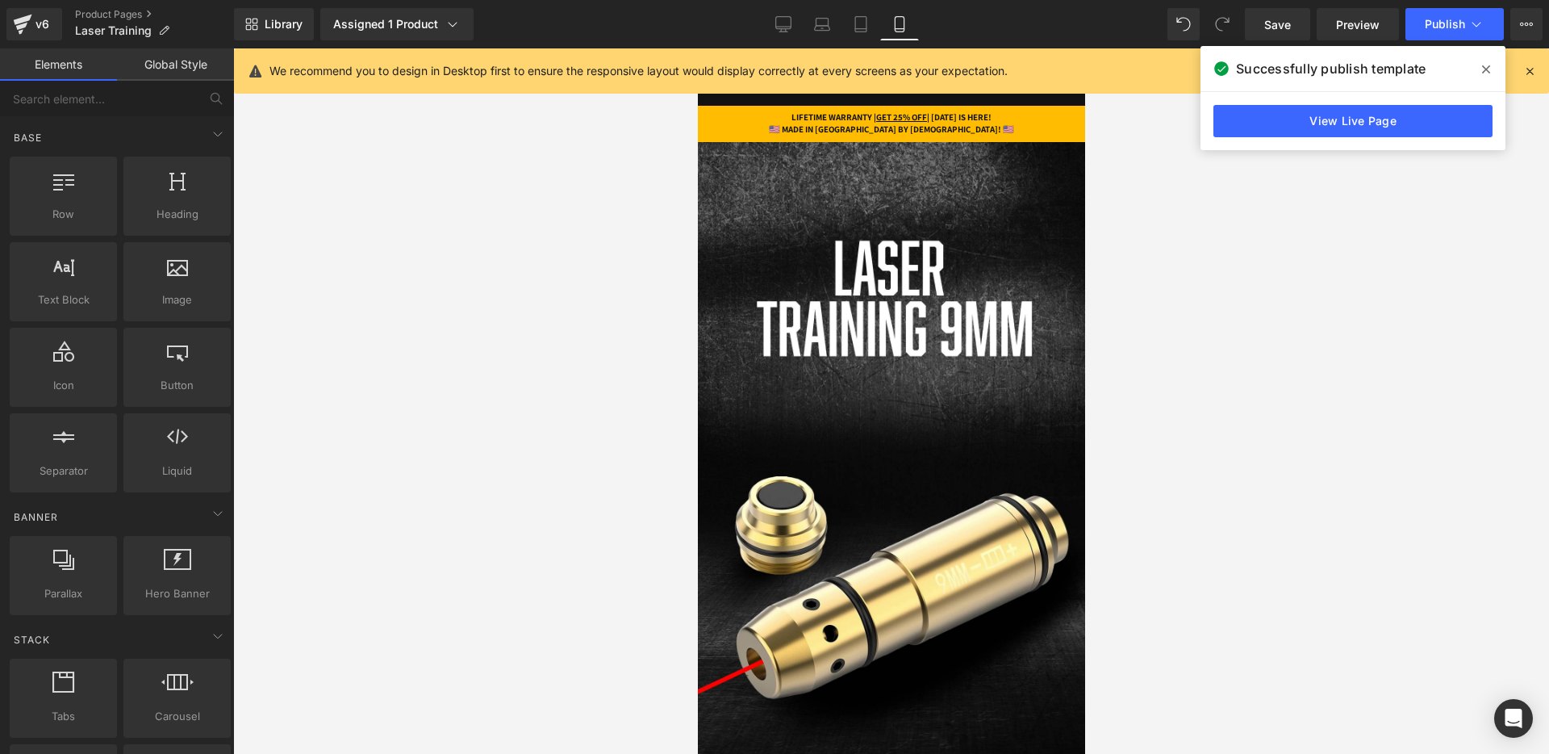
click at [1486, 66] on icon at bounding box center [1486, 69] width 8 height 13
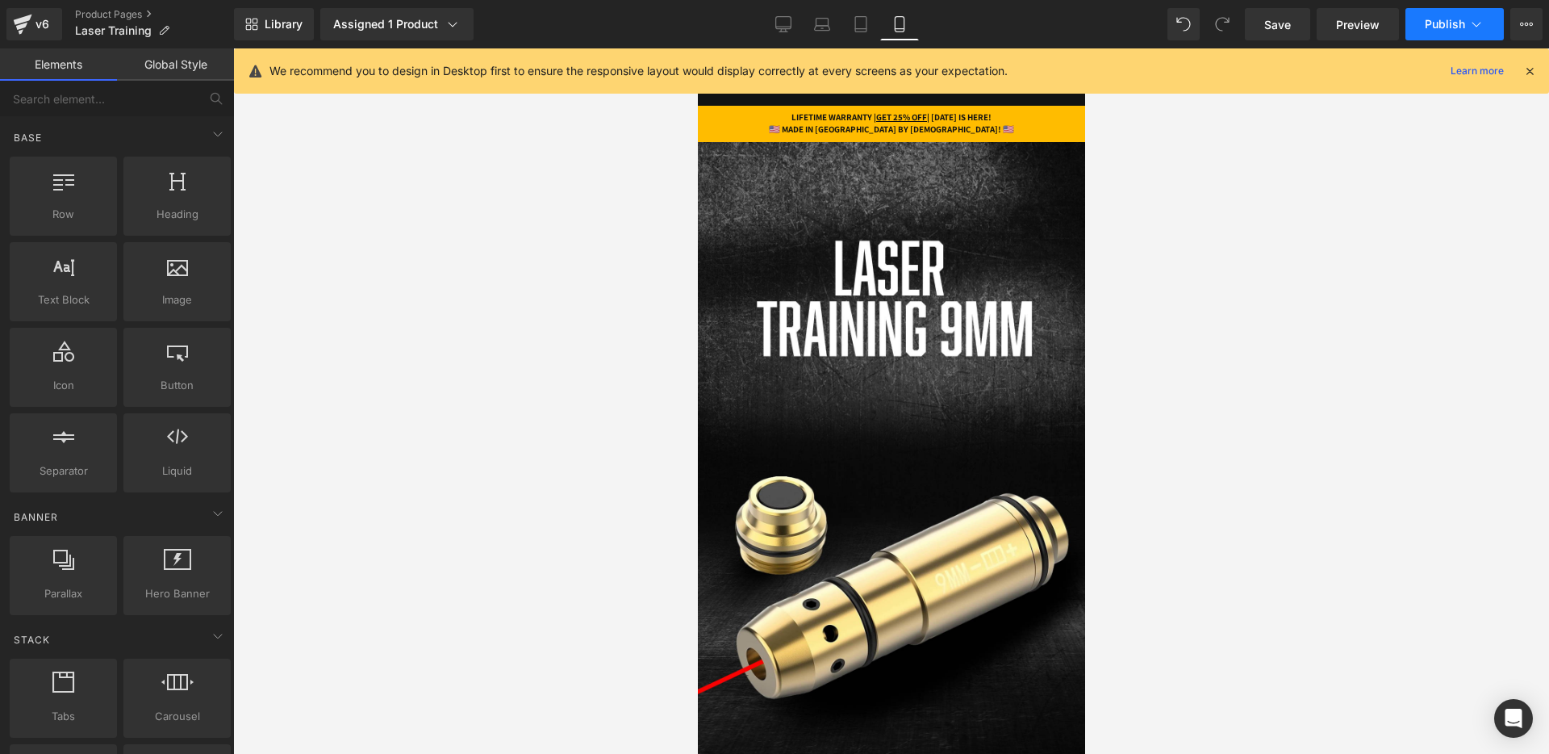
click at [1440, 23] on span "Publish" at bounding box center [1445, 24] width 40 height 13
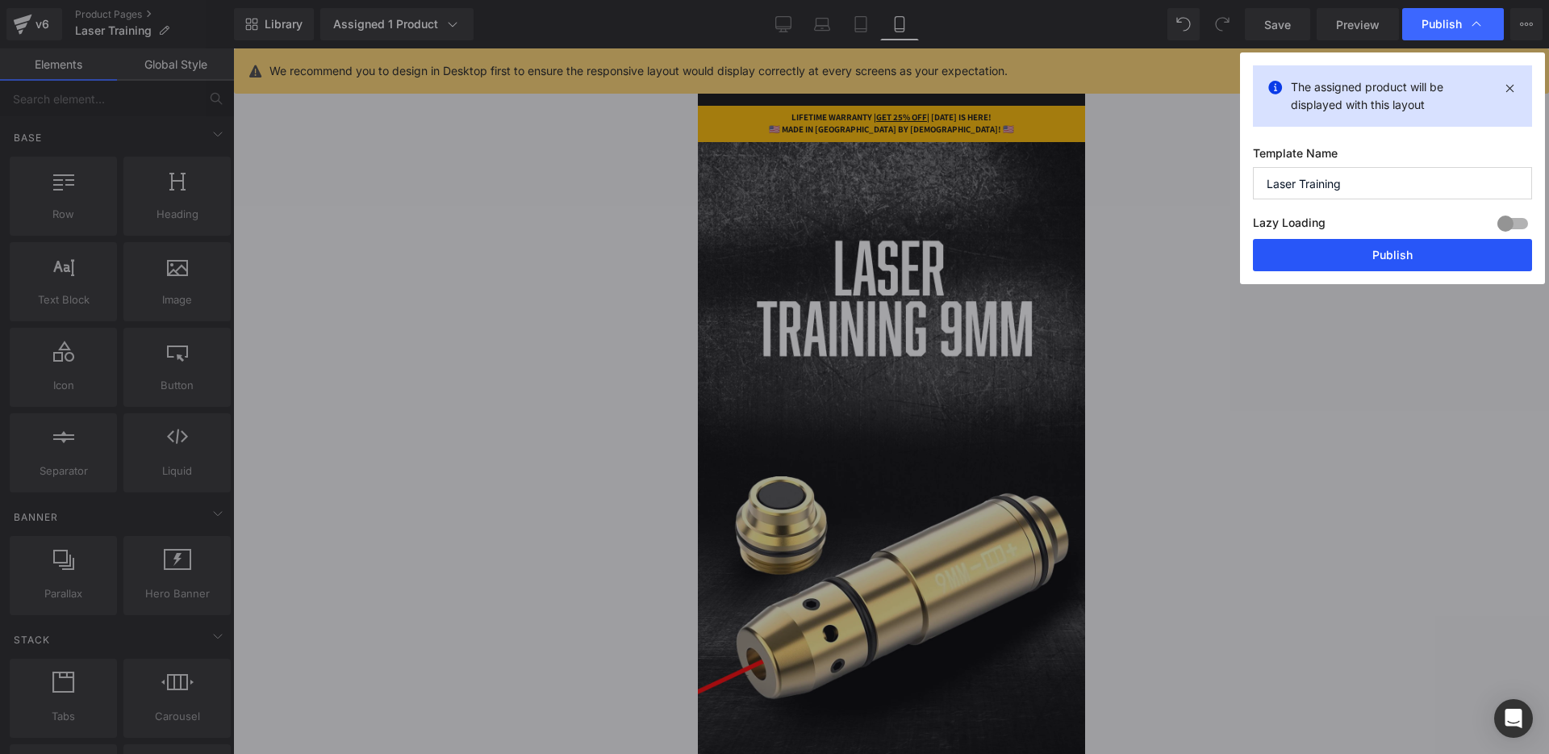
click at [1359, 244] on button "Publish" at bounding box center [1392, 255] width 279 height 32
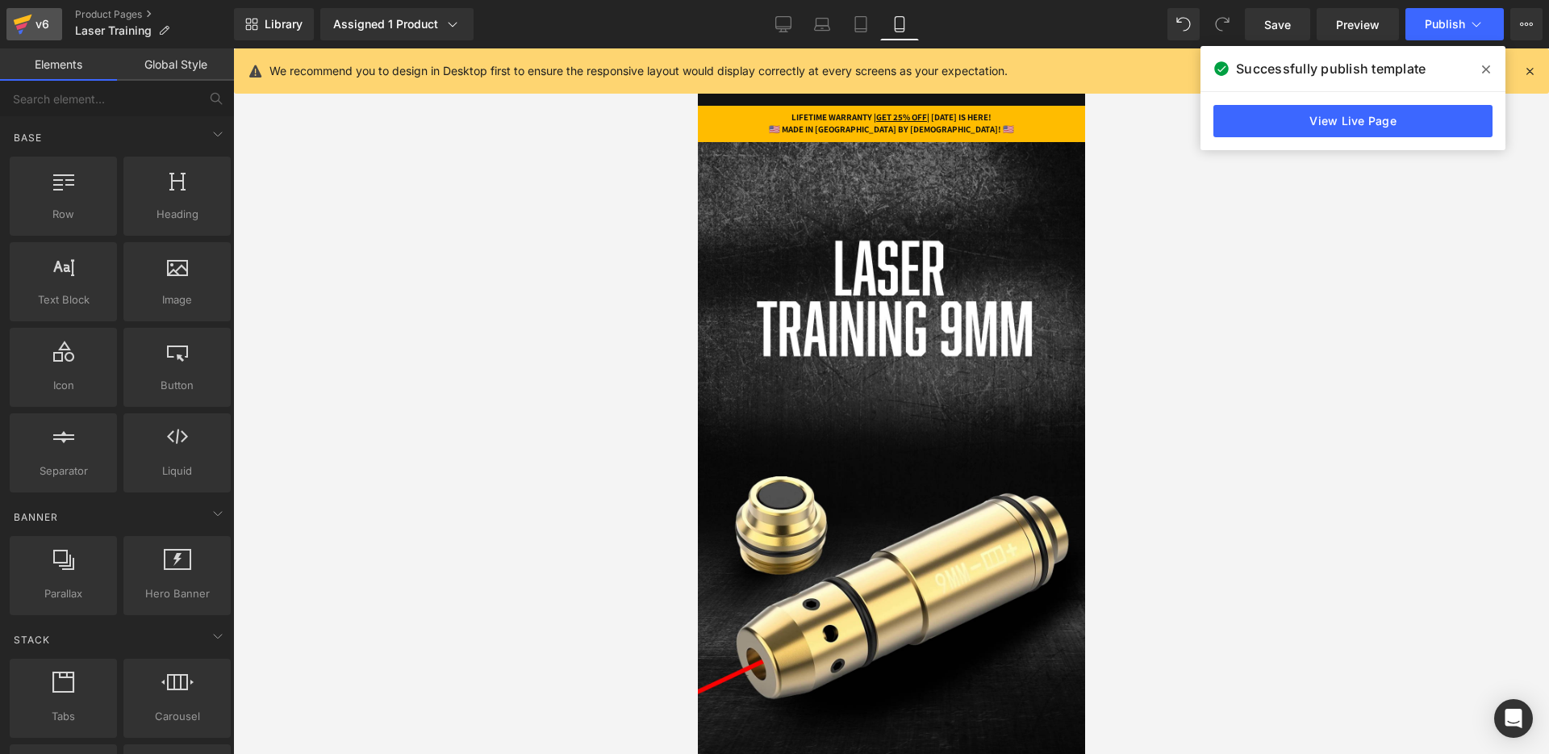
click at [48, 20] on div "v6" at bounding box center [42, 24] width 20 height 21
